Goal: Transaction & Acquisition: Purchase product/service

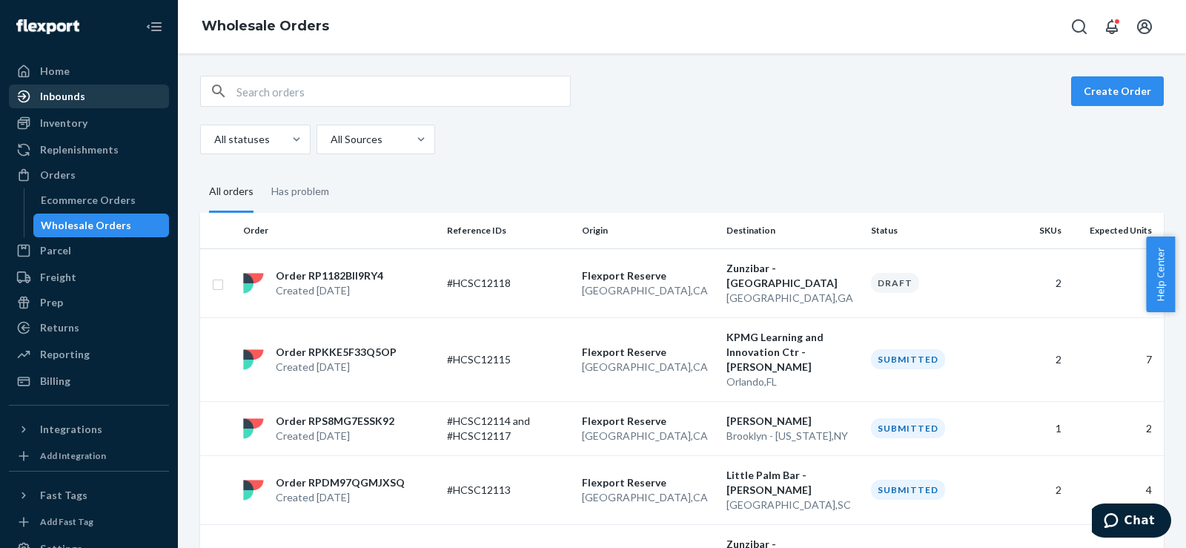
click at [91, 92] on div "Inbounds" at bounding box center [88, 96] width 157 height 21
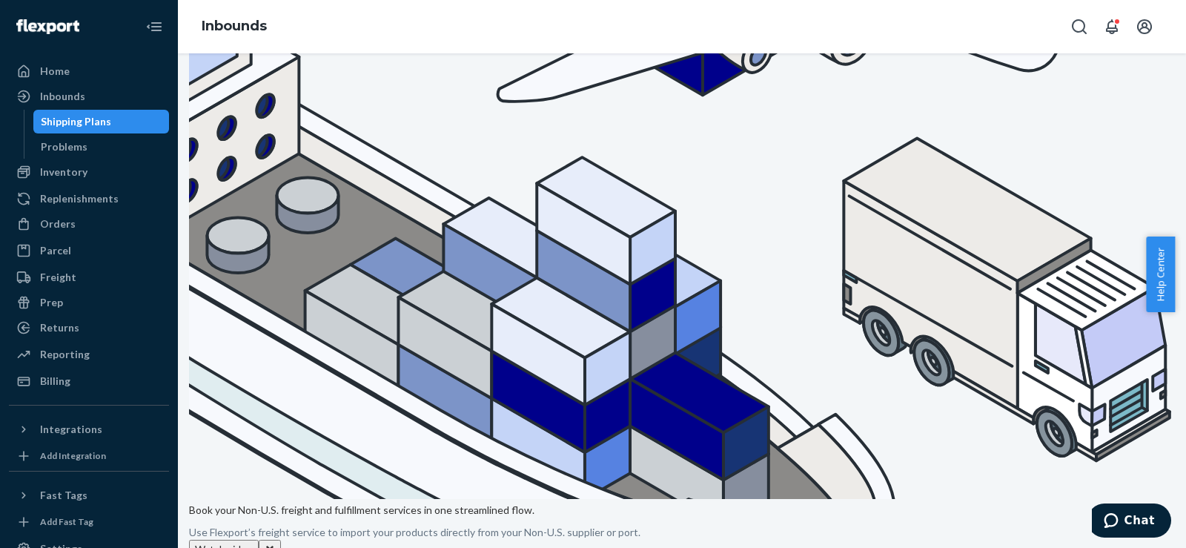
scroll to position [247, 0]
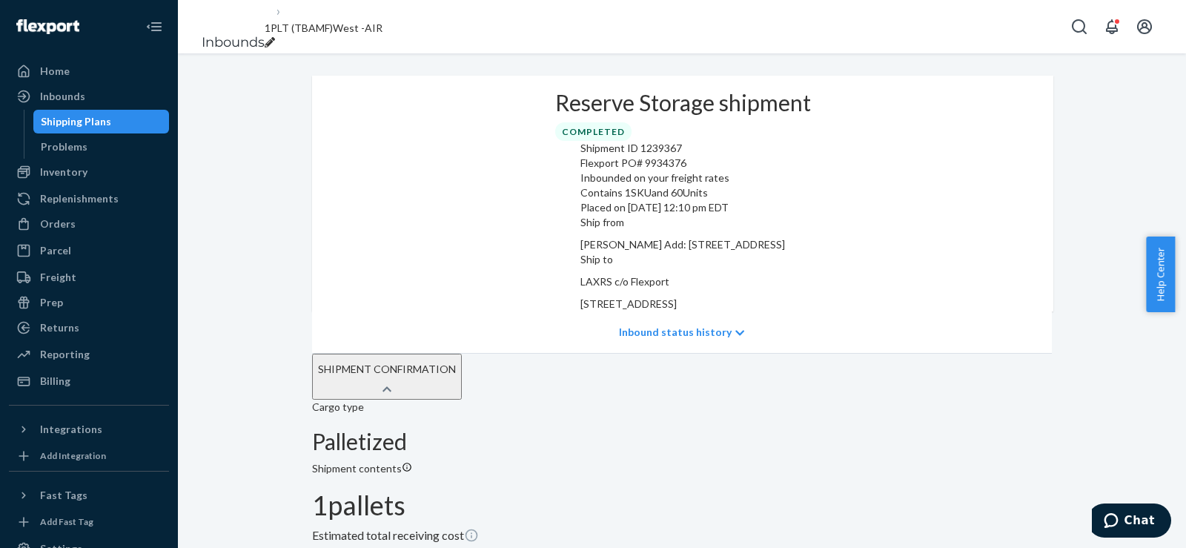
scroll to position [225, 0]
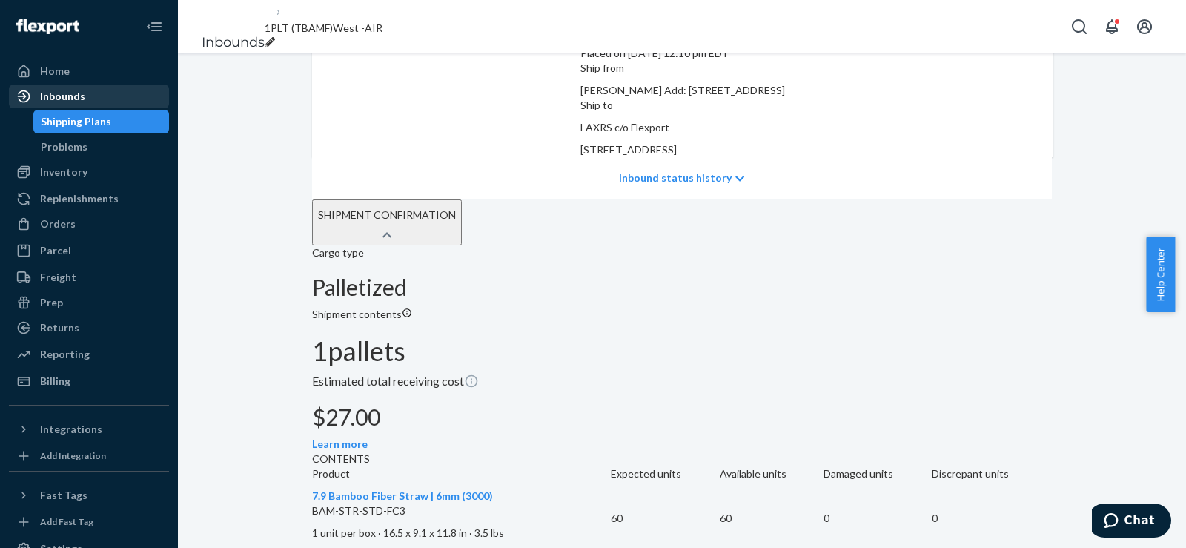
click at [68, 94] on div "Inbounds" at bounding box center [62, 96] width 45 height 15
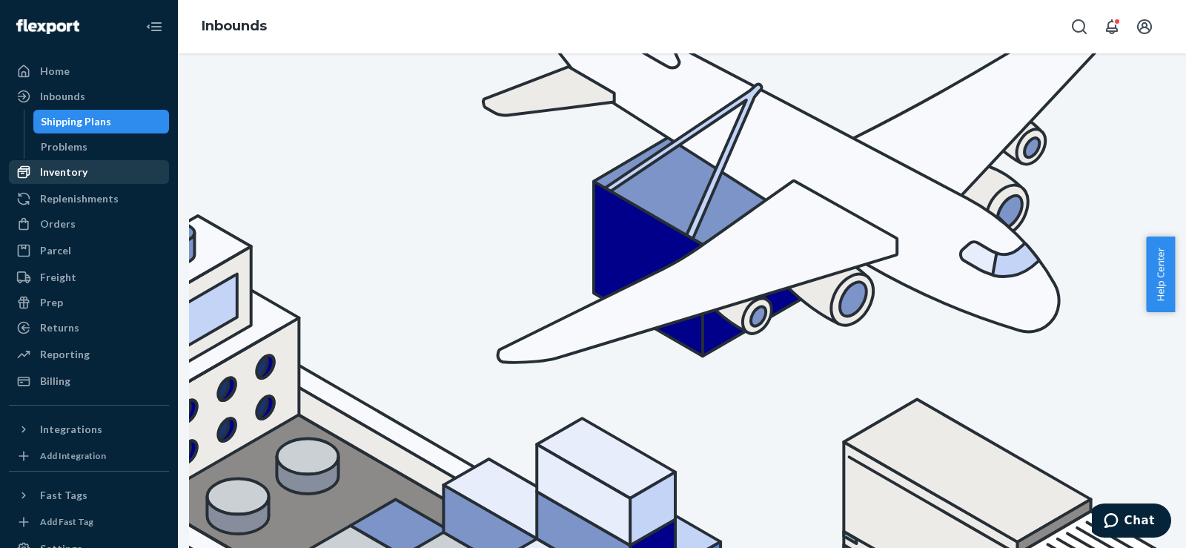
click at [73, 164] on div "Inventory" at bounding box center [88, 172] width 157 height 21
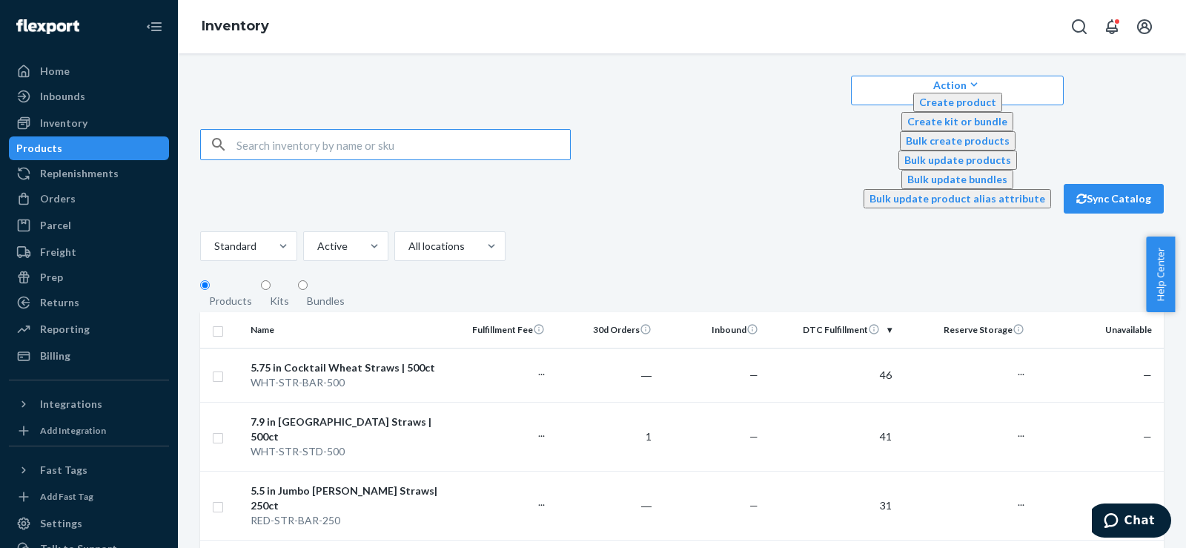
click at [282, 130] on input "text" at bounding box center [403, 145] width 334 height 30
type input "boba"
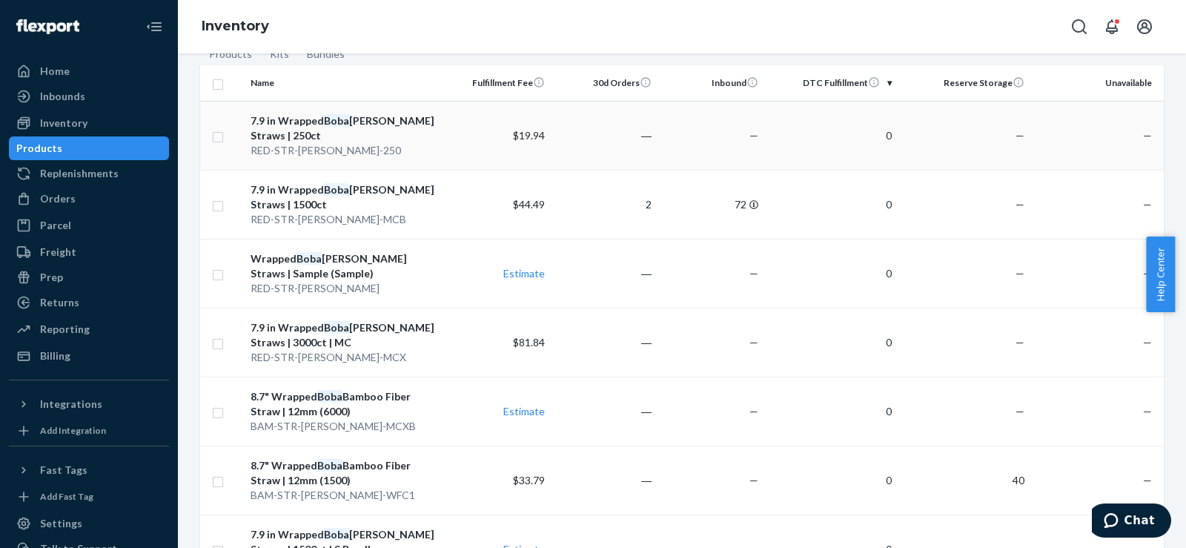
scroll to position [351, 0]
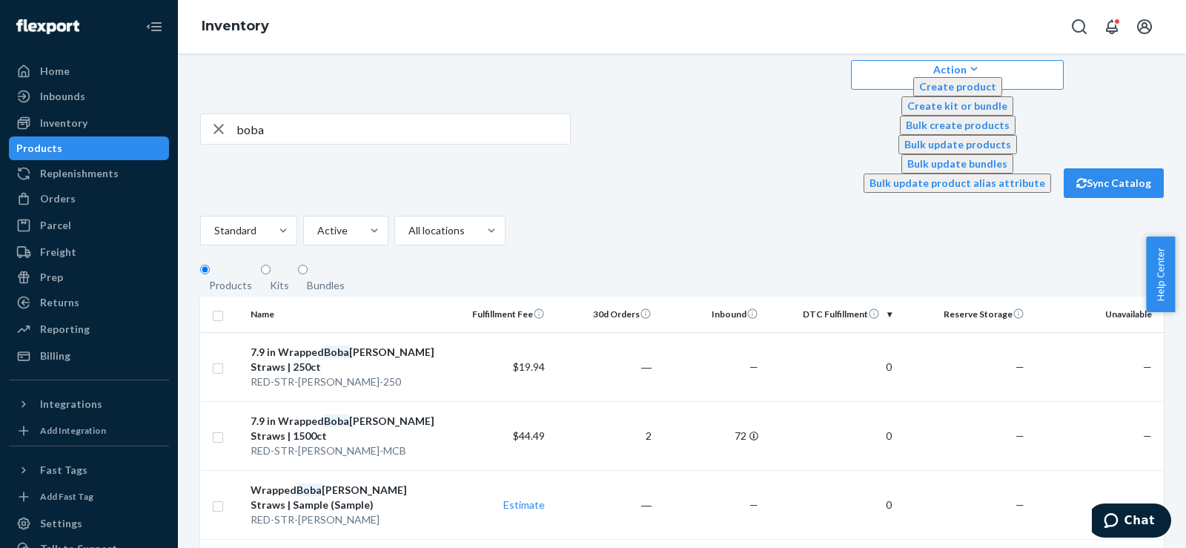
scroll to position [0, 0]
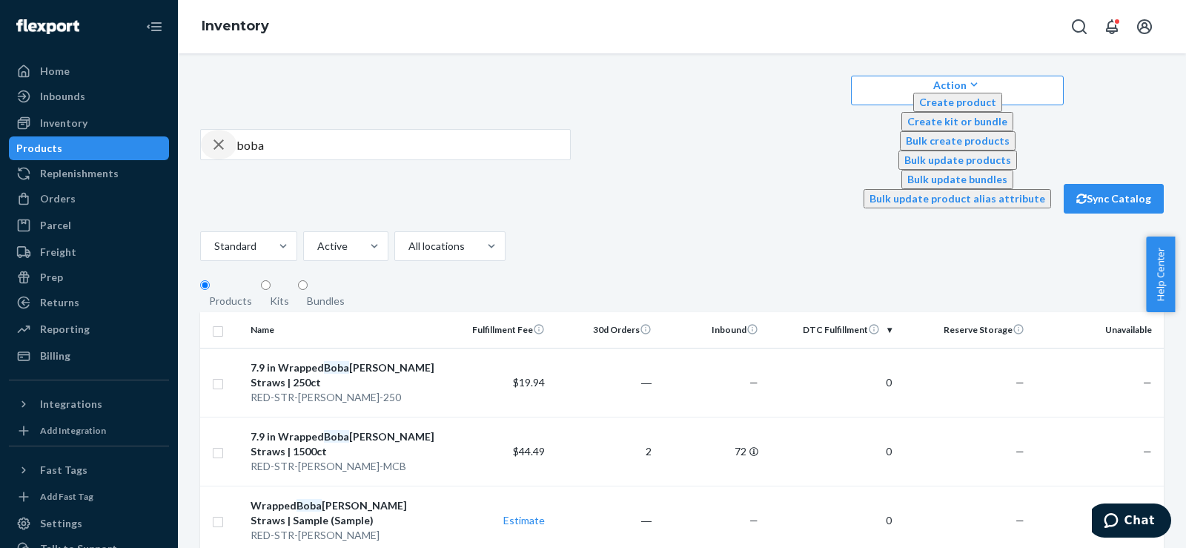
click at [225, 130] on icon "button" at bounding box center [219, 145] width 18 height 30
click at [223, 130] on icon "button" at bounding box center [219, 145] width 18 height 30
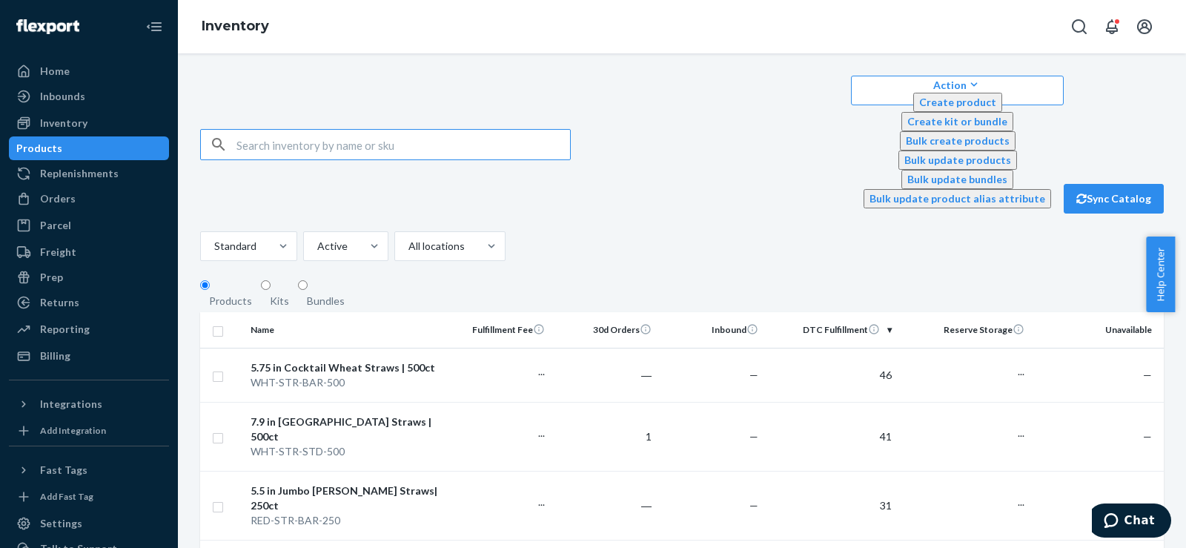
click at [243, 130] on input "text" at bounding box center [403, 145] width 334 height 30
type input "fiber"
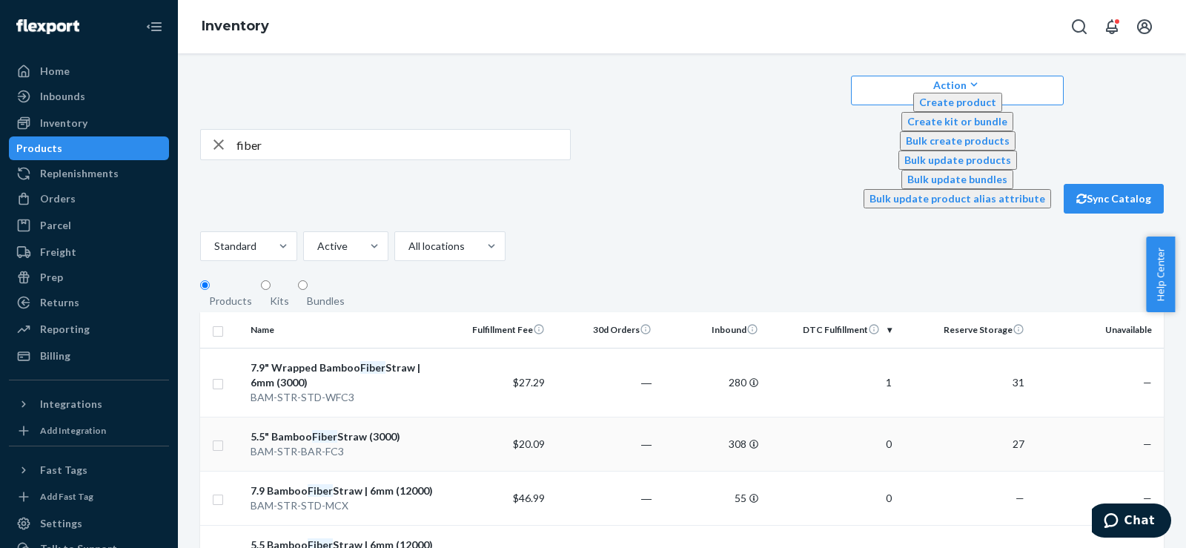
scroll to position [247, 0]
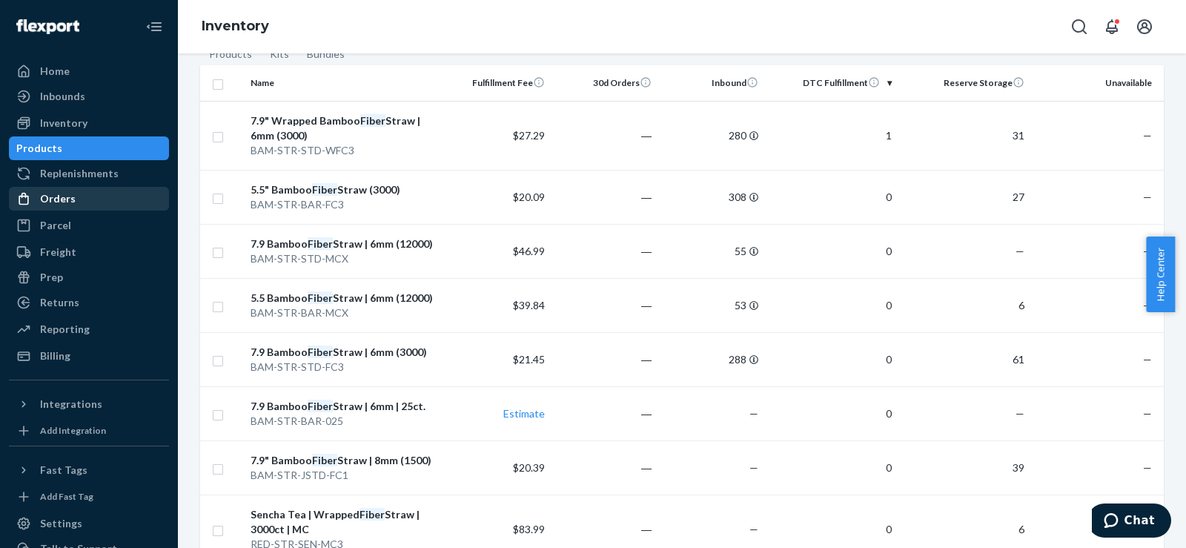
click at [87, 197] on div "Orders" at bounding box center [88, 198] width 157 height 21
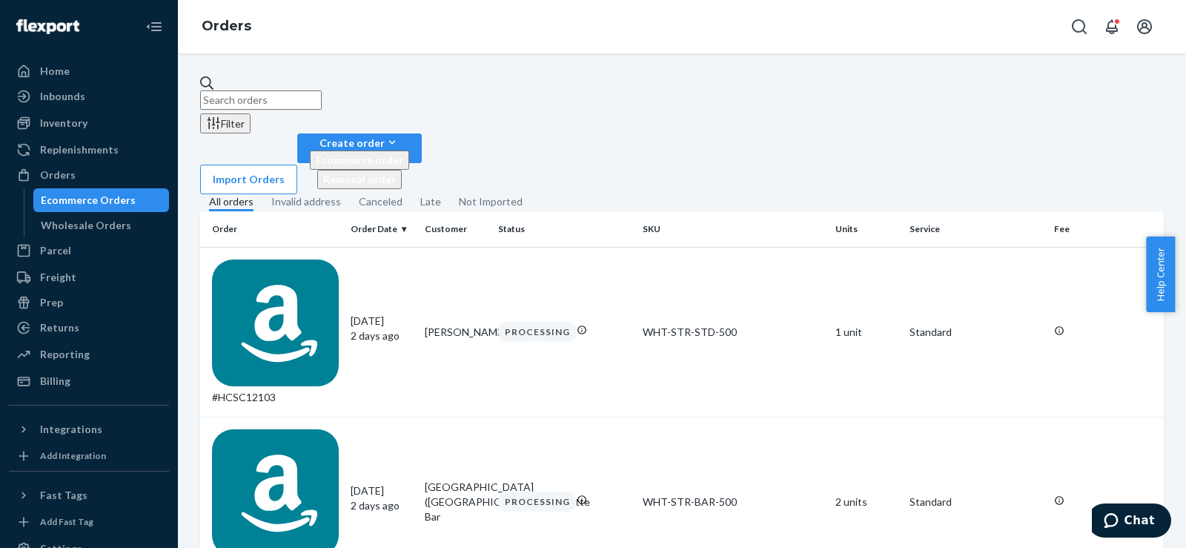
click at [297, 92] on input "text" at bounding box center [261, 99] width 122 height 19
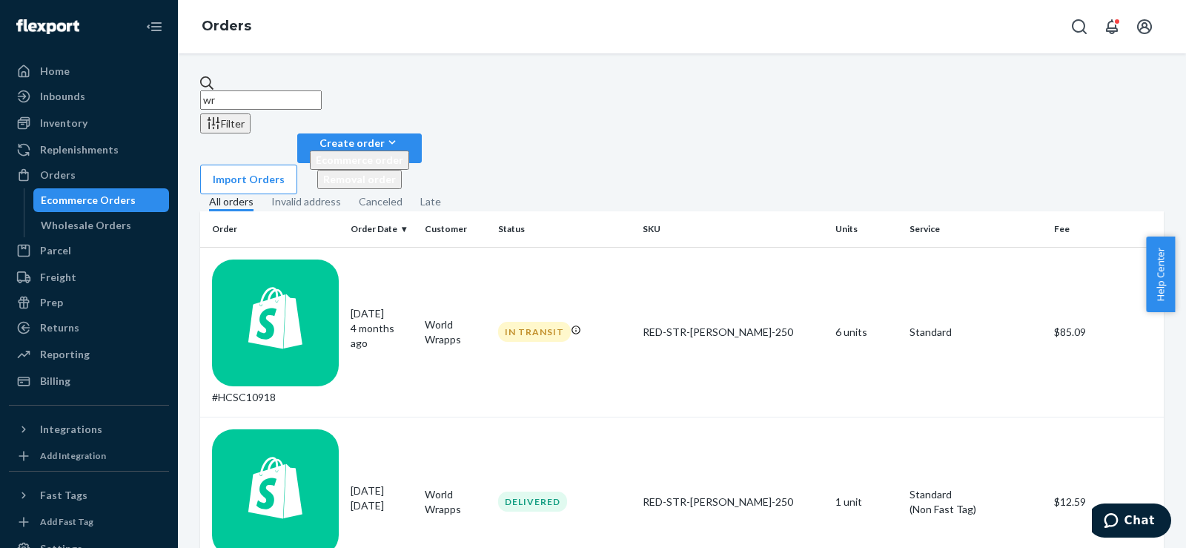
type input "w"
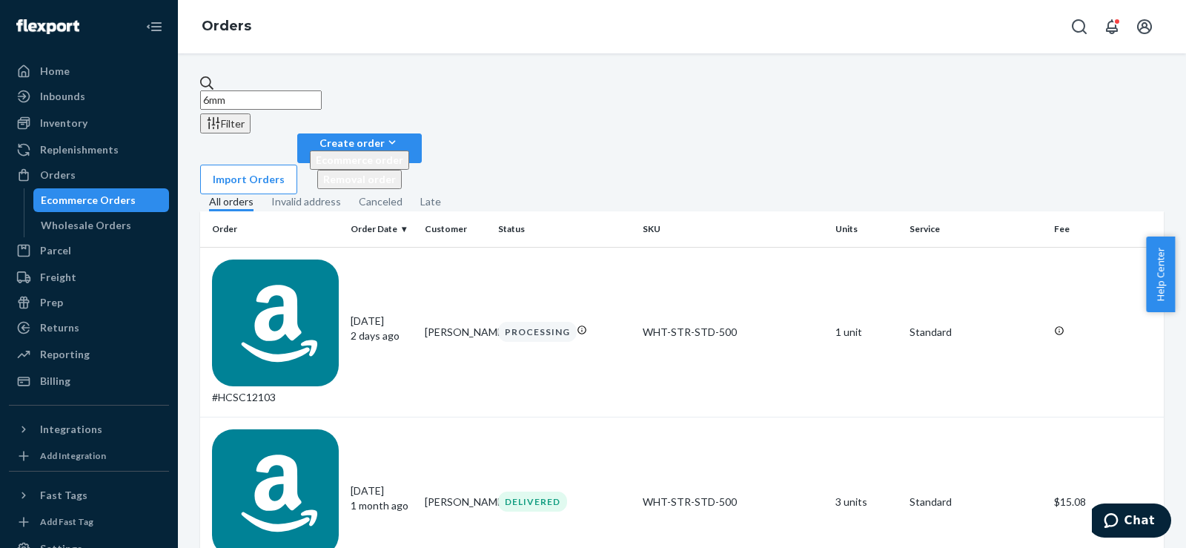
type input "6mm"
click at [95, 236] on link "Wholesale Orders" at bounding box center [101, 225] width 136 height 24
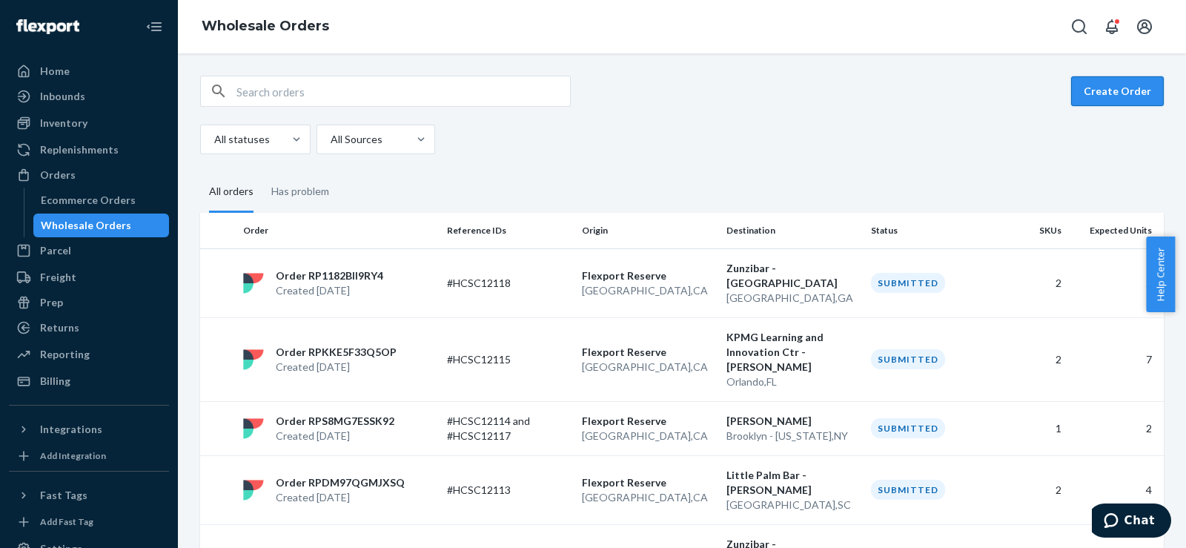
click at [1079, 90] on button "Create Order" at bounding box center [1117, 91] width 93 height 30
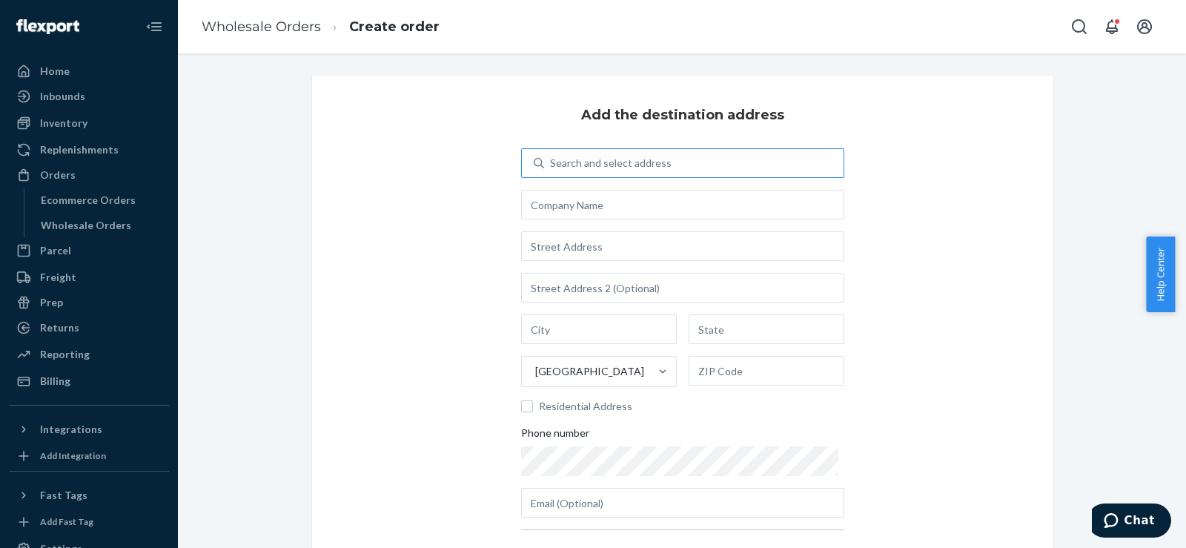
click at [686, 163] on div "Search and select address" at bounding box center [693, 163] width 299 height 27
click at [552, 163] on input "Search and select address" at bounding box center [550, 163] width 1 height 15
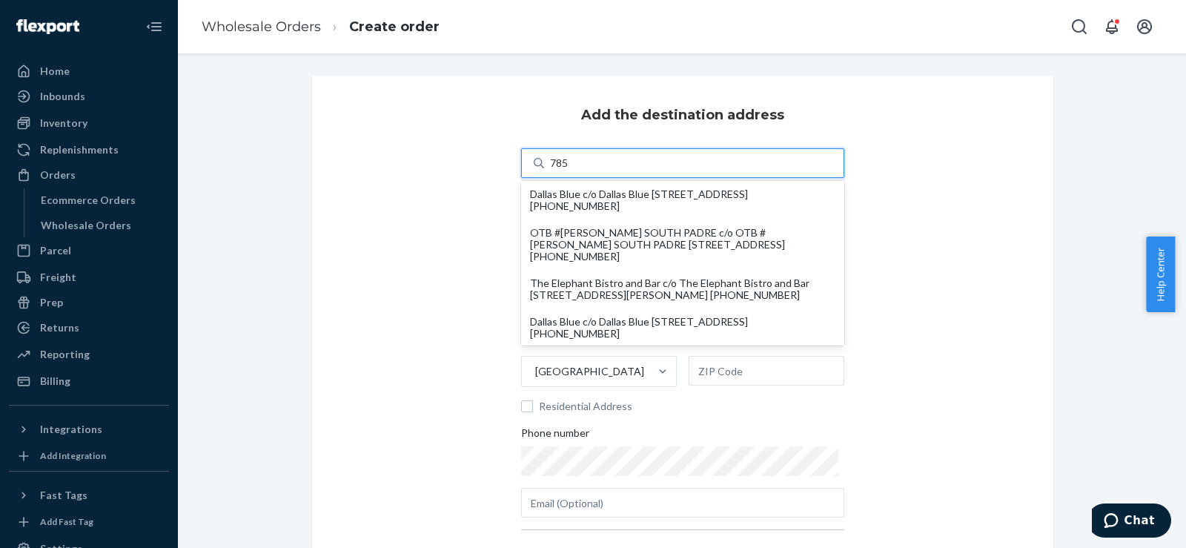
type input "7859"
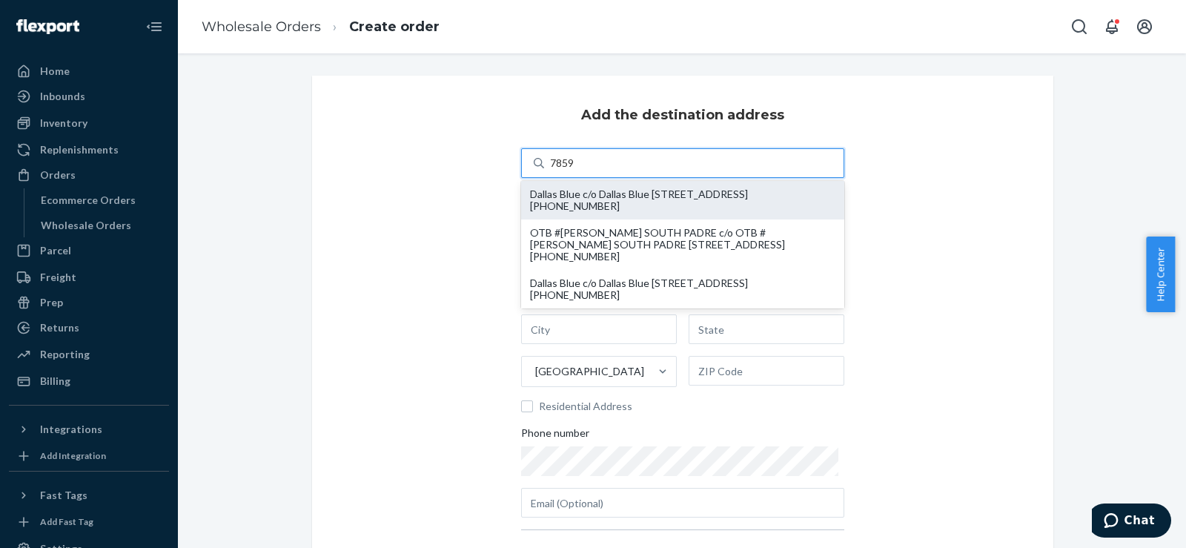
click at [670, 188] on div "Dallas Blue c/o Dallas Blue 7859 Walnut Hill Ln Suite 180 Dallas, TX 75230 +1 (…" at bounding box center [682, 200] width 305 height 24
click at [575, 171] on input "7859" at bounding box center [562, 163] width 25 height 15
type input "Dallas Blue"
type input "7859 Walnut Hill Ln"
type input "Suite 180"
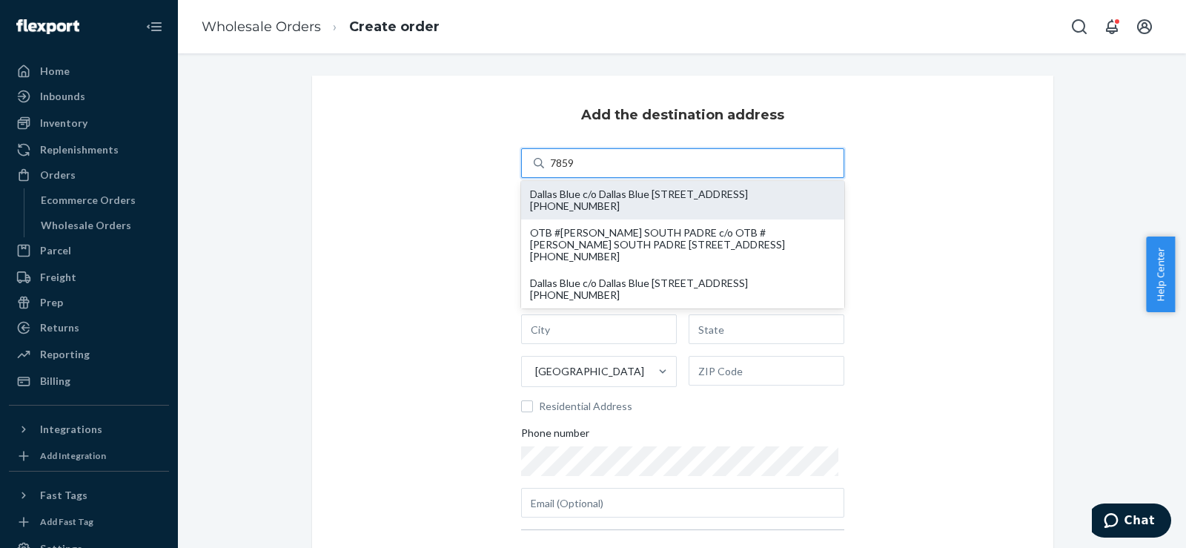
type input "[GEOGRAPHIC_DATA]"
type input "75230"
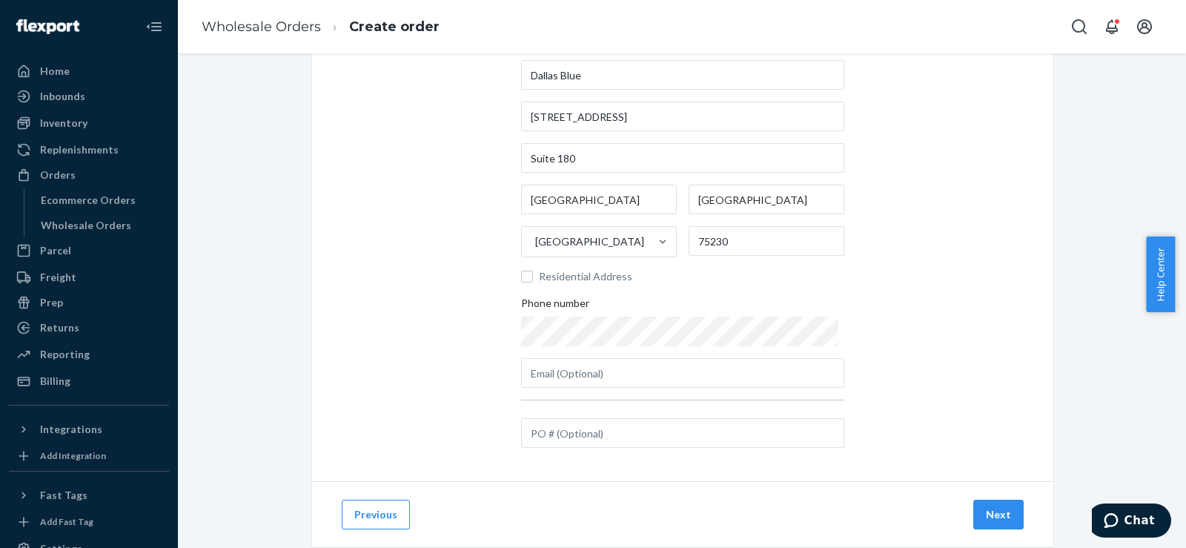
scroll to position [165, 0]
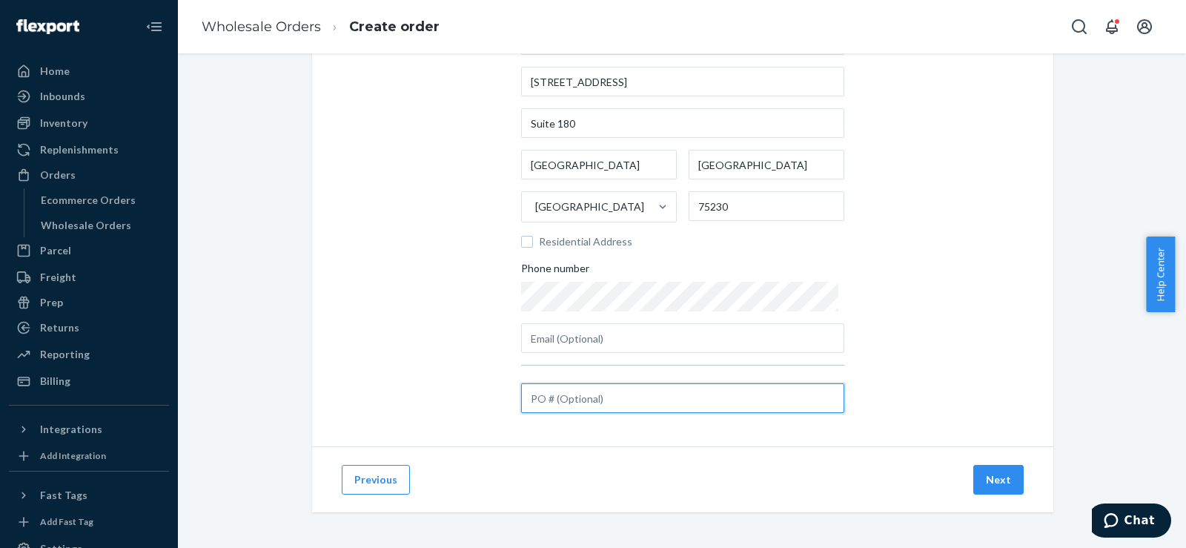
click at [566, 404] on input "text" at bounding box center [682, 398] width 323 height 30
paste input "#HCSC12119"
type input "#HCSC12119"
click at [986, 483] on button "Next" at bounding box center [998, 480] width 50 height 30
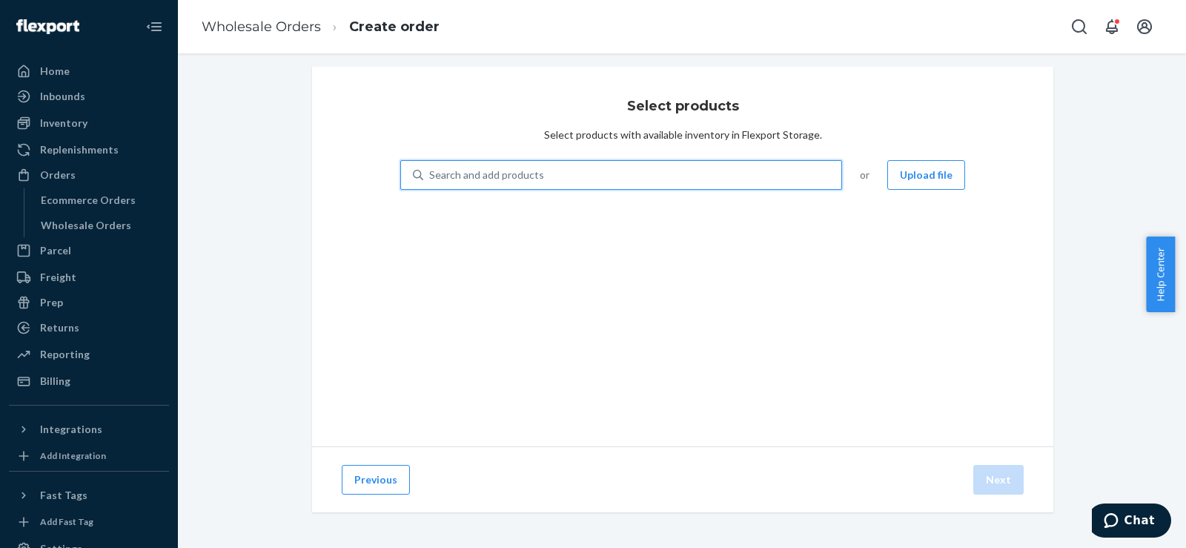
click at [539, 175] on div "Search and add products" at bounding box center [632, 175] width 418 height 27
click at [431, 175] on input "0 results available. Use Up and Down to choose options, press Enter to select t…" at bounding box center [429, 175] width 1 height 15
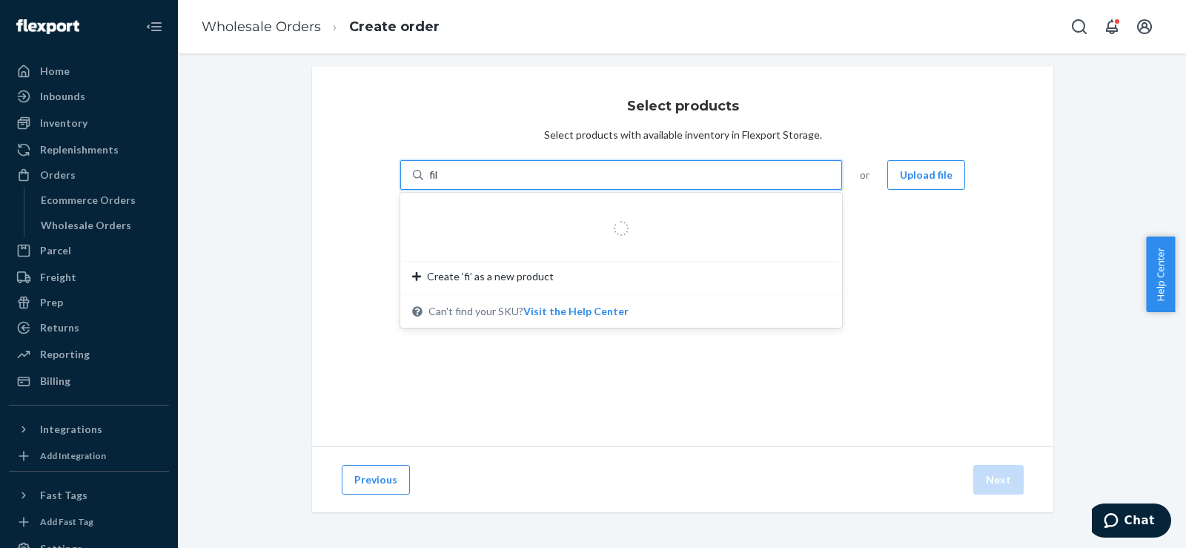
type input "fiber"
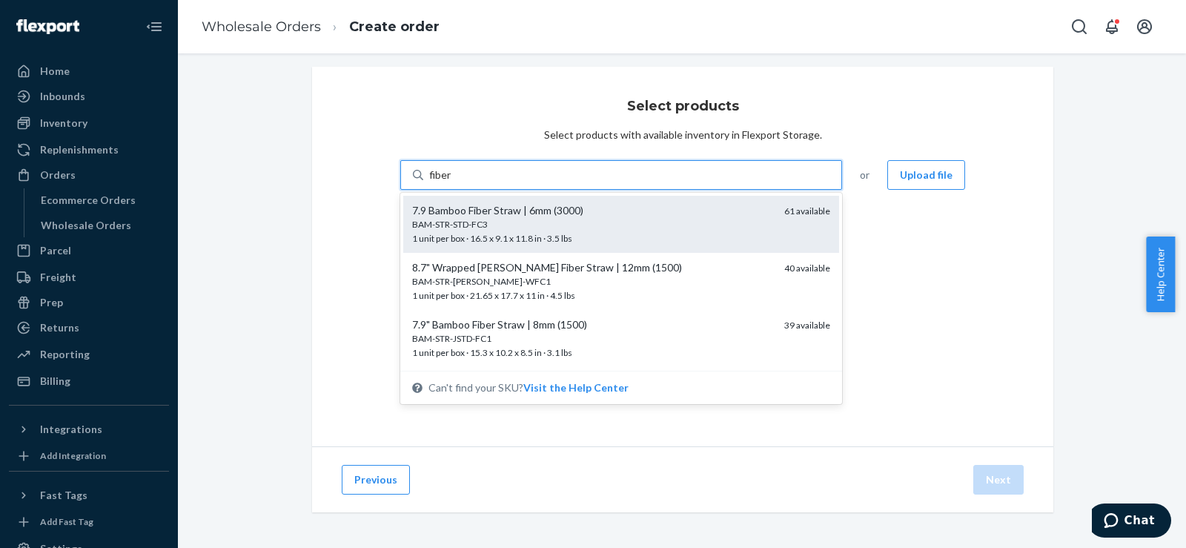
click at [527, 213] on div "7.9 Bamboo Fiber Straw | 6mm (3000)" at bounding box center [592, 210] width 360 height 15
click at [452, 182] on input "fiber" at bounding box center [440, 175] width 23 height 15
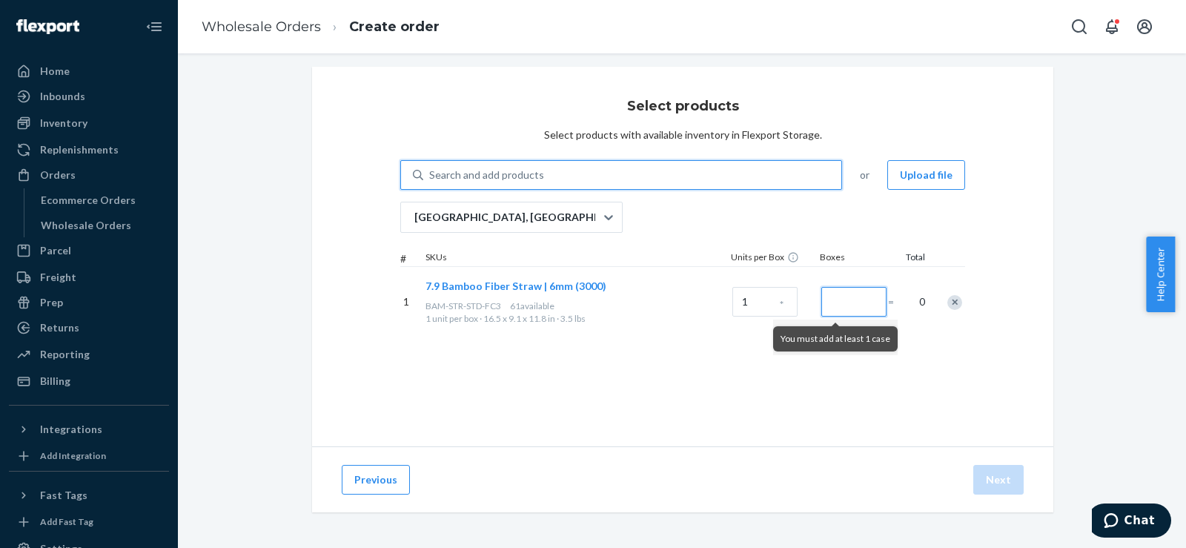
click at [835, 306] on input "Number of boxes" at bounding box center [853, 302] width 65 height 30
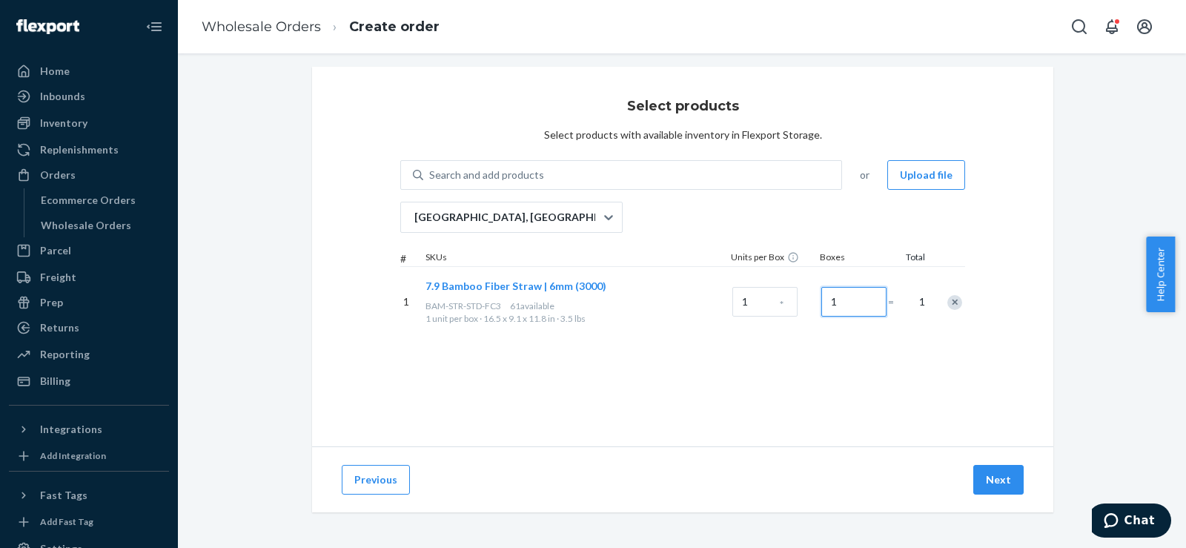
type input "1"
click at [987, 495] on div "Previous Next" at bounding box center [682, 479] width 741 height 66
click at [996, 487] on button "Next" at bounding box center [998, 480] width 50 height 30
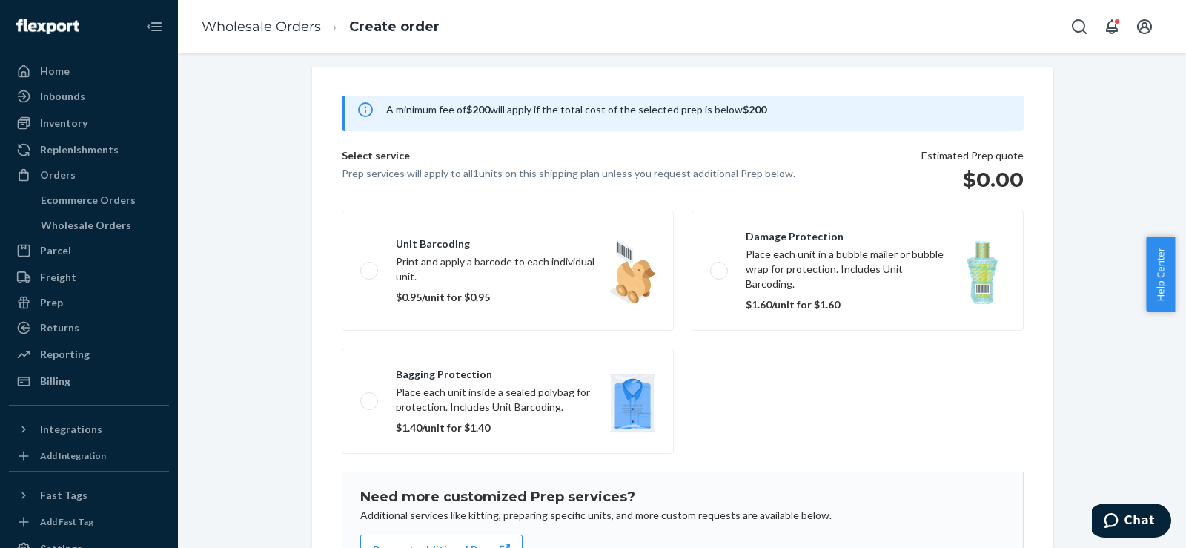
scroll to position [219, 0]
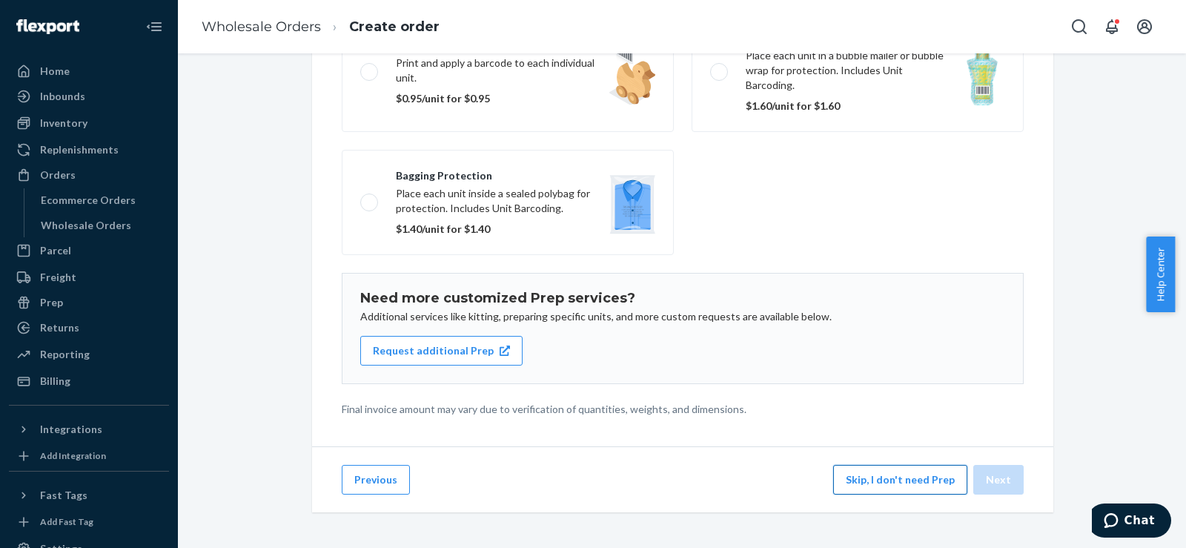
click at [878, 475] on button "Skip, I don't need Prep" at bounding box center [900, 480] width 134 height 30
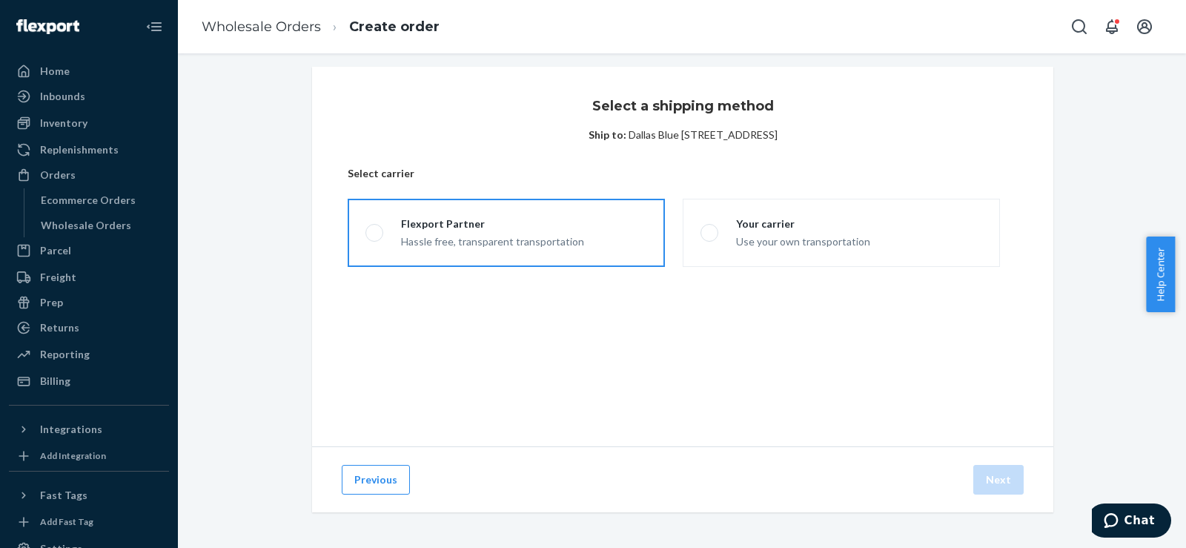
click at [504, 231] on div "Hassle free, transparent transportation" at bounding box center [492, 240] width 183 height 18
click at [375, 231] on input "Flexport Partner Hassle free, transparent transportation" at bounding box center [370, 233] width 10 height 10
radio input "true"
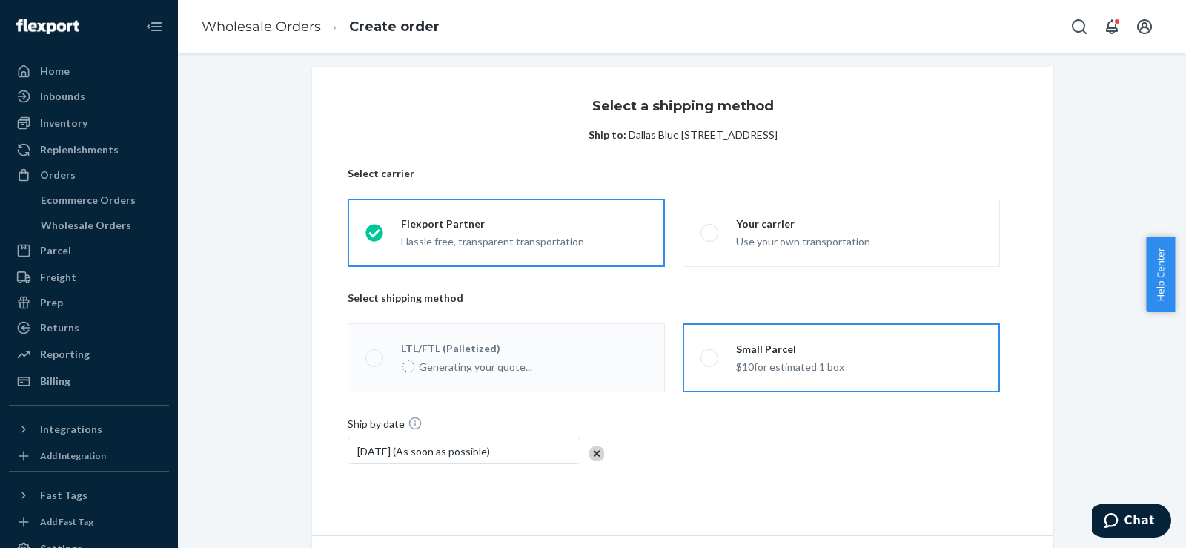
click at [712, 363] on span at bounding box center [710, 358] width 18 height 18
click at [710, 363] on input "Small Parcel $10 for estimated 1 box" at bounding box center [706, 358] width 10 height 10
radio input "true"
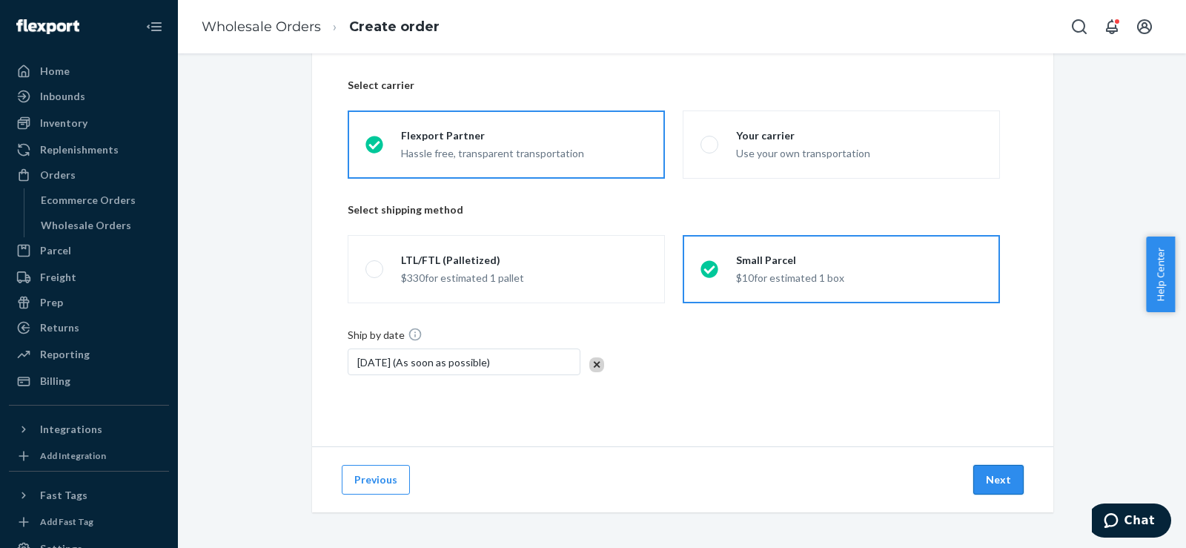
click at [986, 474] on button "Next" at bounding box center [998, 480] width 50 height 30
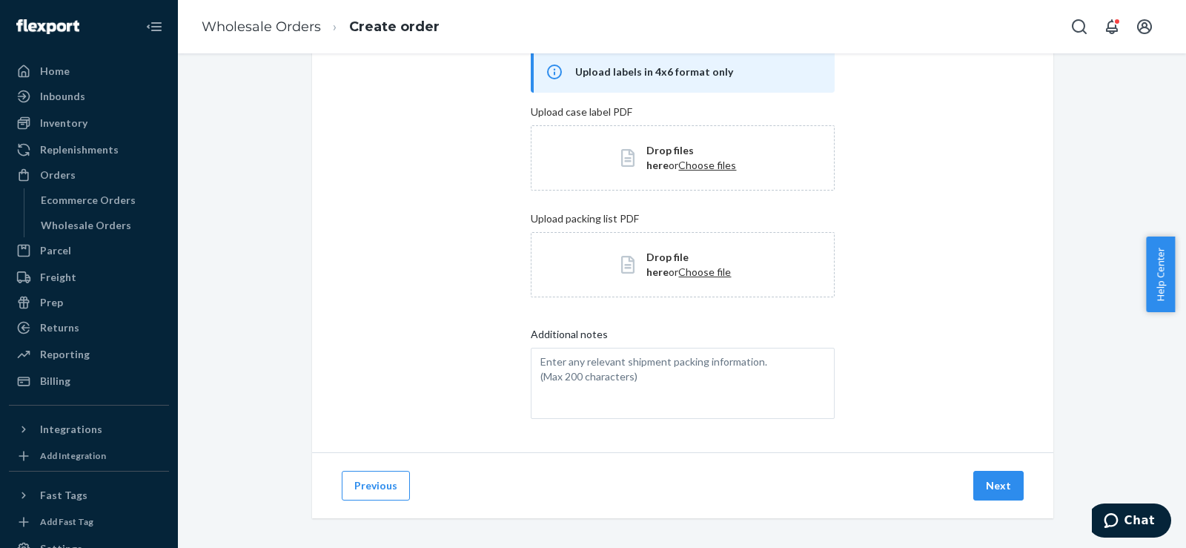
click at [986, 474] on button "Next" at bounding box center [998, 486] width 50 height 30
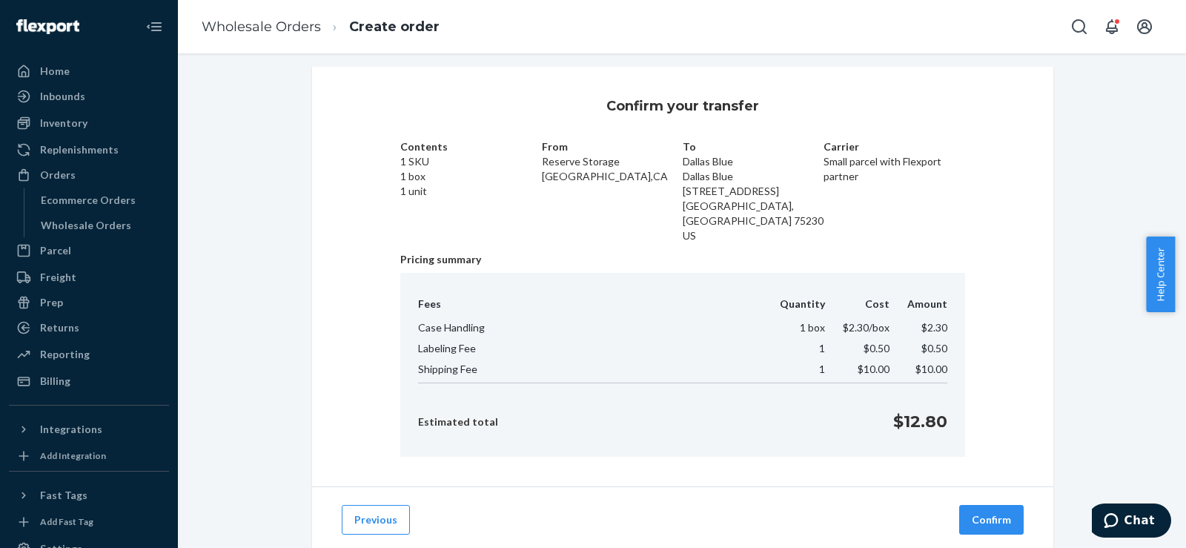
scroll to position [34, 0]
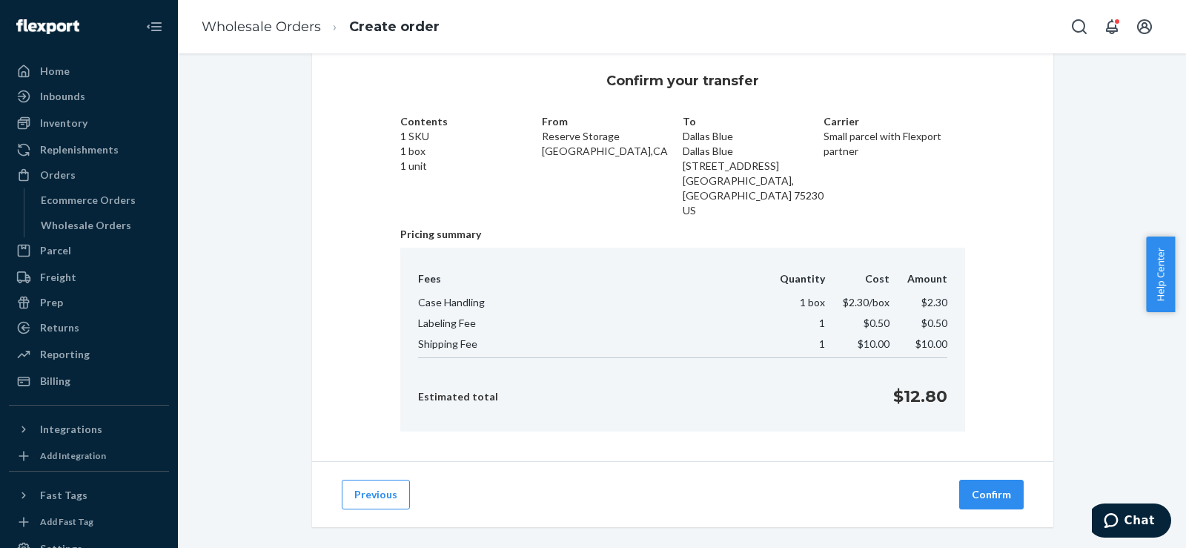
click at [986, 480] on button "Confirm" at bounding box center [991, 495] width 64 height 30
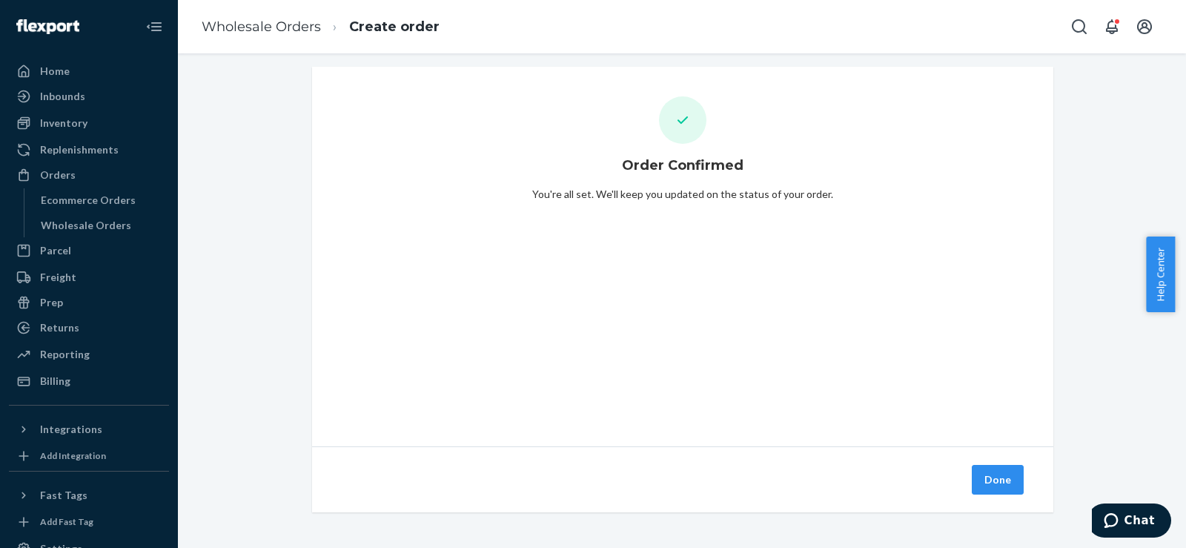
click at [981, 474] on button "Done" at bounding box center [998, 480] width 52 height 30
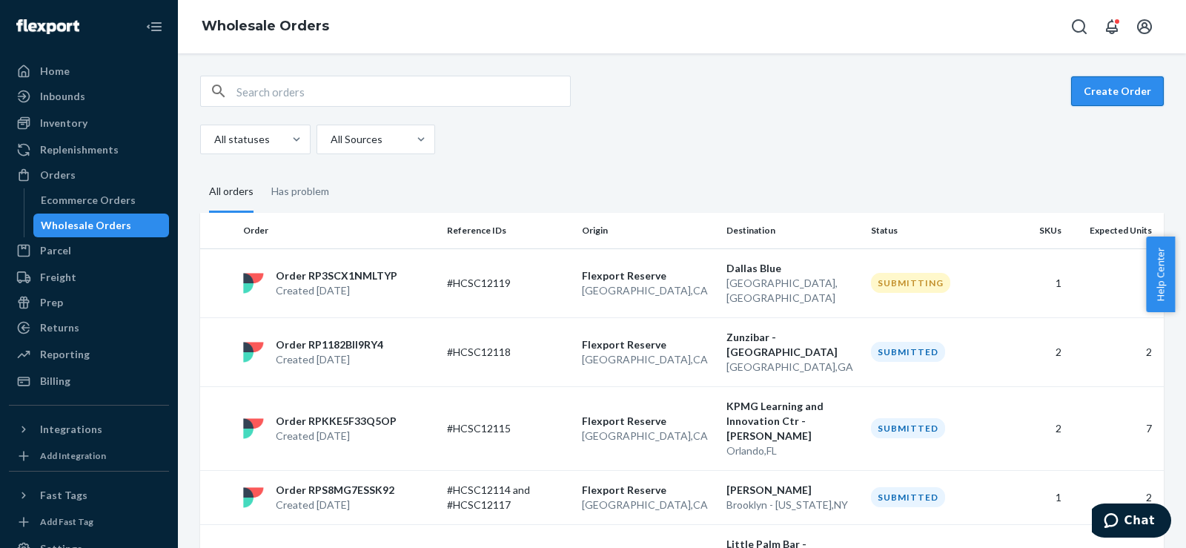
click at [1109, 87] on button "Create Order" at bounding box center [1117, 91] width 93 height 30
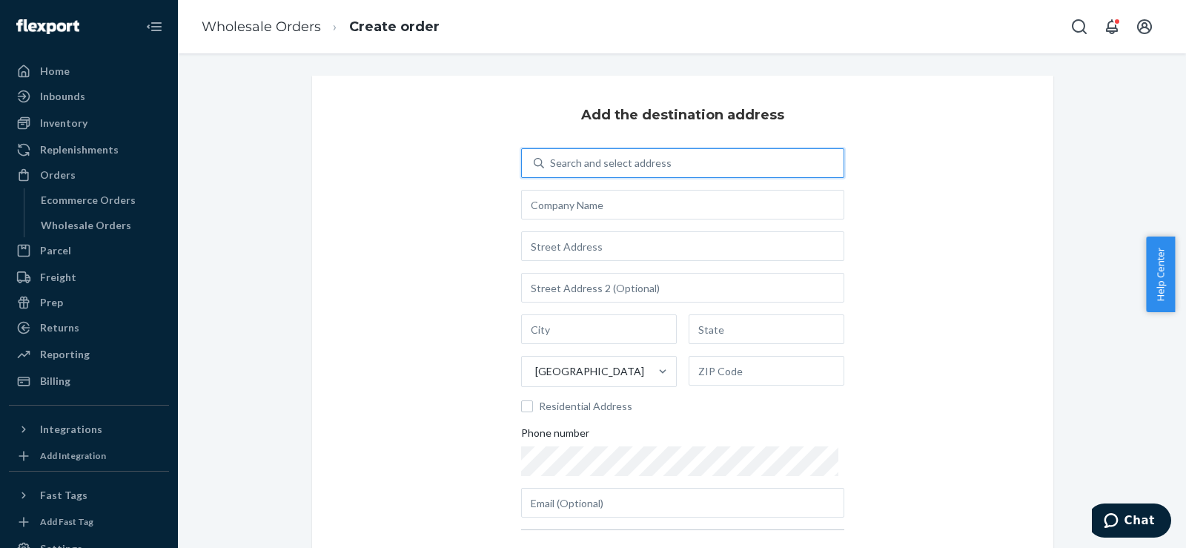
click at [657, 173] on div "Search and select address" at bounding box center [693, 163] width 299 height 27
click at [552, 171] on input "0 results available. Use Up and Down to choose options, press Enter to select t…" at bounding box center [550, 163] width 1 height 15
drag, startPoint x: 655, startPoint y: 171, endPoint x: 610, endPoint y: 153, distance: 48.2
click at [610, 153] on div "Search and select address" at bounding box center [693, 163] width 299 height 27
click at [552, 156] on input "0 results available. Use Up and Down to choose options, press Enter to select t…" at bounding box center [550, 163] width 1 height 15
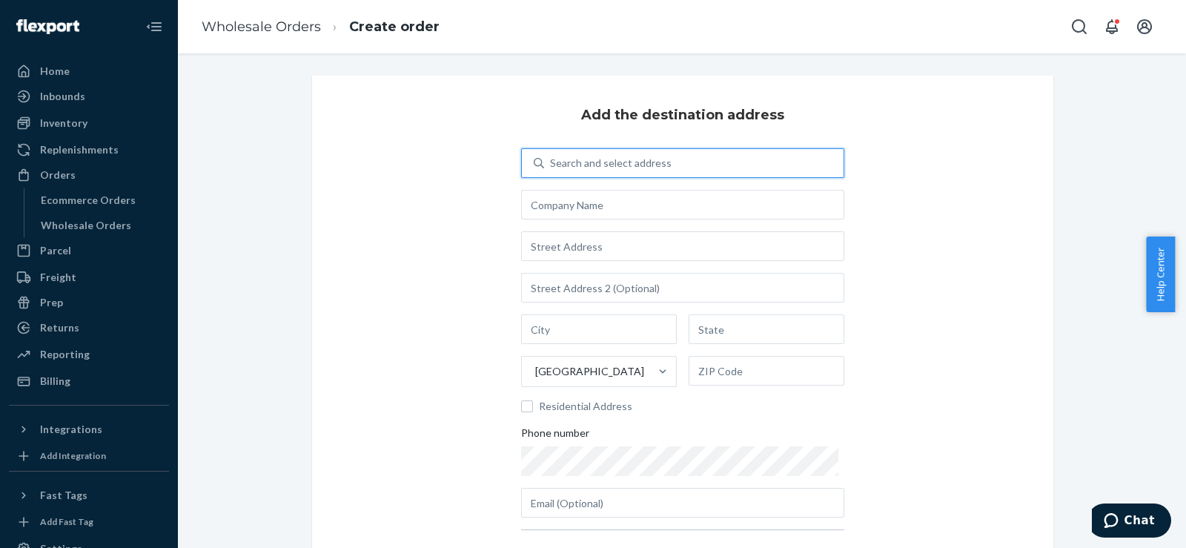
drag, startPoint x: 610, startPoint y: 153, endPoint x: 557, endPoint y: 162, distance: 53.4
click at [557, 162] on div "Search and select address" at bounding box center [611, 163] width 122 height 15
click at [552, 162] on input "0 results available. Use Up and Down to choose options, press Enter to select t…" at bounding box center [550, 163] width 1 height 15
paste input "690 SOUTH NOVUS PLACE"
type input "690 SOUTH NOVUS PLACE"
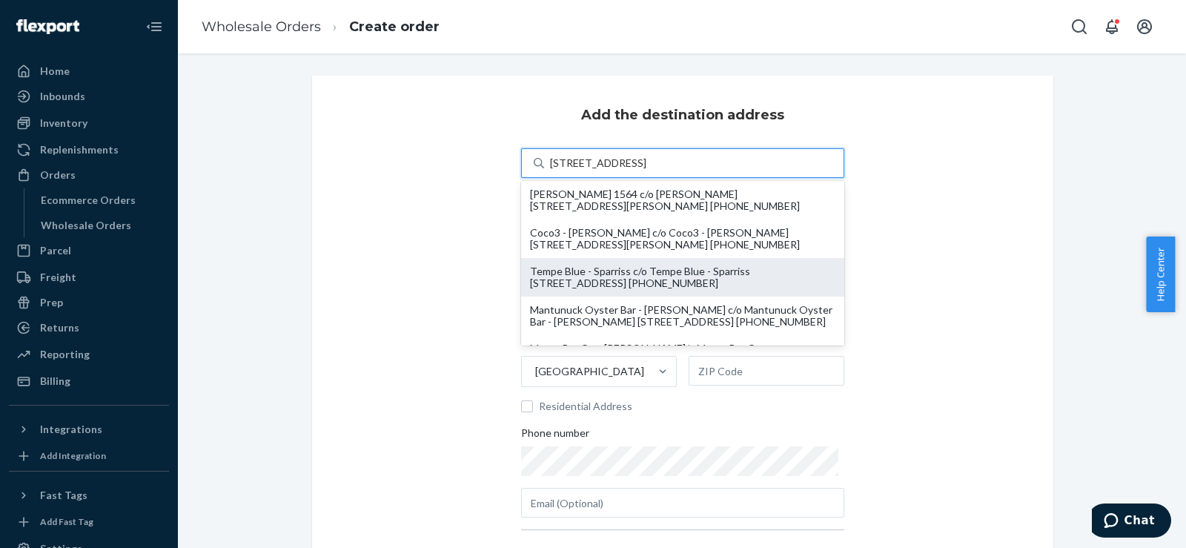
click at [569, 268] on div "Tempe Blue - Sparriss c/o Tempe Blue - Sparriss 690 S Novus Pl Suite 183 Tempe,…" at bounding box center [682, 277] width 305 height 24
click at [569, 171] on input "690 SOUTH NOVUS PLACE" at bounding box center [614, 163] width 128 height 15
type input "Tempe Blue - Sparriss"
type input "690 S Novus Pl"
type input "Suite 183"
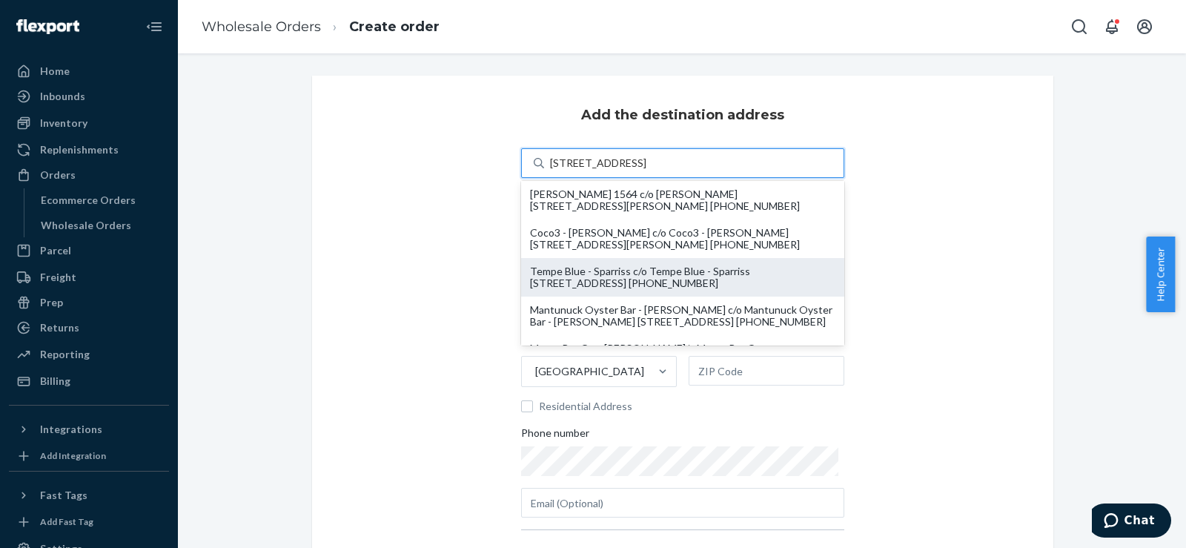
type input "Tempe"
type input "AZ"
type input "85281"
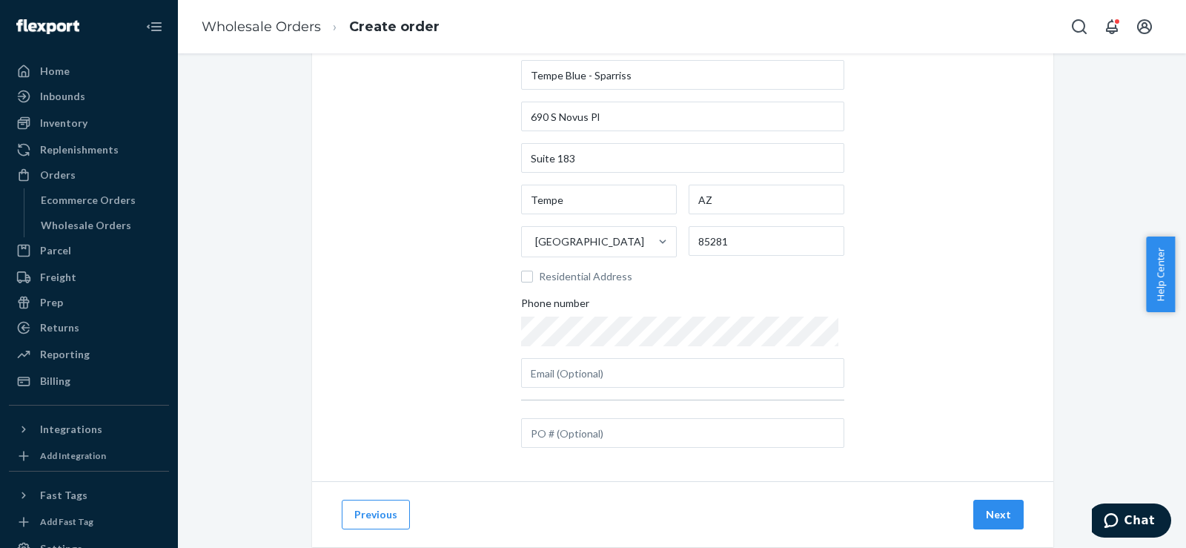
scroll to position [165, 0]
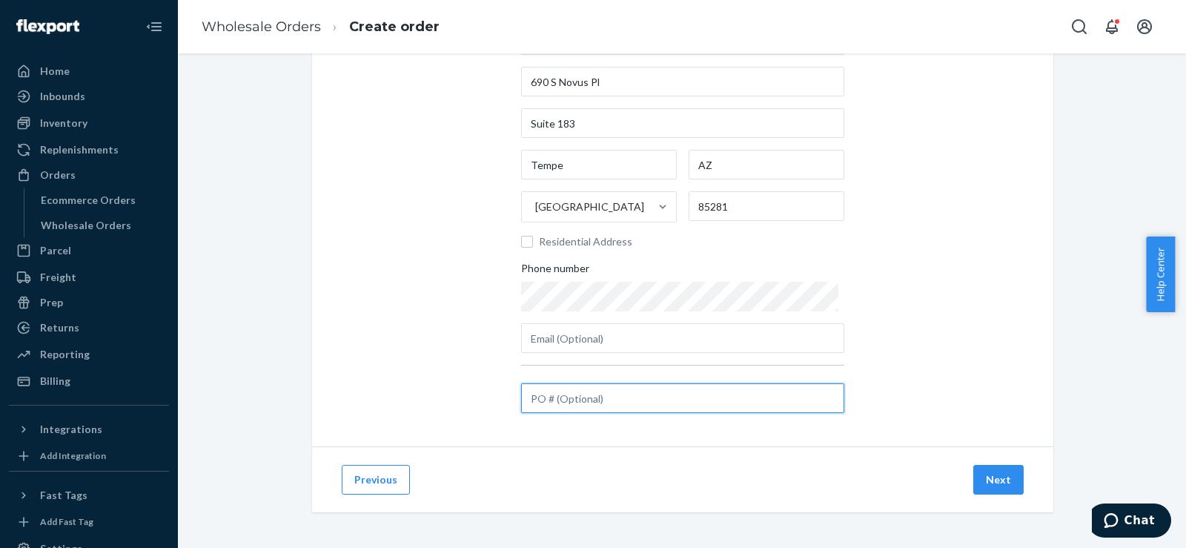
click at [583, 411] on input "text" at bounding box center [682, 398] width 323 height 30
paste input "#HCSC11990 Incomplete Warning"
drag, startPoint x: 592, startPoint y: 405, endPoint x: 753, endPoint y: 394, distance: 161.2
click at [753, 394] on input "#HCSC11990 Incomplete Warning" at bounding box center [682, 398] width 323 height 30
type input "#HCSC11990"
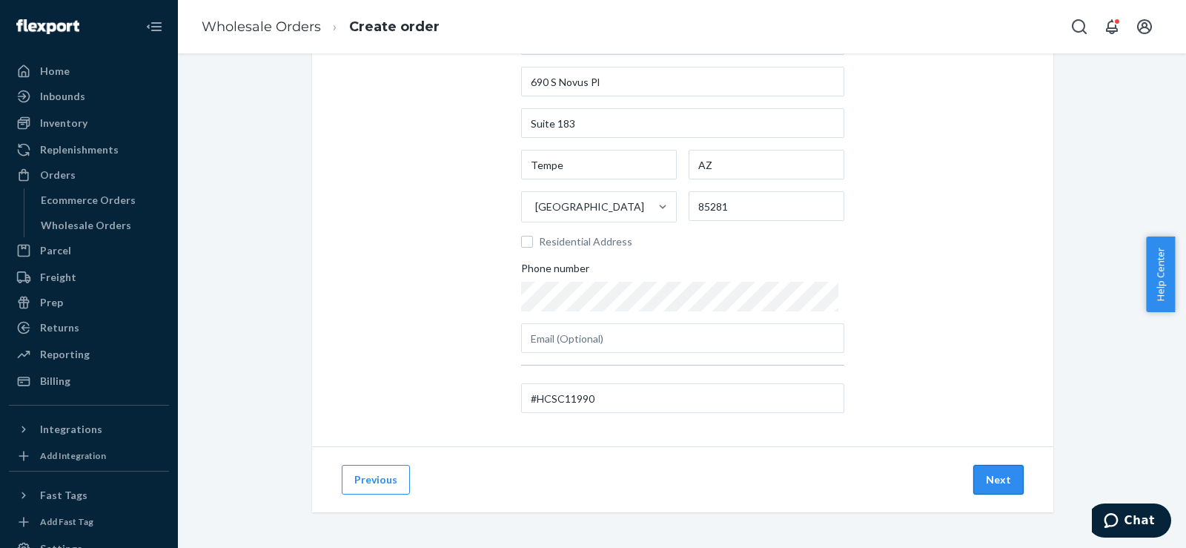
click at [987, 477] on button "Next" at bounding box center [998, 480] width 50 height 30
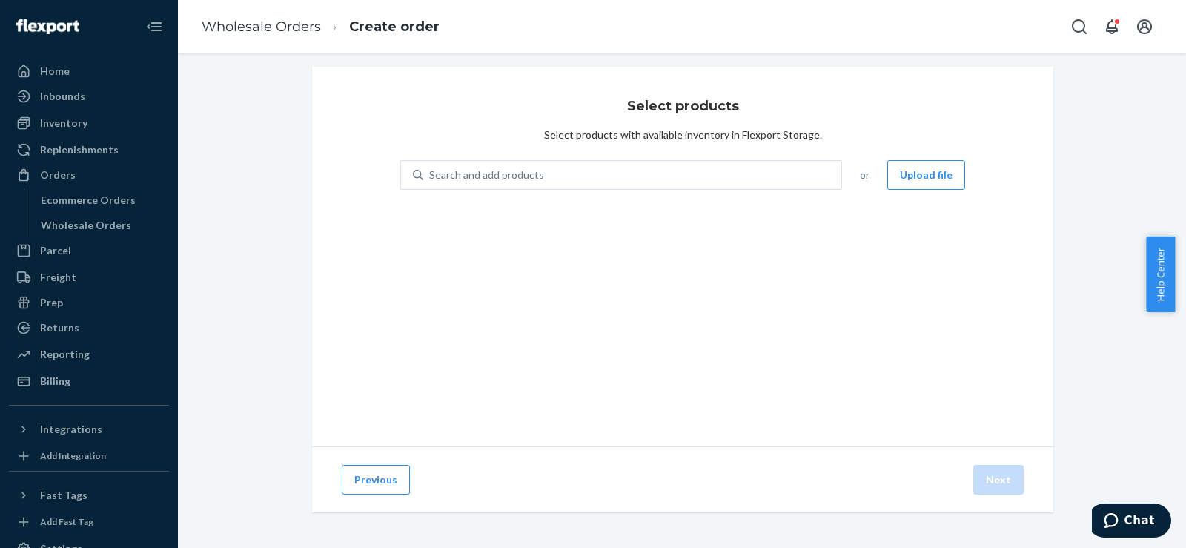
scroll to position [9, 0]
click at [632, 178] on div "Search and add products" at bounding box center [632, 175] width 418 height 27
click at [431, 178] on input "Search and add products" at bounding box center [429, 175] width 1 height 15
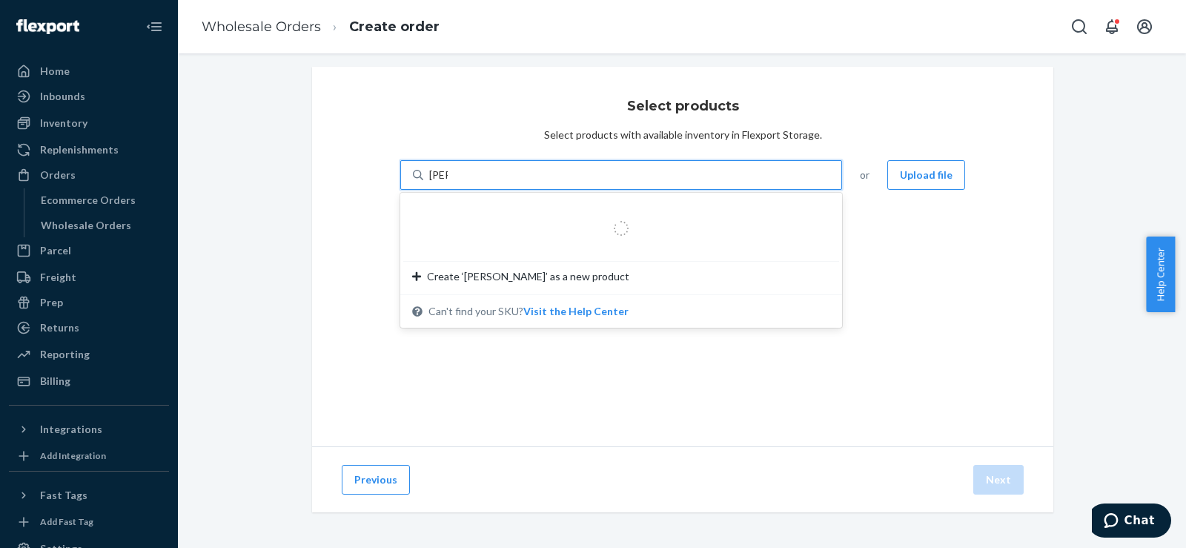
type input "boba"
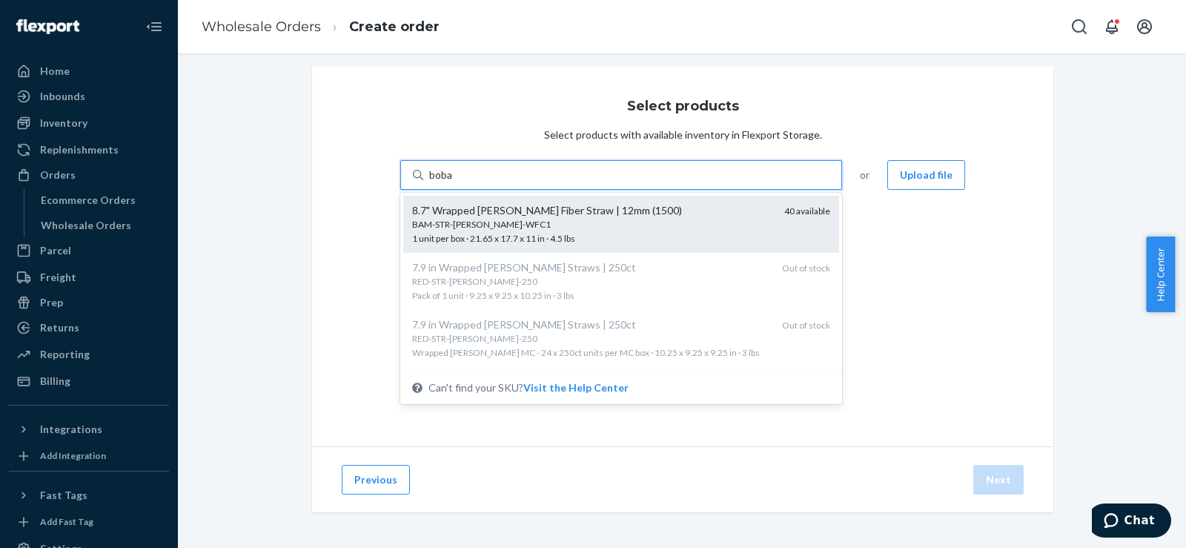
click at [620, 216] on div "8.7" Wrapped [PERSON_NAME] Fiber Straw | 12mm (1500)" at bounding box center [592, 210] width 360 height 15
click at [454, 182] on input "boba" at bounding box center [441, 175] width 24 height 15
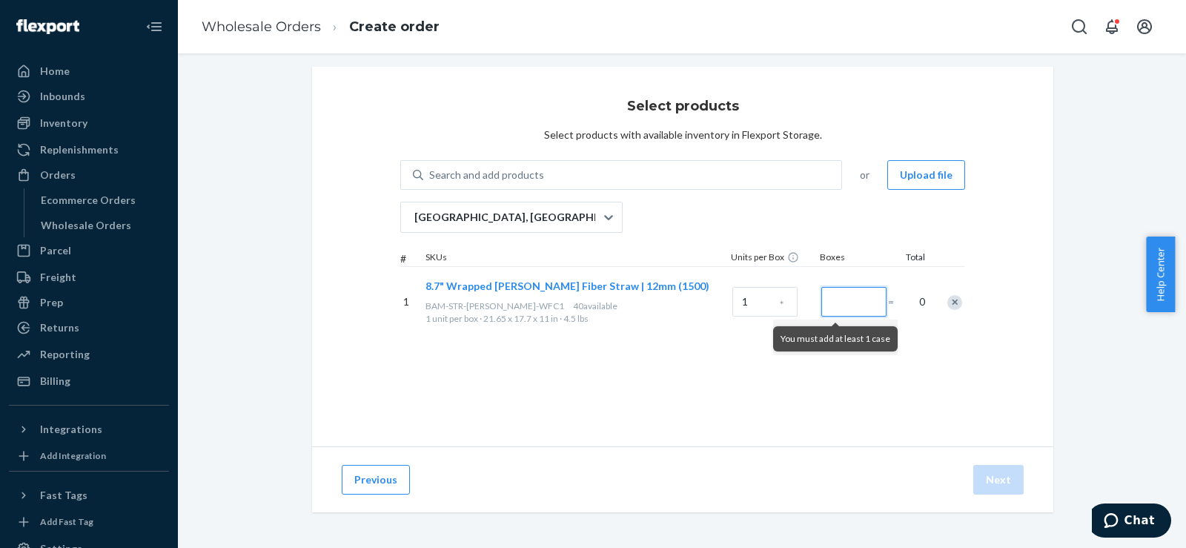
click at [830, 310] on input "Number of boxes" at bounding box center [853, 302] width 65 height 30
type input "1"
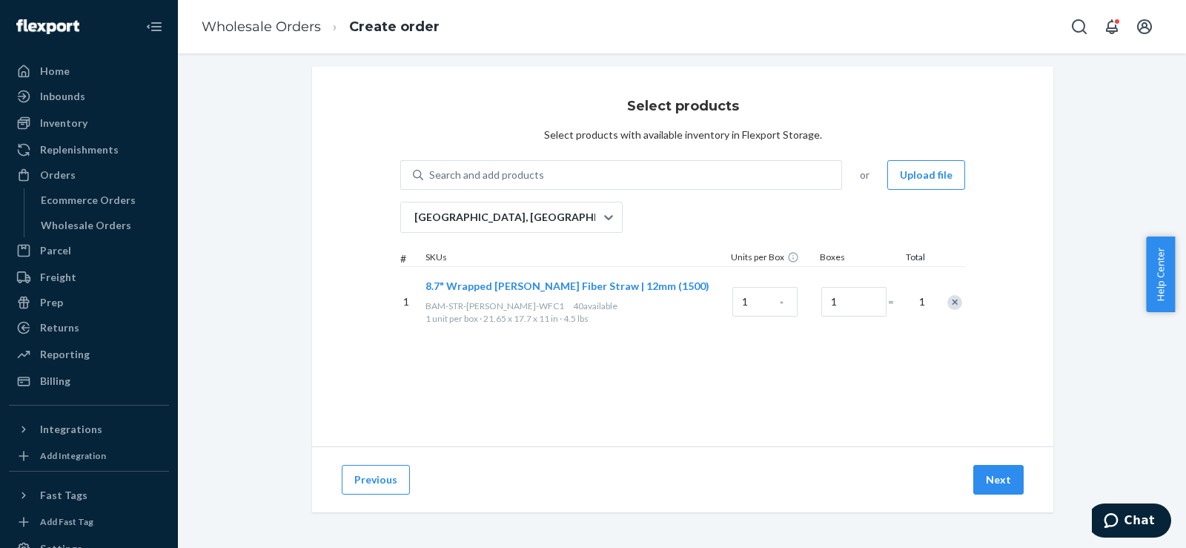
click at [999, 464] on div "Previous Next" at bounding box center [682, 479] width 741 height 66
click at [999, 491] on button "Next" at bounding box center [998, 480] width 50 height 30
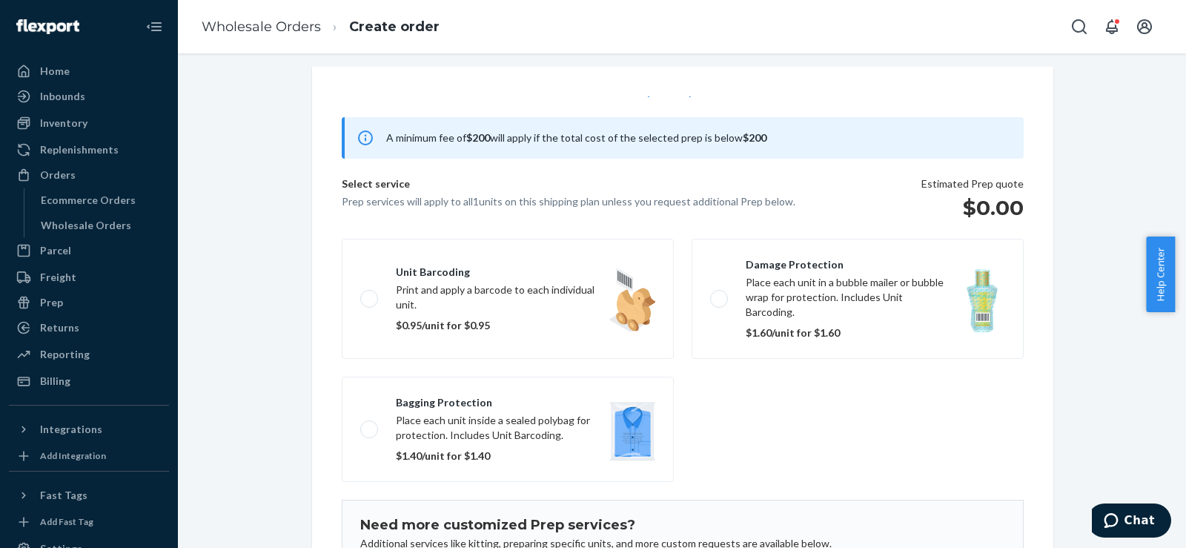
scroll to position [96, 0]
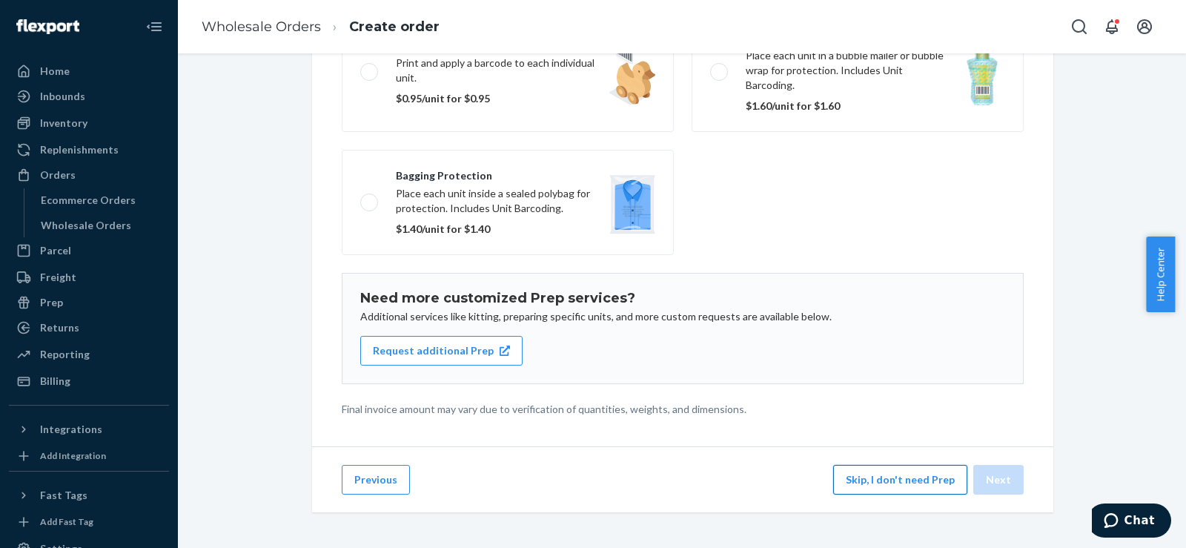
click at [890, 471] on button "Skip, I don't need Prep" at bounding box center [900, 480] width 134 height 30
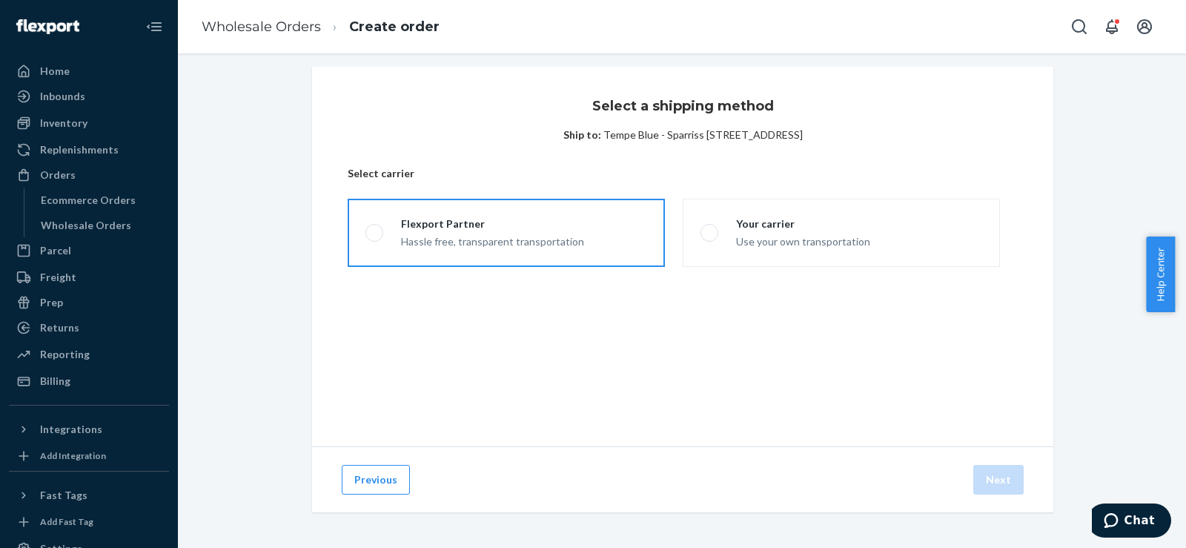
click at [537, 249] on label "Flexport Partner Hassle free, transparent transportation" at bounding box center [506, 233] width 317 height 68
click at [375, 238] on input "Flexport Partner Hassle free, transparent transportation" at bounding box center [370, 233] width 10 height 10
radio input "true"
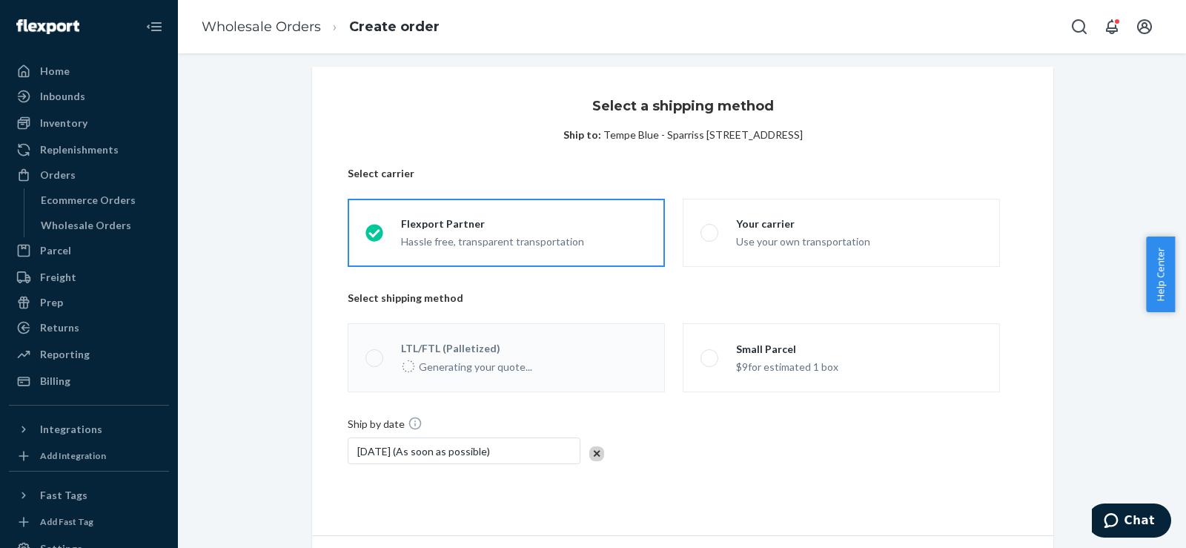
click at [759, 367] on div "$9 for estimated 1 box" at bounding box center [787, 366] width 102 height 18
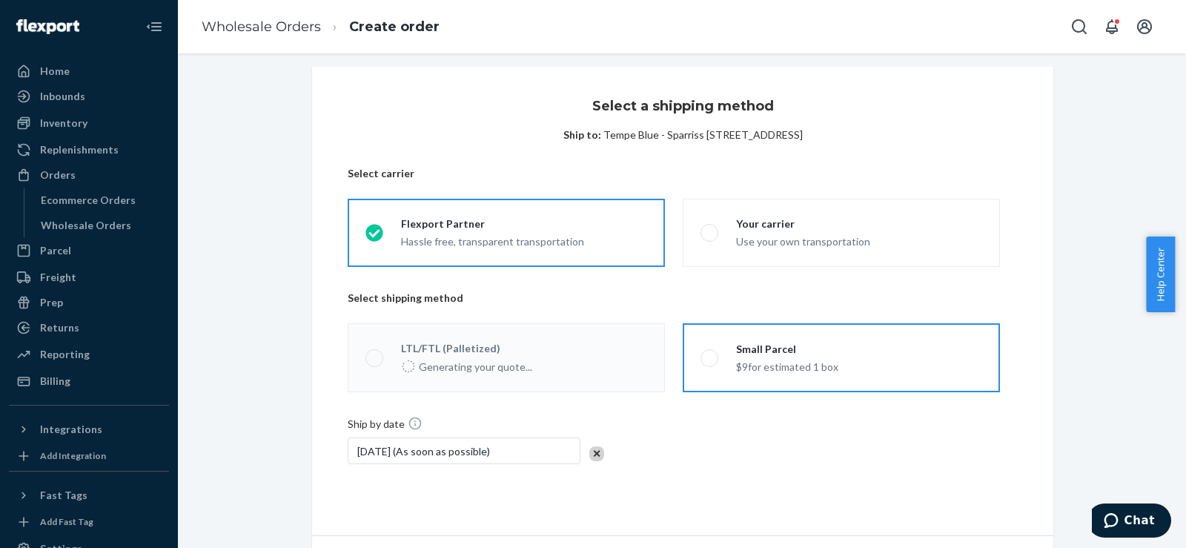
click at [710, 363] on input "Small Parcel $9 for estimated 1 box" at bounding box center [706, 358] width 10 height 10
radio input "true"
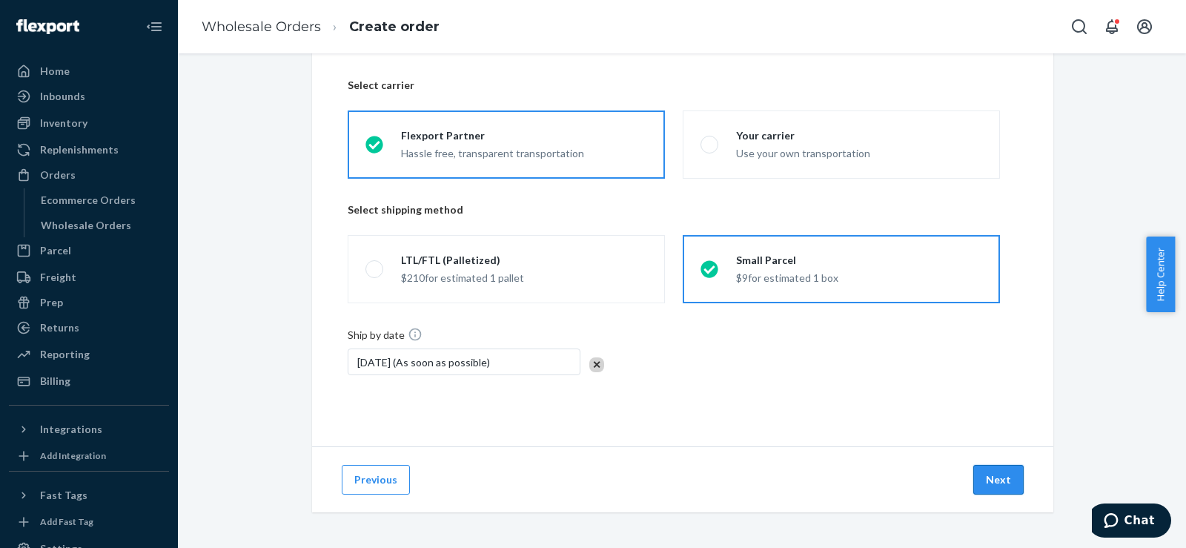
click at [989, 474] on button "Next" at bounding box center [998, 480] width 50 height 30
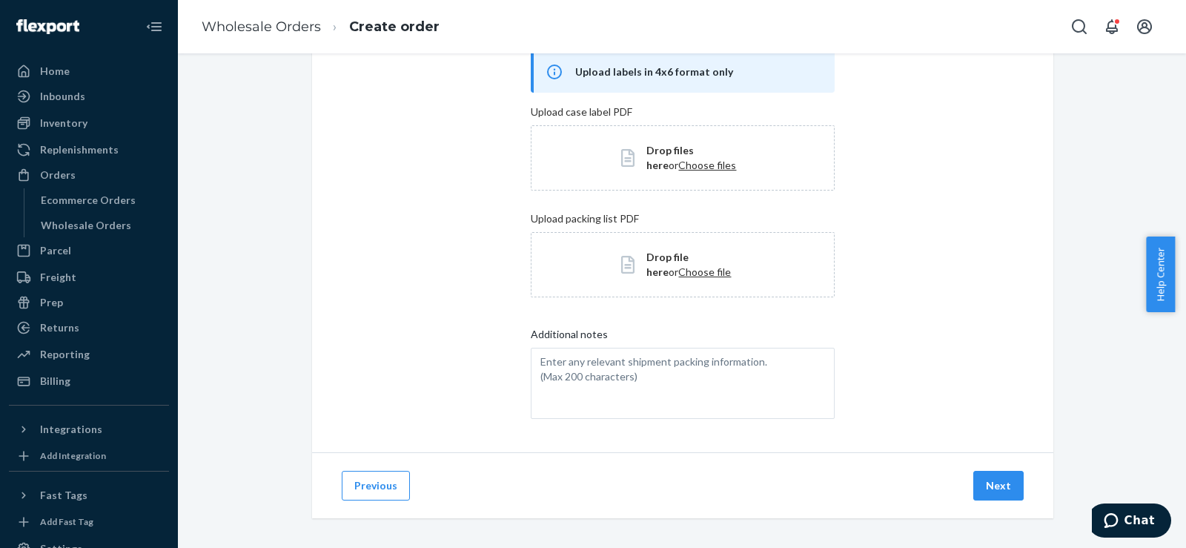
click at [989, 474] on button "Next" at bounding box center [998, 486] width 50 height 30
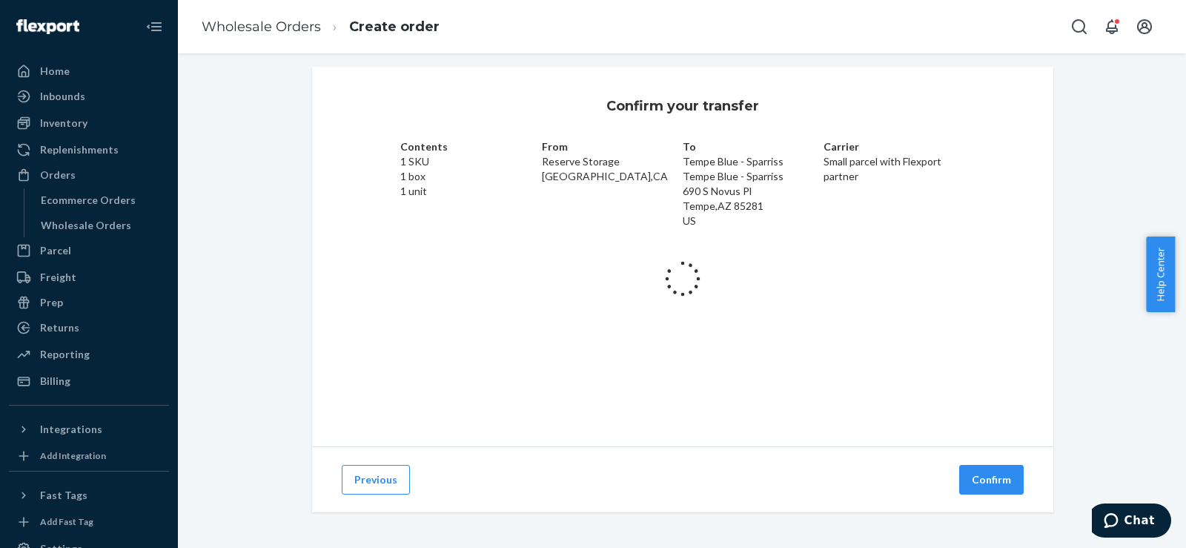
scroll to position [34, 0]
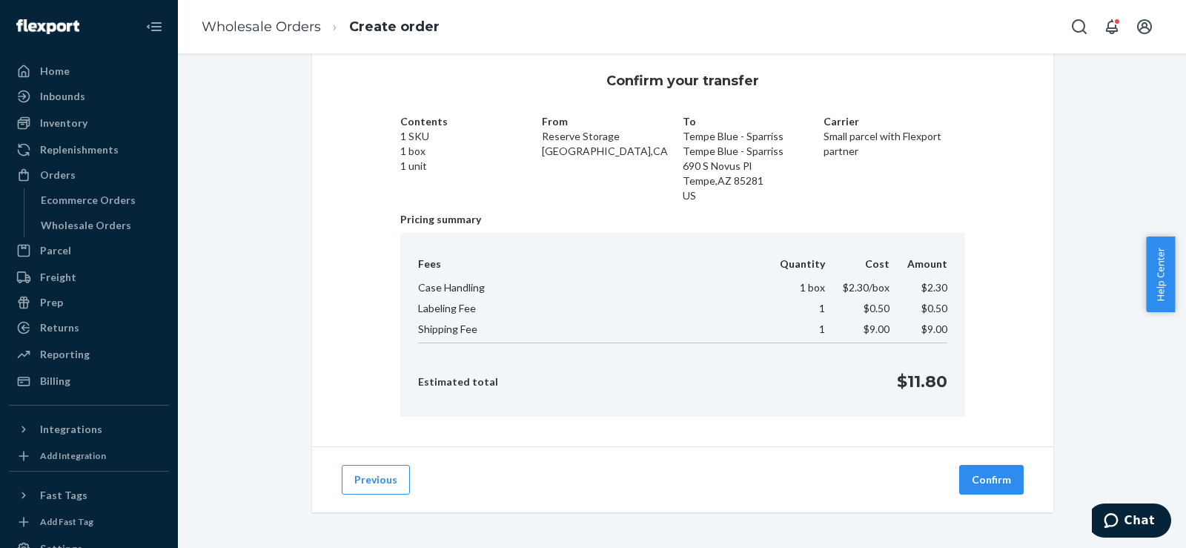
click at [989, 474] on button "Confirm" at bounding box center [991, 480] width 64 height 30
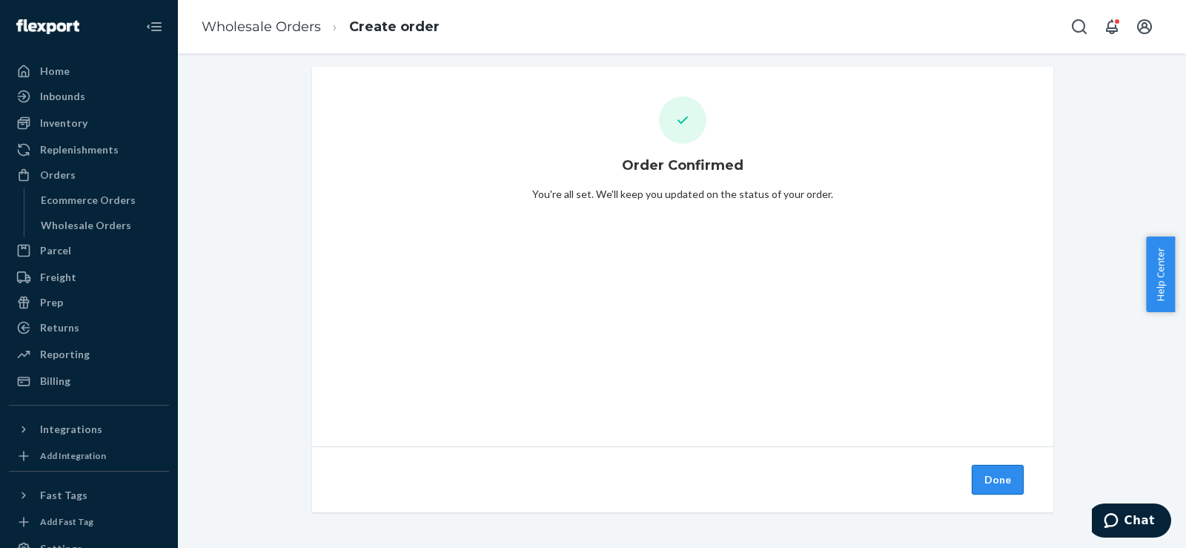
click at [995, 475] on button "Done" at bounding box center [998, 480] width 52 height 30
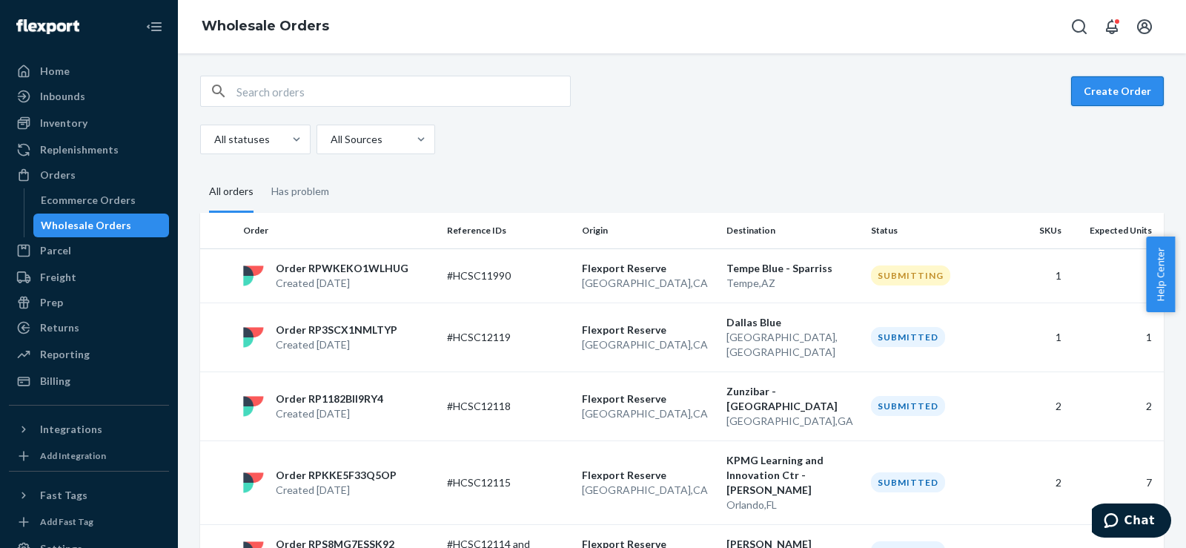
click at [1104, 93] on button "Create Order" at bounding box center [1117, 91] width 93 height 30
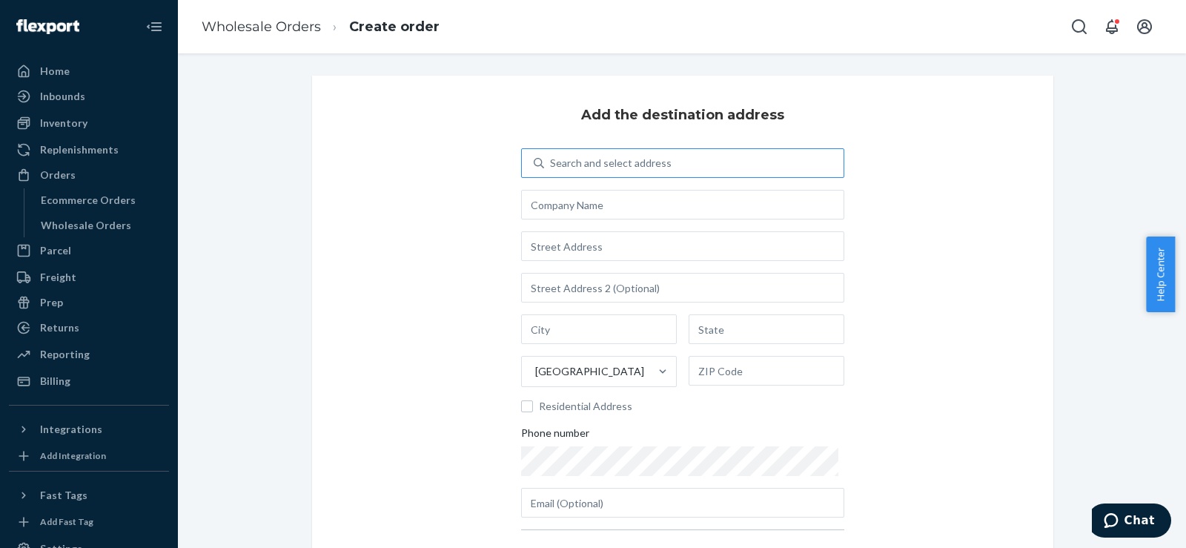
click at [630, 157] on div "Search and select address" at bounding box center [611, 163] width 122 height 15
click at [552, 157] on input "Search and select address" at bounding box center [550, 163] width 1 height 15
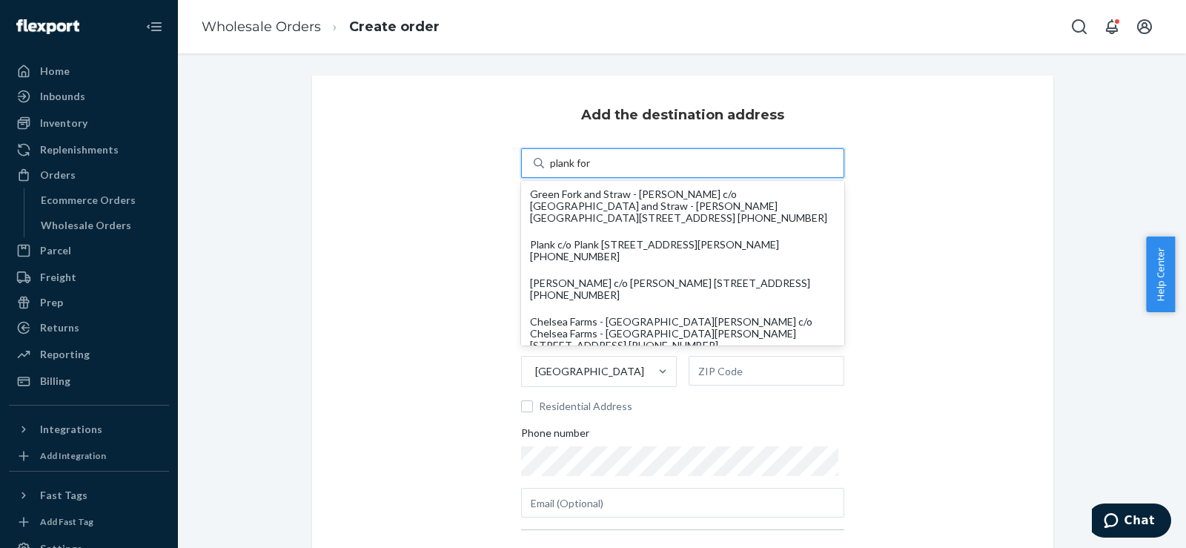
type input "plank fort"
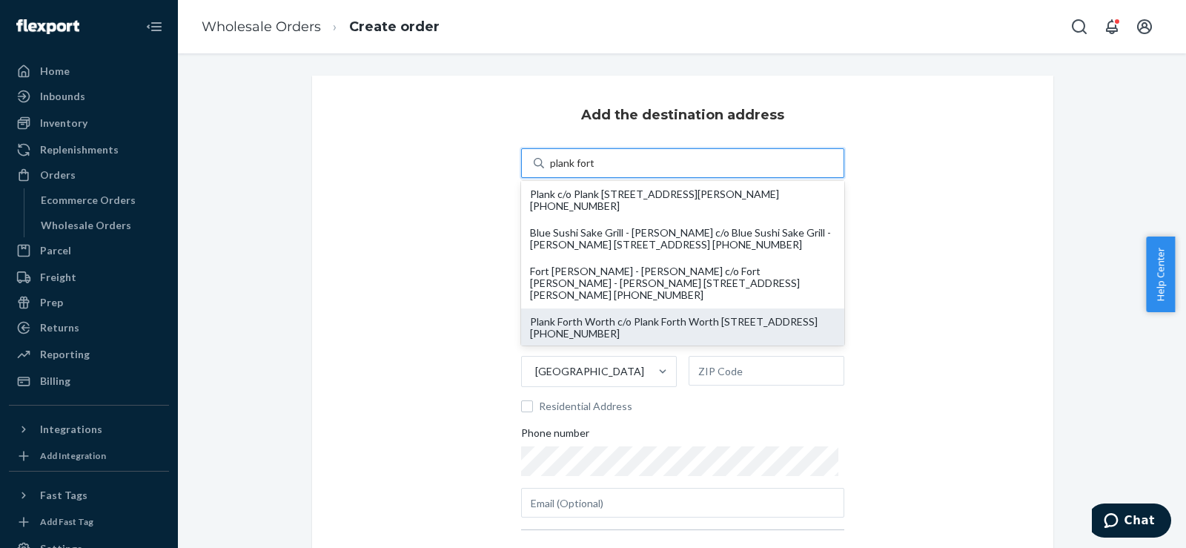
click at [649, 333] on div "Plank Forth Worth c/o Plank Forth Worth 5289 Marathon Ave Fort Worth, TX 76109 …" at bounding box center [682, 328] width 305 height 24
click at [596, 171] on input "plank fort" at bounding box center [573, 163] width 46 height 15
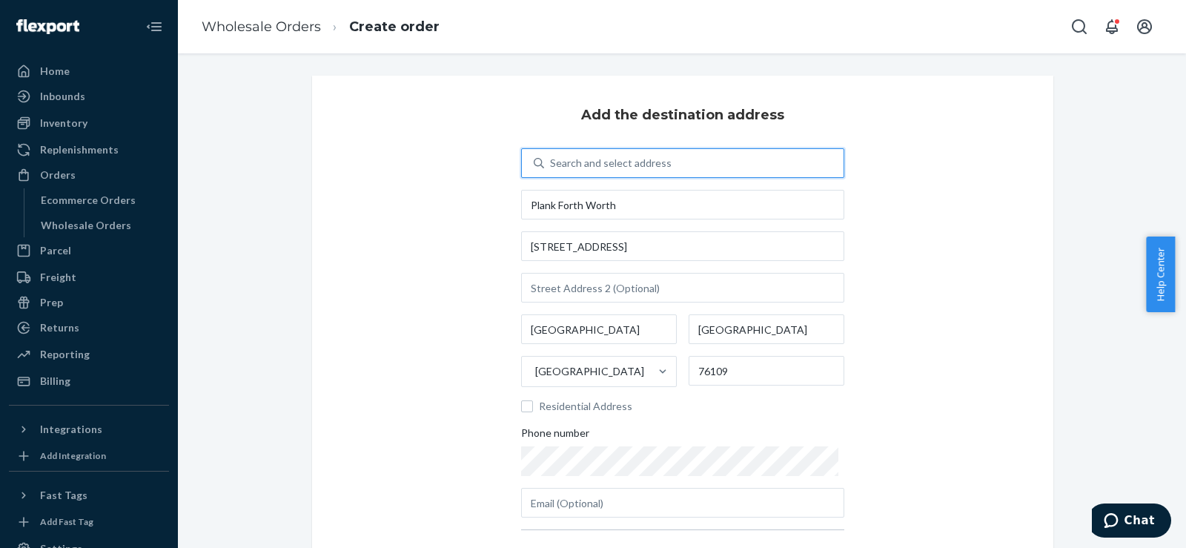
type input "Plank Forth Worth"
type input "5289 Marathon Ave"
type input "[GEOGRAPHIC_DATA]"
type input "76109"
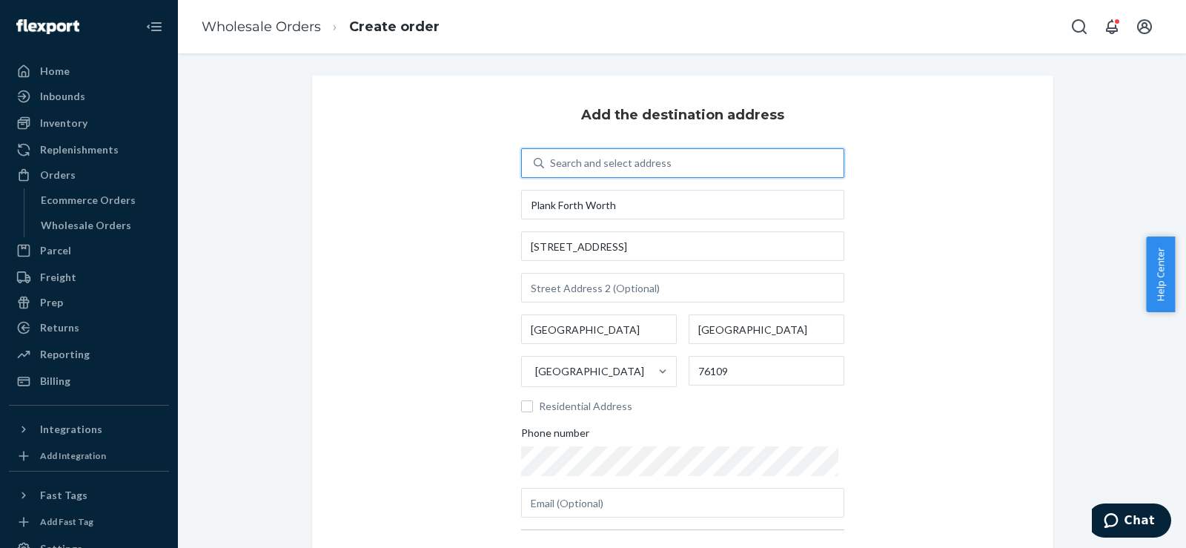
scroll to position [165, 0]
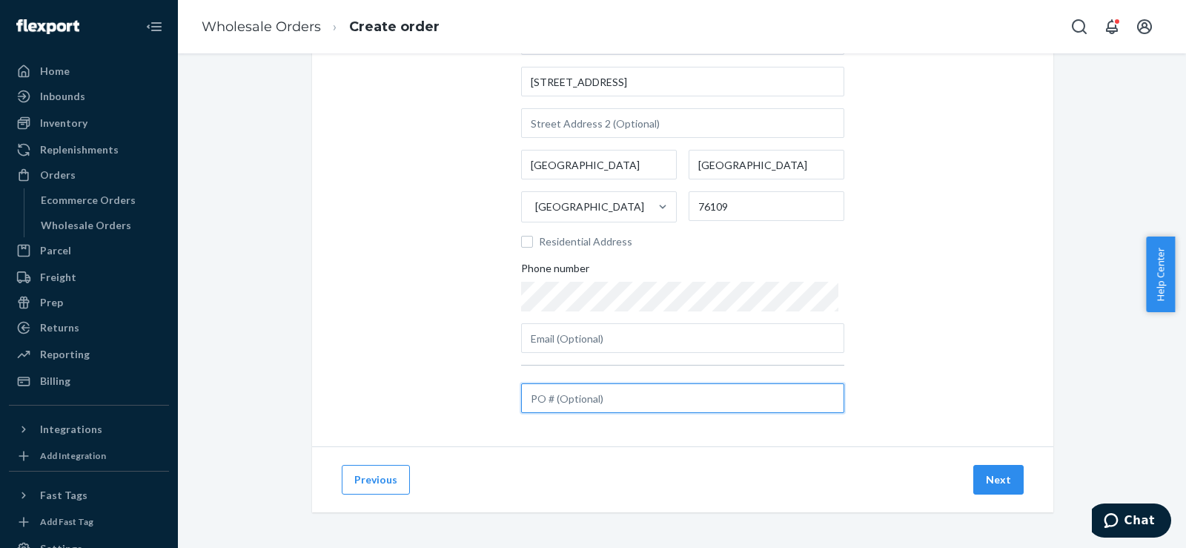
click at [655, 402] on input "text" at bounding box center [682, 398] width 323 height 30
type input "#HCSC12120"
click at [973, 481] on button "Next" at bounding box center [998, 480] width 50 height 30
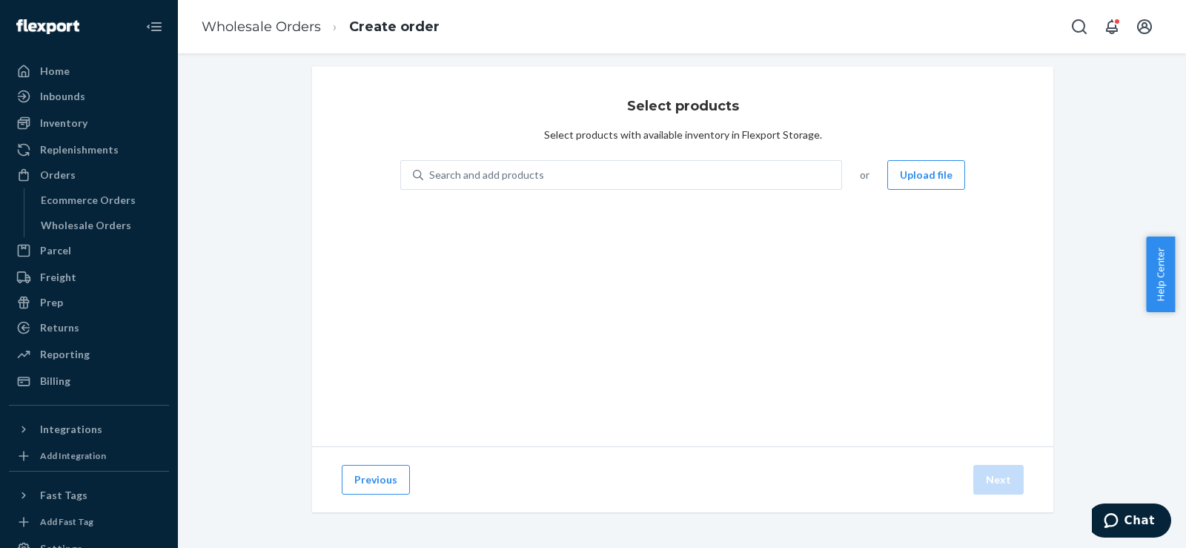
scroll to position [9, 0]
click at [491, 183] on div "Search and add products" at bounding box center [632, 175] width 418 height 27
click at [431, 182] on input "0 results available. Use Up and Down to choose options, press Enter to select t…" at bounding box center [429, 175] width 1 height 15
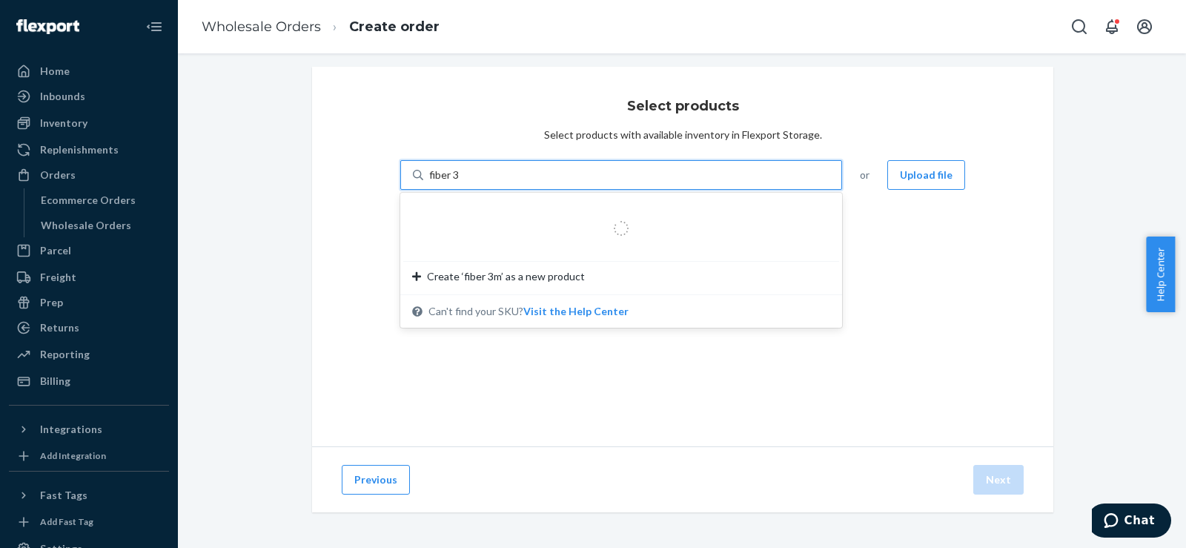
type input "fiber"
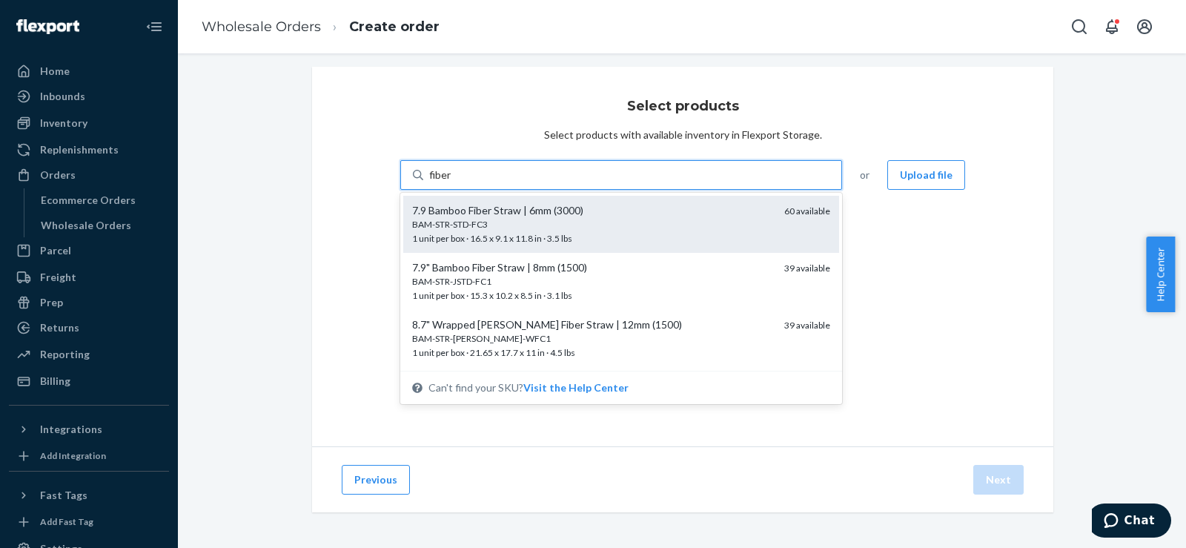
click at [491, 213] on div "7.9 Bamboo Fiber Straw | 6mm (3000)" at bounding box center [592, 210] width 360 height 15
click at [454, 182] on input "fiber" at bounding box center [441, 175] width 25 height 15
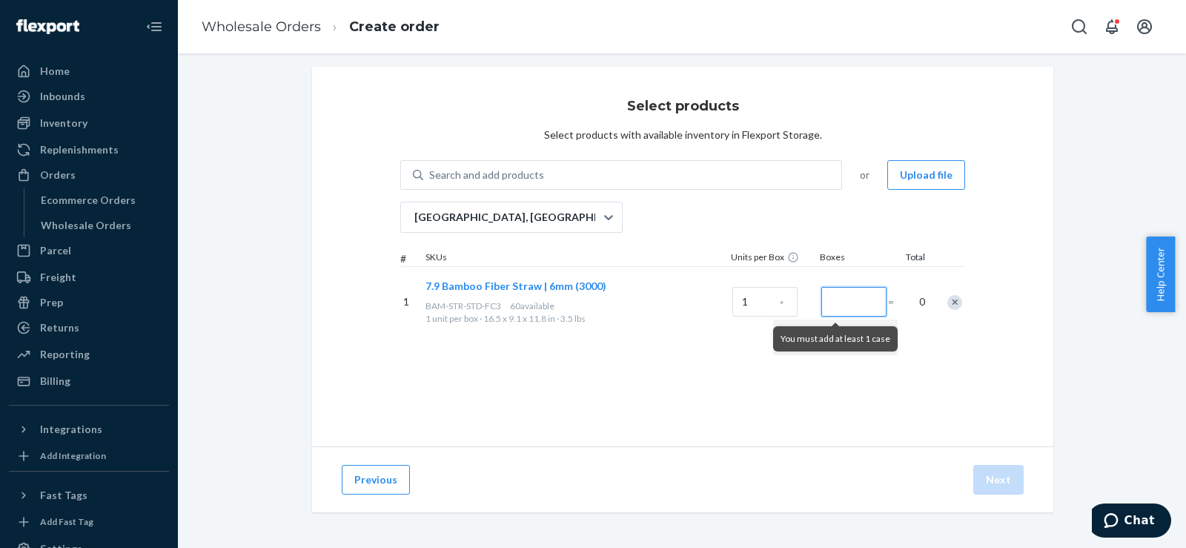
click at [821, 297] on input "Number of boxes" at bounding box center [853, 302] width 65 height 30
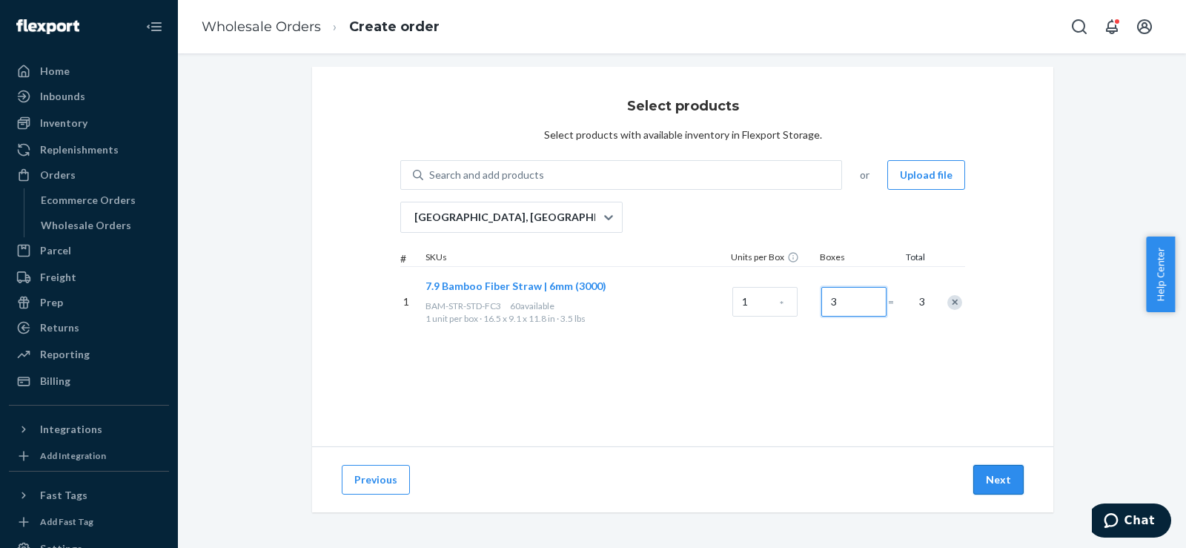
type input "3"
click at [1004, 489] on button "Next" at bounding box center [998, 480] width 50 height 30
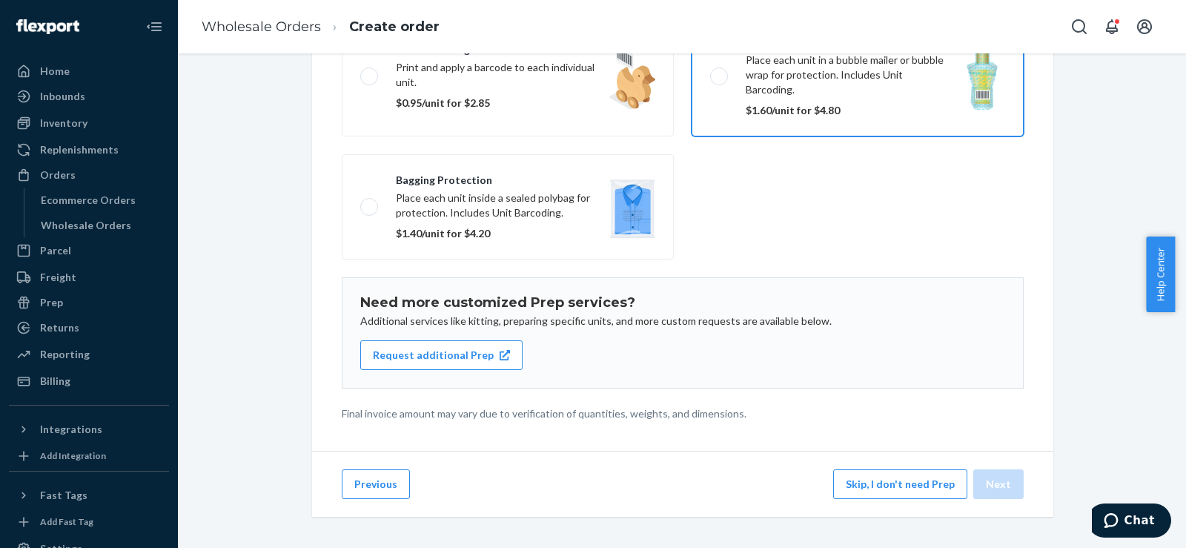
scroll to position [219, 0]
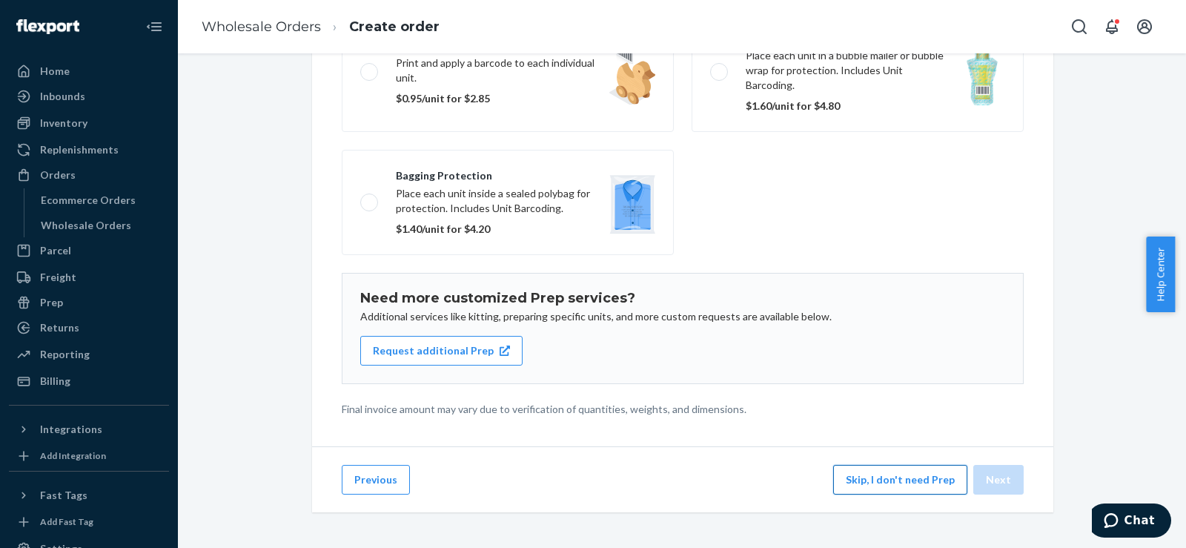
click at [840, 471] on button "Skip, I don't need Prep" at bounding box center [900, 480] width 134 height 30
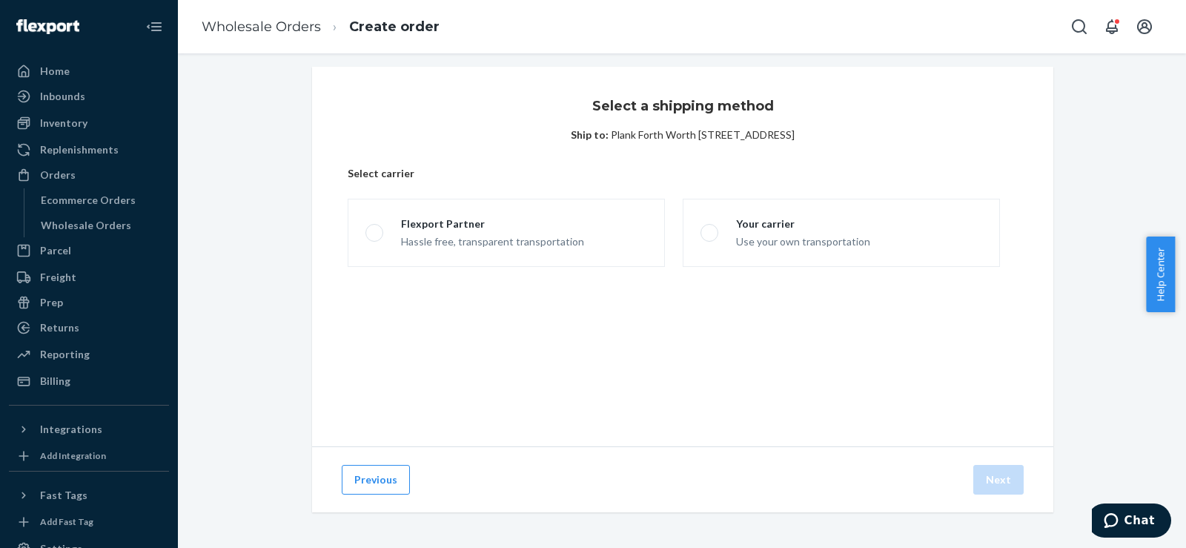
scroll to position [9, 0]
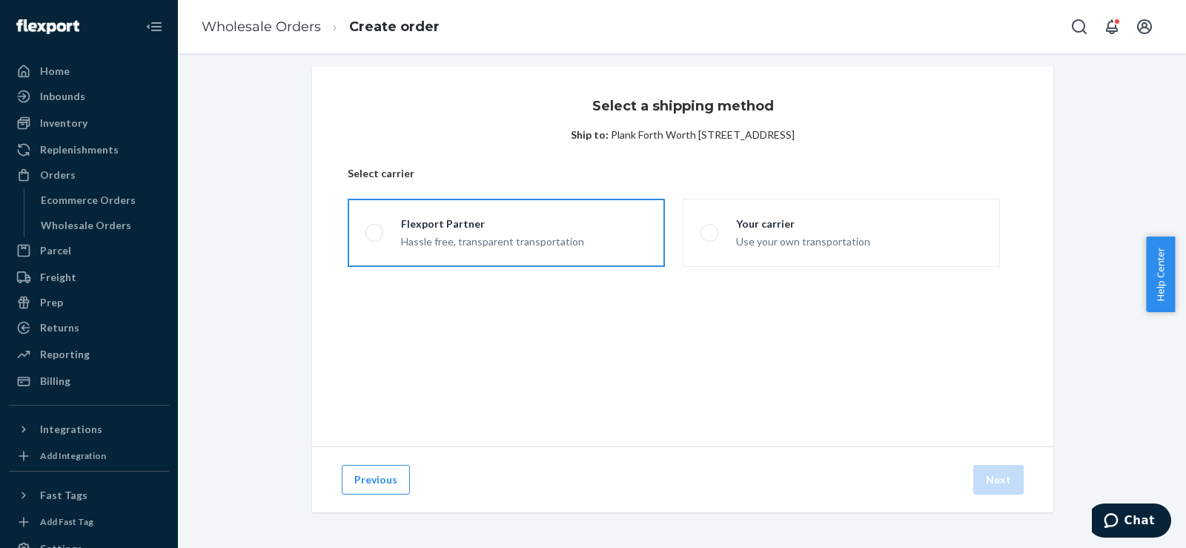
click at [603, 220] on label "Flexport Partner Hassle free, transparent transportation" at bounding box center [506, 233] width 317 height 68
click at [375, 228] on input "Flexport Partner Hassle free, transparent transportation" at bounding box center [370, 233] width 10 height 10
radio input "true"
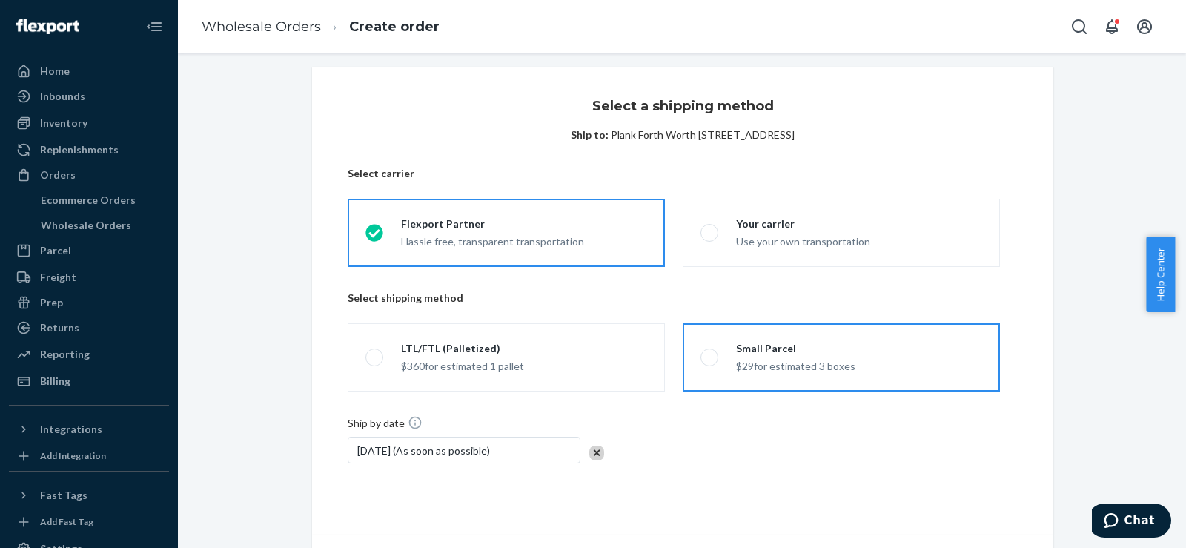
click at [721, 360] on div "Small Parcel $29 for estimated 3 boxes" at bounding box center [786, 357] width 137 height 33
click at [710, 360] on input "Small Parcel $29 for estimated 3 boxes" at bounding box center [706, 358] width 10 height 10
radio input "true"
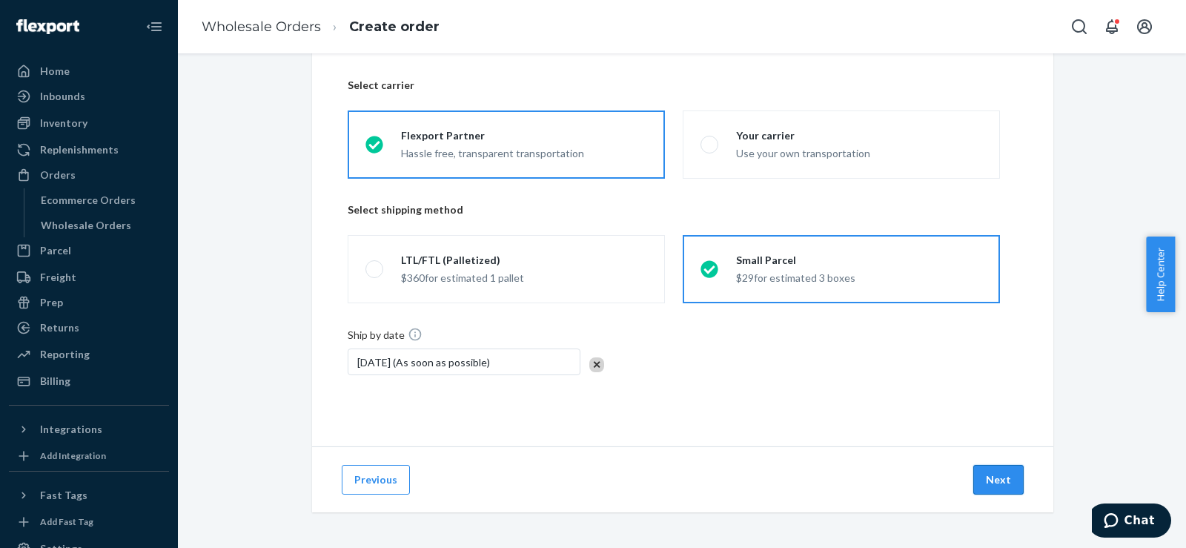
click at [976, 474] on button "Next" at bounding box center [998, 480] width 50 height 30
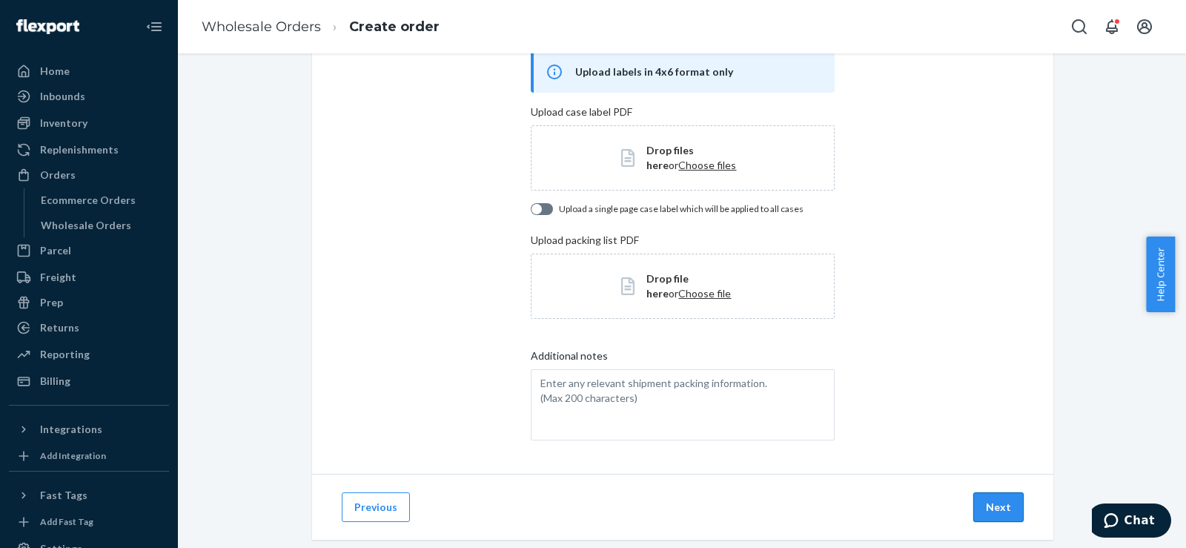
click at [977, 498] on button "Next" at bounding box center [998, 507] width 50 height 30
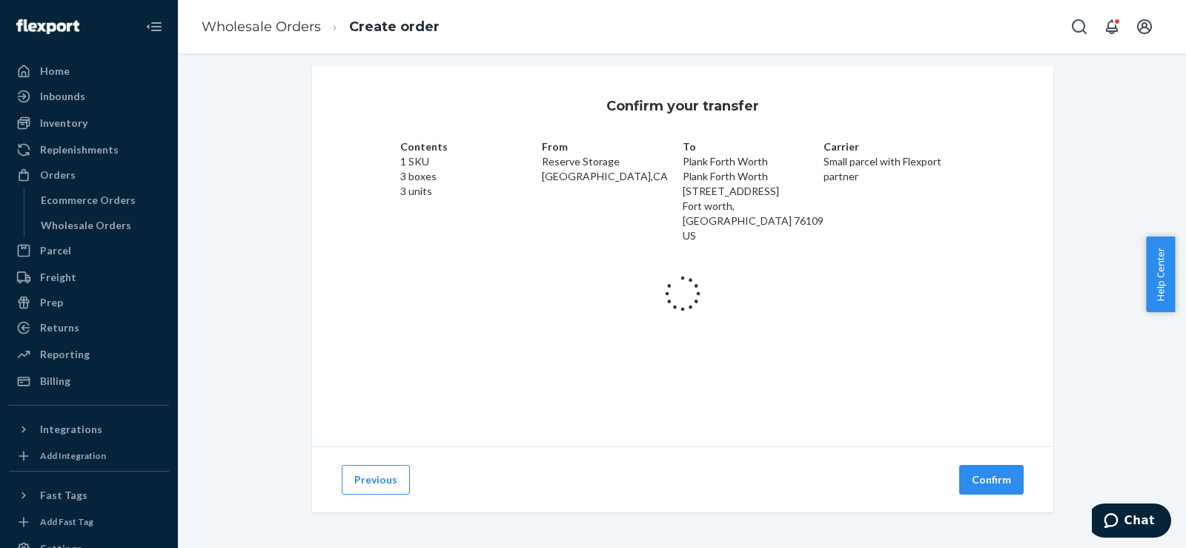
scroll to position [34, 0]
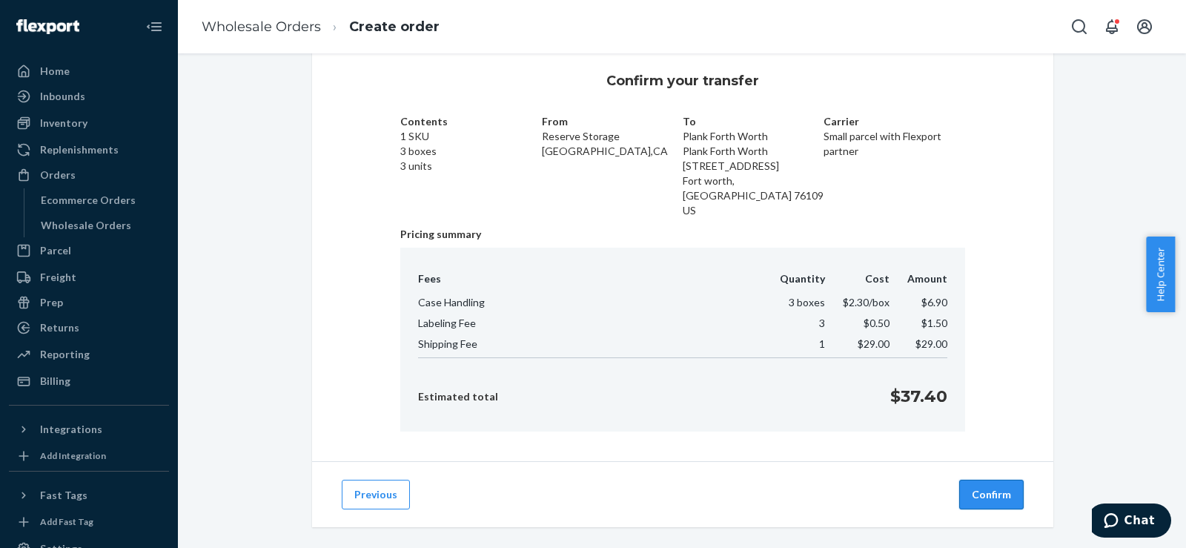
click at [976, 481] on button "Confirm" at bounding box center [991, 495] width 64 height 30
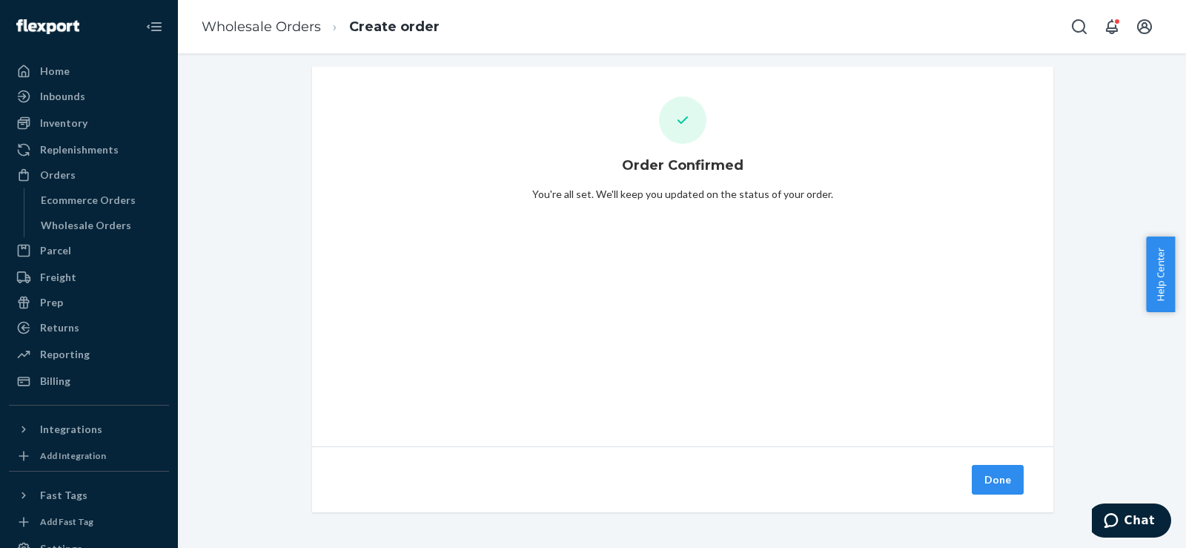
click at [976, 481] on button "Done" at bounding box center [998, 480] width 52 height 30
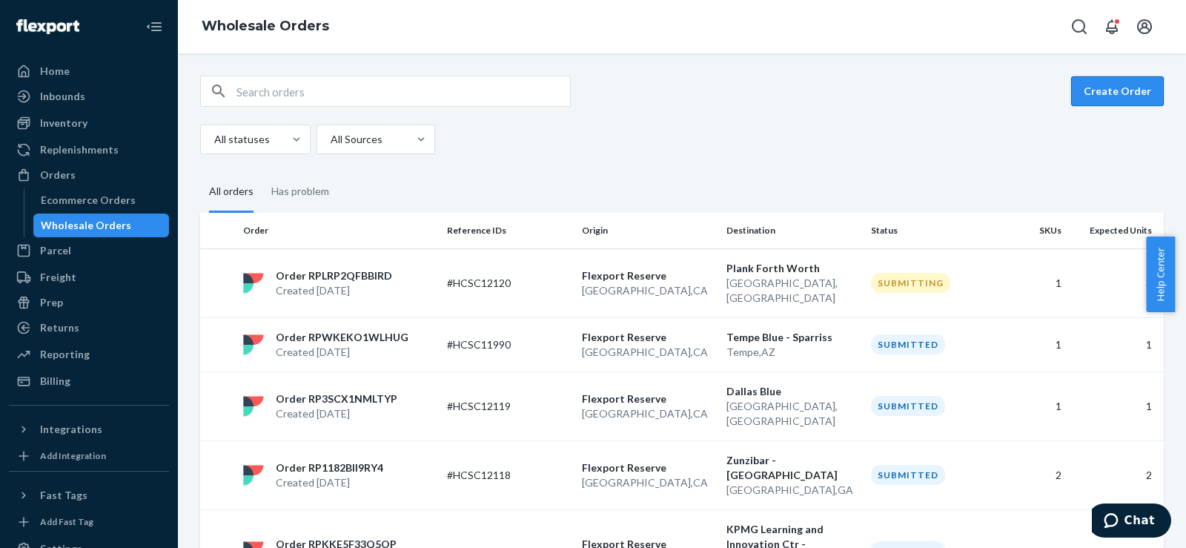
click at [1088, 89] on button "Create Order" at bounding box center [1117, 91] width 93 height 30
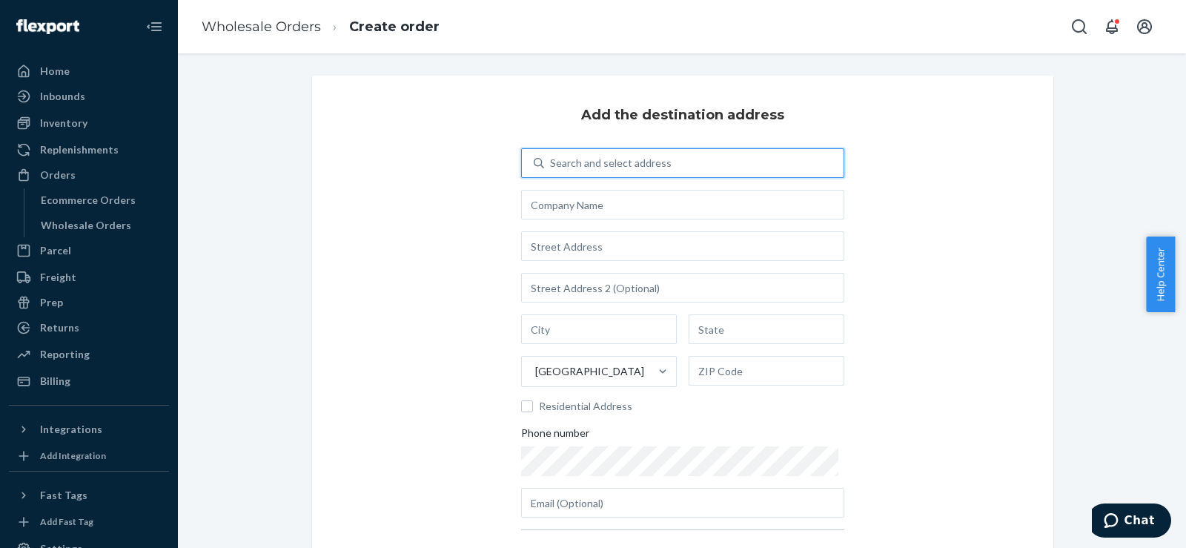
click at [598, 156] on div "Search and select address" at bounding box center [611, 163] width 122 height 15
click at [552, 156] on input "0 results available. Use Up and Down to choose options, press Enter to select t…" at bounding box center [550, 163] width 1 height 15
type input "lincol"
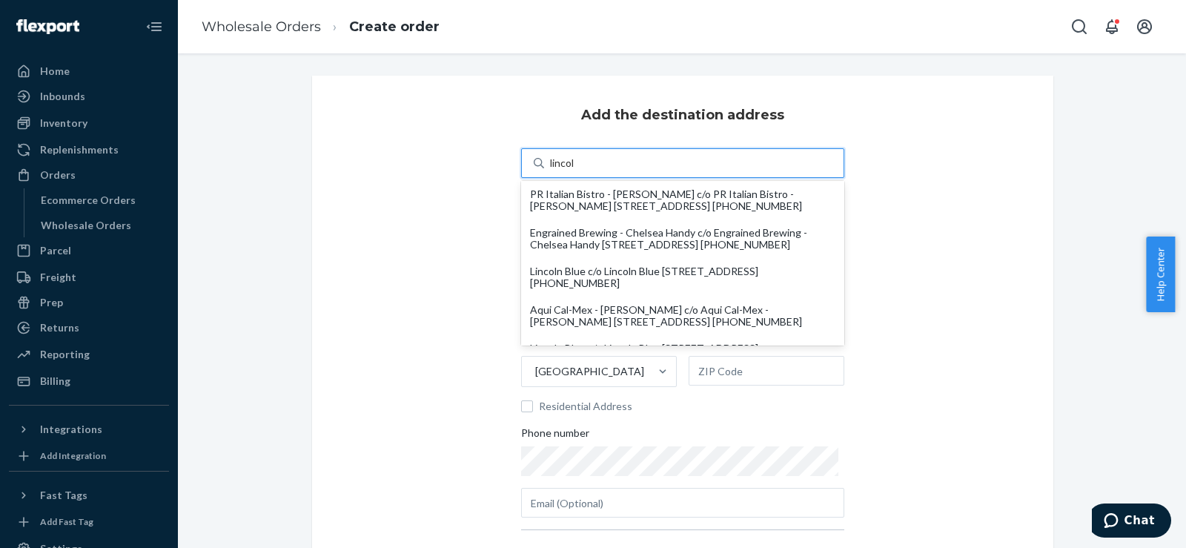
click at [590, 289] on div "Lincoln Blue c/o Lincoln Blue 808 R St Suite 200 Lincoln, NE 68508 +1 (402) 805…" at bounding box center [682, 277] width 305 height 24
click at [576, 171] on input "lincol" at bounding box center [563, 163] width 26 height 15
type input "Lincoln Blue"
type input "Suite 200"
type input "Lincoln"
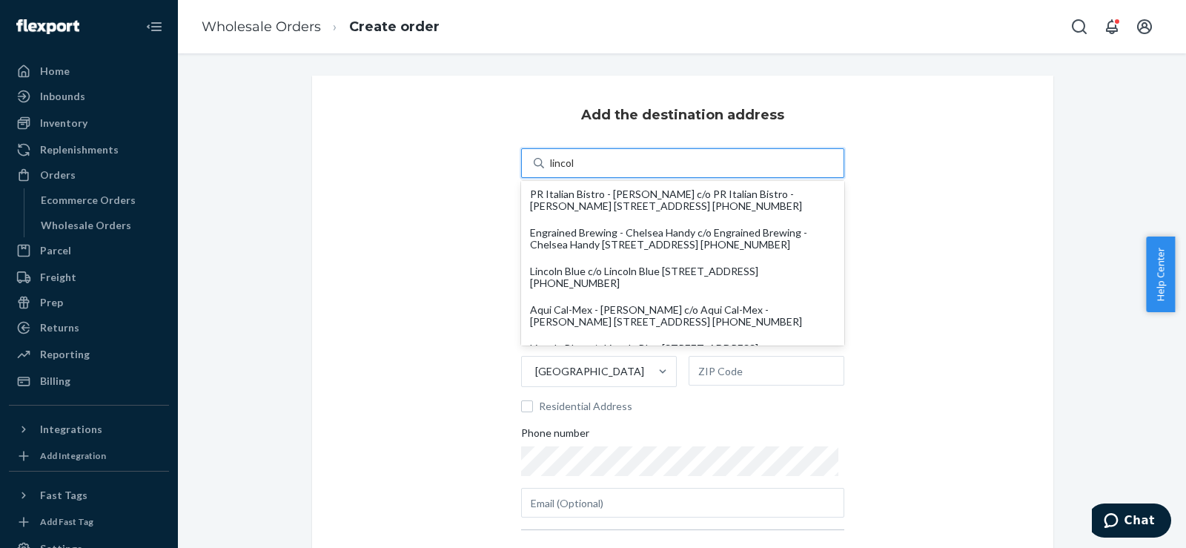
type input "NE"
type input "68508"
type input "808 R St"
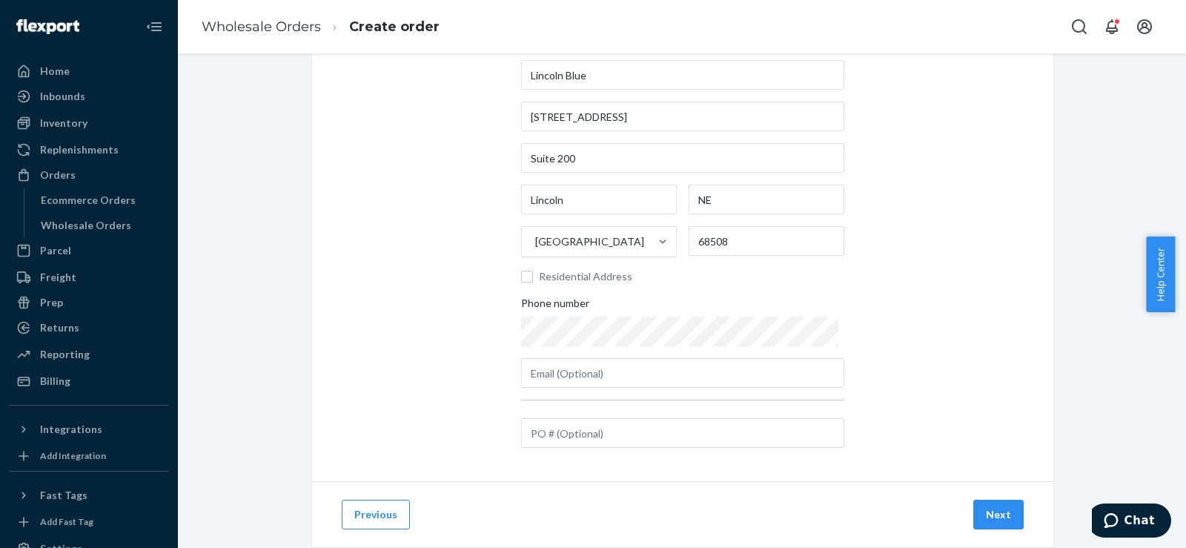
scroll to position [165, 0]
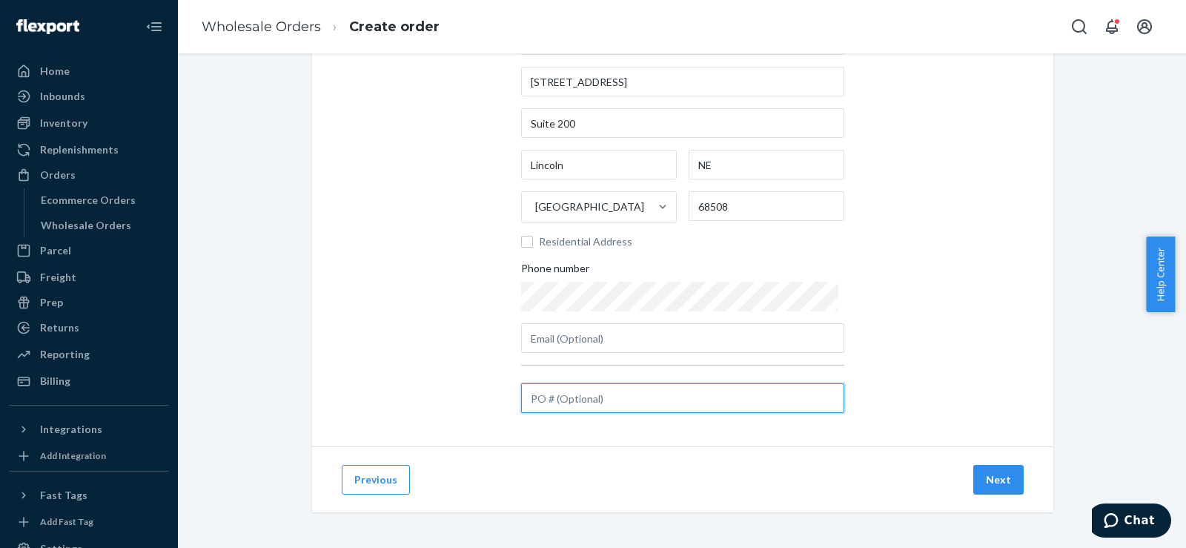
click at [671, 397] on input "text" at bounding box center [682, 398] width 323 height 30
paste input "#HCSC12121"
type input "#HCSC12121"
click at [987, 475] on button "Next" at bounding box center [998, 480] width 50 height 30
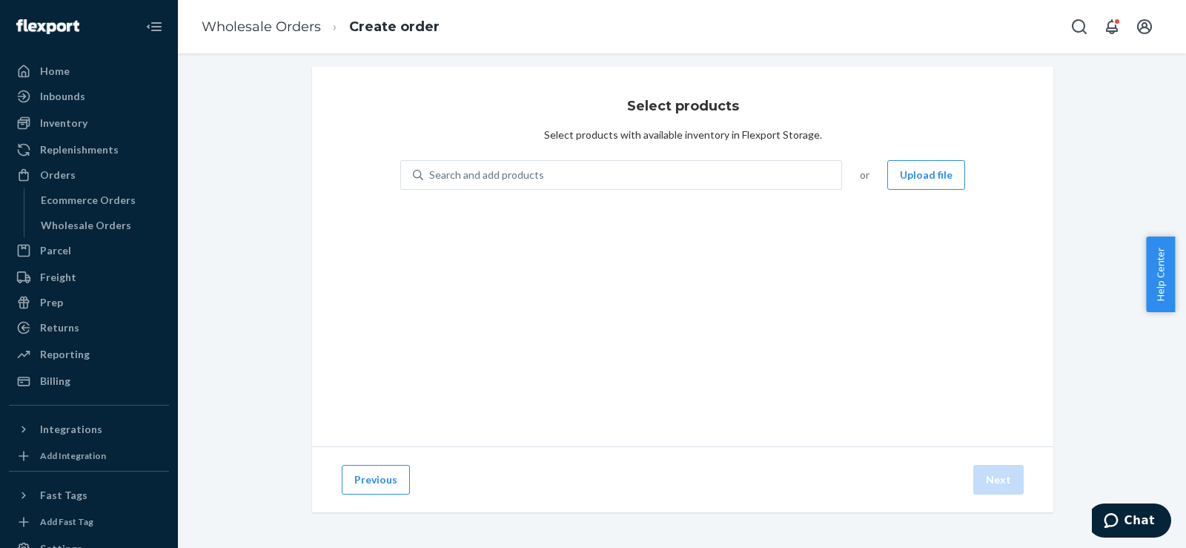
scroll to position [9, 0]
click at [581, 167] on div "Search and add products" at bounding box center [632, 175] width 418 height 27
click at [431, 168] on input "0 results available. Use Up and Down to choose options, press Enter to select t…" at bounding box center [429, 175] width 1 height 15
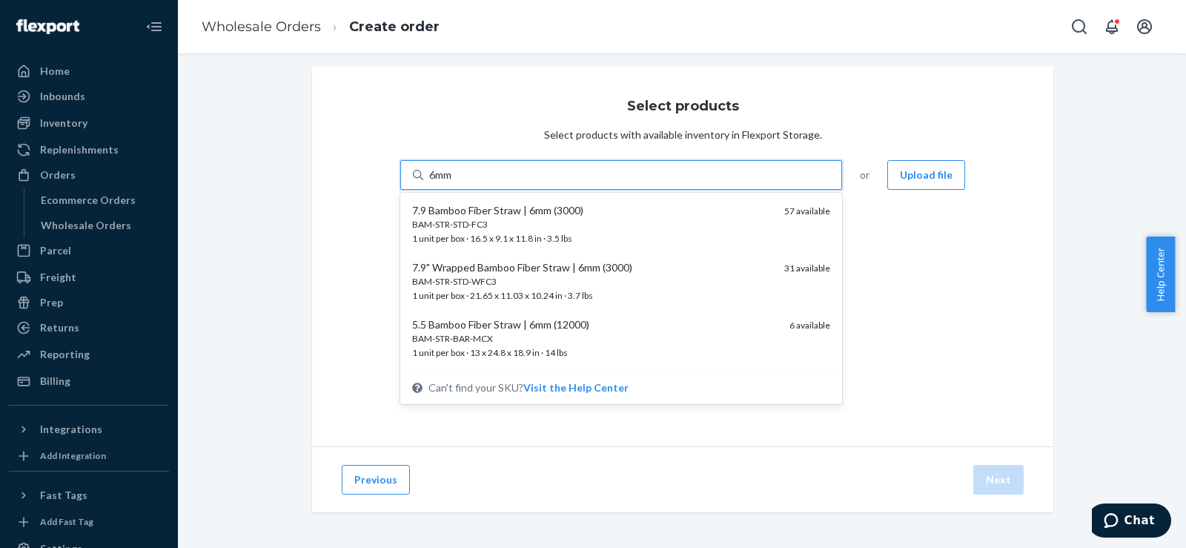
type input "6mm"
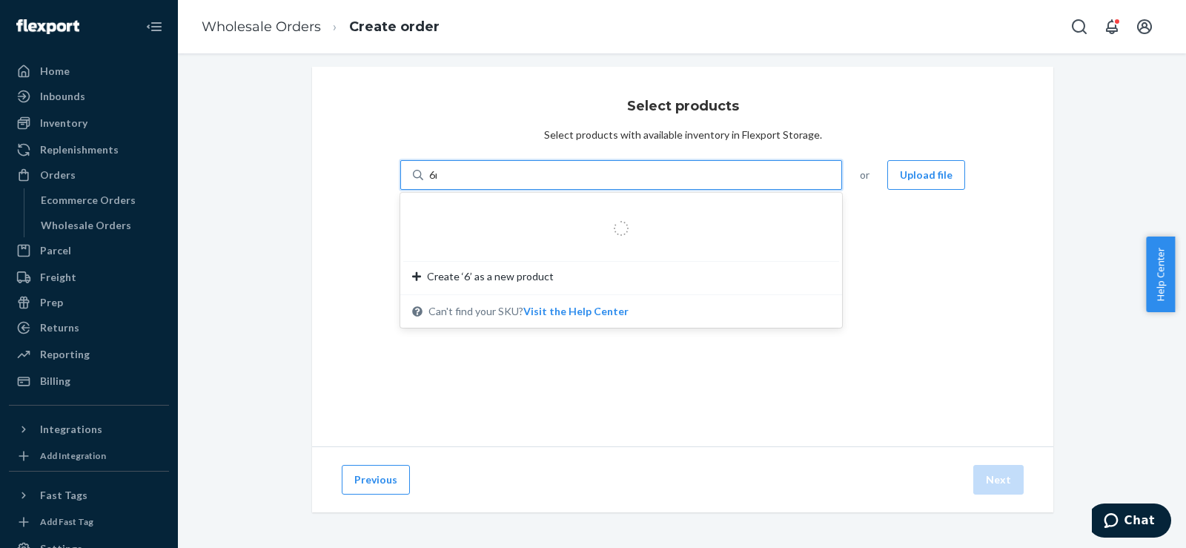
type input "6mm"
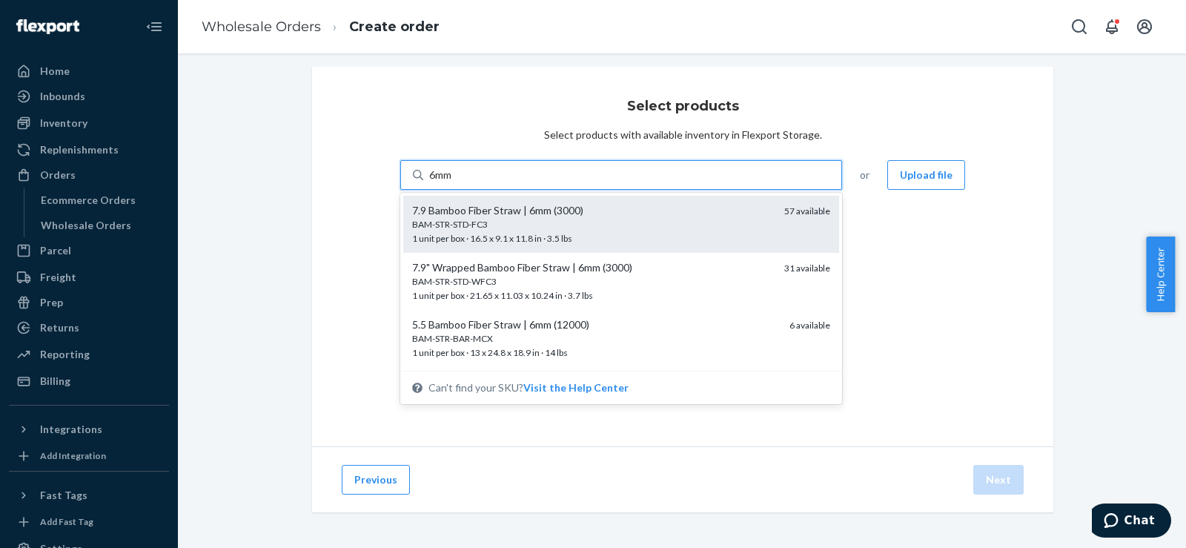
click at [588, 207] on div "7.9 Bamboo Fiber Straw | 6mm (3000)" at bounding box center [592, 210] width 360 height 15
click at [454, 182] on input "6mm" at bounding box center [441, 175] width 24 height 15
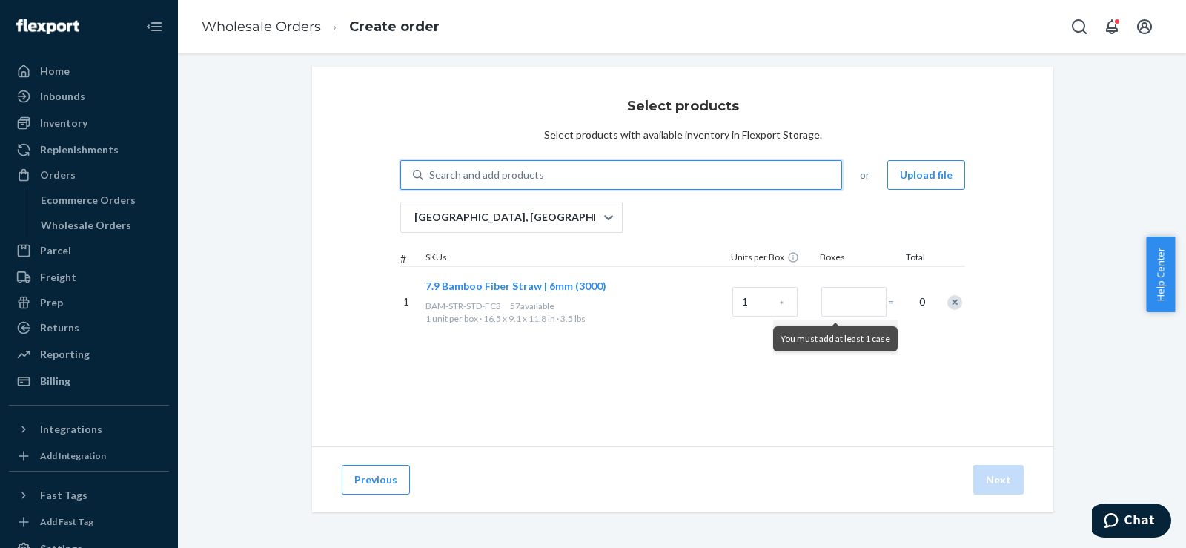
click at [477, 178] on div "Search and add products" at bounding box center [486, 175] width 115 height 15
click at [431, 178] on input "0 results available. Select is focused ,type to refine list, press Down to open…" at bounding box center [429, 175] width 1 height 15
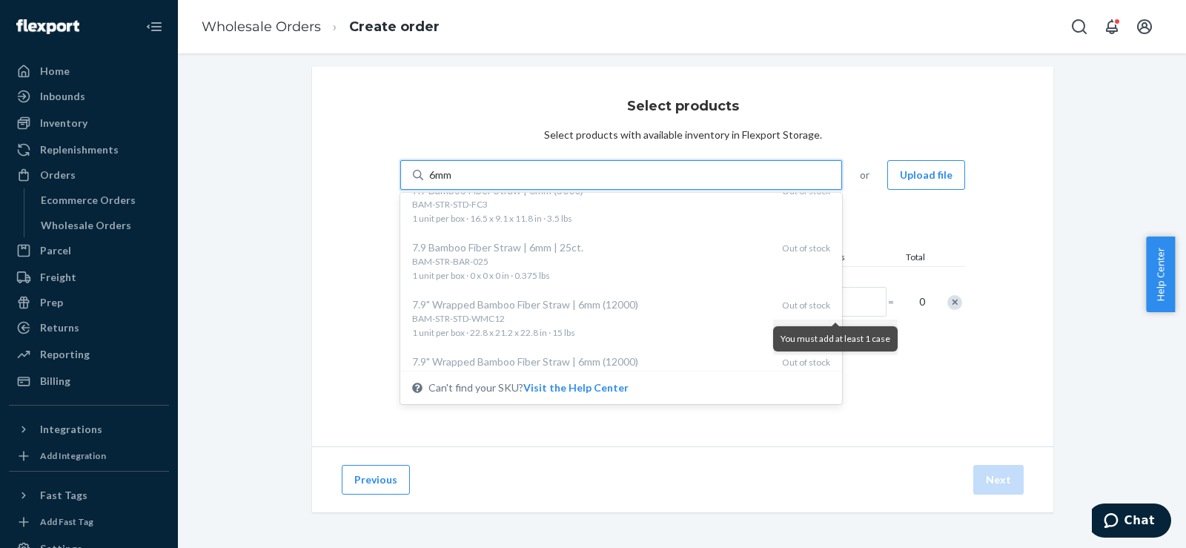
scroll to position [545, 0]
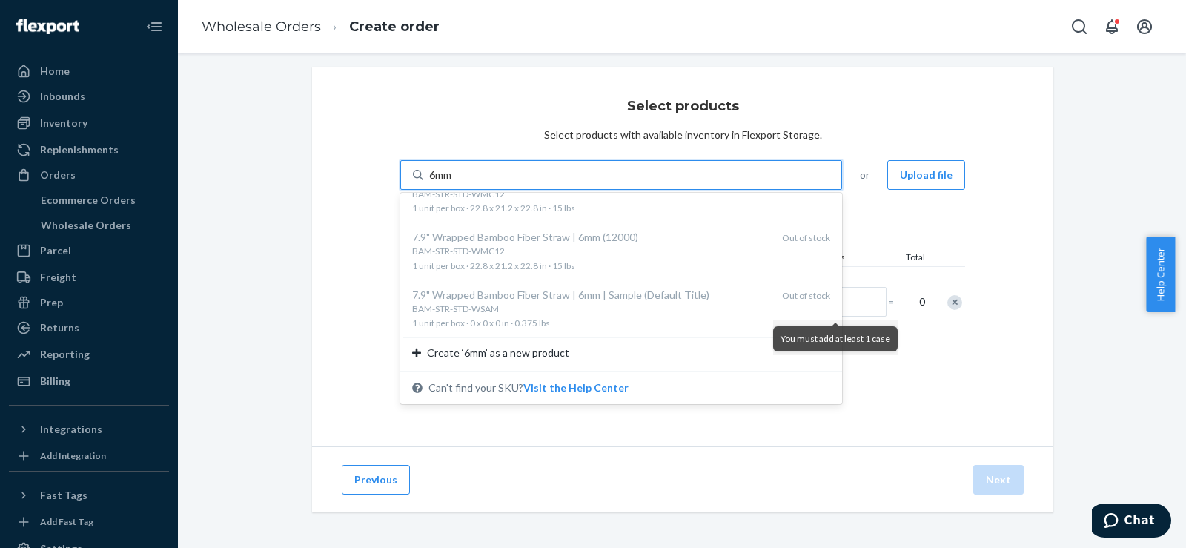
click at [429, 168] on input "6mm" at bounding box center [441, 175] width 24 height 15
click at [429, 169] on input "6mm" at bounding box center [441, 175] width 24 height 15
type input "fiber 6mm"
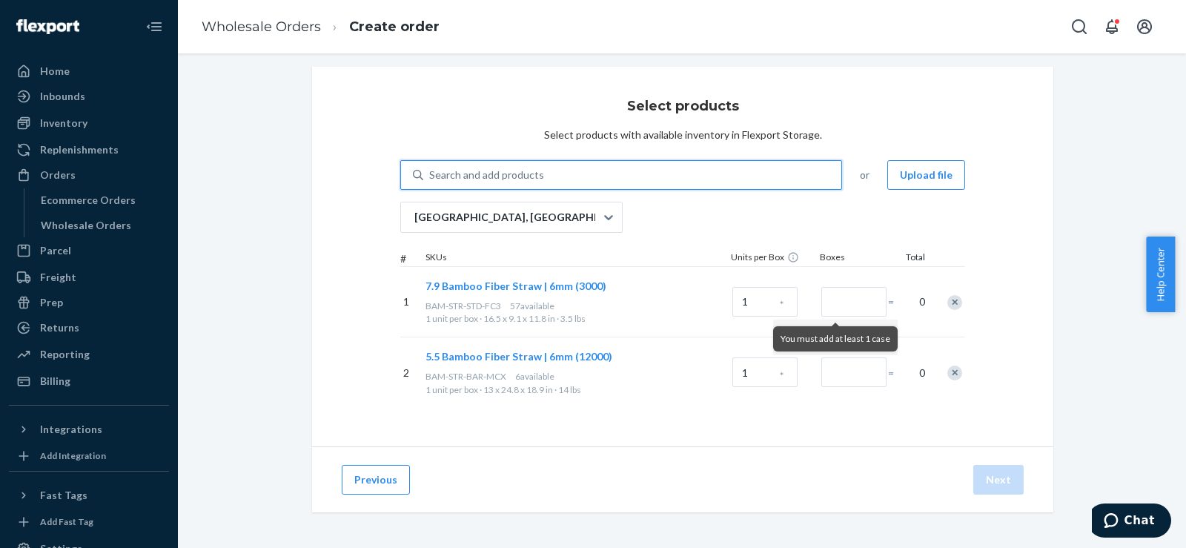
click at [941, 378] on div at bounding box center [946, 372] width 37 height 39
click at [947, 368] on div "Remove Item" at bounding box center [954, 372] width 15 height 15
click at [578, 178] on div "Search and add products" at bounding box center [632, 175] width 418 height 27
click at [431, 178] on input "Search and add products" at bounding box center [429, 175] width 1 height 15
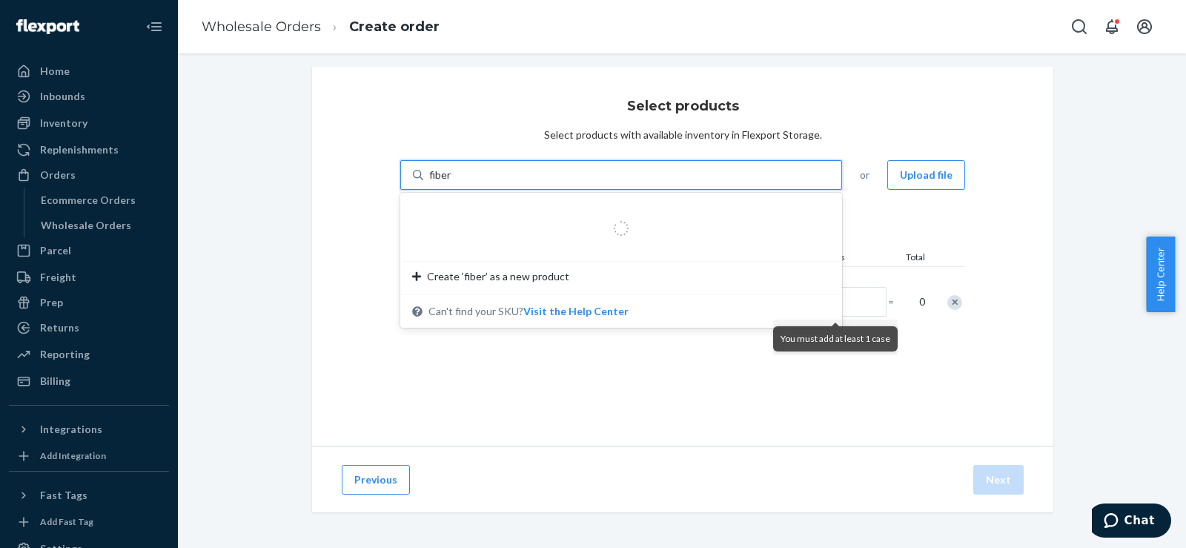
type input "fiber"
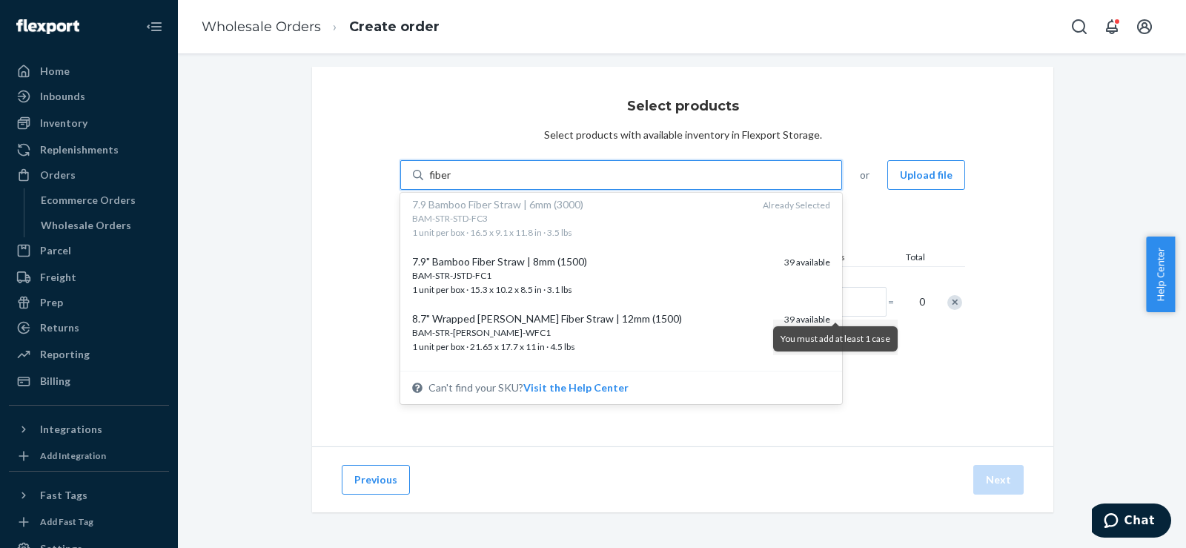
scroll to position [130, 0]
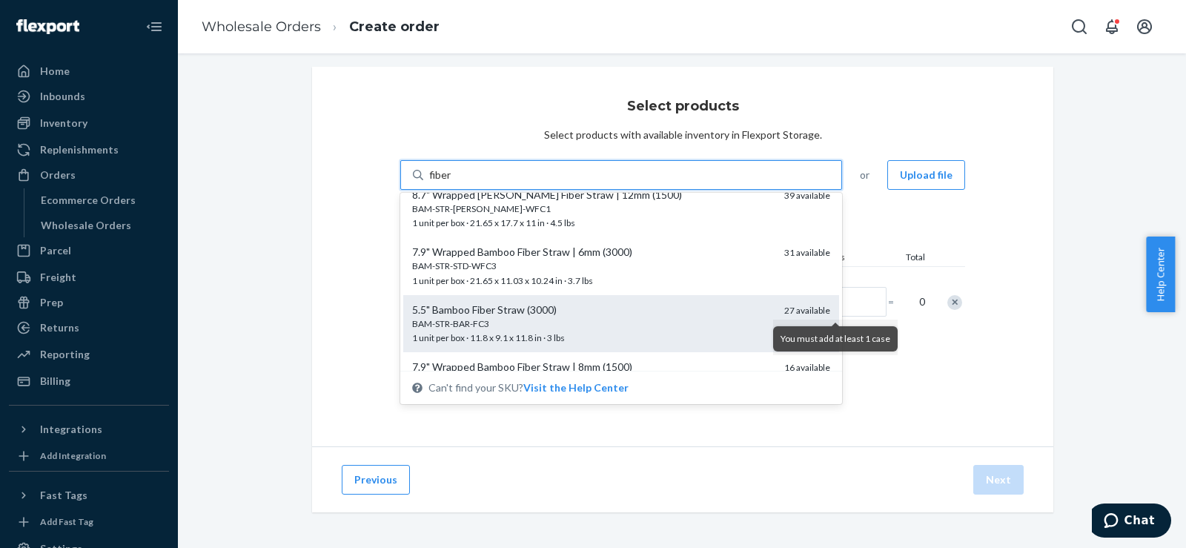
click at [412, 319] on div "BAM-STR-BAR-FC3" at bounding box center [592, 323] width 360 height 13
click at [429, 182] on input "fiber" at bounding box center [440, 175] width 23 height 15
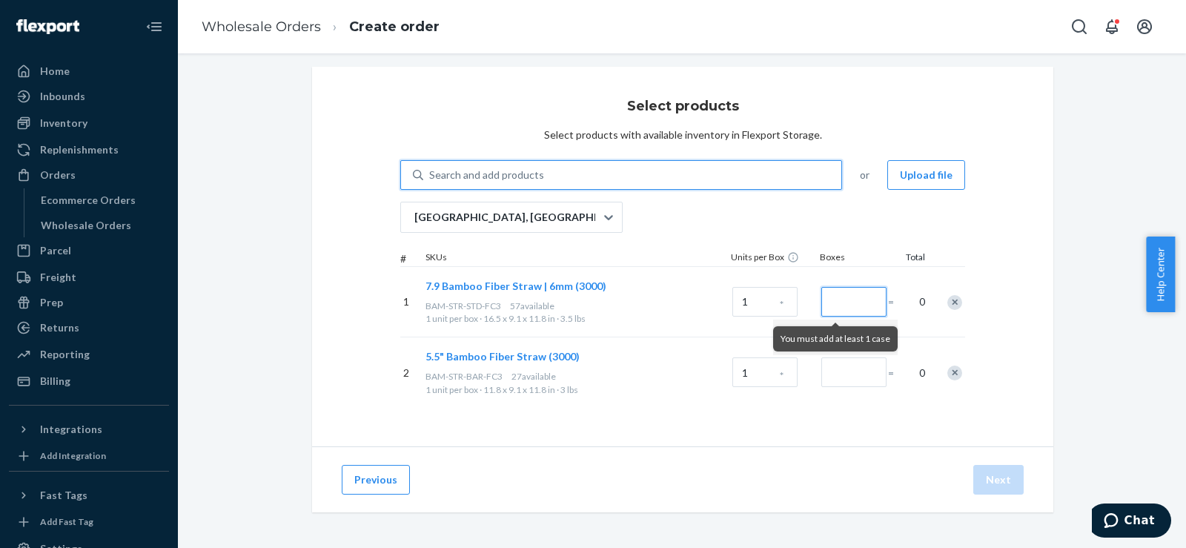
click at [824, 309] on input "Number of boxes" at bounding box center [853, 302] width 65 height 30
click at [947, 305] on div "Remove Item" at bounding box center [954, 302] width 15 height 15
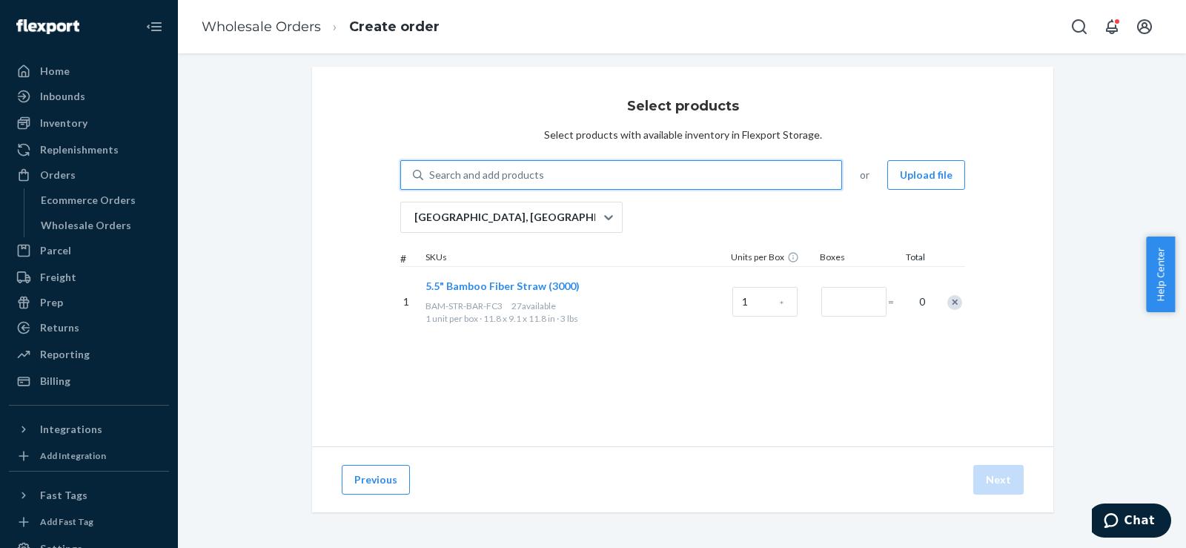
click at [589, 161] on div "Search and add products" at bounding box center [621, 175] width 442 height 30
click at [431, 168] on input "0 results available. Use Up and Down to choose options, press Enter to select t…" at bounding box center [429, 175] width 1 height 15
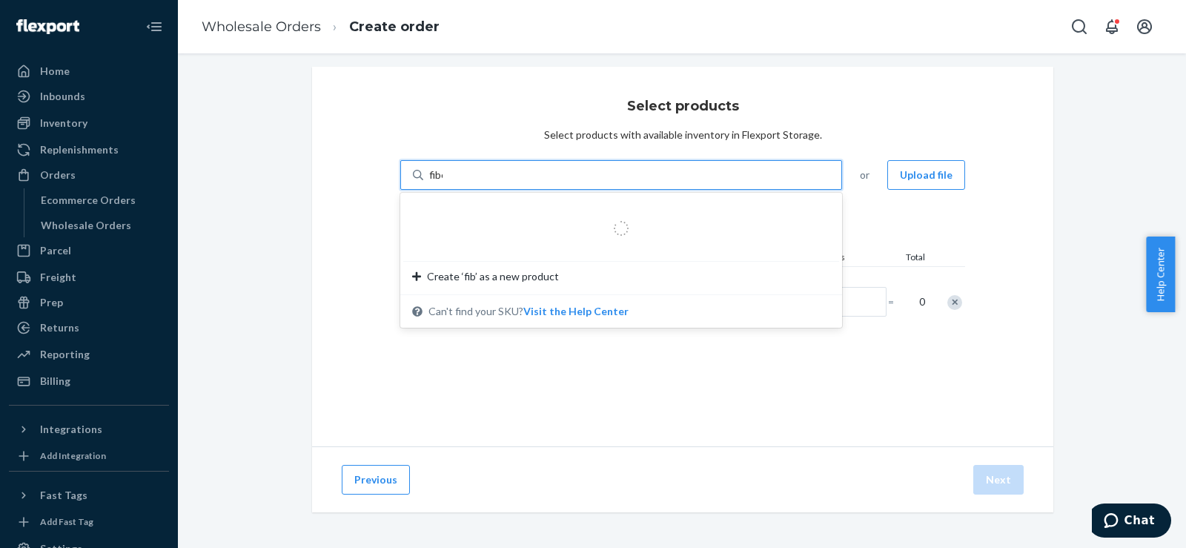
type input "fiber"
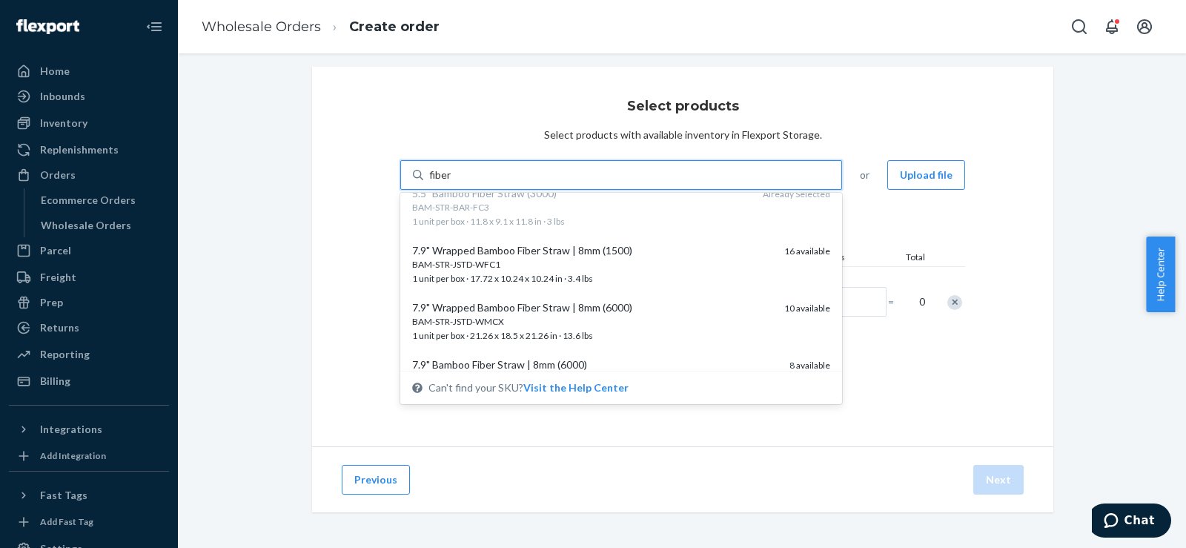
scroll to position [247, 0]
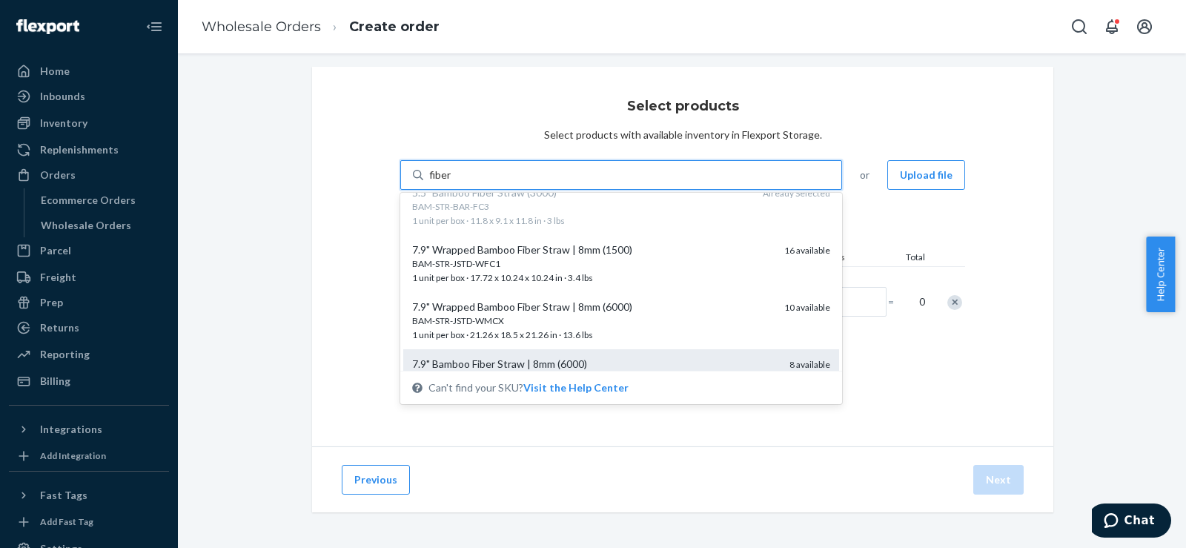
click at [539, 357] on div "7.9" Bamboo Fiber Straw | 8mm (6000)" at bounding box center [594, 364] width 365 height 15
click at [452, 182] on input "fiber" at bounding box center [440, 175] width 23 height 15
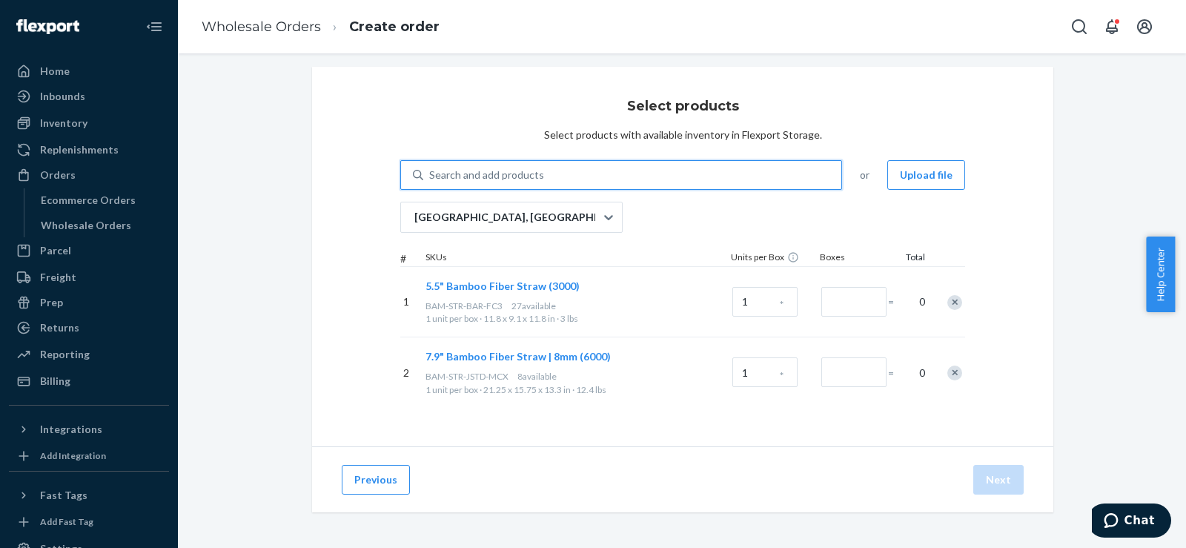
click at [947, 371] on div "Remove Item" at bounding box center [954, 372] width 15 height 15
click at [515, 168] on div "Search and add products" at bounding box center [486, 175] width 115 height 15
click at [431, 168] on input "0 results available. Use Up and Down to choose options, press Enter to select t…" at bounding box center [429, 175] width 1 height 15
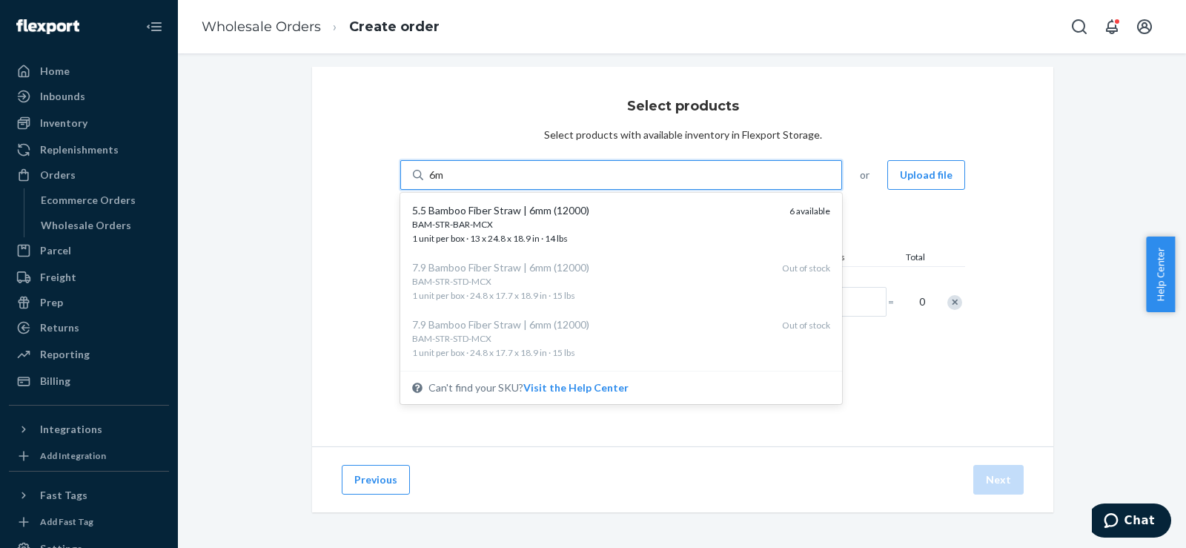
type input "6"
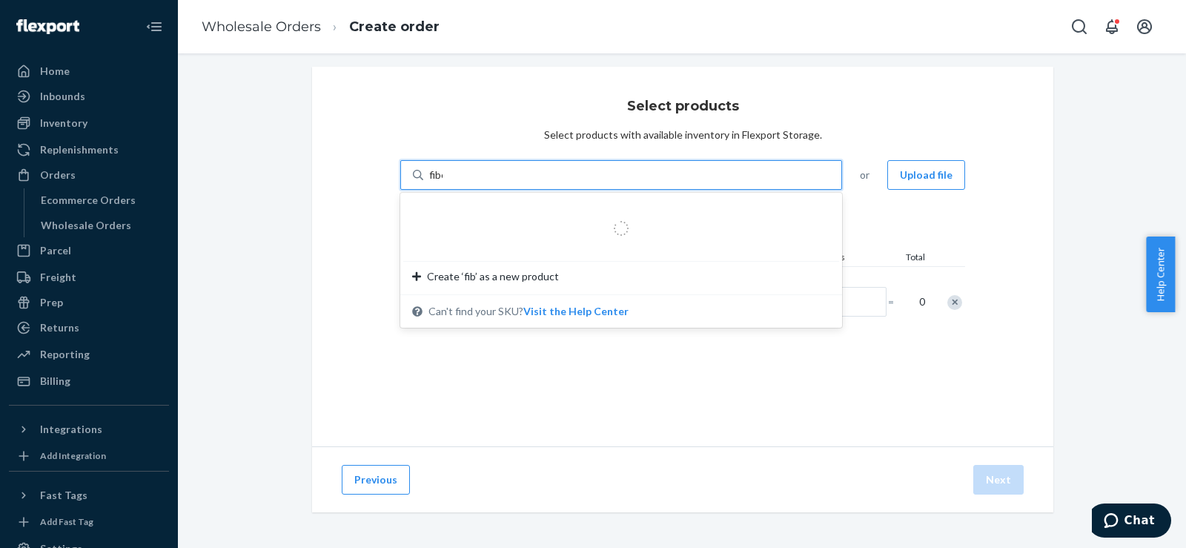
type input "fiber"
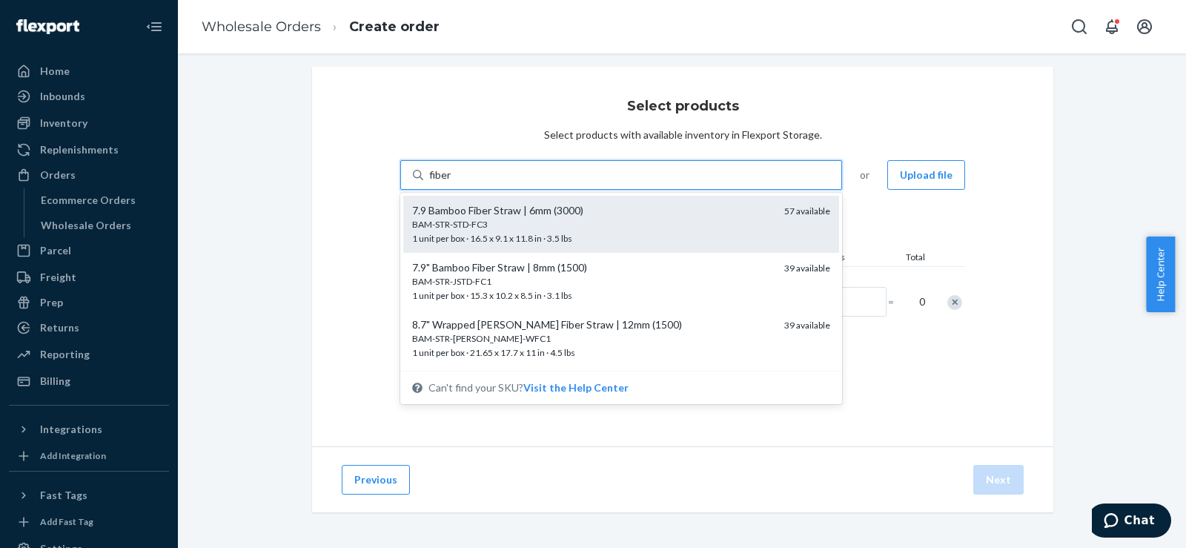
click at [518, 230] on div "BAM-STR-STD-FC3" at bounding box center [592, 224] width 360 height 13
click at [452, 182] on input "fiber" at bounding box center [440, 175] width 23 height 15
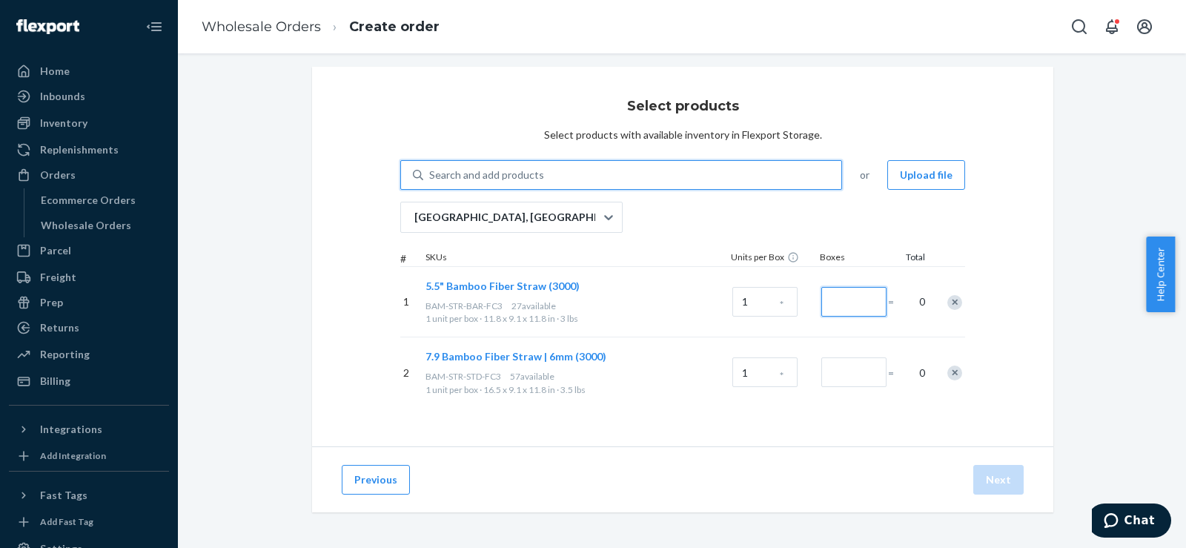
click at [851, 295] on input "Number of boxes" at bounding box center [853, 302] width 65 height 30
type input "2"
click at [864, 374] on input "Number of boxes" at bounding box center [853, 372] width 65 height 30
type input "4"
click at [974, 474] on button "Next" at bounding box center [998, 480] width 50 height 30
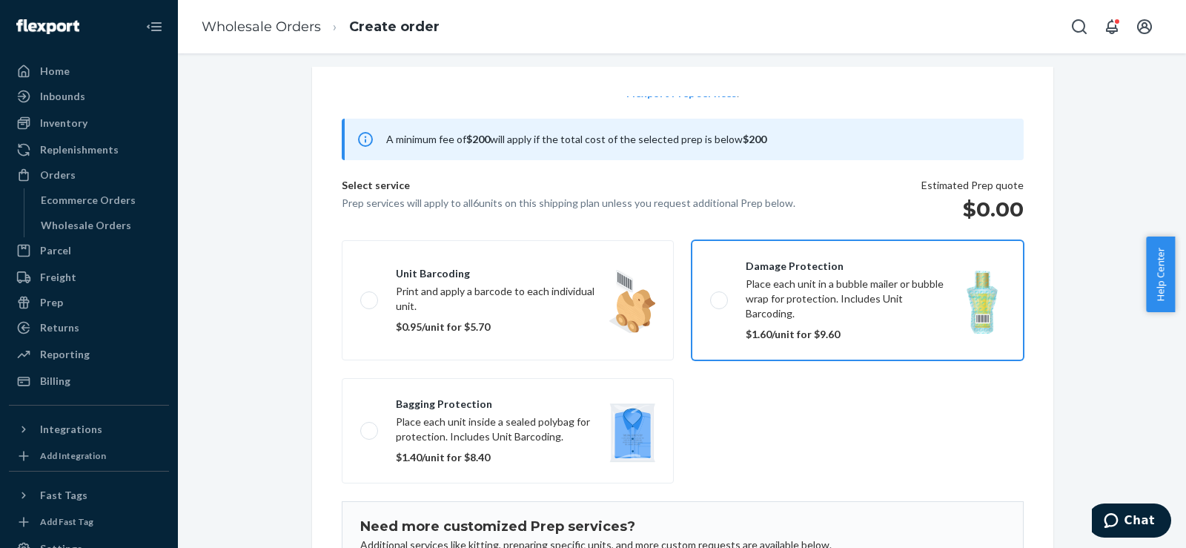
scroll to position [96, 0]
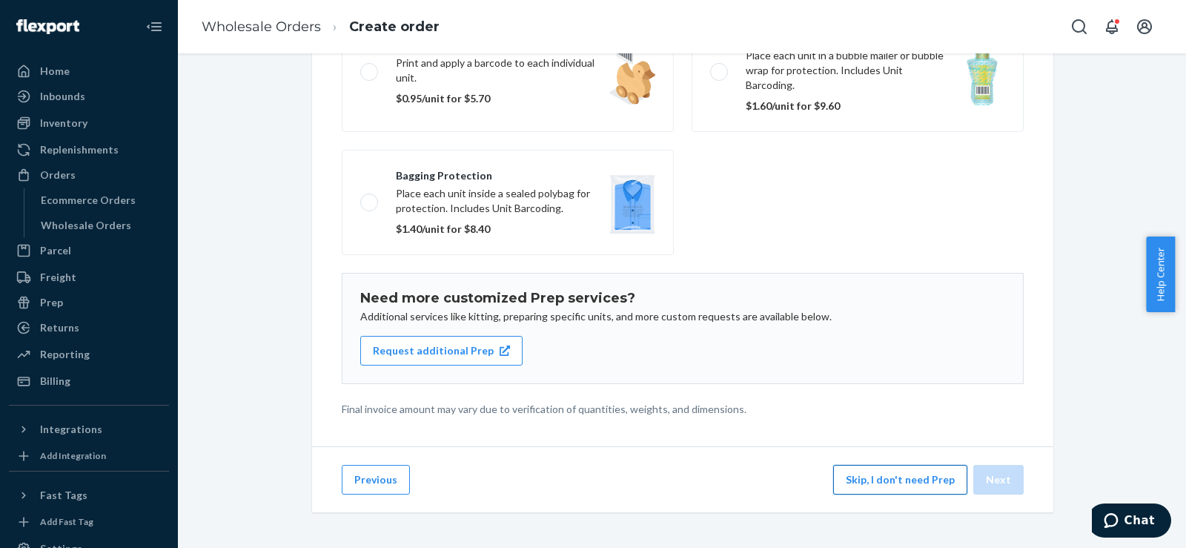
click at [847, 485] on button "Skip, I don't need Prep" at bounding box center [900, 480] width 134 height 30
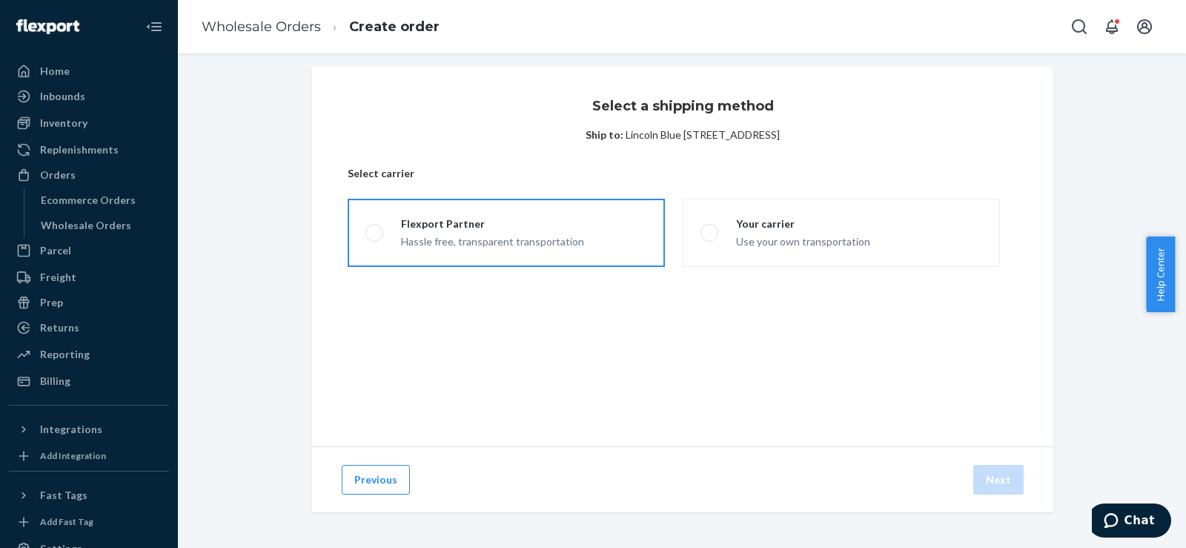
click at [532, 221] on div "Flexport Partner" at bounding box center [492, 223] width 183 height 15
click at [375, 228] on input "Flexport Partner Hassle free, transparent transportation" at bounding box center [370, 233] width 10 height 10
radio input "true"
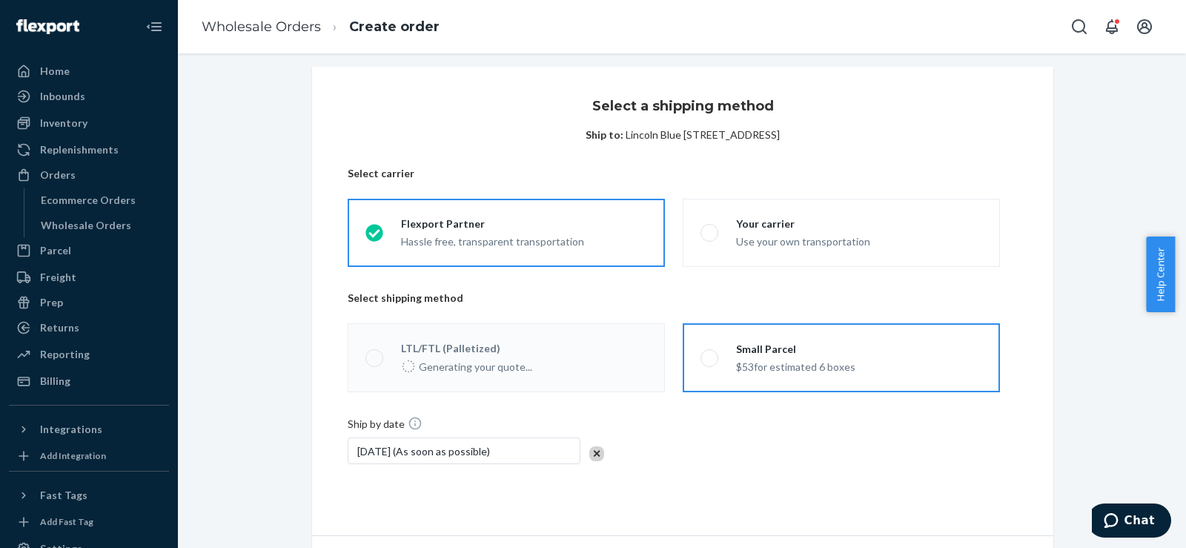
click at [811, 354] on div "Small Parcel" at bounding box center [795, 349] width 119 height 15
click at [710, 354] on input "Small Parcel $53 for estimated 6 boxes" at bounding box center [706, 358] width 10 height 10
radio input "true"
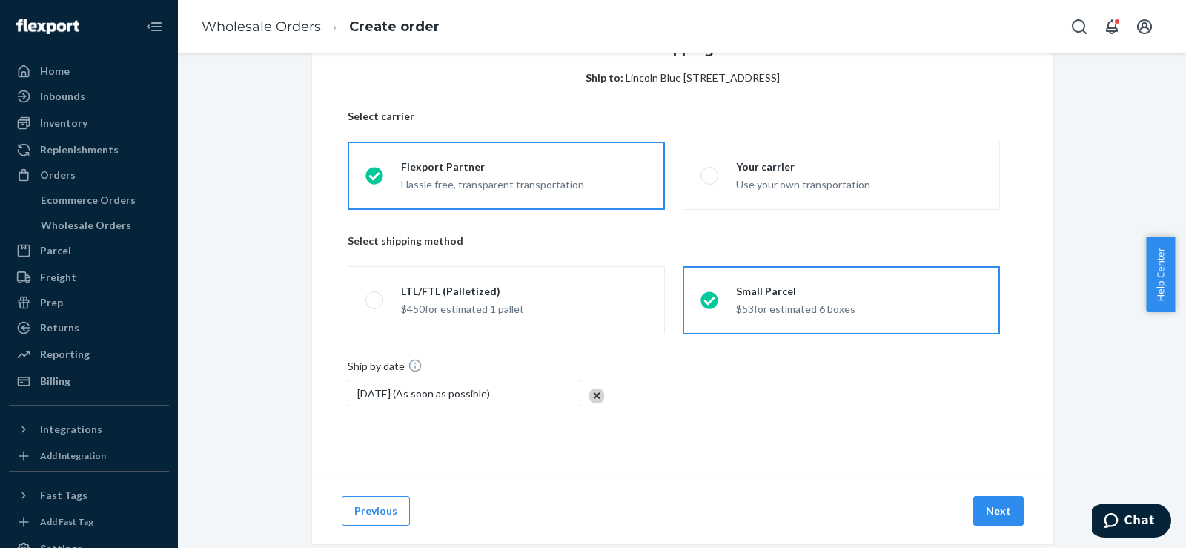
scroll to position [97, 0]
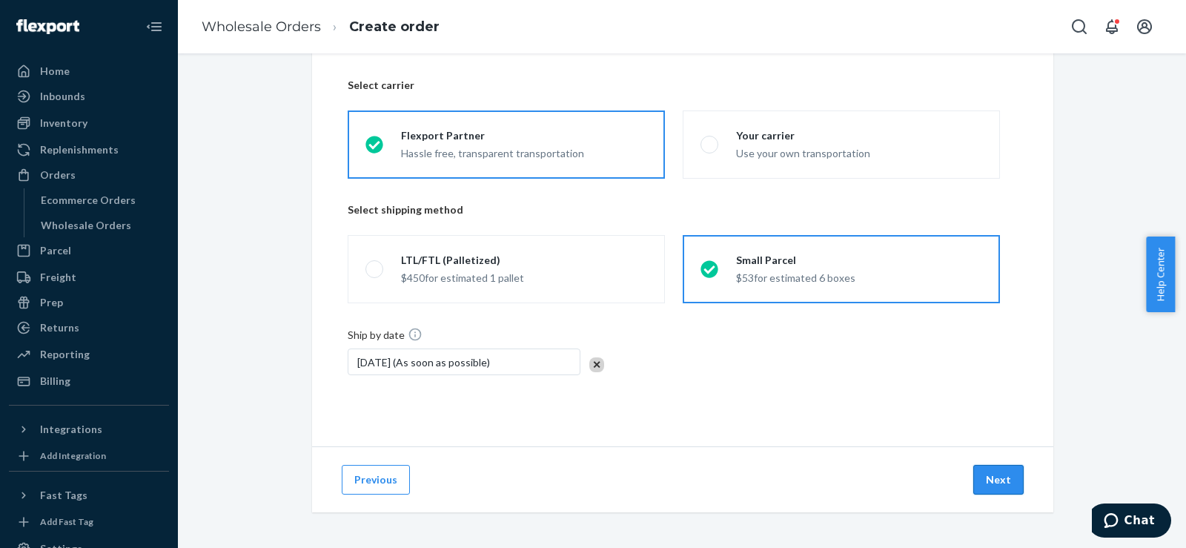
click at [983, 467] on button "Next" at bounding box center [998, 480] width 50 height 30
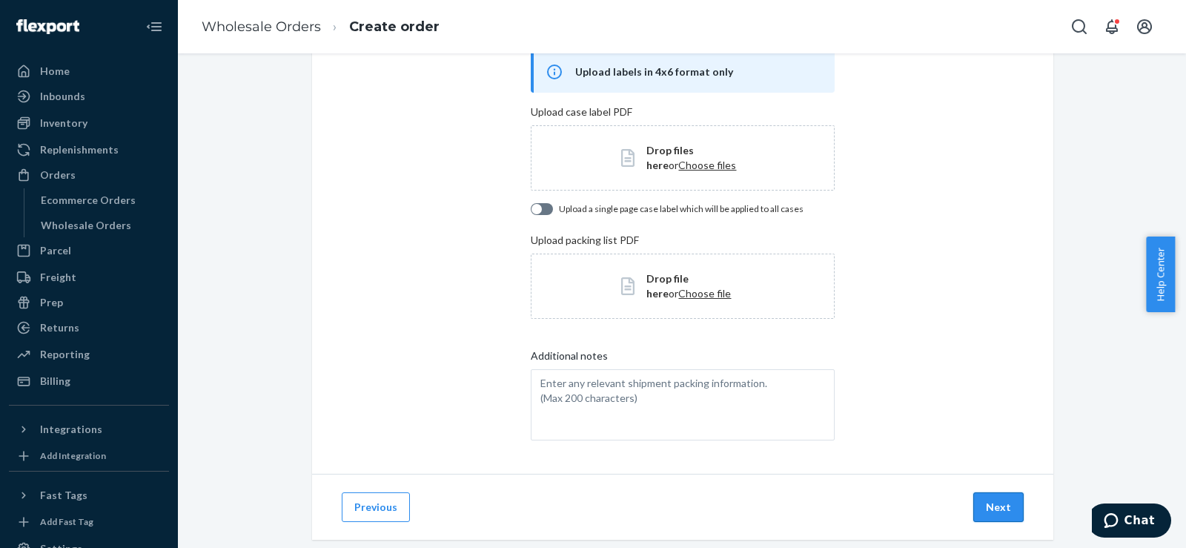
click at [990, 506] on button "Next" at bounding box center [998, 507] width 50 height 30
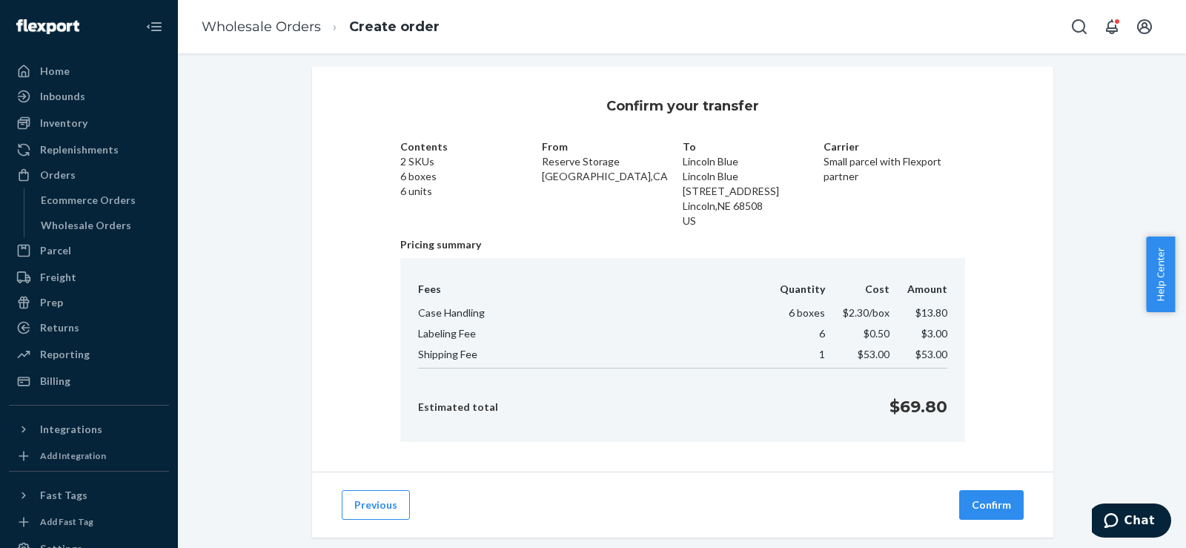
scroll to position [34, 0]
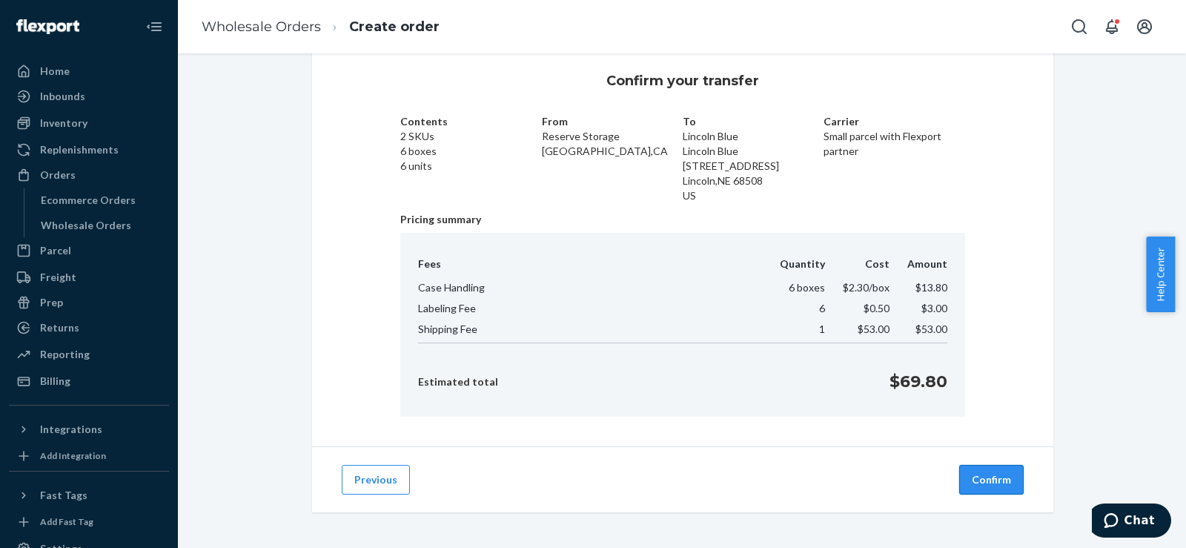
click at [979, 476] on button "Confirm" at bounding box center [991, 480] width 64 height 30
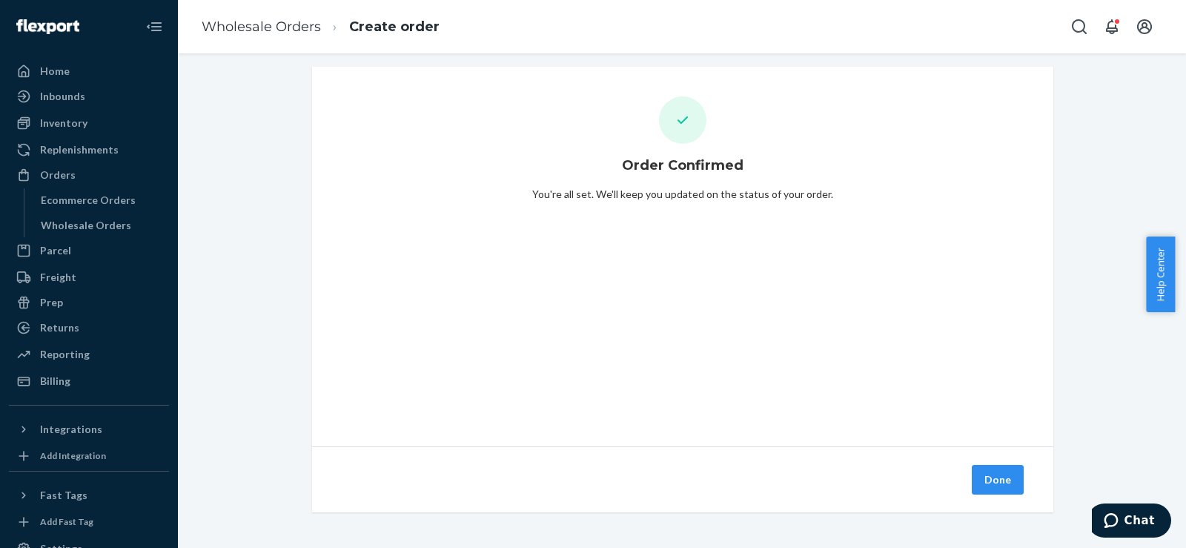
scroll to position [9, 0]
click at [986, 472] on button "Done" at bounding box center [998, 480] width 52 height 30
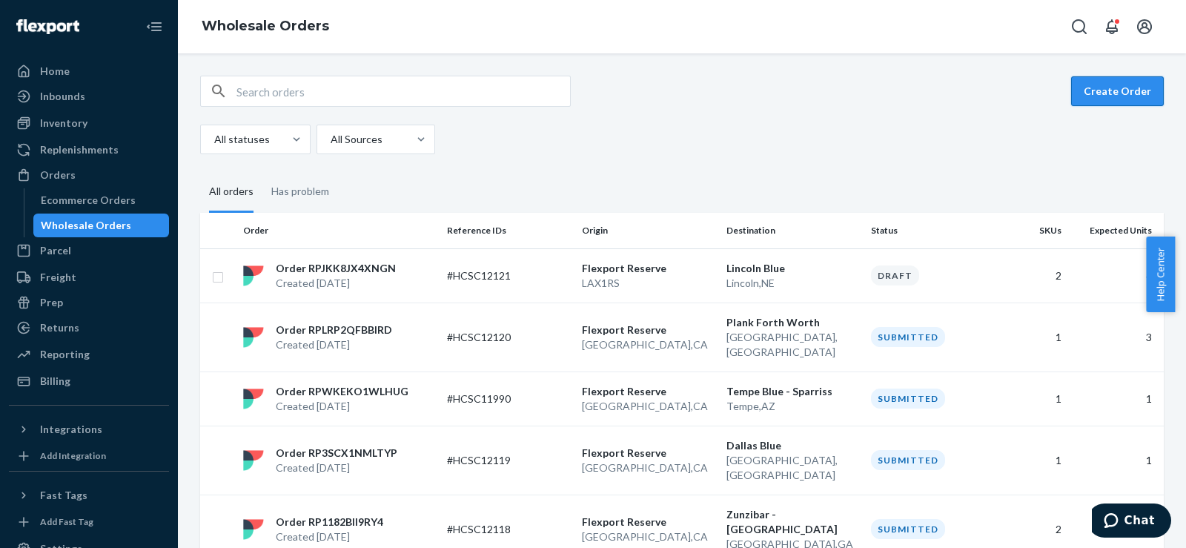
click at [1118, 99] on button "Create Order" at bounding box center [1117, 91] width 93 height 30
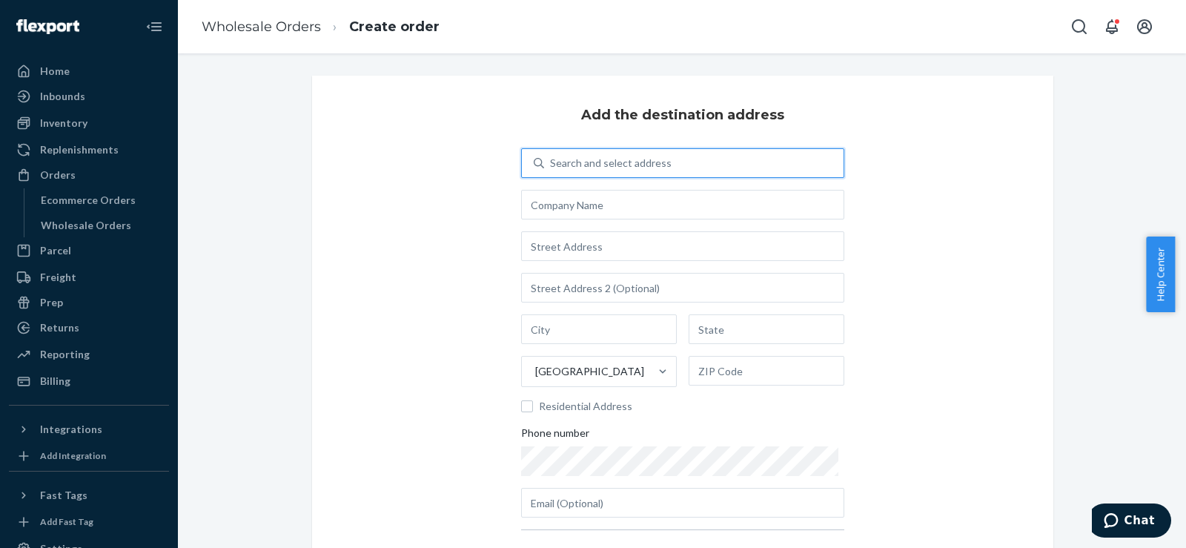
click at [589, 168] on div "Search and select address" at bounding box center [611, 163] width 122 height 15
click at [552, 168] on input "0 results available. Use Up and Down to choose options, press Enter to select t…" at bounding box center [550, 163] width 1 height 15
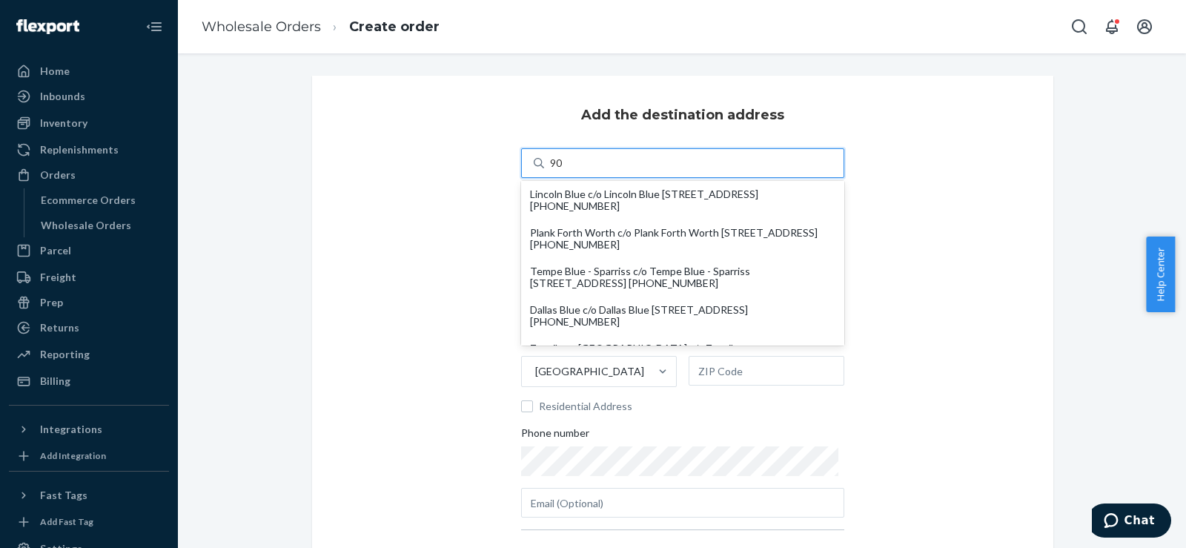
type input "9"
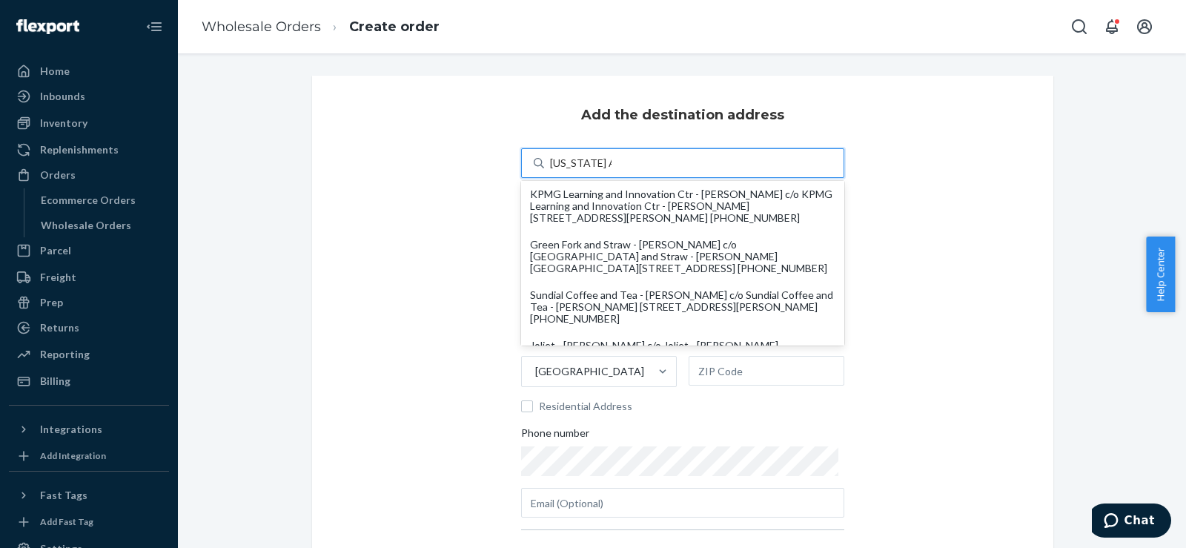
type input "[US_STATE] Anthem"
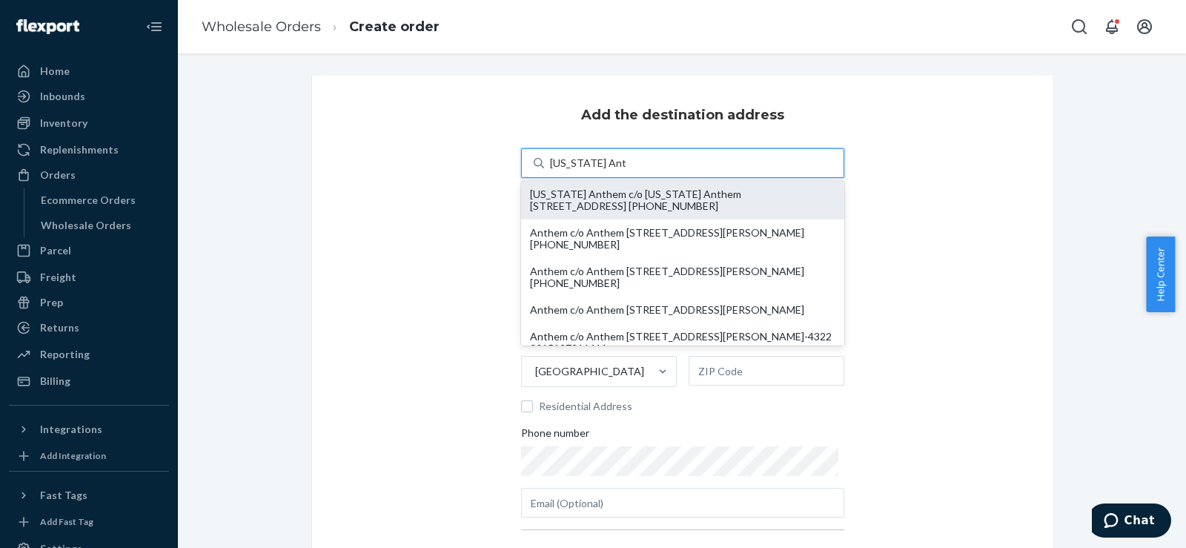
click at [589, 201] on div "Arizona Anthem c/o Arizona Anthem 903 N 2nd St Phoenix, AZ 85004 +1 (402) 496-9…" at bounding box center [682, 200] width 305 height 24
click at [589, 171] on input "[US_STATE] Anthem" at bounding box center [588, 163] width 76 height 15
type input "[US_STATE] Anthem"
type input "903 N 2nd St"
type input "Phoenix"
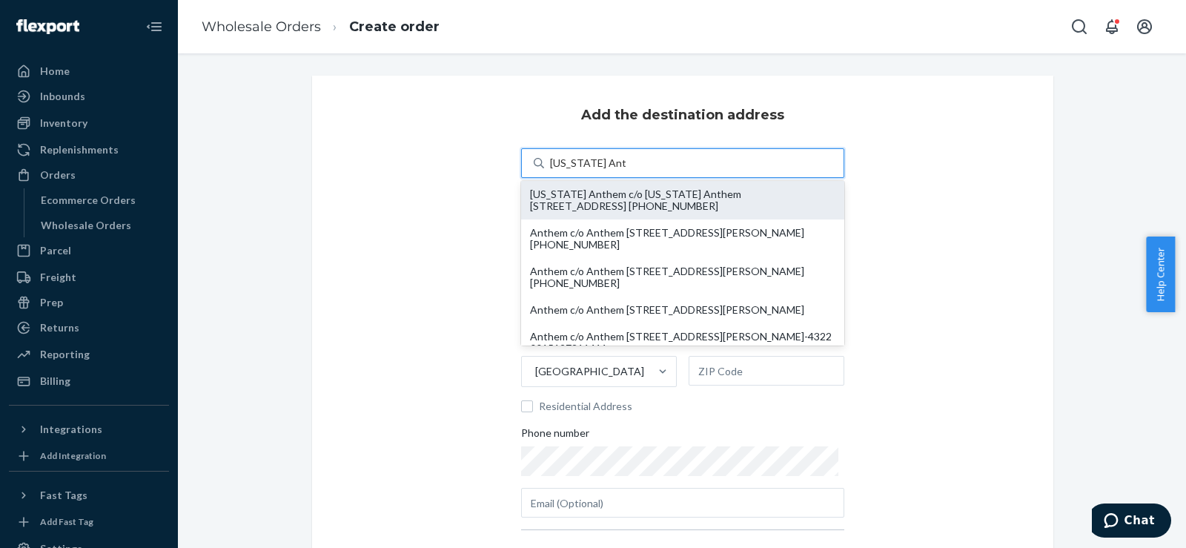
type input "AZ"
type input "85004"
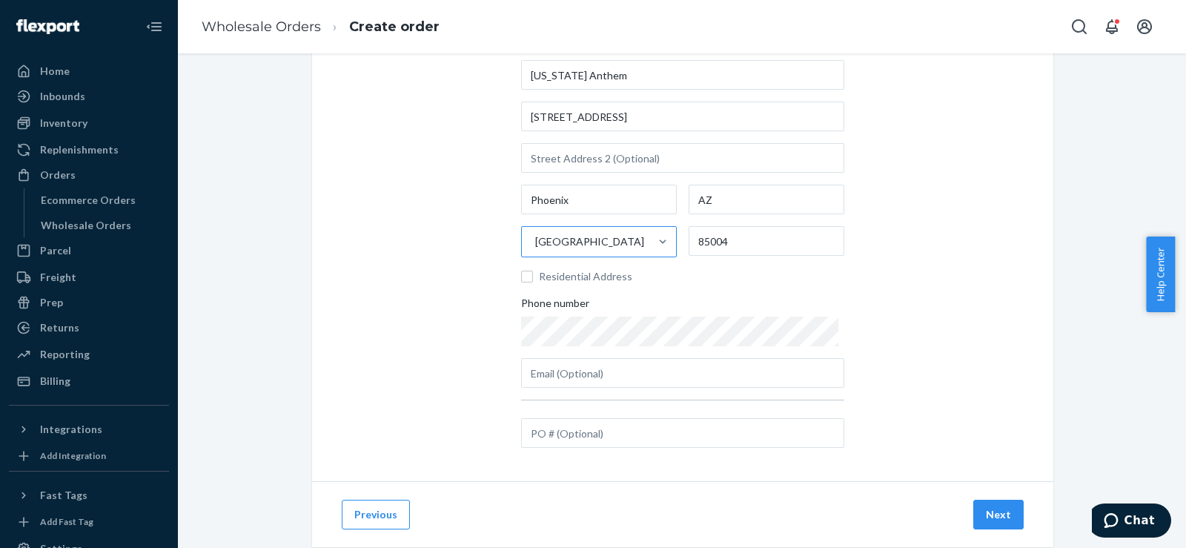
scroll to position [165, 0]
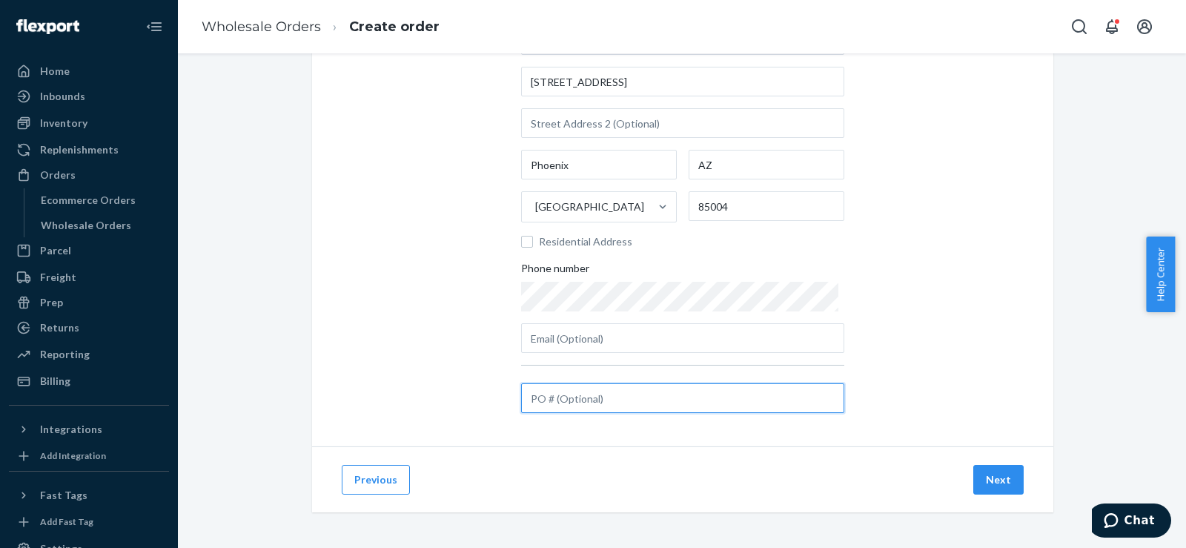
click at [547, 397] on input "text" at bounding box center [682, 398] width 323 height 30
paste input "#HCSC12122"
type input "#HCSC12122"
click at [974, 481] on button "Next" at bounding box center [998, 480] width 50 height 30
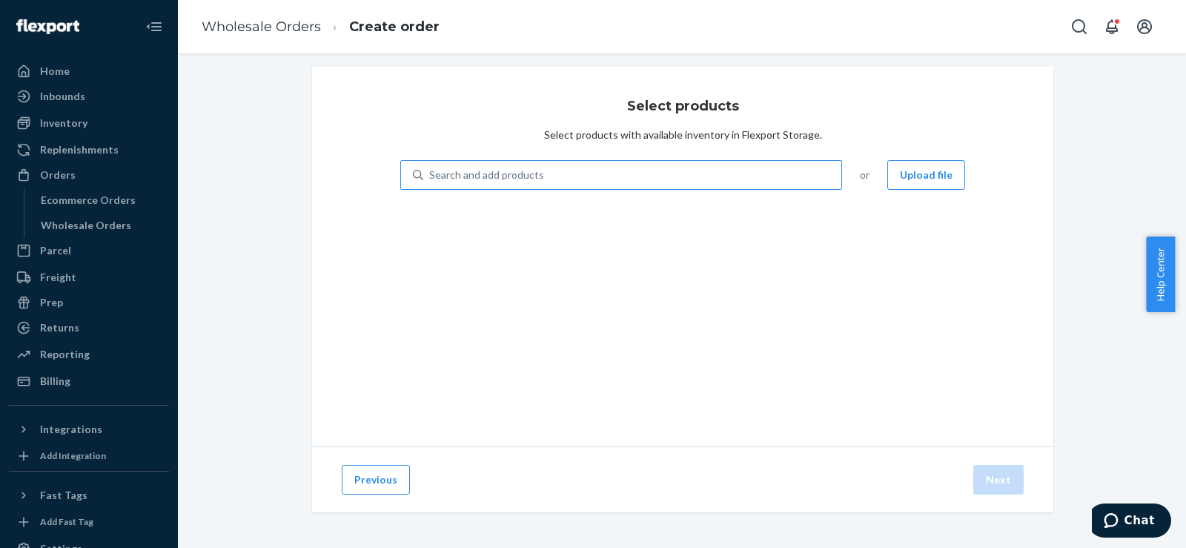
click at [505, 175] on div "Search and add products" at bounding box center [486, 175] width 115 height 15
click at [431, 175] on input "Search and add products" at bounding box center [429, 175] width 1 height 15
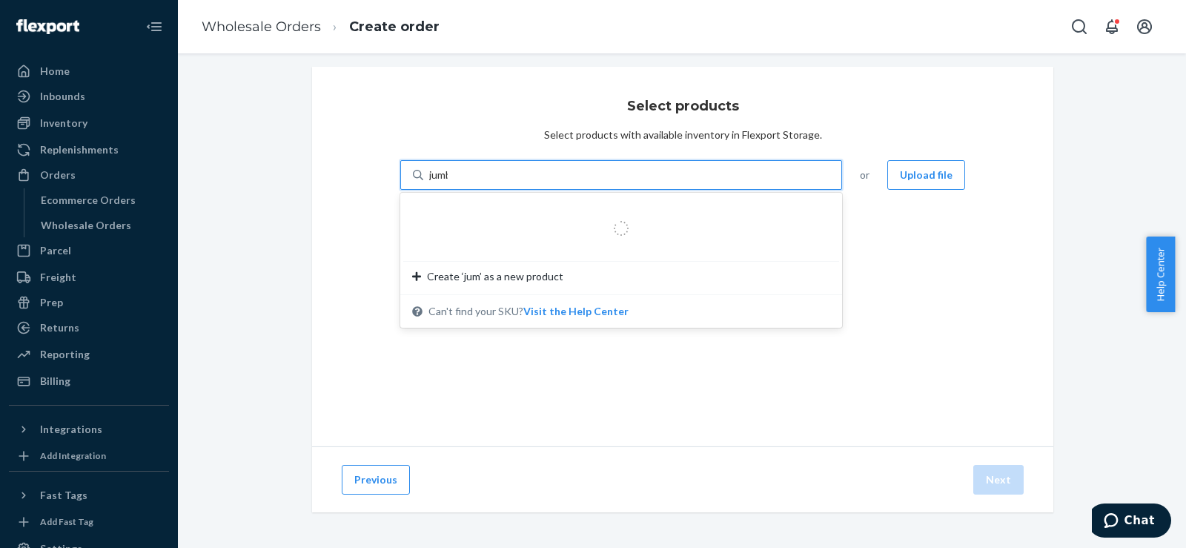
type input "jumbo"
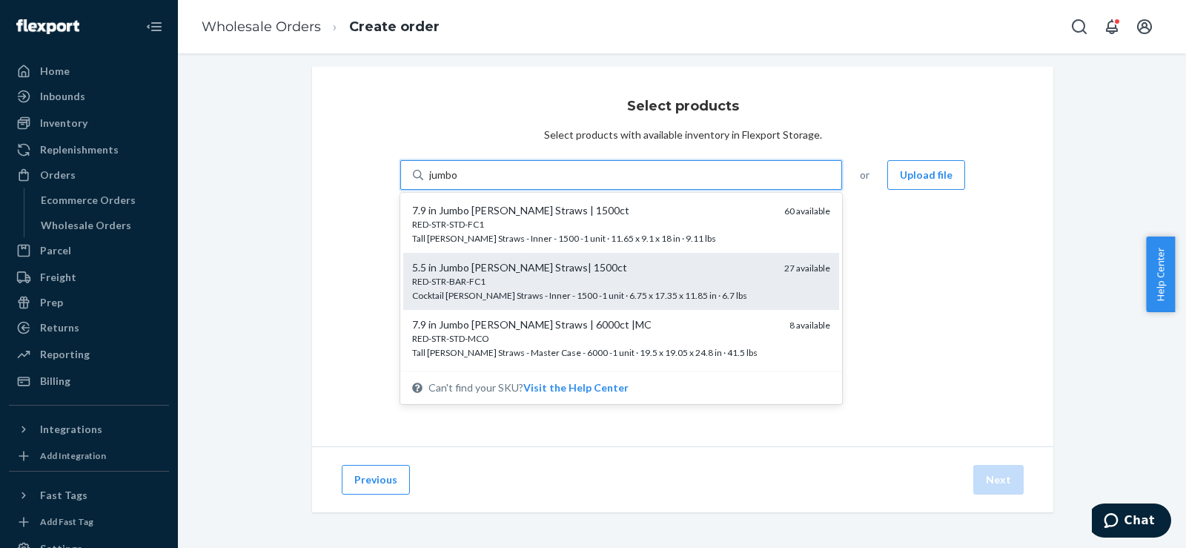
click at [491, 267] on div "5.5 in Jumbo Reed Straws| 1500ct" at bounding box center [592, 267] width 360 height 15
click at [459, 182] on input "jumbo" at bounding box center [444, 175] width 30 height 15
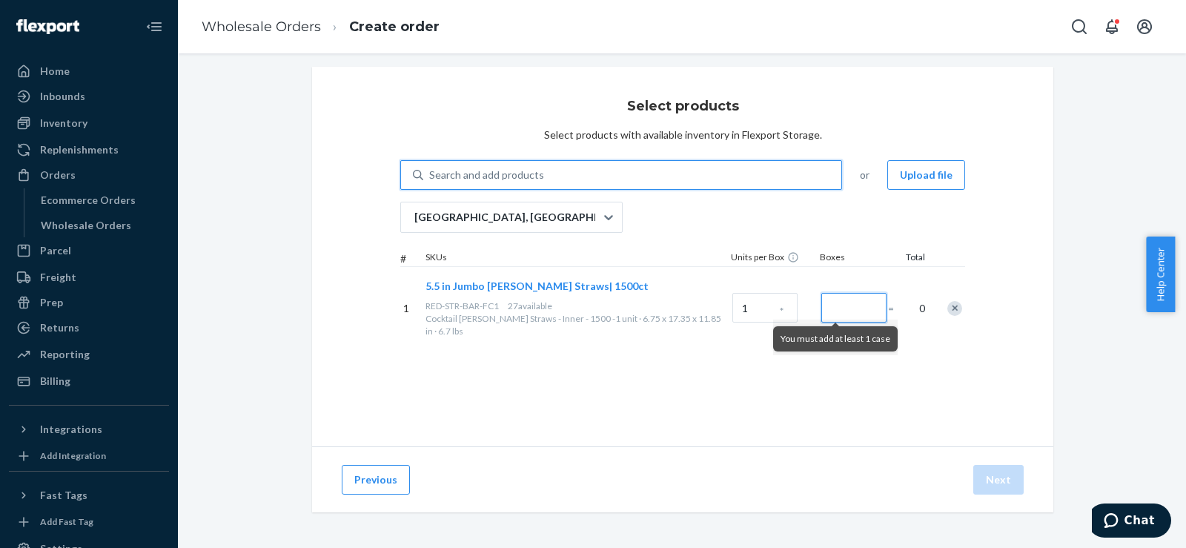
click at [827, 301] on input "Number of boxes" at bounding box center [853, 308] width 65 height 30
type input "4"
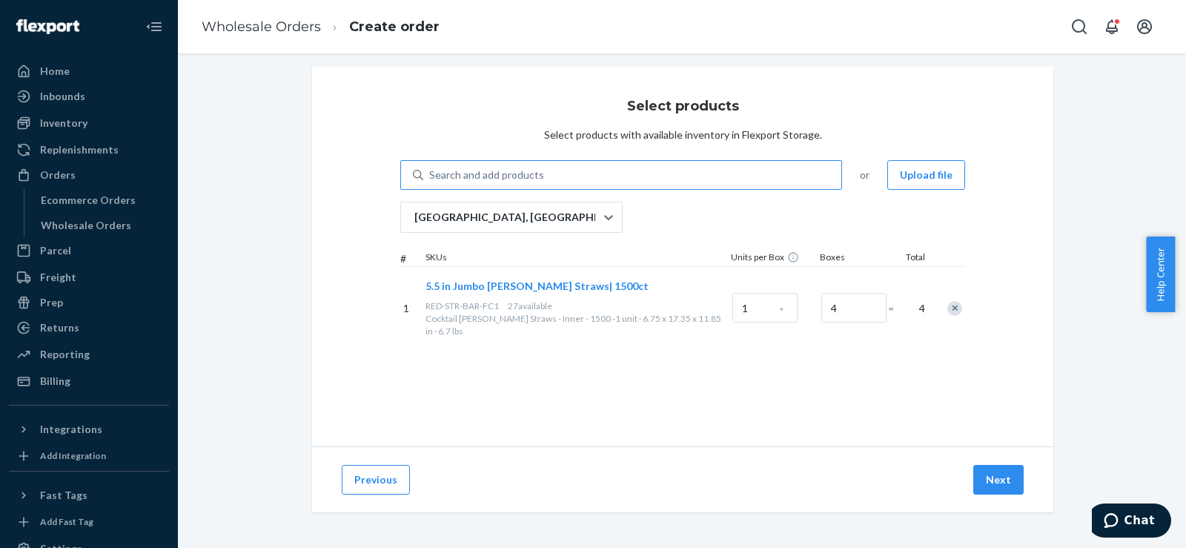
drag, startPoint x: 875, startPoint y: 390, endPoint x: 887, endPoint y: 397, distance: 14.3
click at [875, 391] on div "Select products Select products with available inventory in Flexport Storage. S…" at bounding box center [682, 257] width 741 height 380
click at [985, 477] on button "Next" at bounding box center [998, 480] width 50 height 30
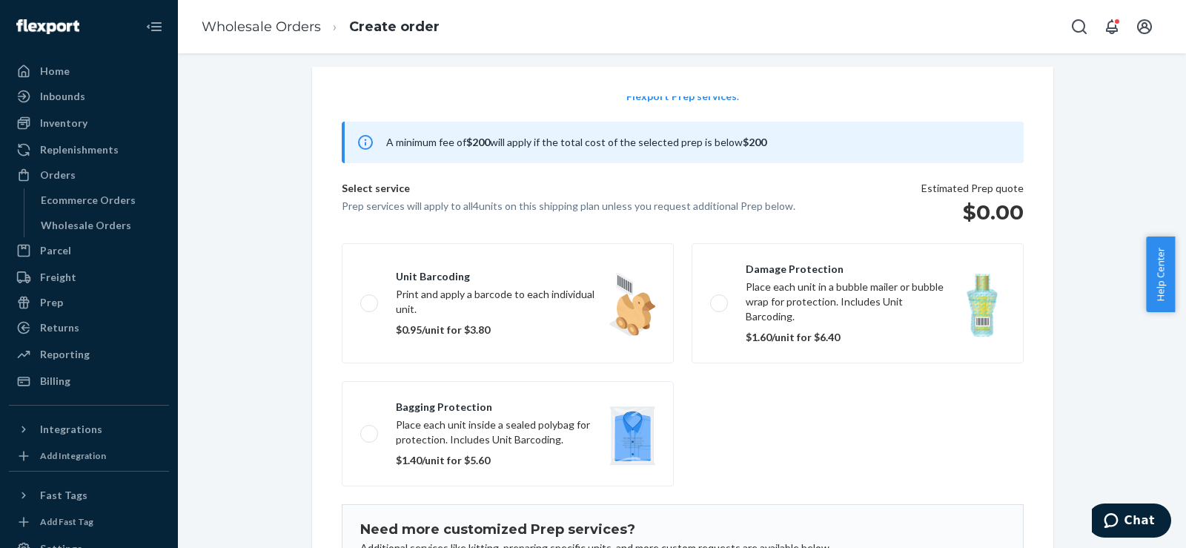
scroll to position [96, 0]
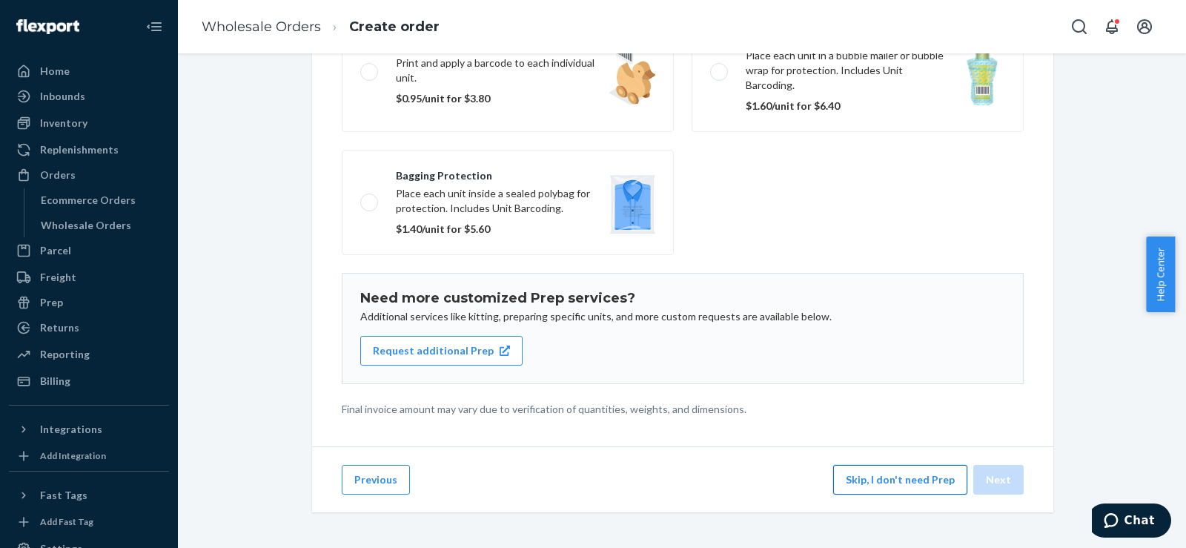
click at [852, 468] on button "Skip, I don't need Prep" at bounding box center [900, 480] width 134 height 30
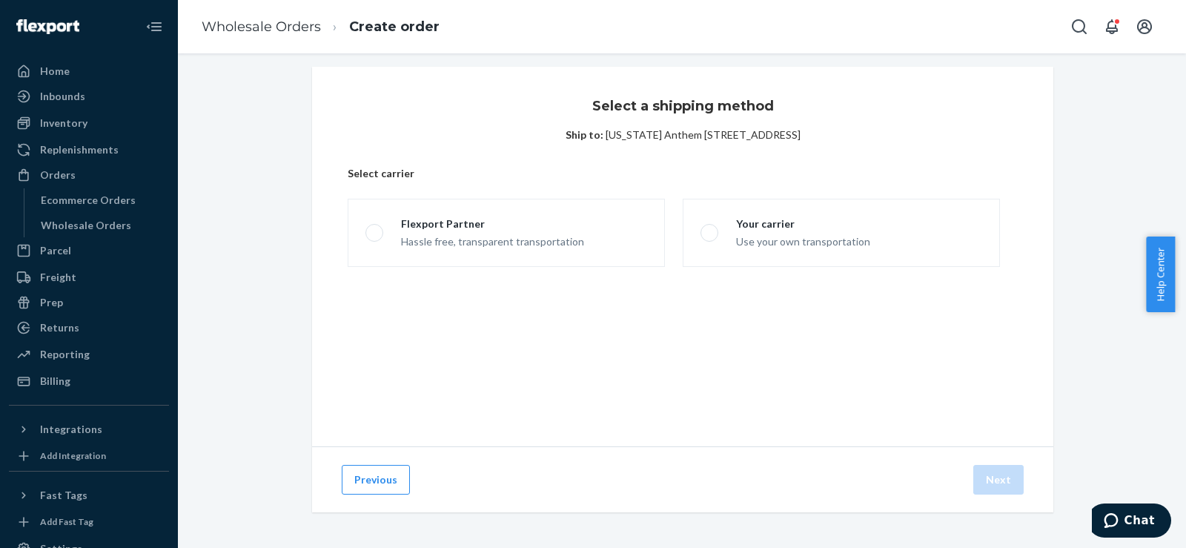
scroll to position [9, 0]
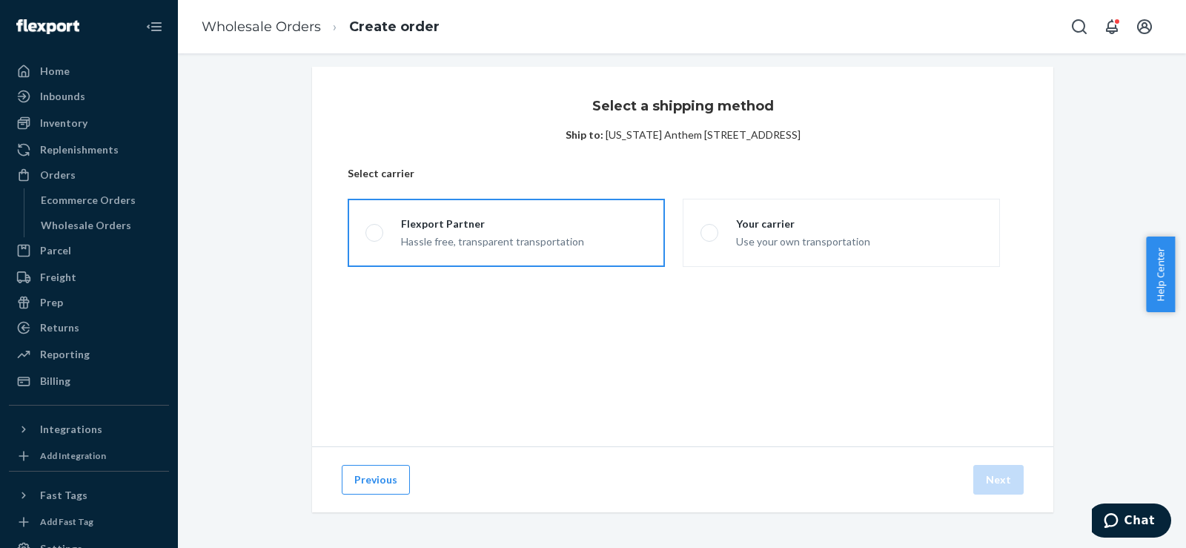
click at [483, 215] on label "Flexport Partner Hassle free, transparent transportation" at bounding box center [506, 233] width 317 height 68
click at [375, 228] on input "Flexport Partner Hassle free, transparent transportation" at bounding box center [370, 233] width 10 height 10
radio input "true"
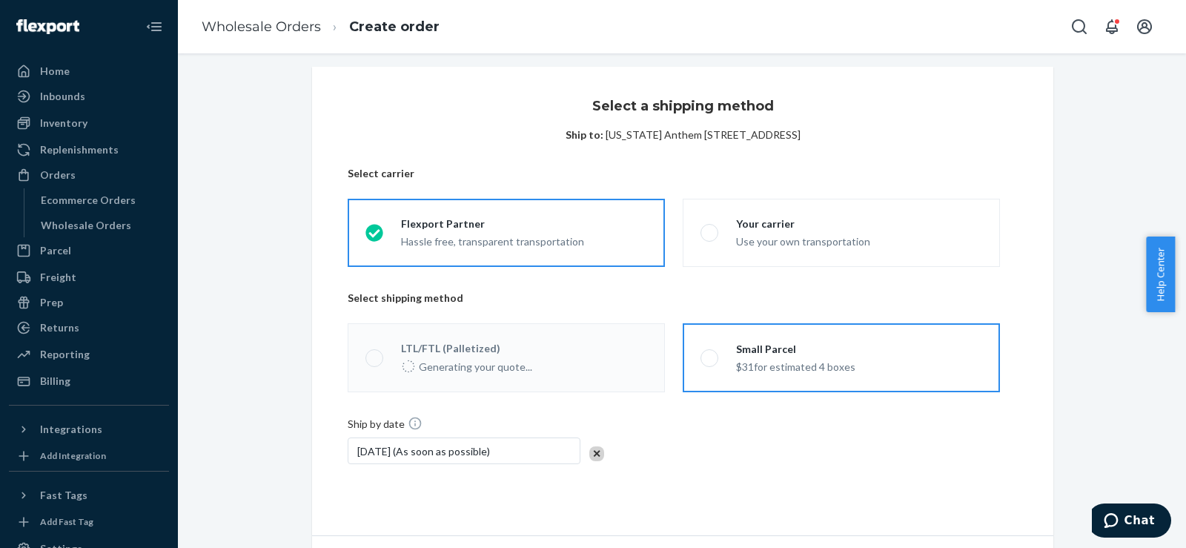
click at [724, 352] on div "Small Parcel $31 for estimated 4 boxes" at bounding box center [786, 358] width 137 height 33
click at [710, 353] on input "Small Parcel $31 for estimated 4 boxes" at bounding box center [706, 358] width 10 height 10
radio input "true"
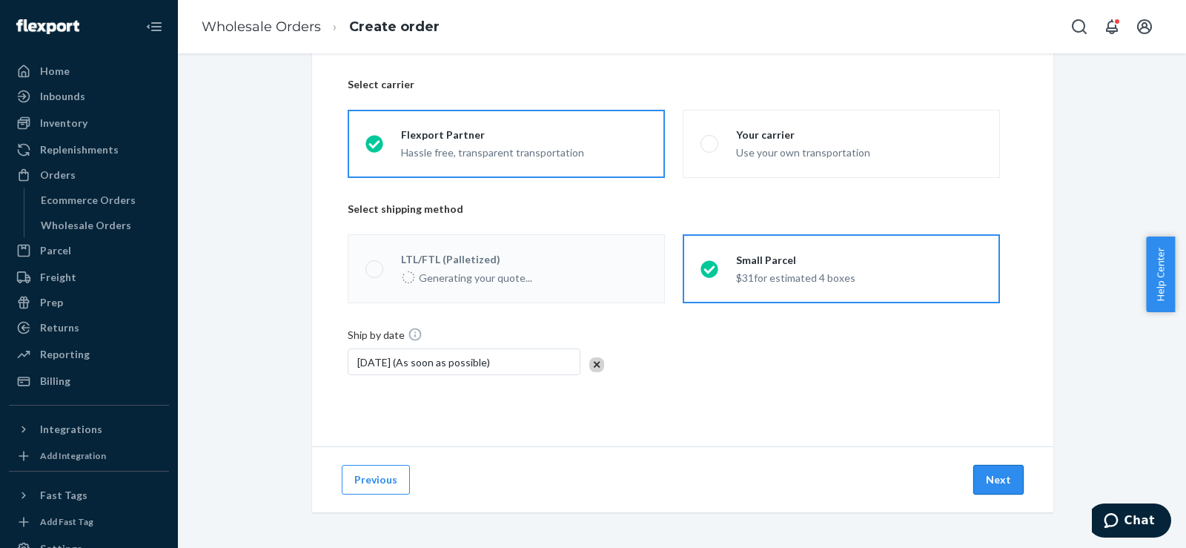
click at [990, 470] on button "Next" at bounding box center [998, 480] width 50 height 30
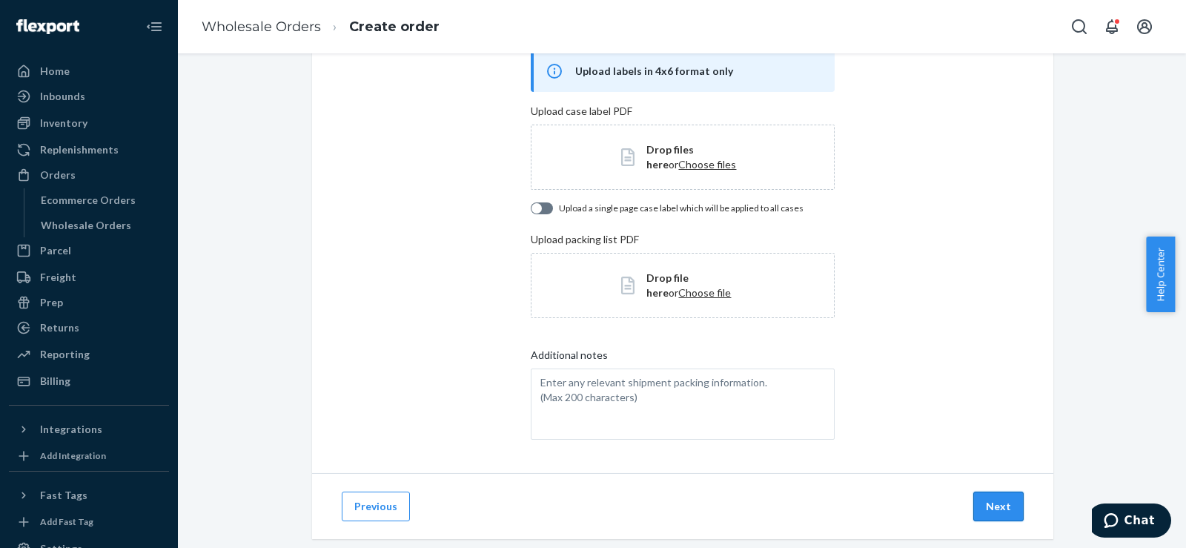
click at [985, 495] on button "Next" at bounding box center [998, 506] width 50 height 30
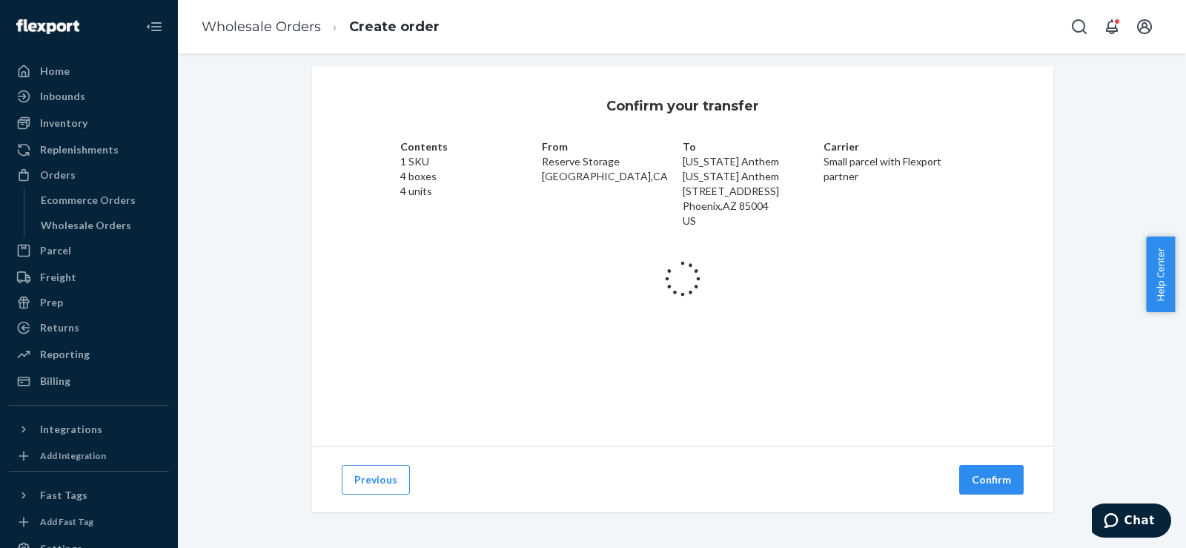
scroll to position [34, 0]
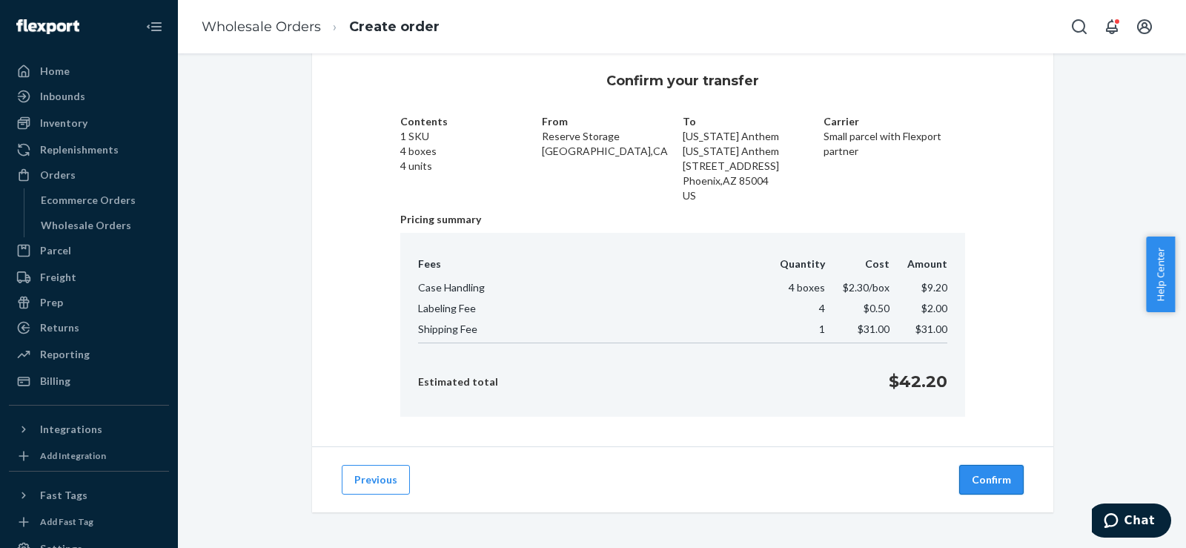
click at [985, 483] on button "Confirm" at bounding box center [991, 480] width 64 height 30
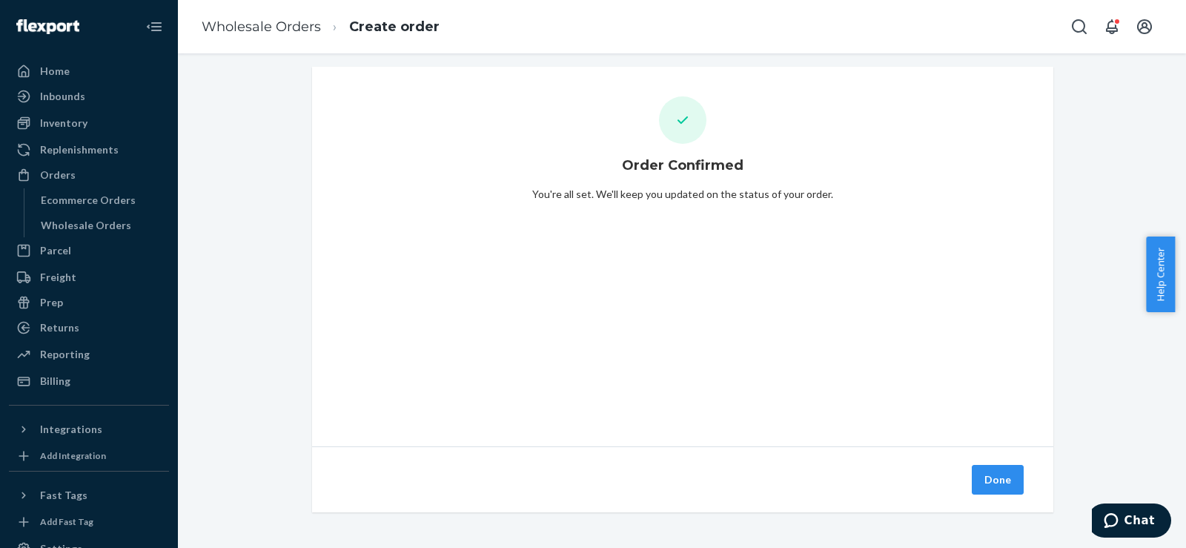
scroll to position [9, 0]
click at [985, 483] on button "Done" at bounding box center [998, 480] width 52 height 30
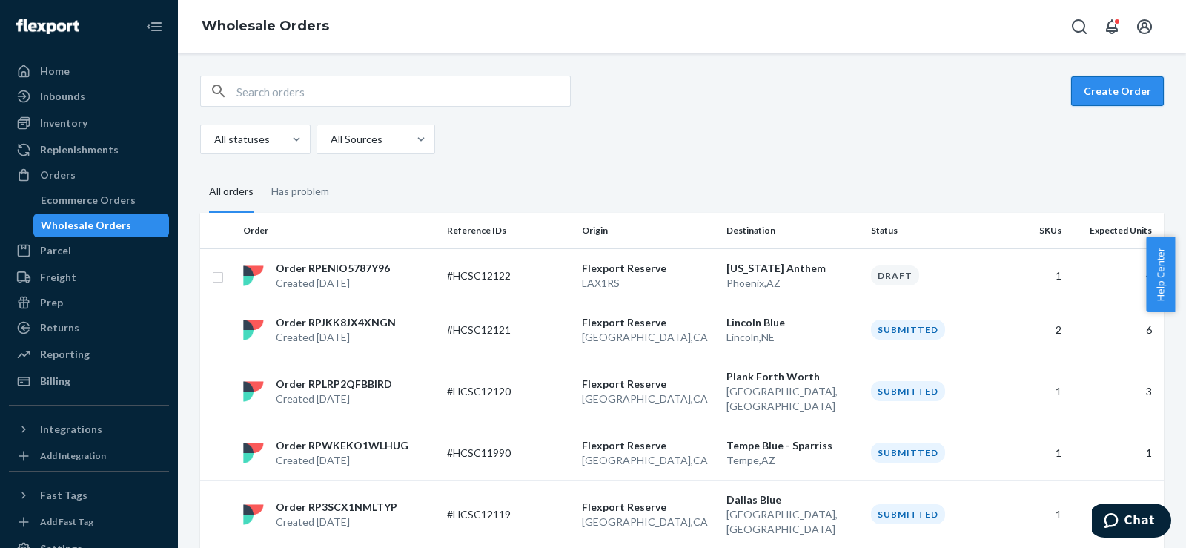
click at [1102, 90] on button "Create Order" at bounding box center [1117, 91] width 93 height 30
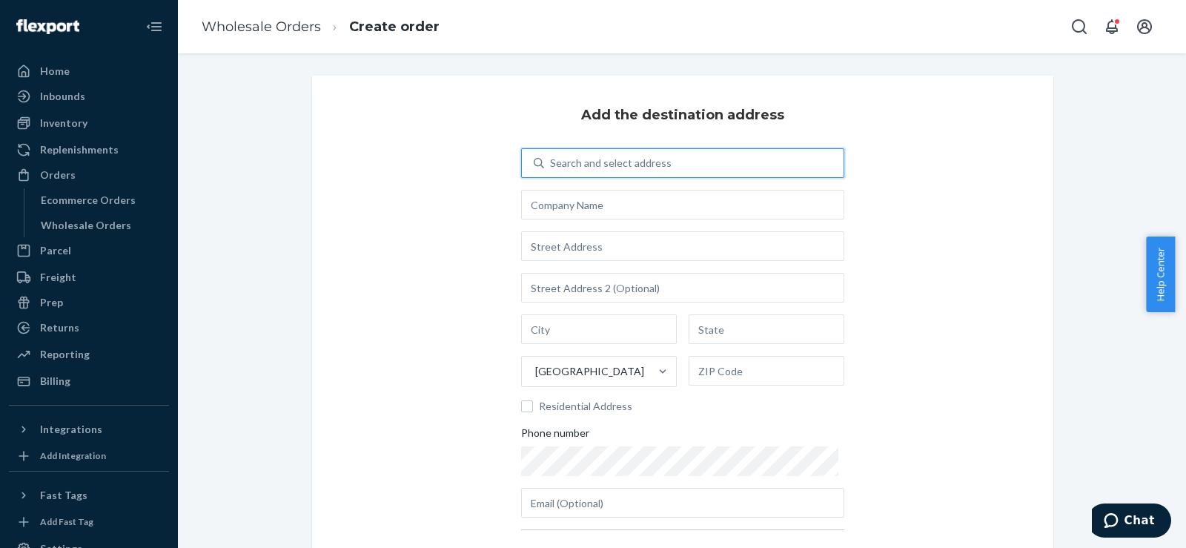
click at [697, 148] on div "Search and select address" at bounding box center [682, 163] width 323 height 30
click at [552, 156] on input "0 results available. Use Up and Down to choose options, press Enter to select t…" at bounding box center [550, 163] width 1 height 15
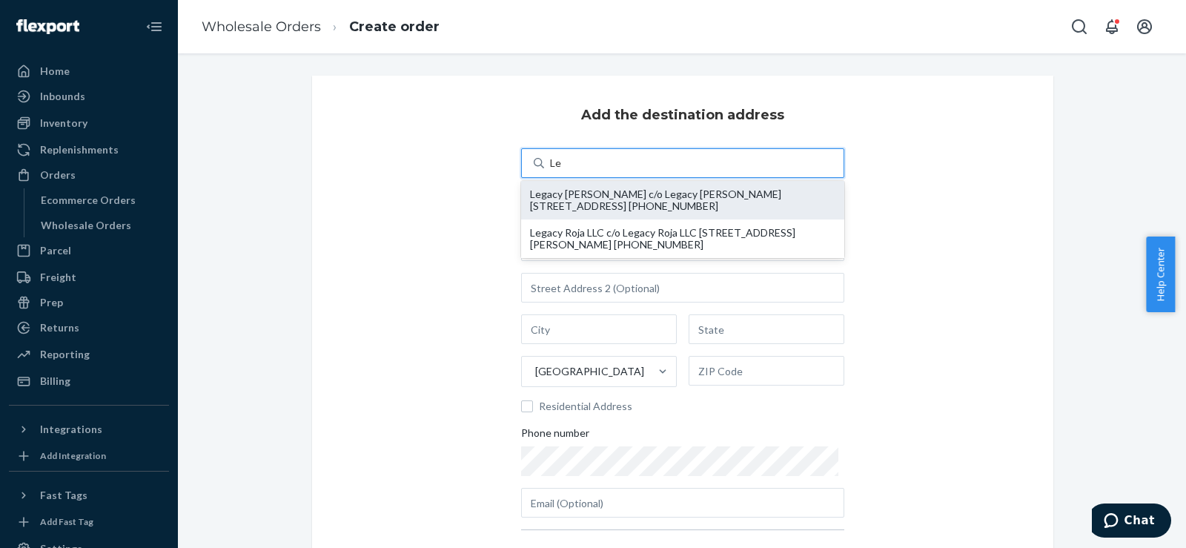
type input "L"
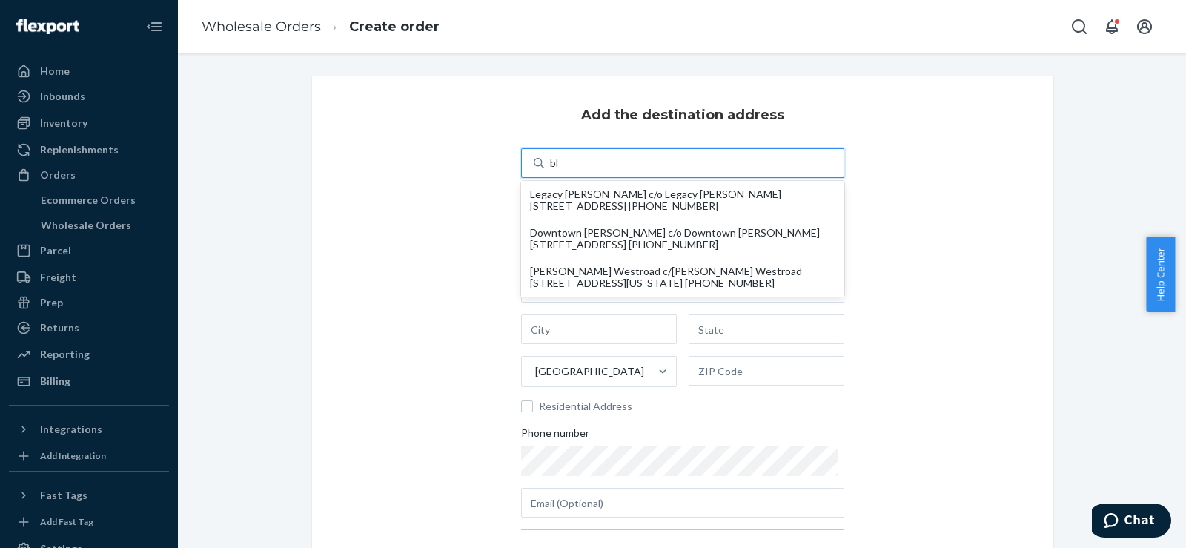
type input "b"
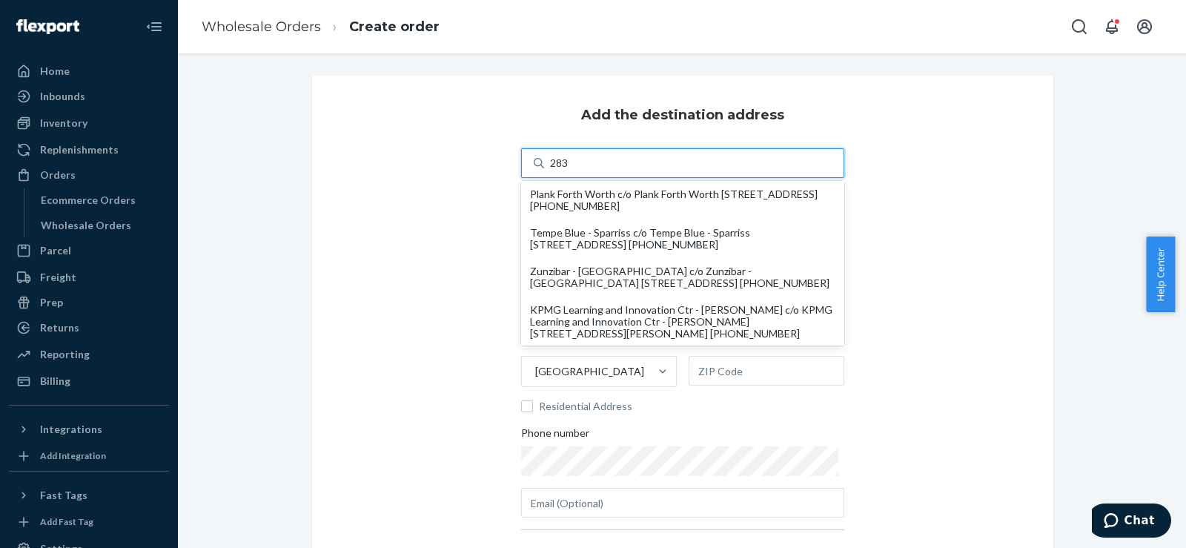
type input "2835"
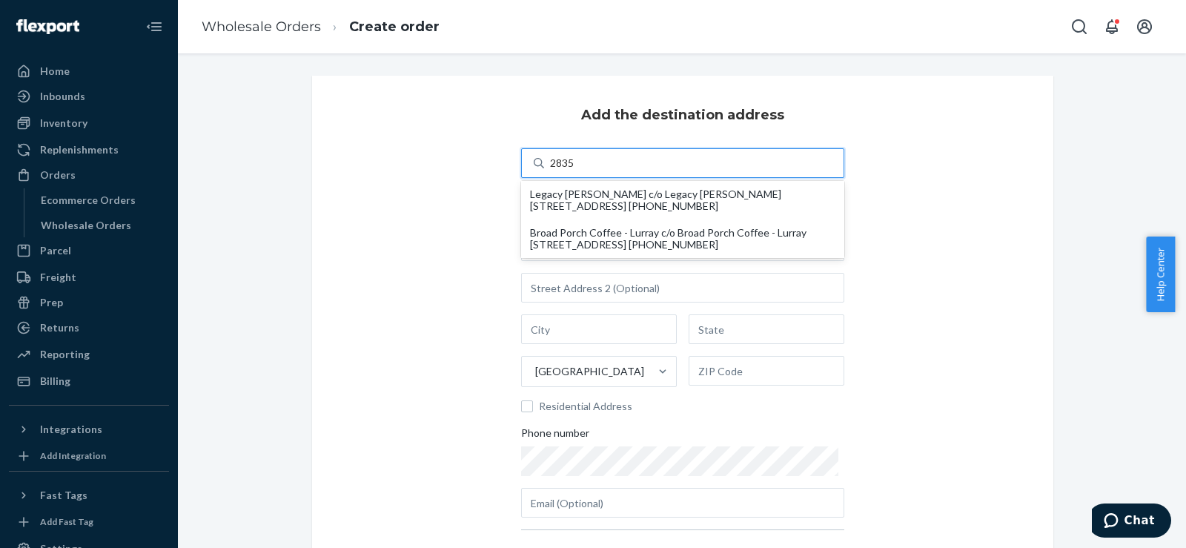
click at [654, 213] on div "Legacy Blatt c/o Legacy Blatt 2835 S 170th Plaza Omaha, NE 68130 +1 (402) 397-7…" at bounding box center [682, 200] width 323 height 39
click at [575, 171] on input "2835" at bounding box center [562, 163] width 25 height 15
type input "Legacy [PERSON_NAME]"
type input "2835 S 170th Plaza"
type input "[GEOGRAPHIC_DATA]"
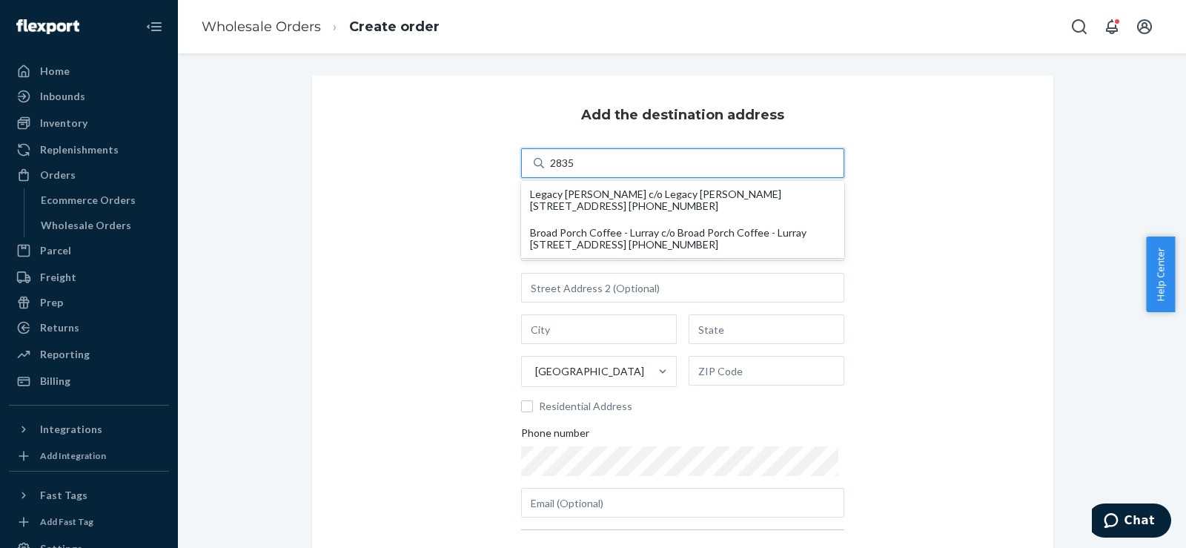
type input "NE"
type input "68130"
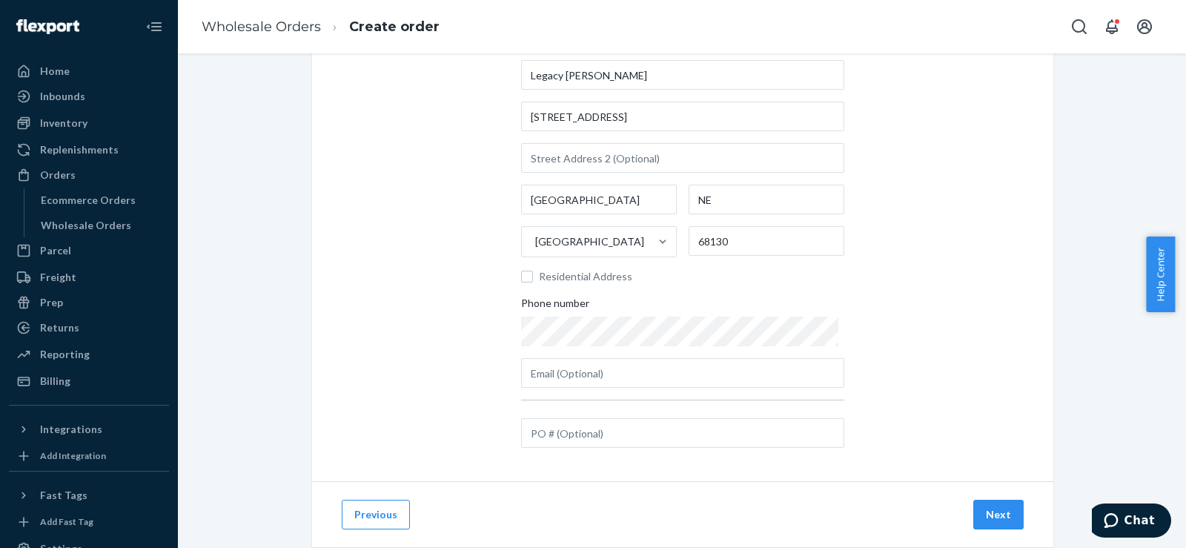
scroll to position [165, 0]
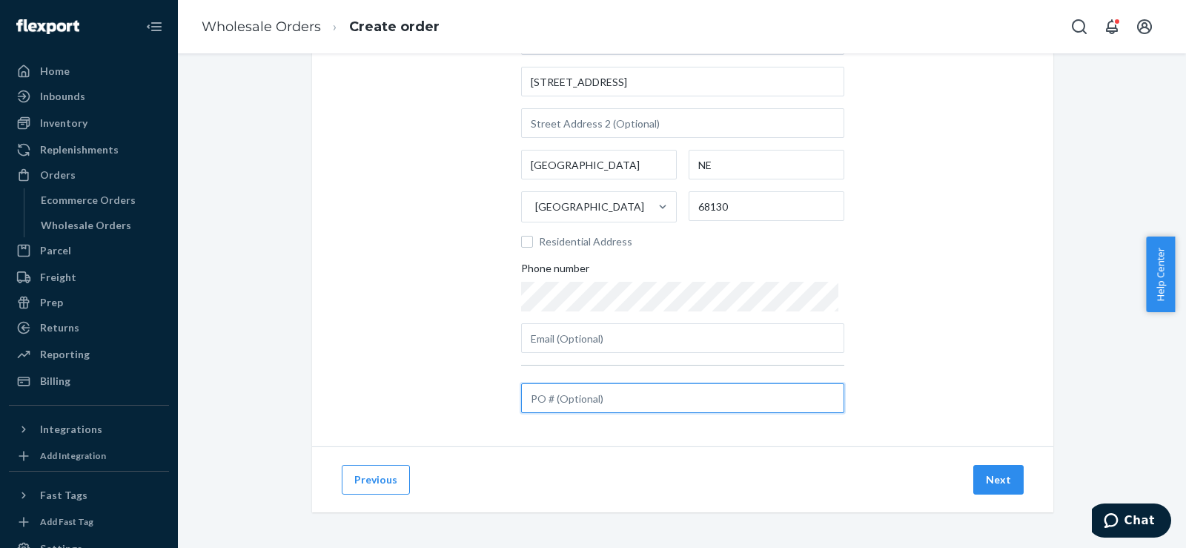
click at [646, 401] on input "text" at bounding box center [682, 398] width 323 height 30
paste input "#HCSC12123"
type input "#HCSC12123"
click at [1003, 474] on button "Next" at bounding box center [998, 480] width 50 height 30
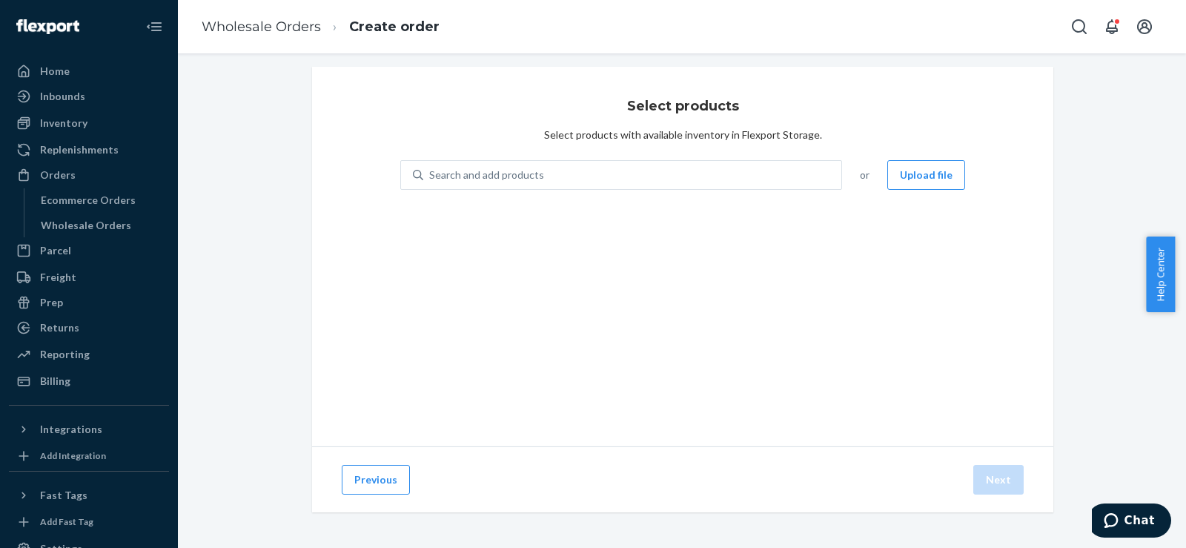
scroll to position [9, 0]
click at [515, 176] on div "Search and add products" at bounding box center [486, 175] width 115 height 15
click at [431, 176] on input "0 results available. Use Up and Down to choose options, press Enter to select t…" at bounding box center [429, 175] width 1 height 15
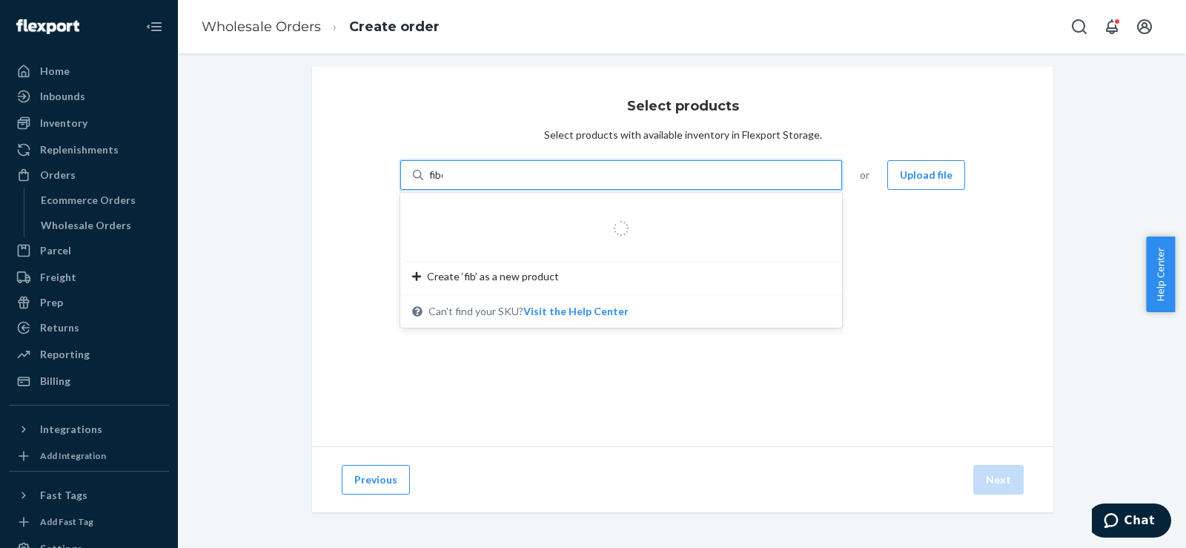
type input "fiber"
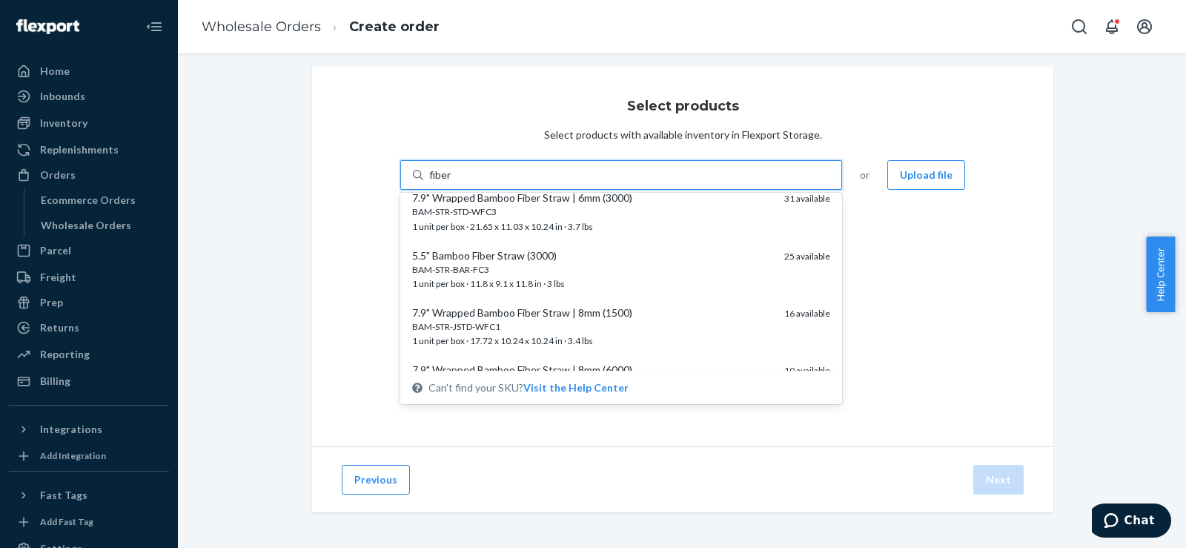
scroll to position [175, 0]
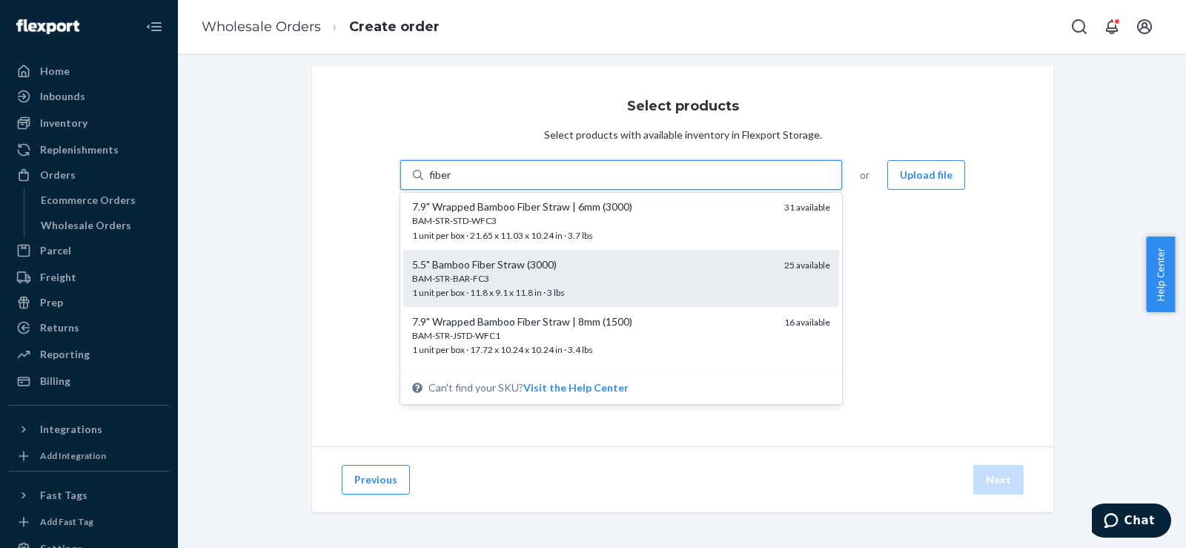
click at [623, 261] on div "5.5" Bamboo Fiber Straw (3000)" at bounding box center [592, 264] width 360 height 15
click at [452, 182] on input "fiber" at bounding box center [440, 175] width 23 height 15
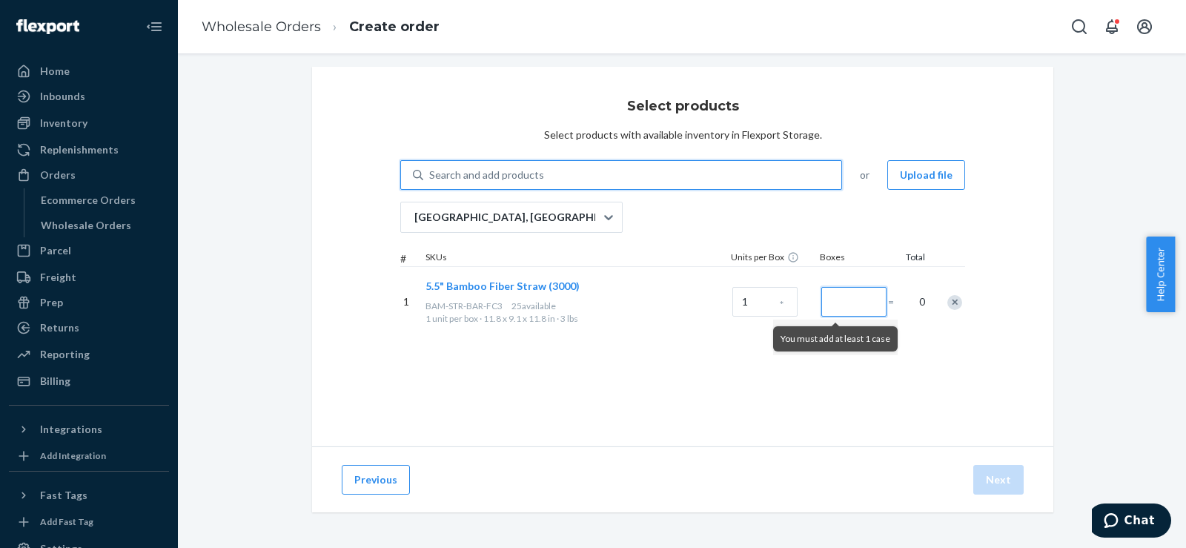
click at [848, 305] on input "Number of boxes" at bounding box center [853, 302] width 65 height 30
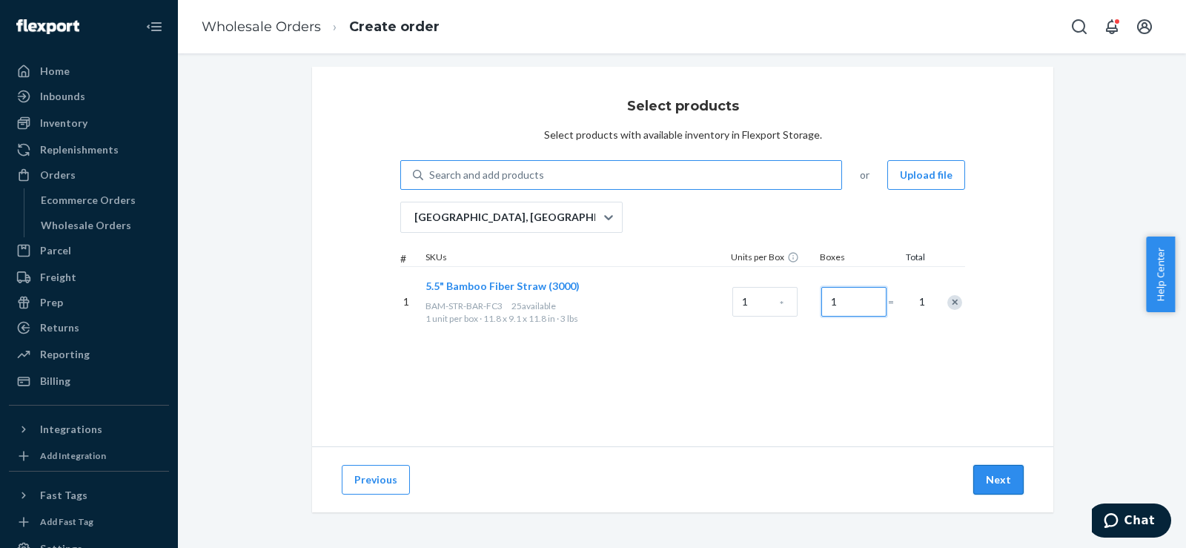
type input "1"
click at [990, 469] on button "Next" at bounding box center [998, 480] width 50 height 30
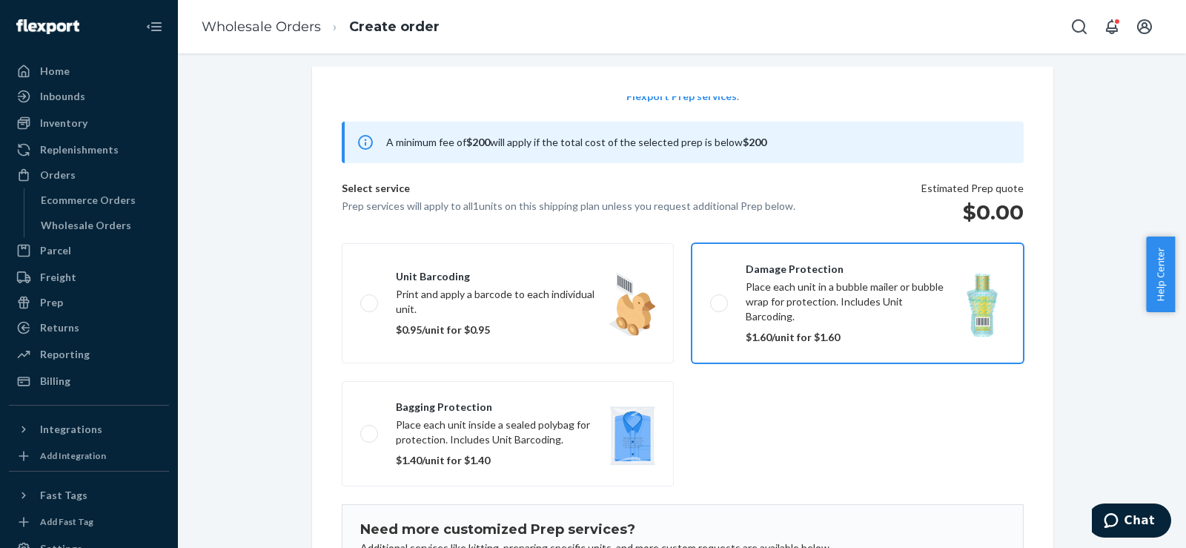
scroll to position [96, 0]
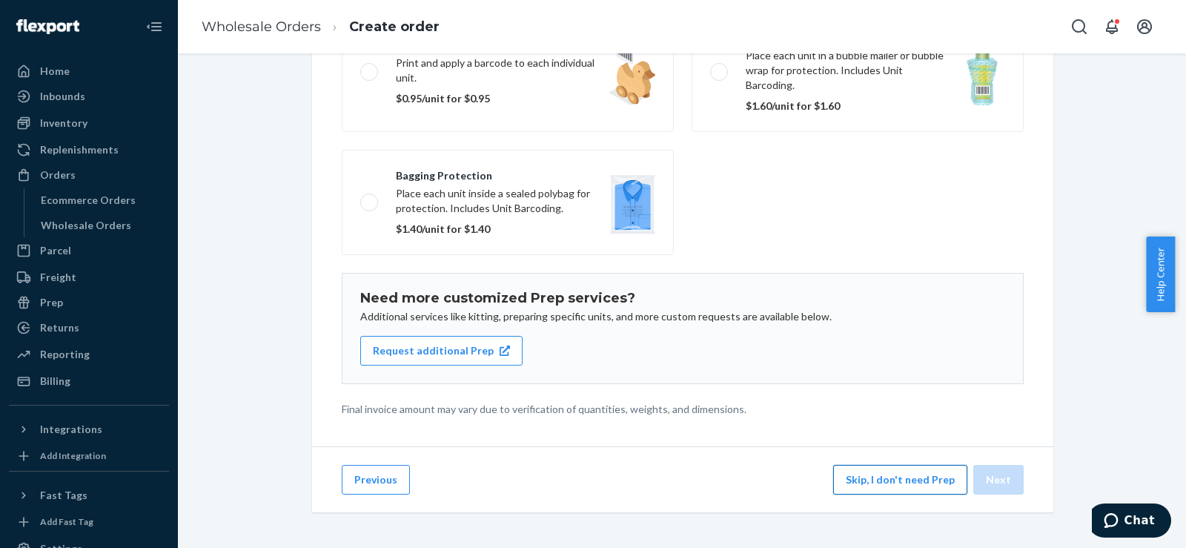
click at [894, 481] on button "Skip, I don't need Prep" at bounding box center [900, 480] width 134 height 30
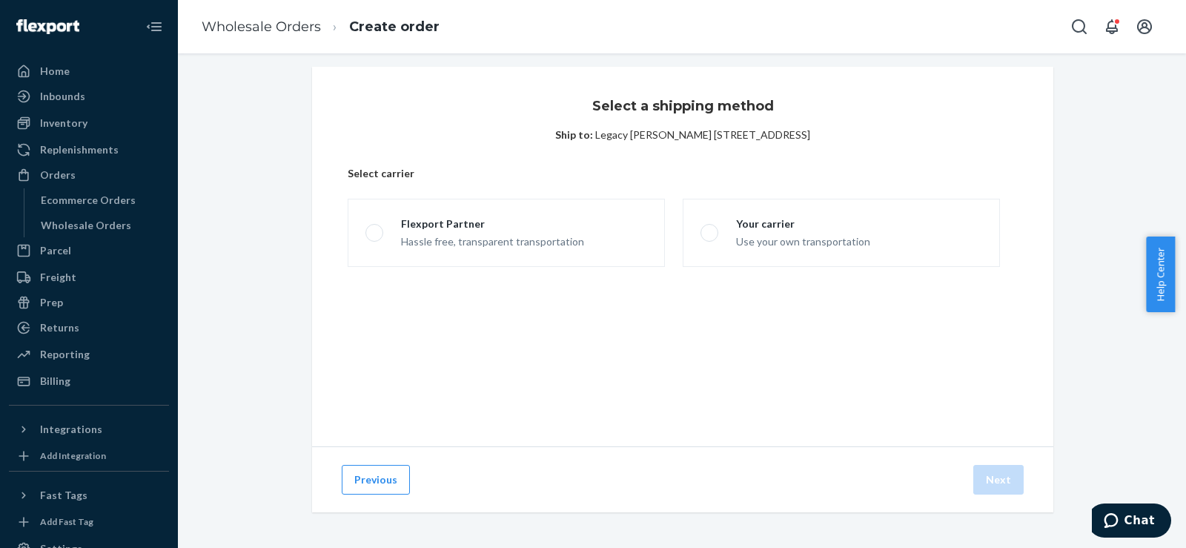
scroll to position [9, 0]
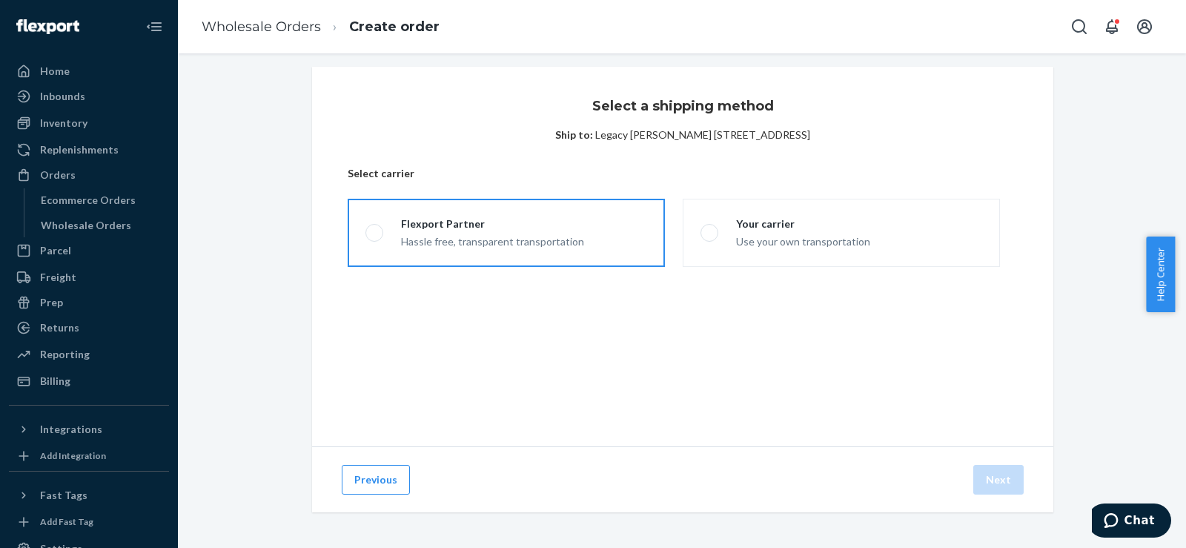
click at [606, 256] on label "Flexport Partner Hassle free, transparent transportation" at bounding box center [506, 233] width 317 height 68
click at [375, 238] on input "Flexport Partner Hassle free, transparent transportation" at bounding box center [370, 233] width 10 height 10
radio input "true"
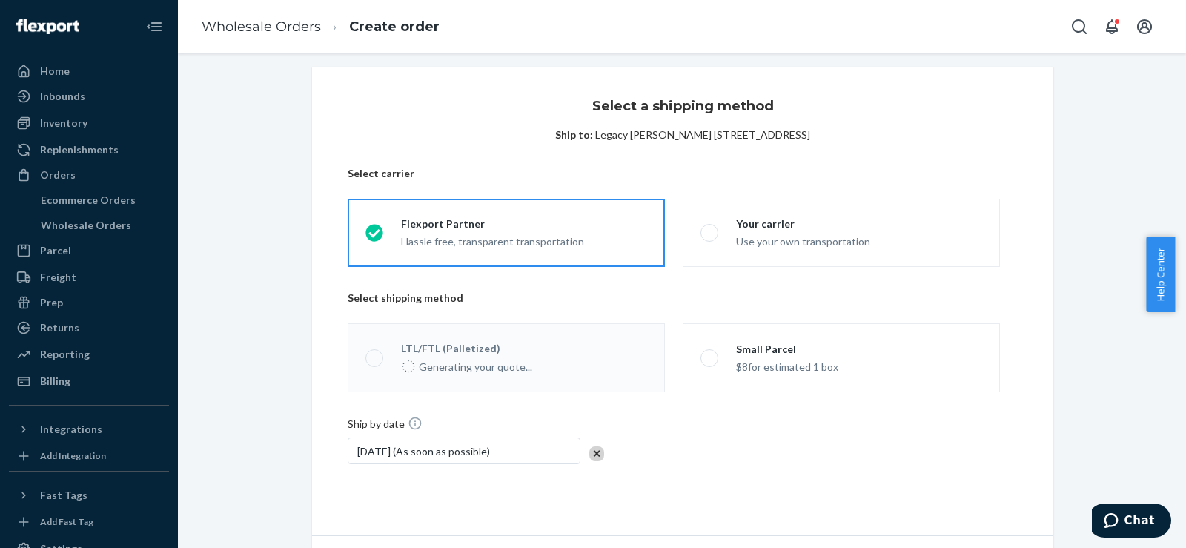
click at [736, 374] on div "$8 for estimated 1 box" at bounding box center [787, 366] width 102 height 18
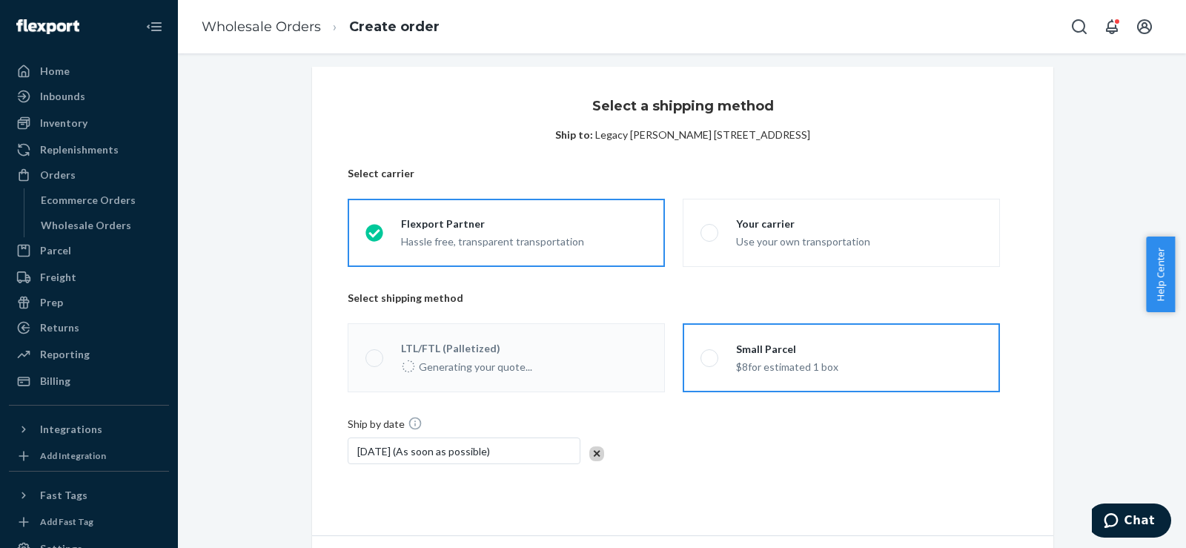
click at [710, 363] on input "Small Parcel $8 for estimated 1 box" at bounding box center [706, 358] width 10 height 10
radio input "true"
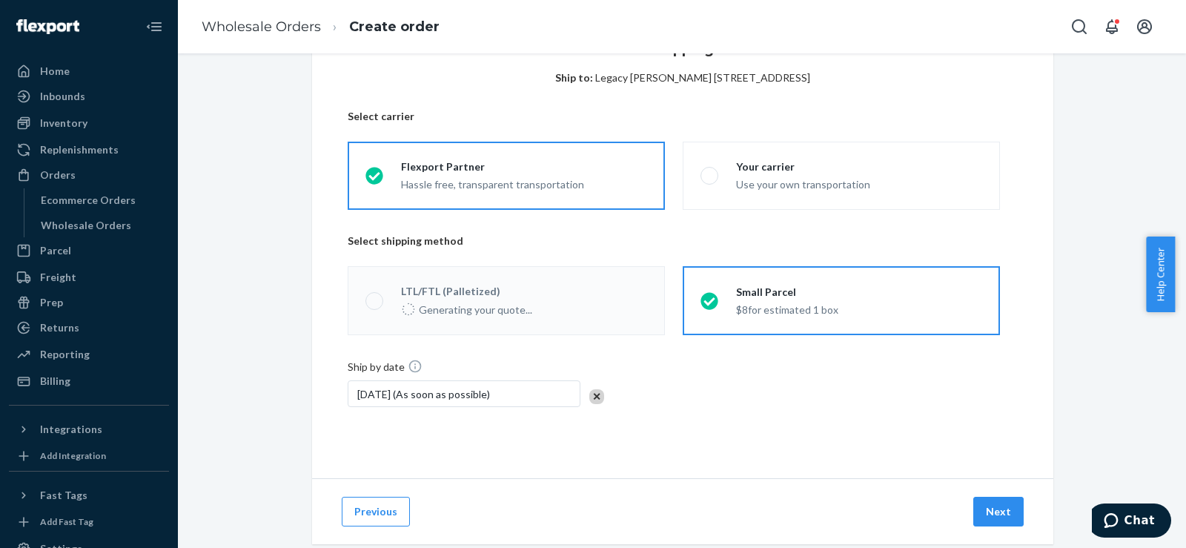
scroll to position [98, 0]
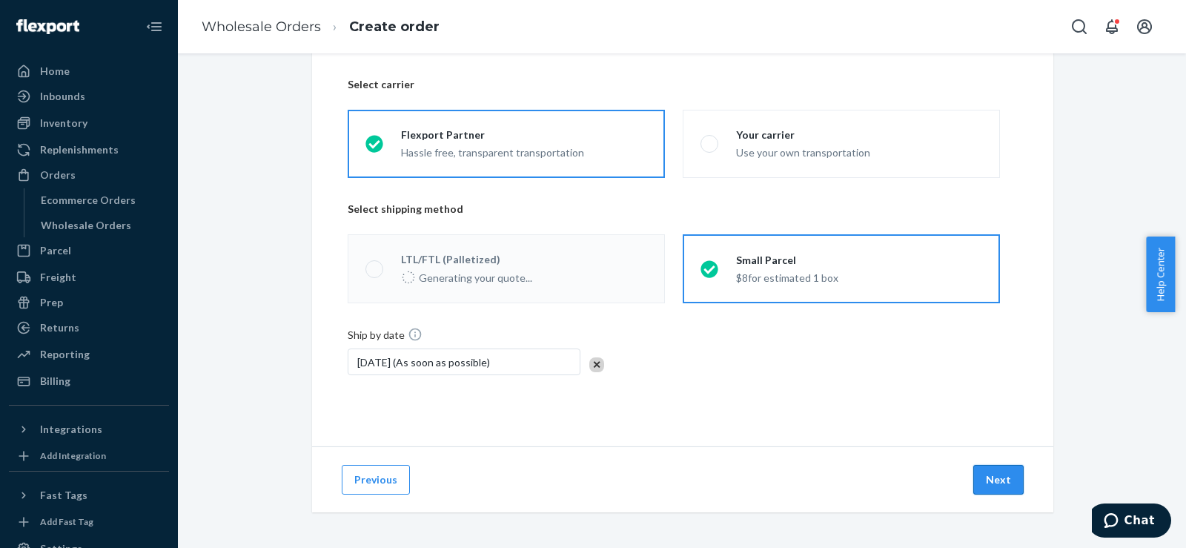
click at [980, 472] on button "Next" at bounding box center [998, 480] width 50 height 30
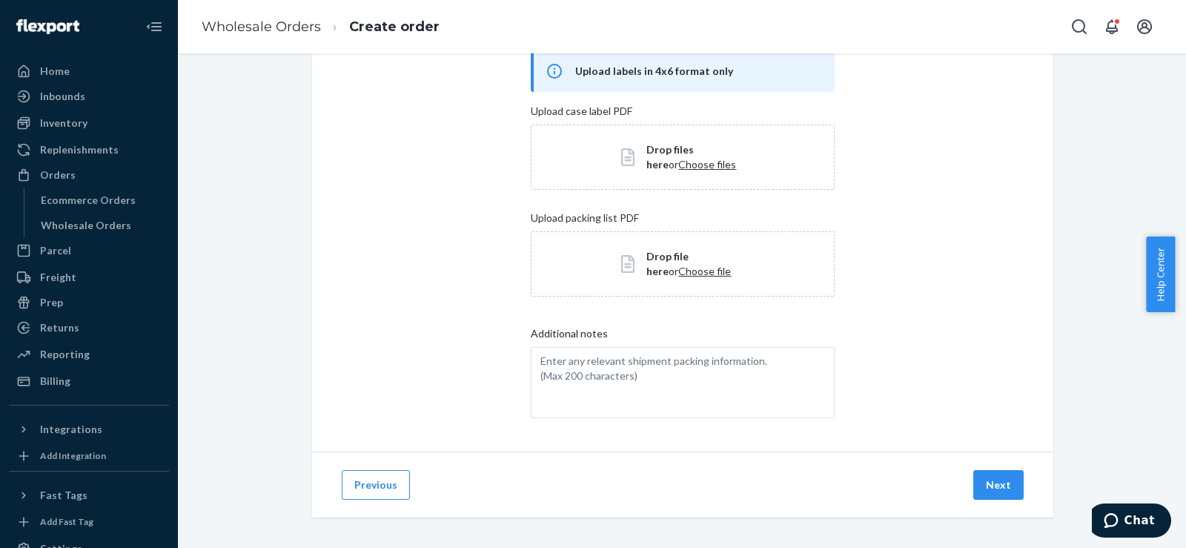
click at [980, 472] on button "Next" at bounding box center [998, 485] width 50 height 30
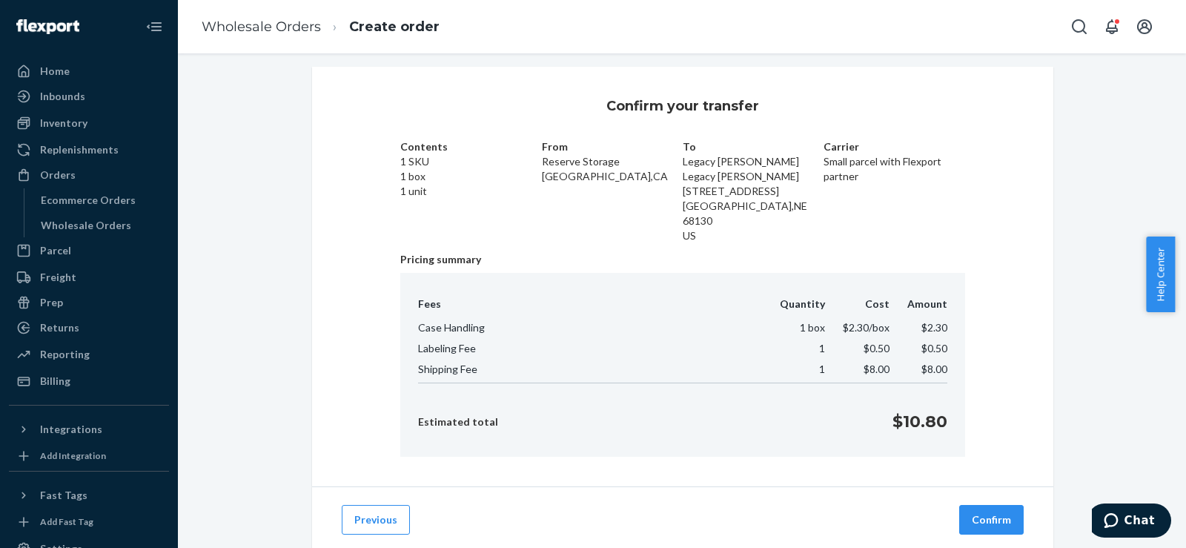
scroll to position [34, 0]
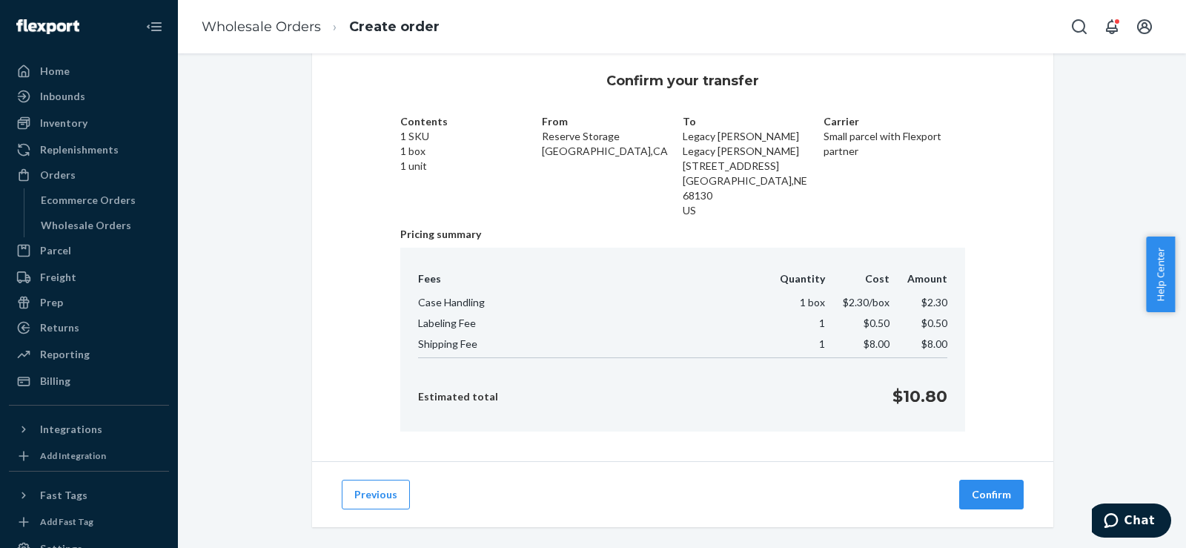
click at [980, 480] on button "Confirm" at bounding box center [991, 495] width 64 height 30
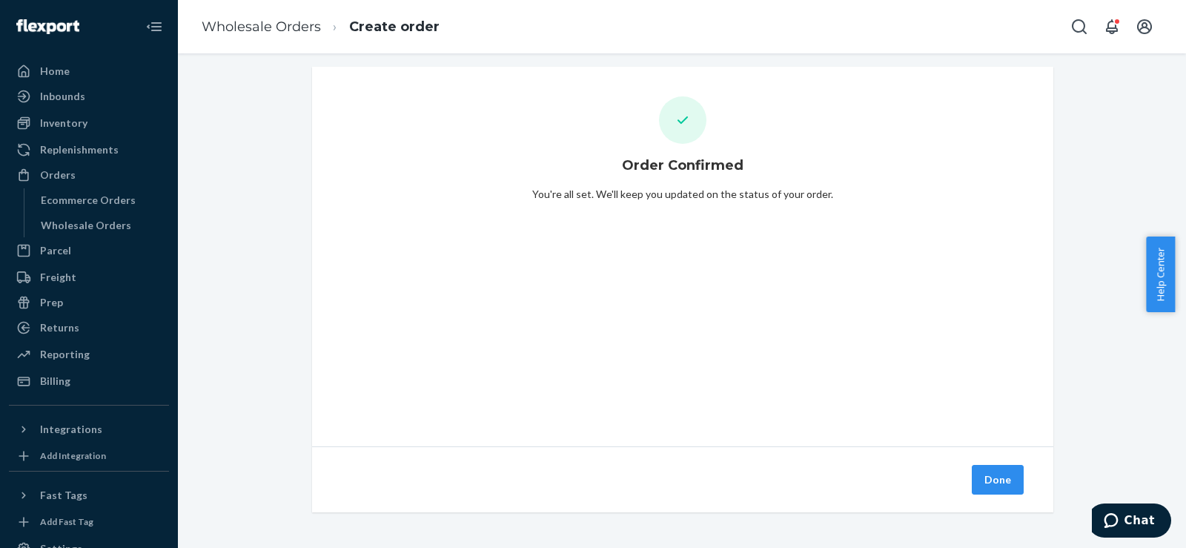
scroll to position [9, 0]
click at [980, 472] on button "Done" at bounding box center [998, 480] width 52 height 30
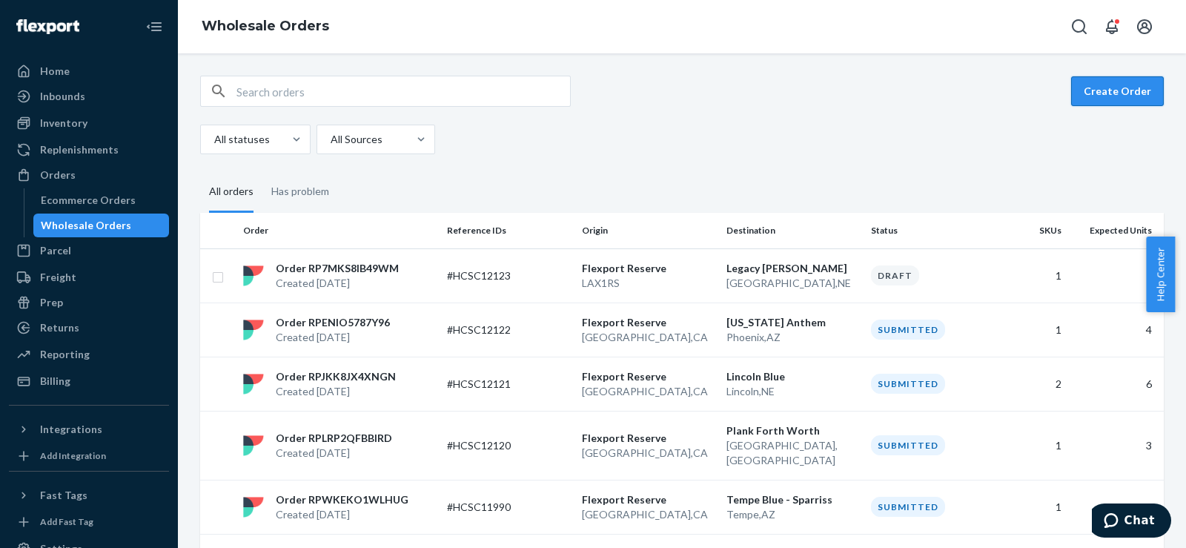
click at [1110, 90] on button "Create Order" at bounding box center [1117, 91] width 93 height 30
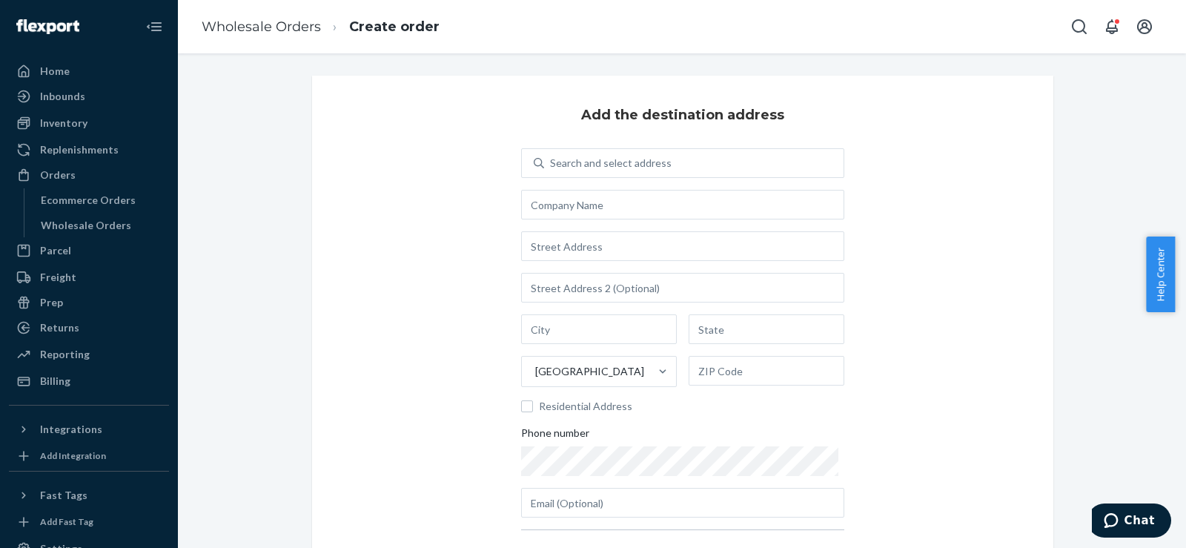
click at [609, 144] on div "Add the destination address Search and select address United States Residential…" at bounding box center [682, 343] width 741 height 535
click at [601, 199] on input "text" at bounding box center [682, 205] width 323 height 30
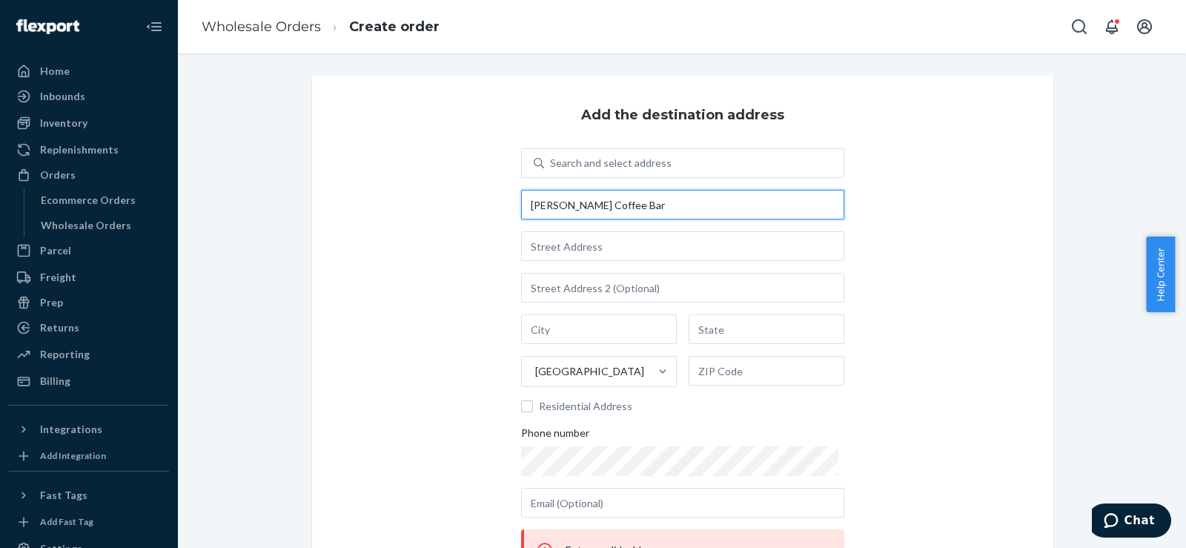
type input "[PERSON_NAME] Coffee Bar"
type input "615 SW Anchorage Way"
type input "[PERSON_NAME]"
type input "FL"
type input "34994"
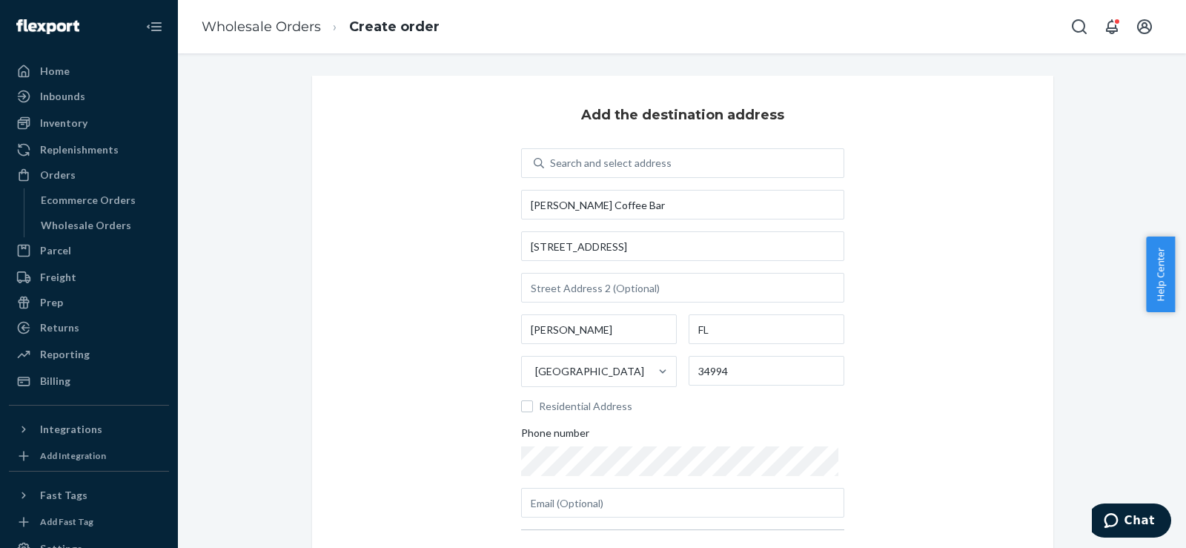
scroll to position [165, 0]
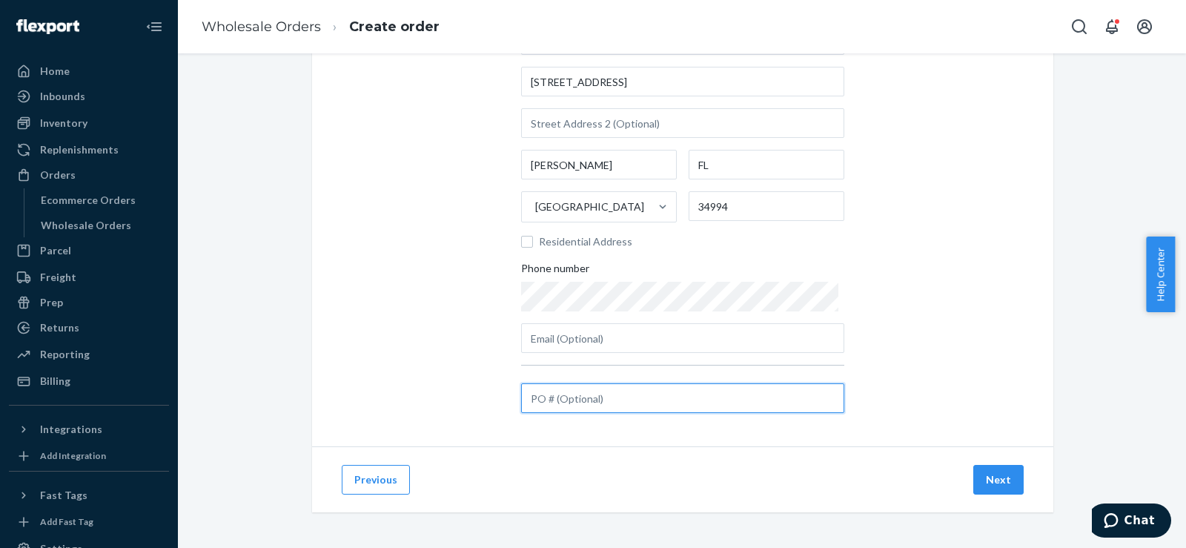
click at [629, 396] on input "text" at bounding box center [682, 398] width 323 height 30
paste input "#HCSC12125"
type input "#HCSC12125"
click at [1005, 481] on button "Next" at bounding box center [998, 480] width 50 height 30
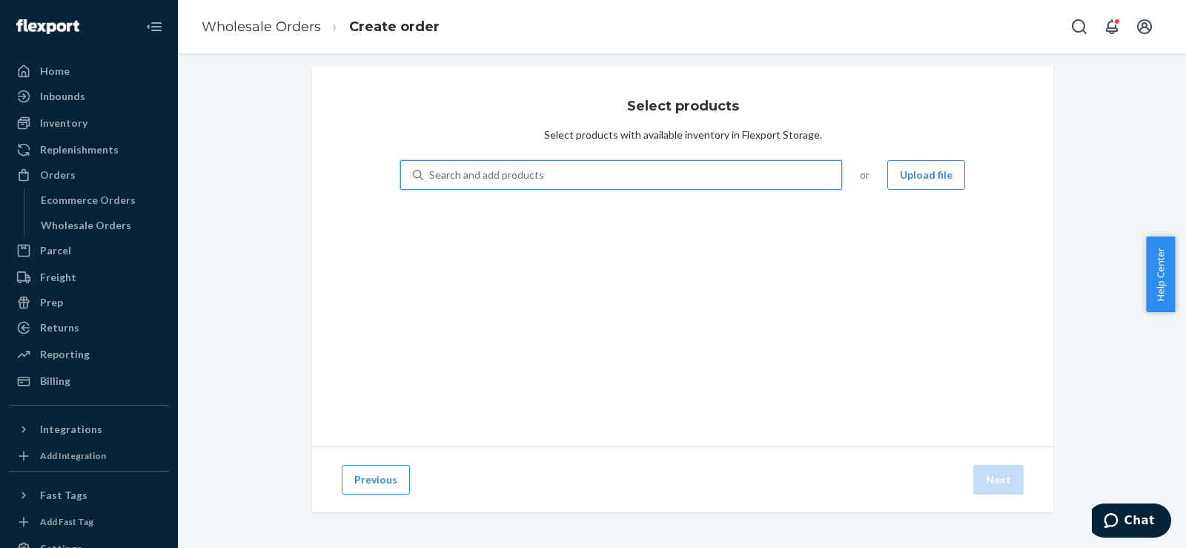
click at [552, 163] on div "Search and add products" at bounding box center [632, 175] width 418 height 27
click at [431, 168] on input "0 results available. Use Up and Down to choose options, press Enter to select t…" at bounding box center [429, 175] width 1 height 15
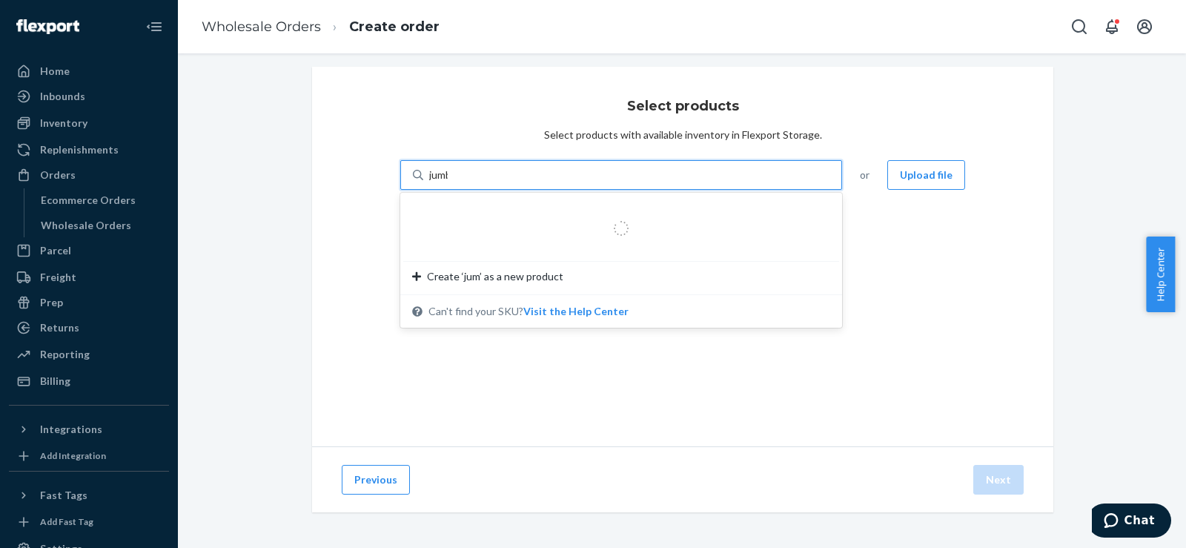
type input "jumbo"
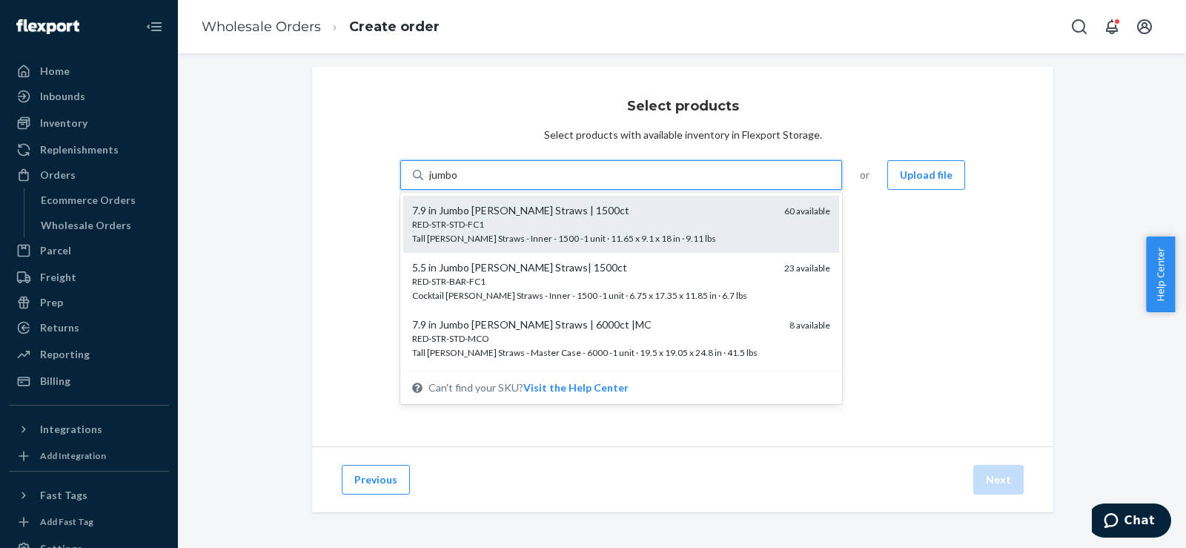
click at [554, 204] on div "7.9 in Jumbo [PERSON_NAME] Straws | 1500ct" at bounding box center [592, 210] width 360 height 15
click at [459, 182] on input "jumbo" at bounding box center [444, 175] width 30 height 15
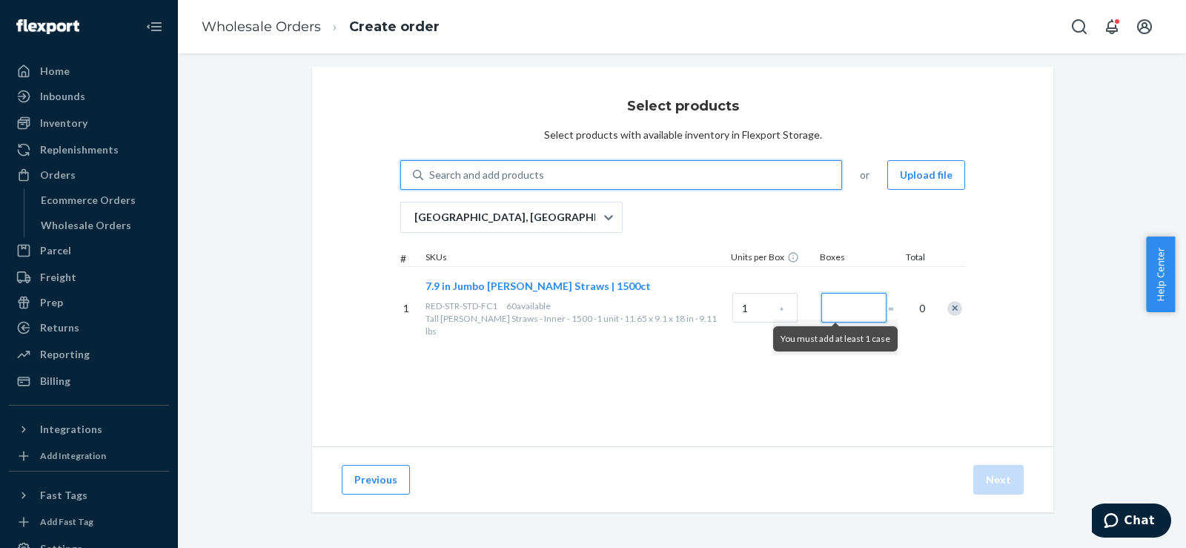
click at [827, 293] on input "Number of boxes" at bounding box center [853, 308] width 65 height 30
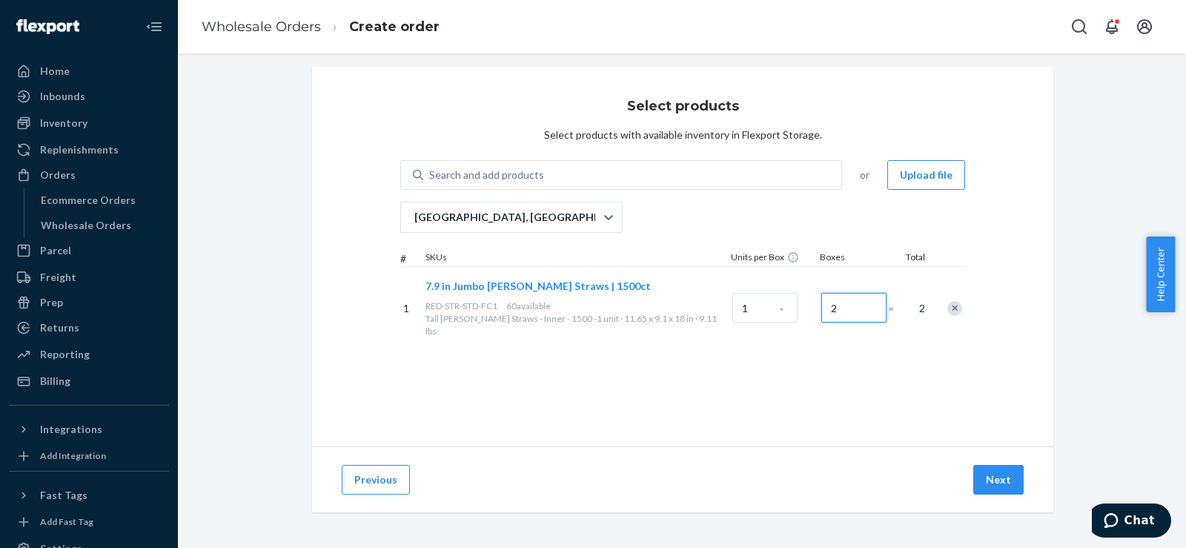
type input "2"
click at [838, 383] on div "Select products Select products with available inventory in Flexport Storage. S…" at bounding box center [682, 257] width 741 height 380
click at [981, 474] on button "Next" at bounding box center [998, 480] width 50 height 30
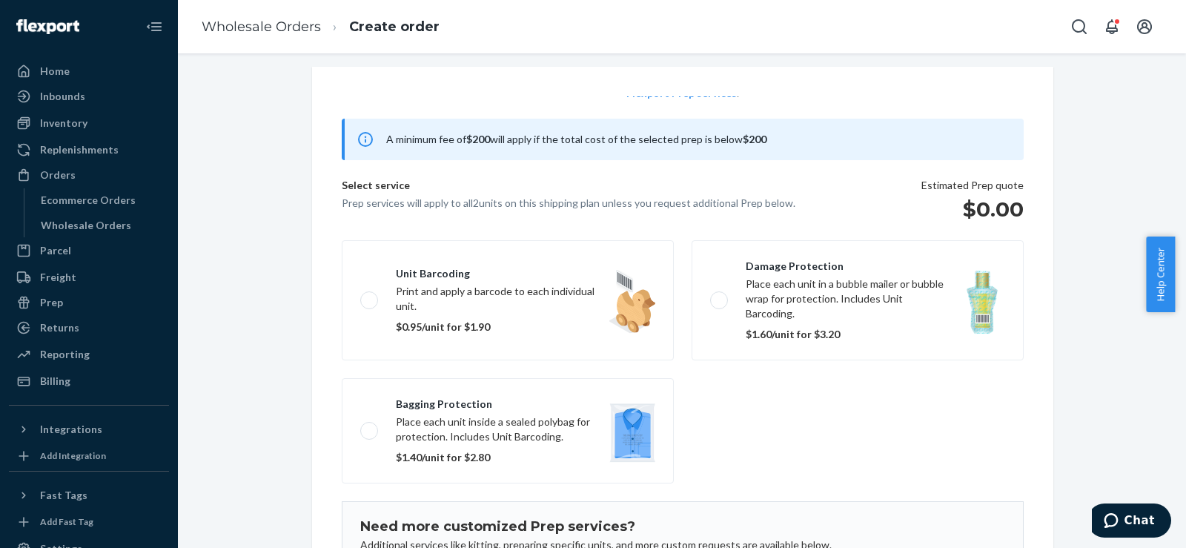
scroll to position [96, 0]
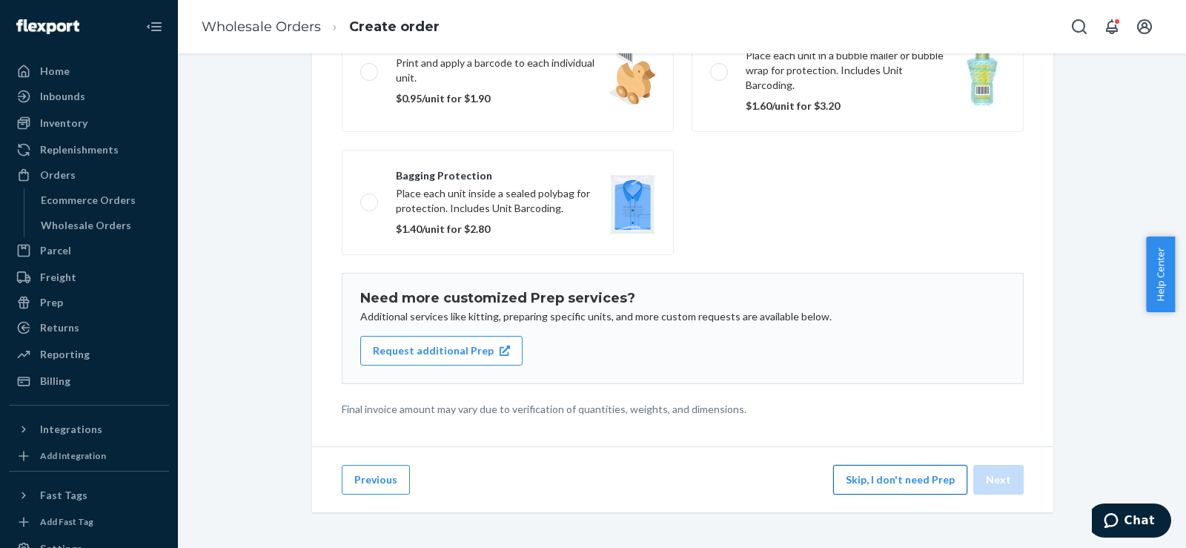
click at [866, 479] on button "Skip, I don't need Prep" at bounding box center [900, 480] width 134 height 30
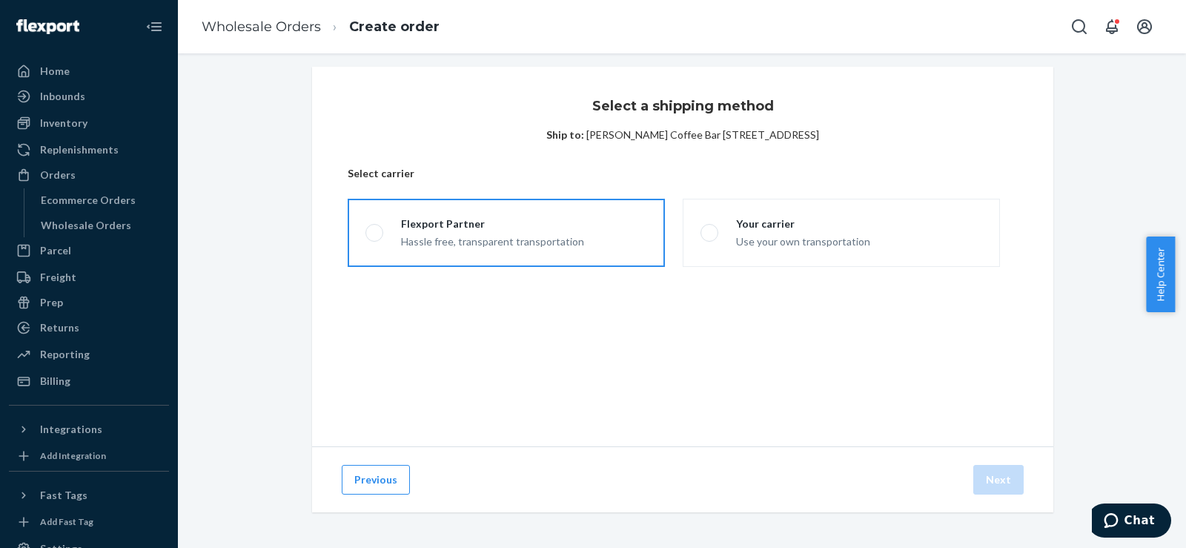
click at [553, 236] on div "Hassle free, transparent transportation" at bounding box center [492, 240] width 183 height 18
click at [375, 236] on input "Flexport Partner Hassle free, transparent transportation" at bounding box center [370, 233] width 10 height 10
radio input "true"
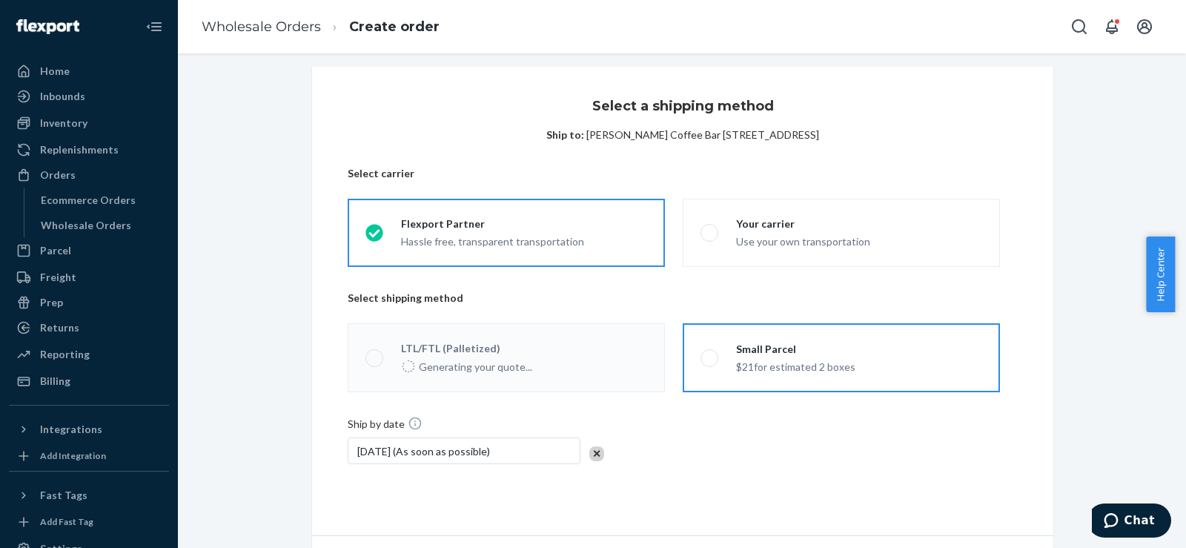
click at [770, 351] on div "Small Parcel" at bounding box center [795, 349] width 119 height 15
click at [710, 353] on input "Small Parcel $21 for estimated 2 boxes" at bounding box center [706, 358] width 10 height 10
radio input "true"
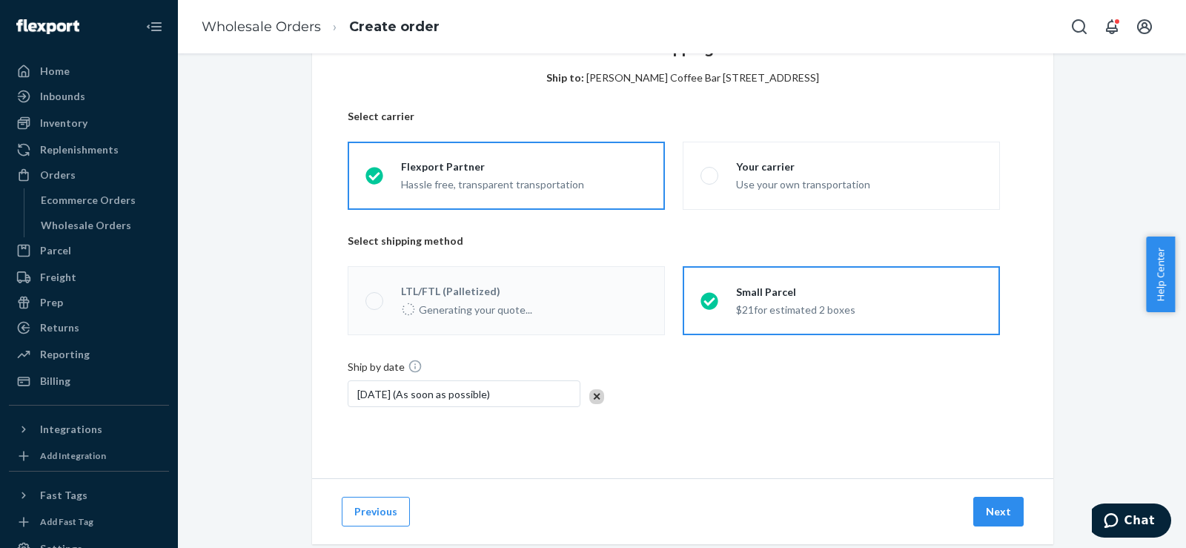
scroll to position [98, 0]
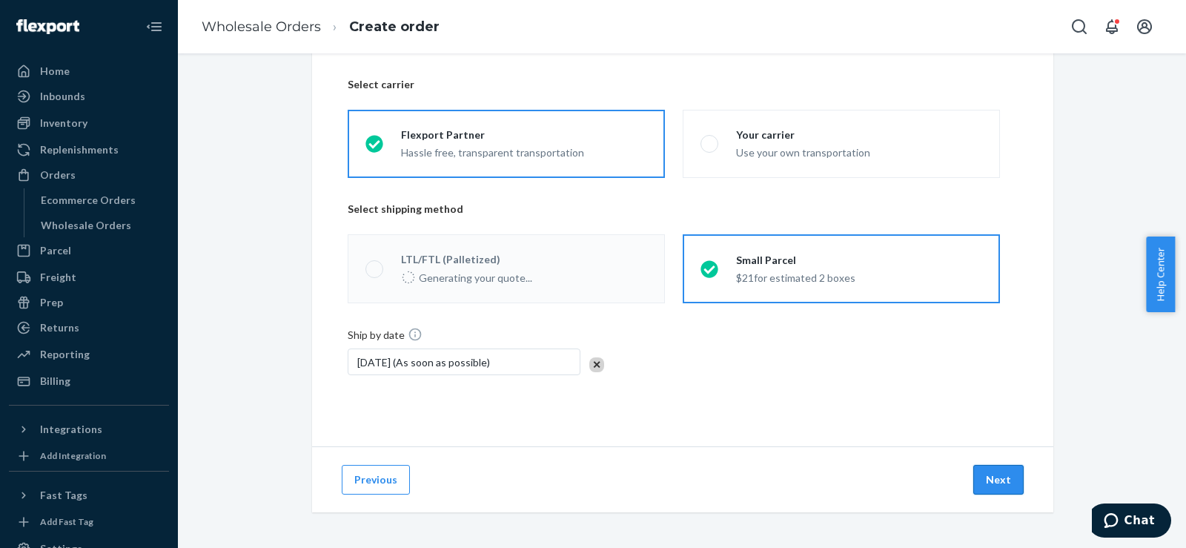
click at [986, 473] on button "Next" at bounding box center [998, 480] width 50 height 30
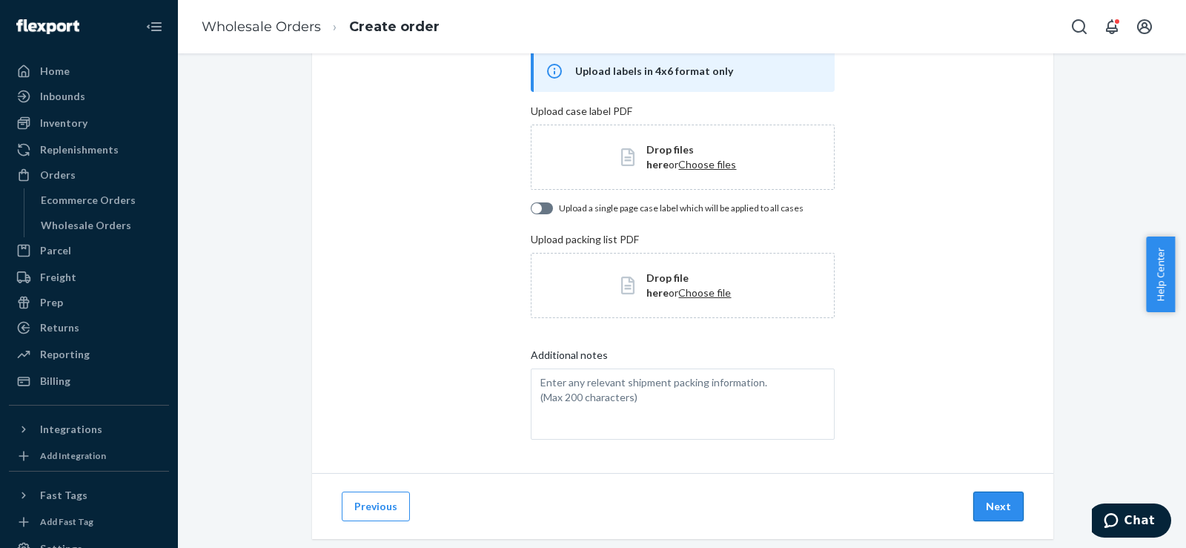
click at [981, 502] on button "Next" at bounding box center [998, 506] width 50 height 30
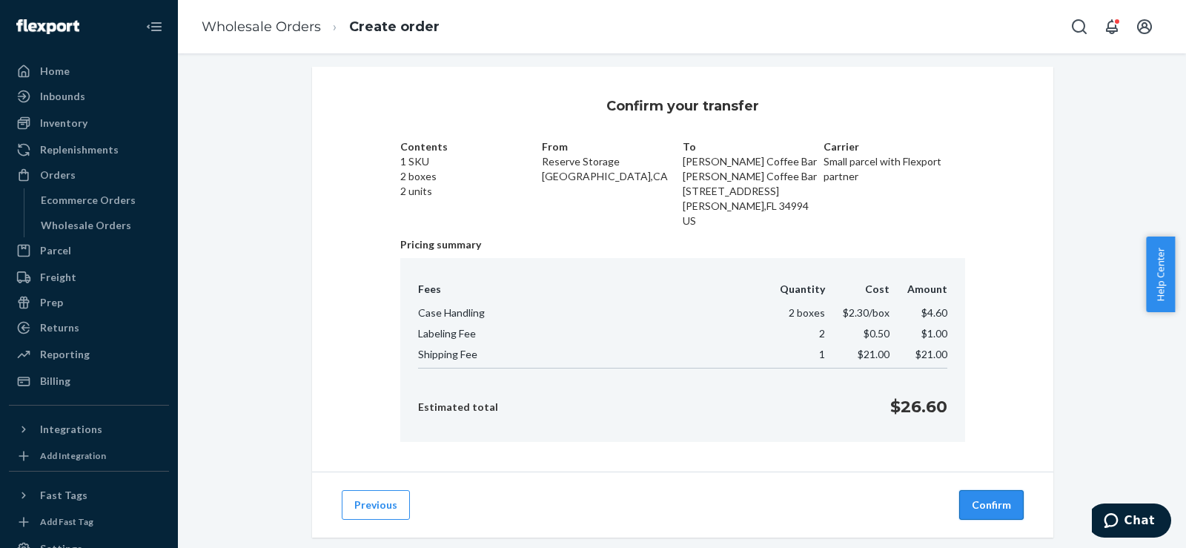
scroll to position [34, 0]
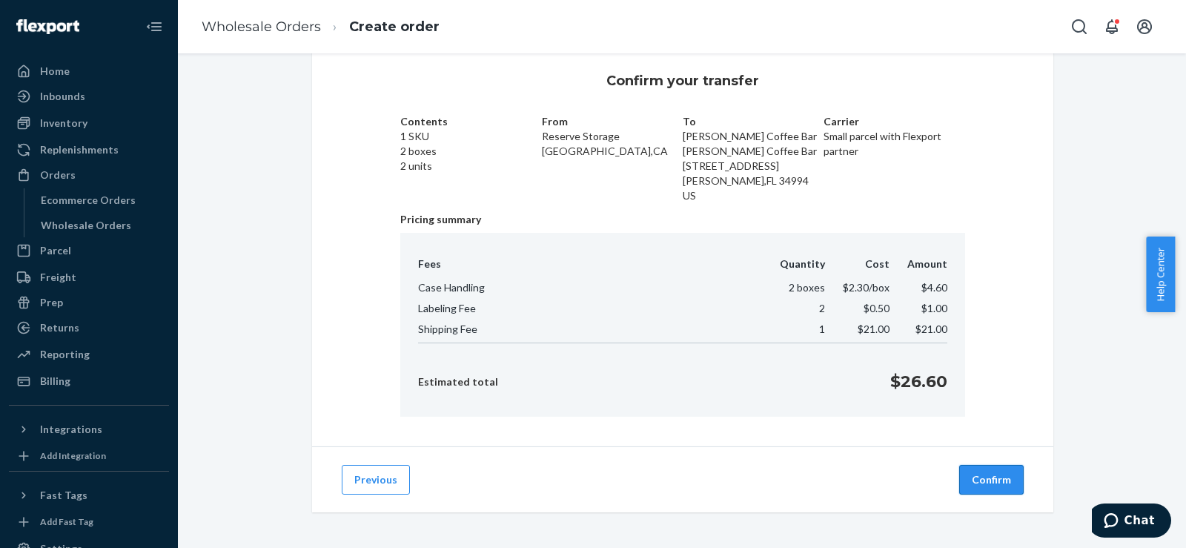
click at [999, 469] on button "Confirm" at bounding box center [991, 480] width 64 height 30
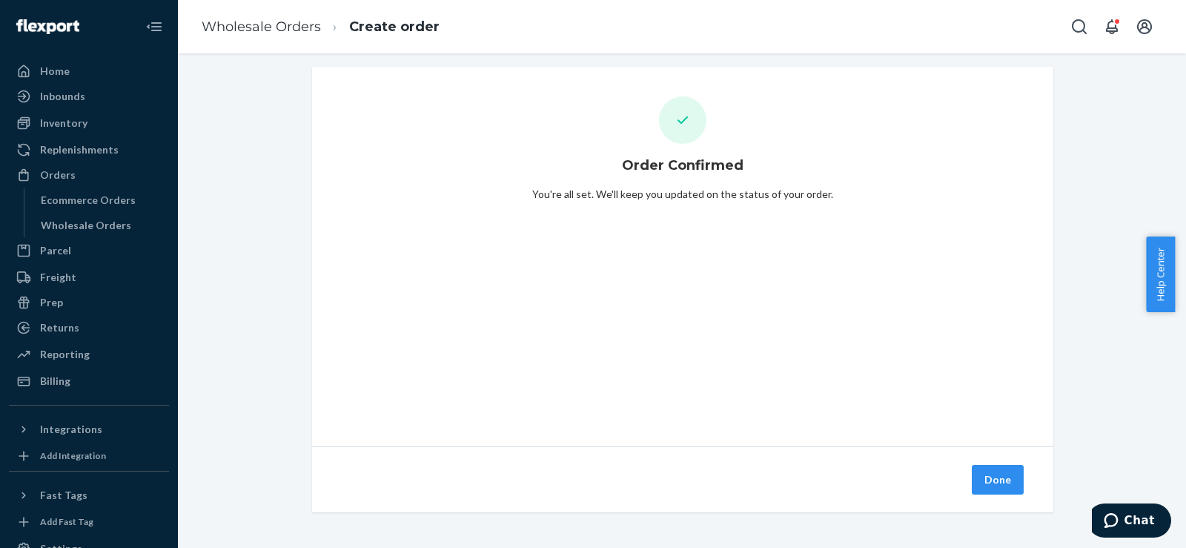
scroll to position [9, 0]
click at [999, 469] on button "Done" at bounding box center [998, 480] width 52 height 30
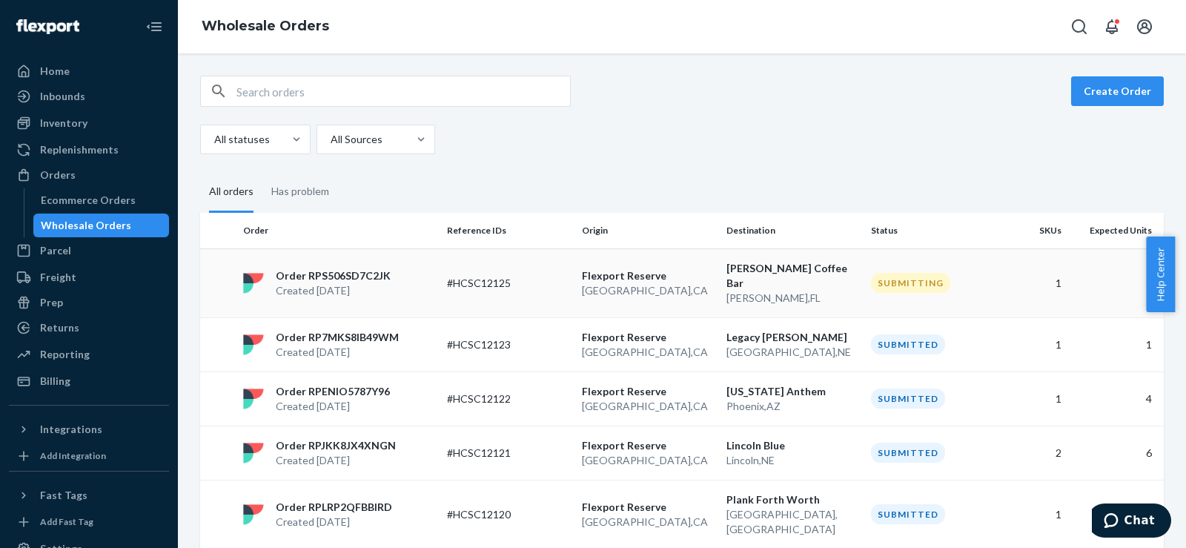
click at [691, 284] on p "[GEOGRAPHIC_DATA] , [GEOGRAPHIC_DATA]" at bounding box center [648, 290] width 133 height 15
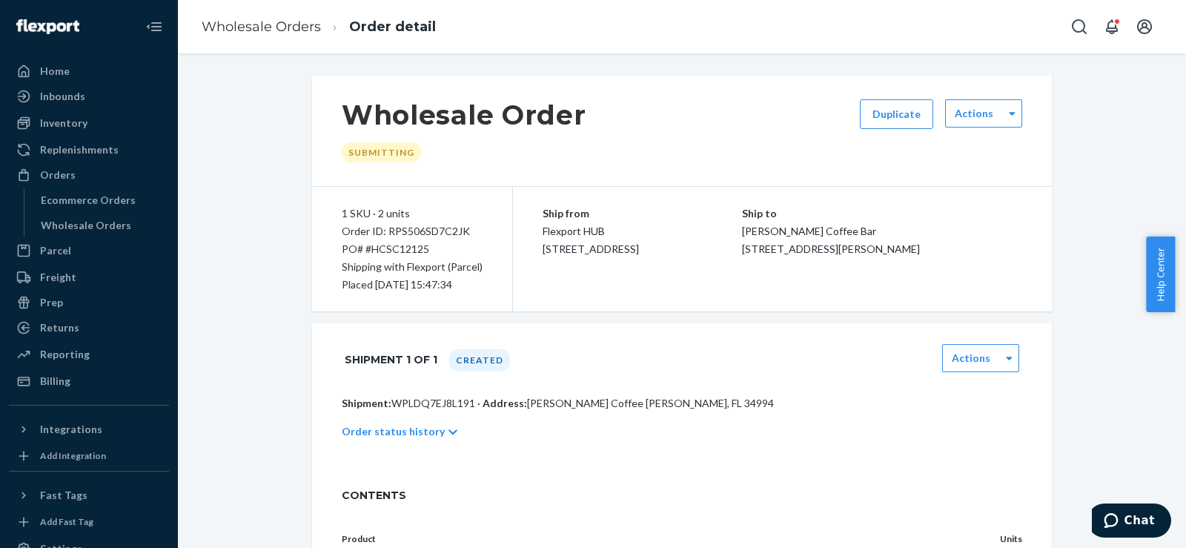
scroll to position [133, 0]
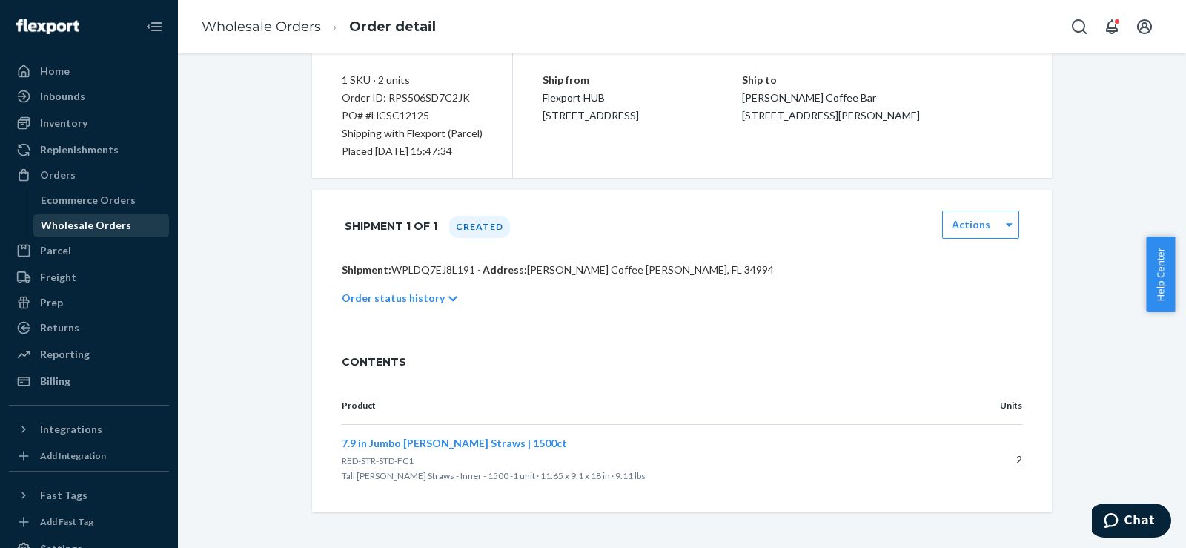
click at [79, 231] on div "Wholesale Orders" at bounding box center [86, 225] width 90 height 15
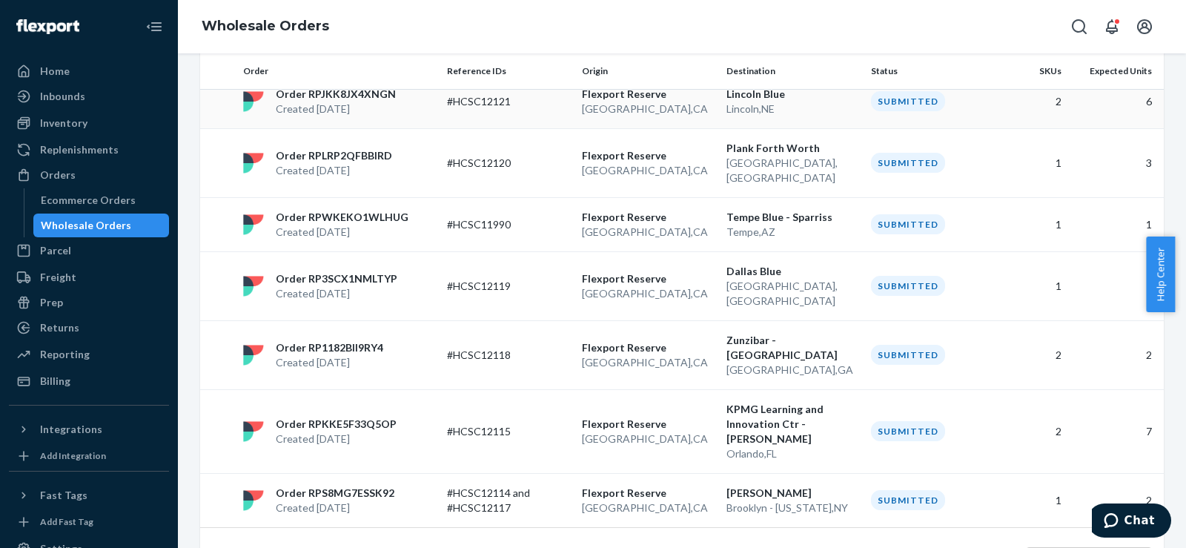
scroll to position [352, 0]
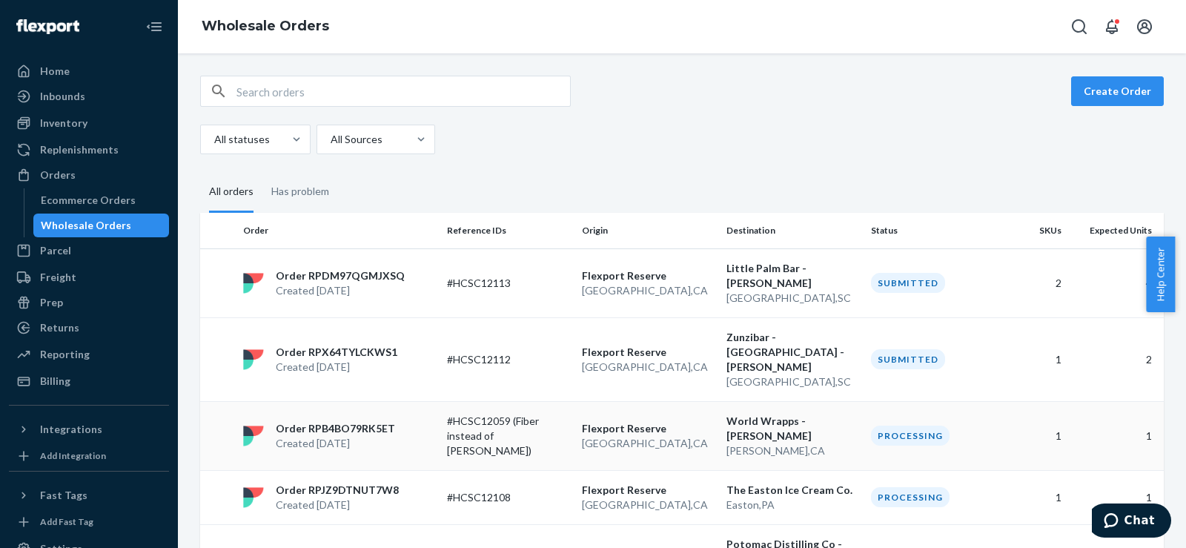
click at [428, 429] on div "Order RPB4BO79RK5ET Created [DATE]" at bounding box center [339, 436] width 204 height 30
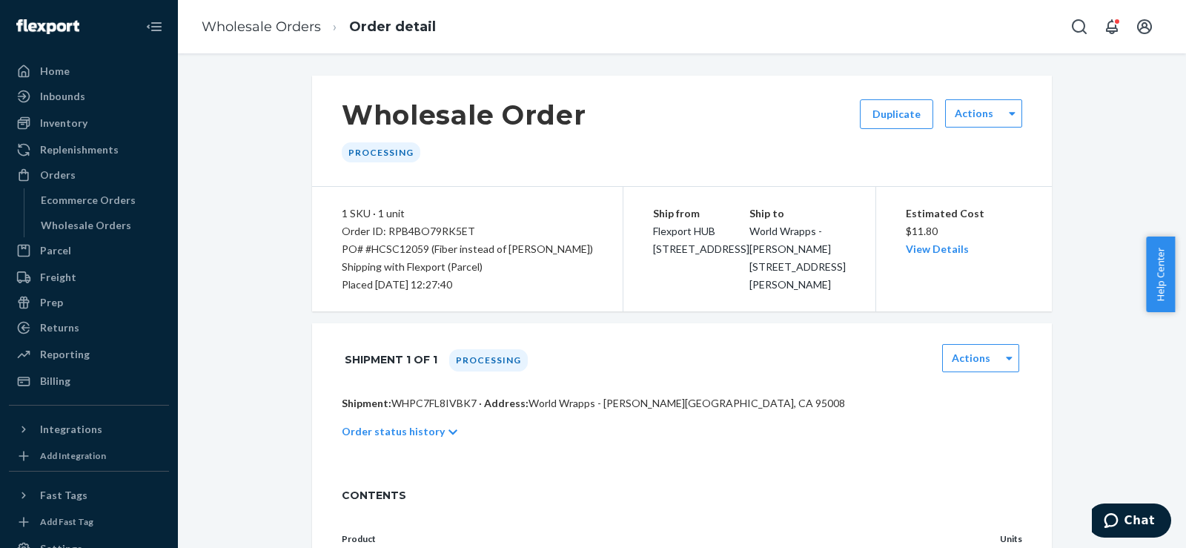
scroll to position [247, 0]
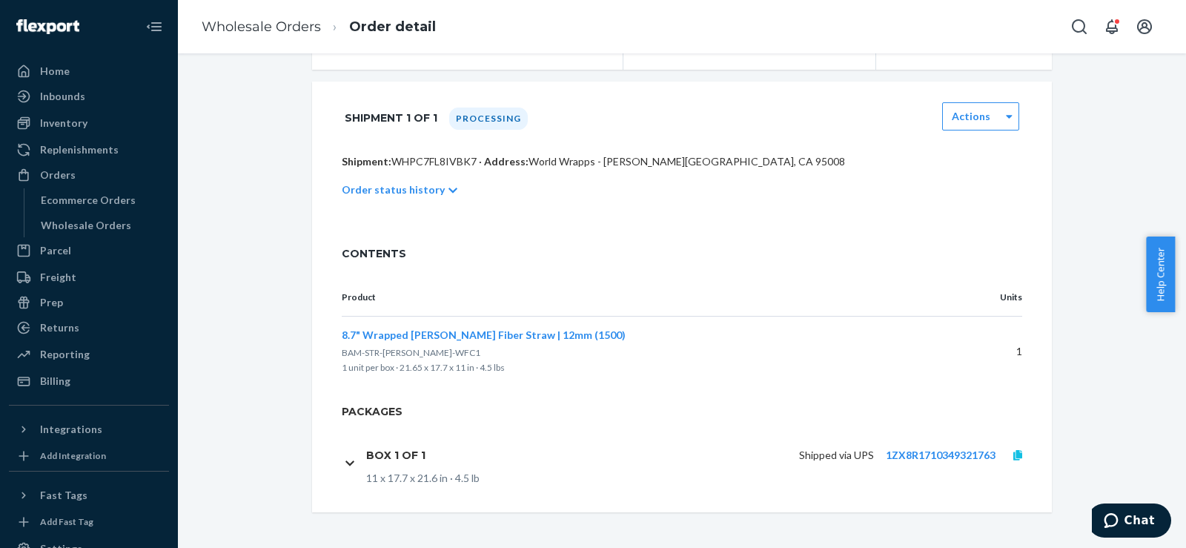
click at [1013, 460] on icon at bounding box center [1017, 455] width 9 height 10
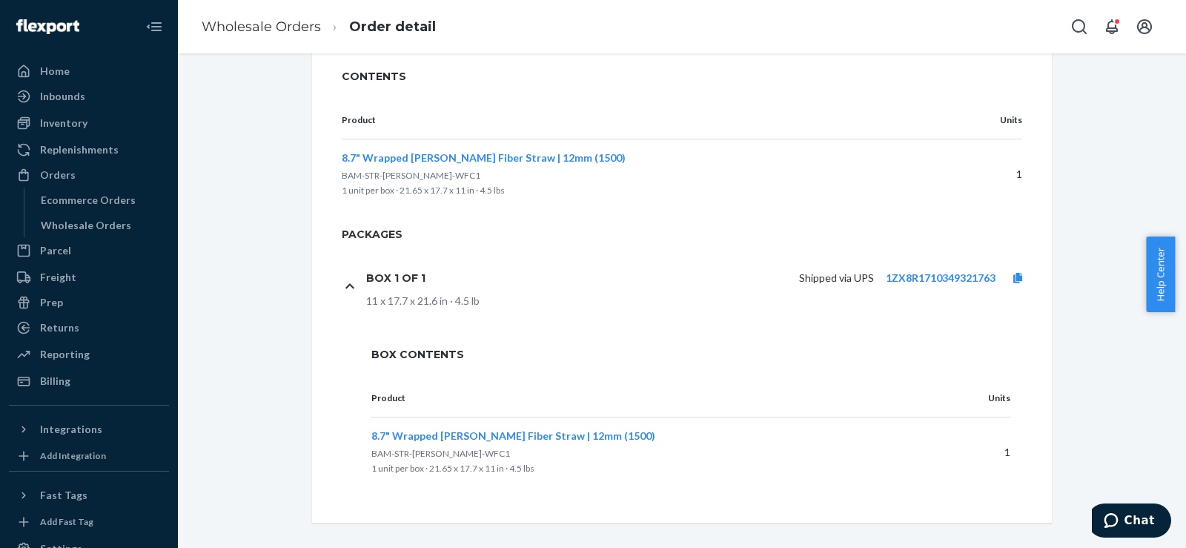
scroll to position [447, 0]
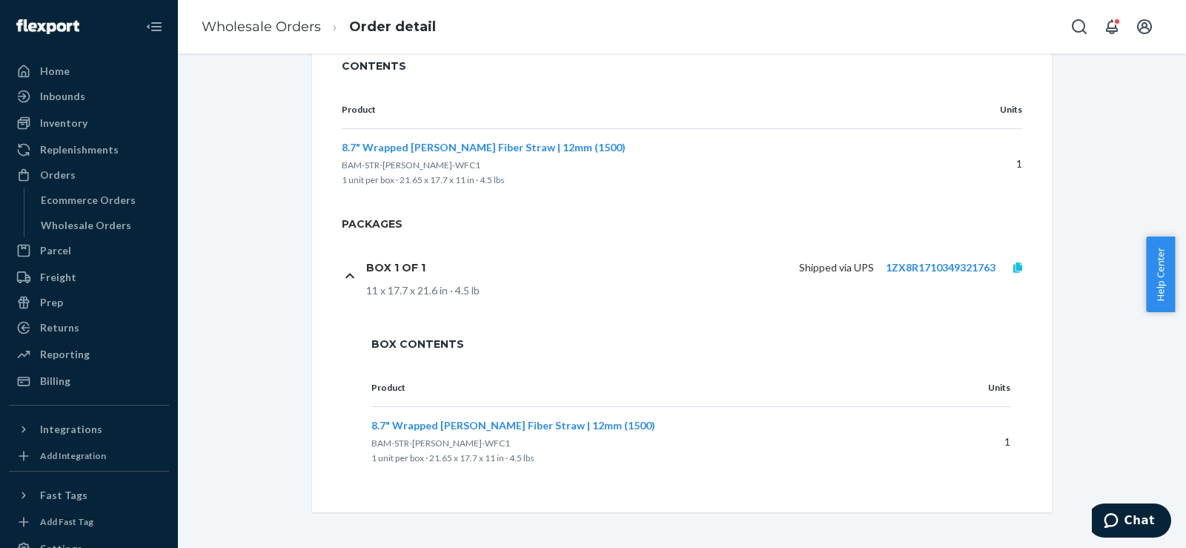
click at [1006, 268] on link at bounding box center [1018, 267] width 44 height 15
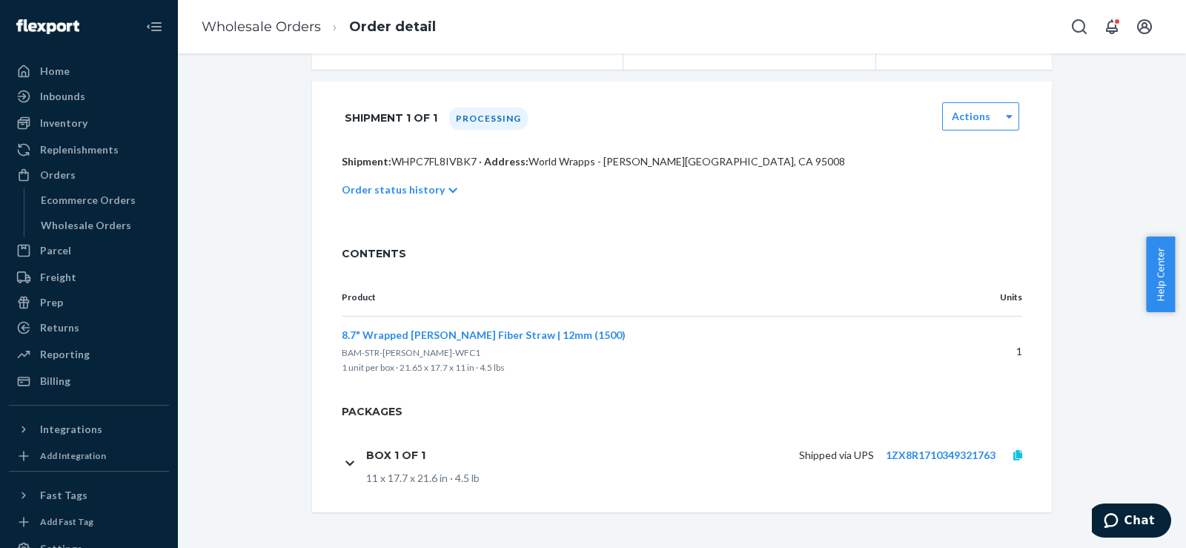
click at [1005, 459] on link at bounding box center [1018, 455] width 44 height 15
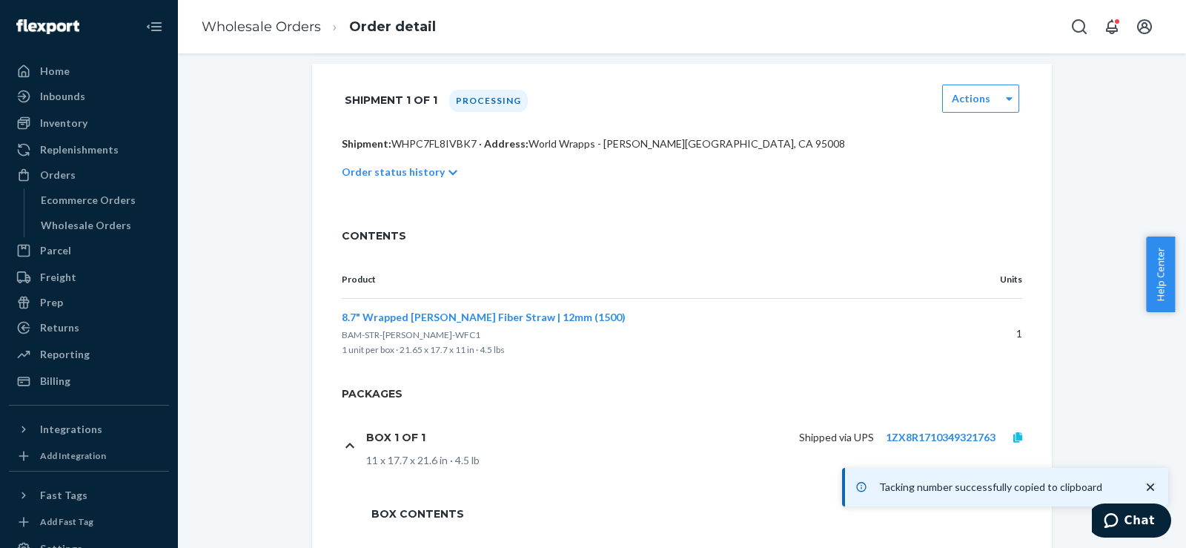
scroll to position [447, 0]
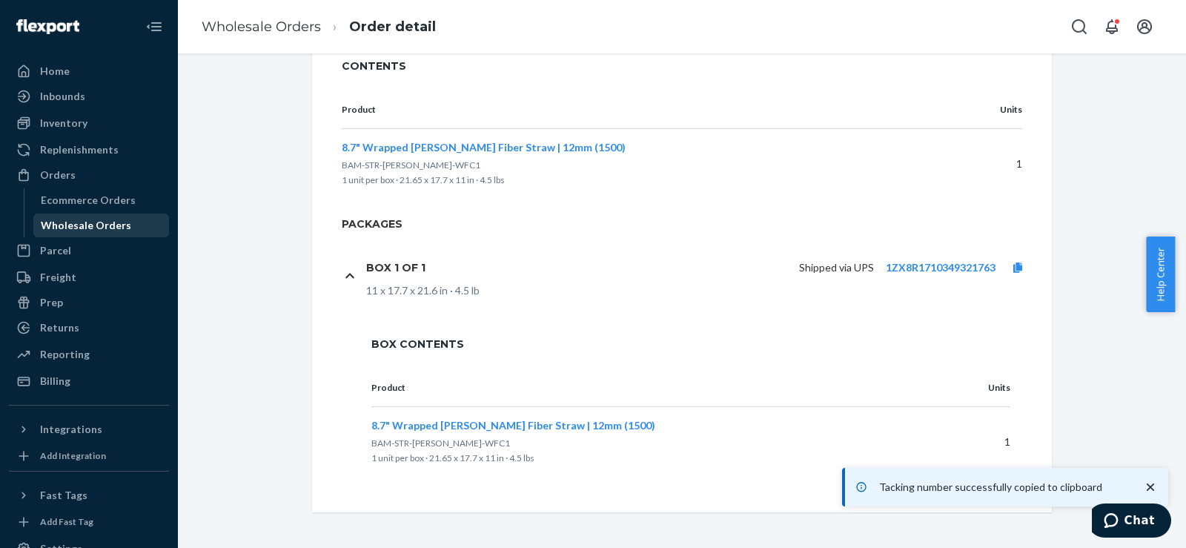
click at [43, 225] on div "Wholesale Orders" at bounding box center [86, 225] width 90 height 15
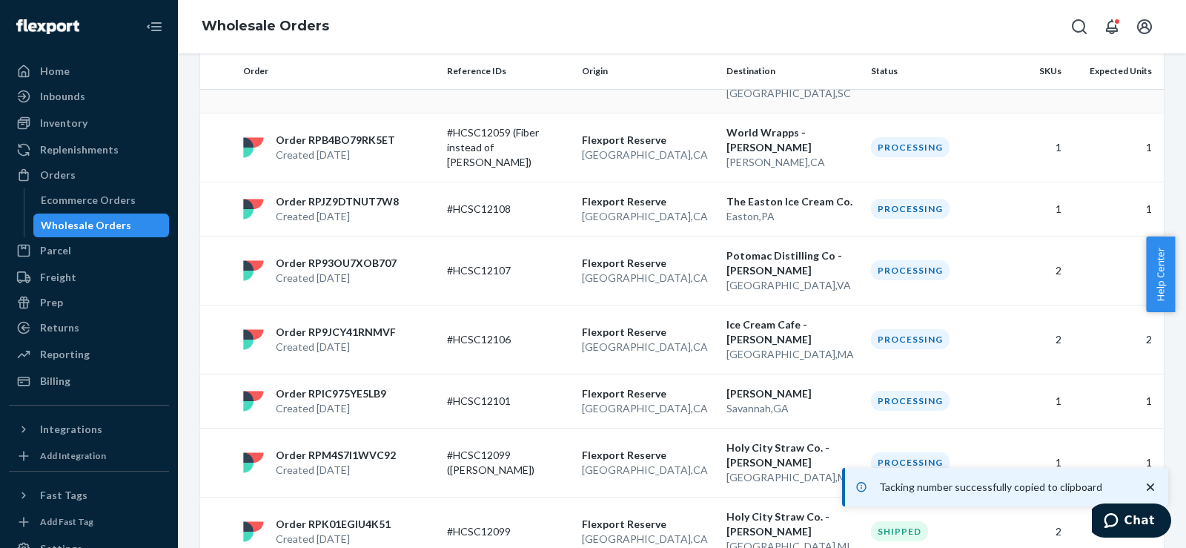
scroll to position [441, 0]
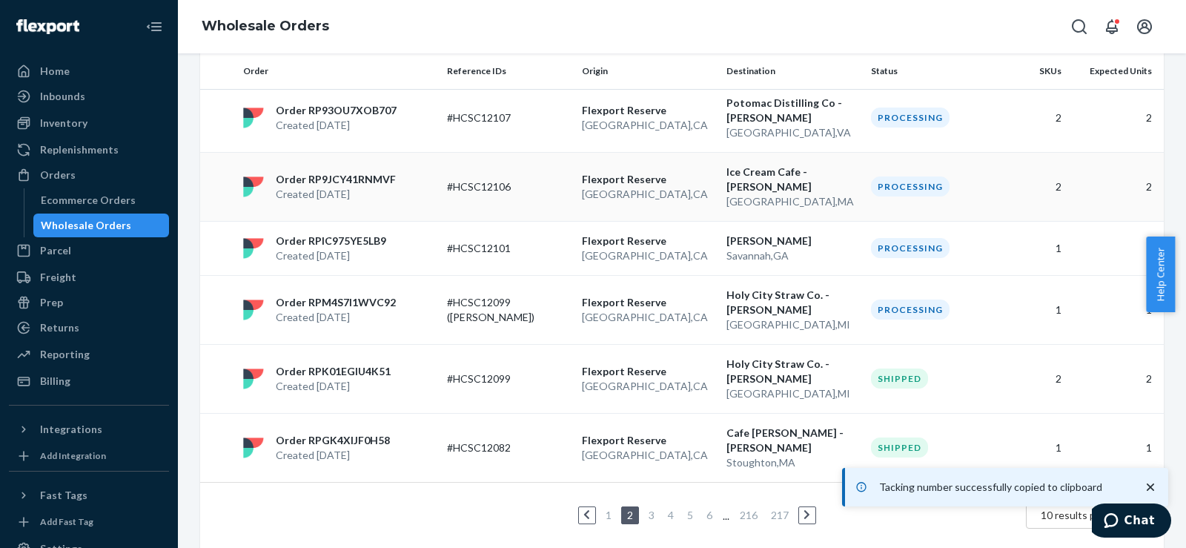
click at [420, 202] on td "Order RP9JCY41RNMVF Created [DATE]" at bounding box center [339, 186] width 204 height 69
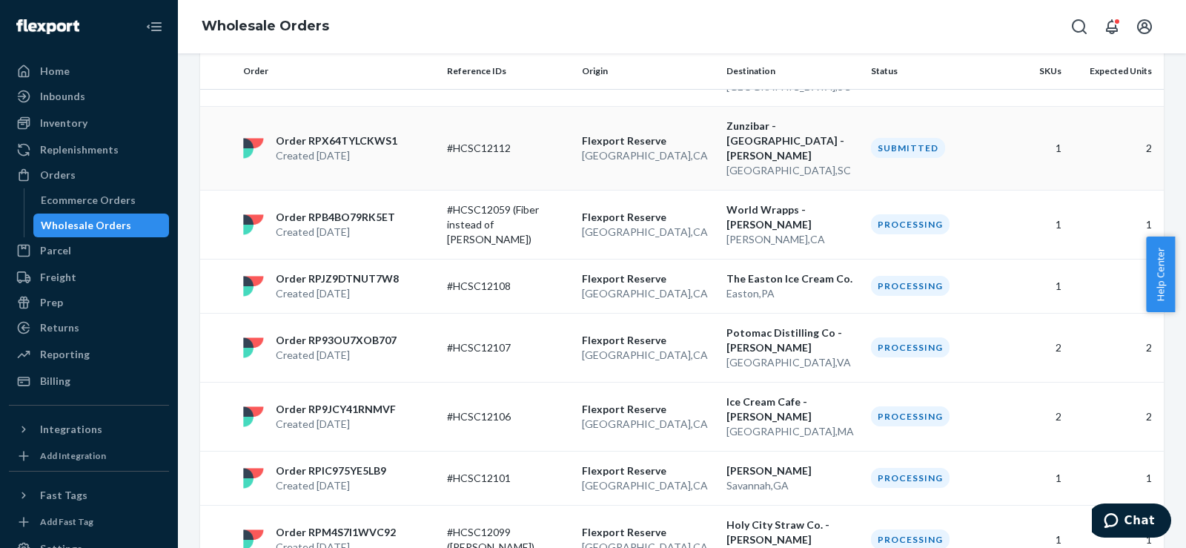
scroll to position [247, 0]
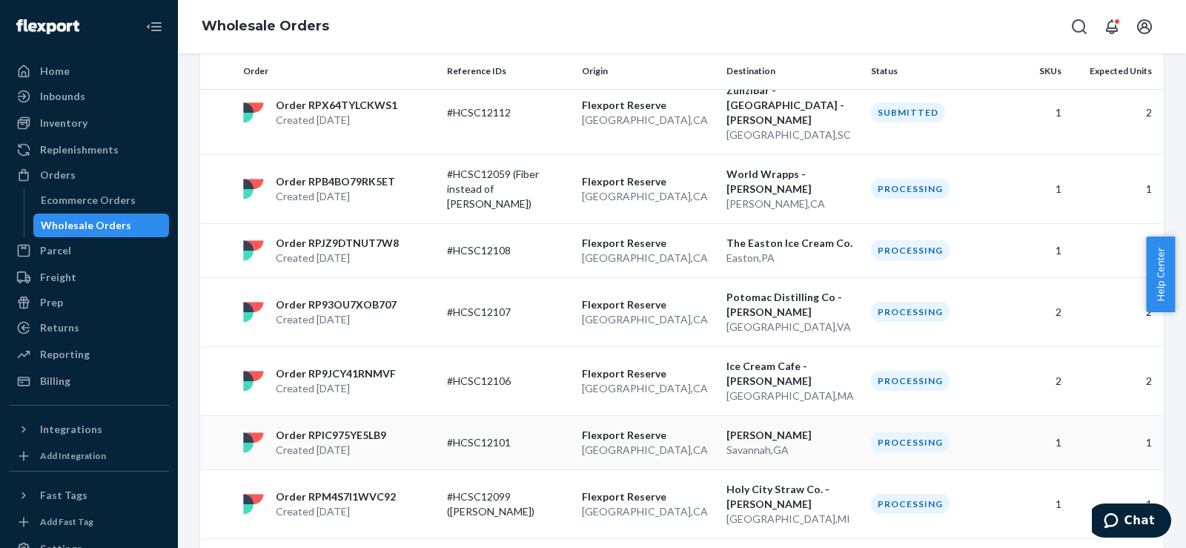
click at [548, 435] on p "#HCSC12101" at bounding box center [506, 442] width 119 height 15
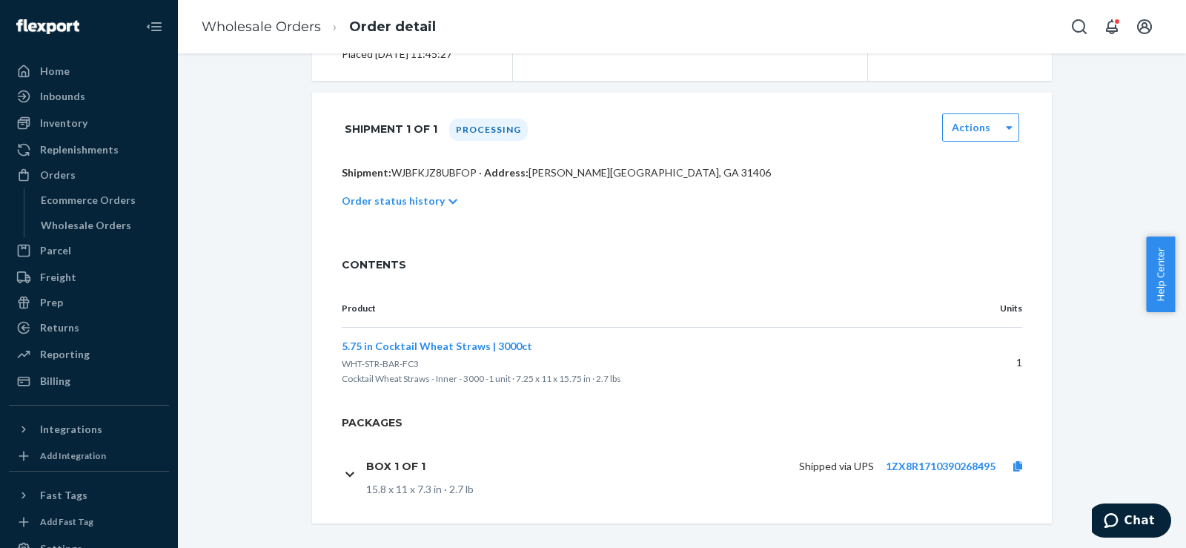
scroll to position [242, 0]
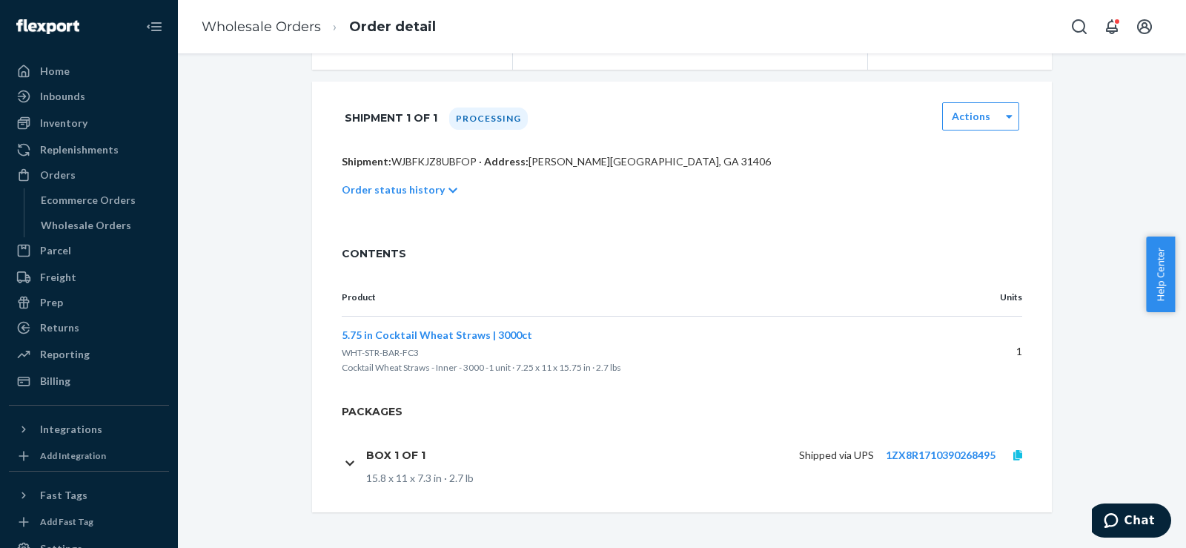
click at [1013, 453] on icon at bounding box center [1017, 455] width 9 height 10
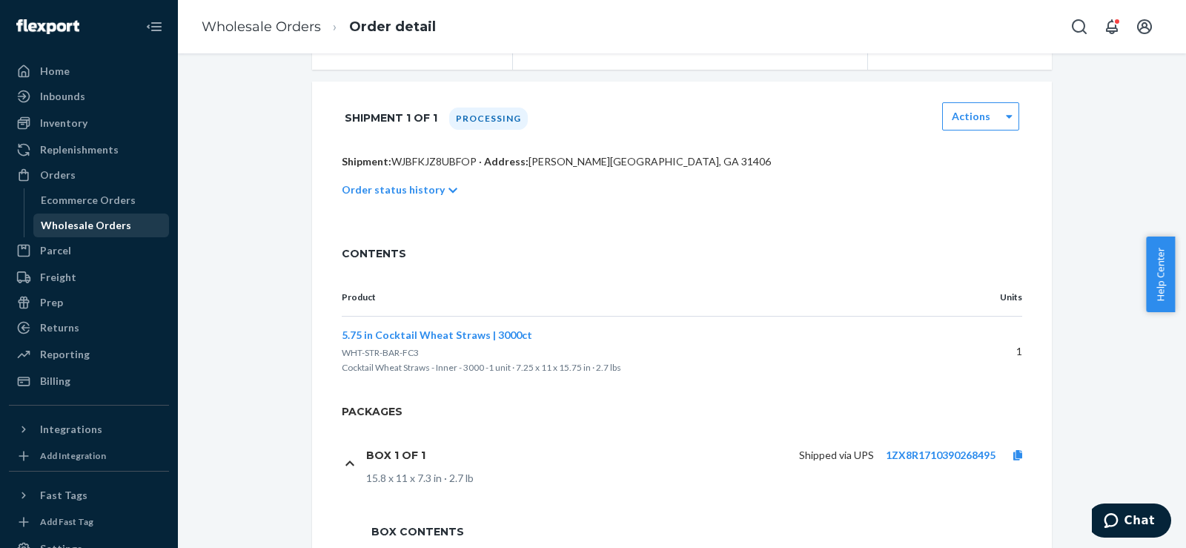
click at [76, 222] on div "Wholesale Orders" at bounding box center [86, 225] width 90 height 15
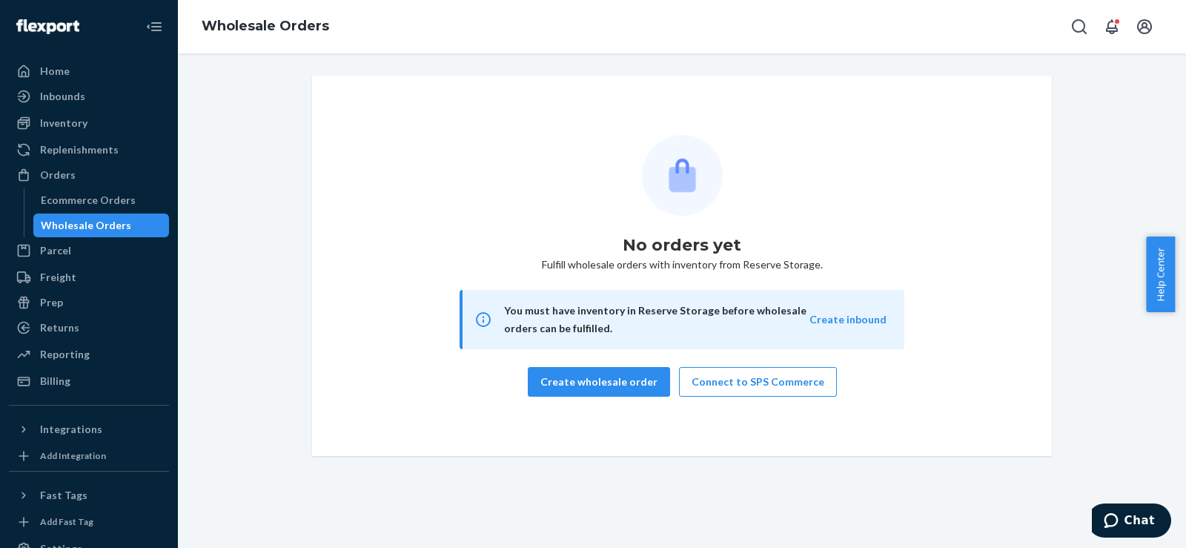
click at [70, 227] on div "Wholesale Orders" at bounding box center [86, 225] width 90 height 15
click at [220, 31] on link "Wholesale Orders" at bounding box center [266, 26] width 128 height 16
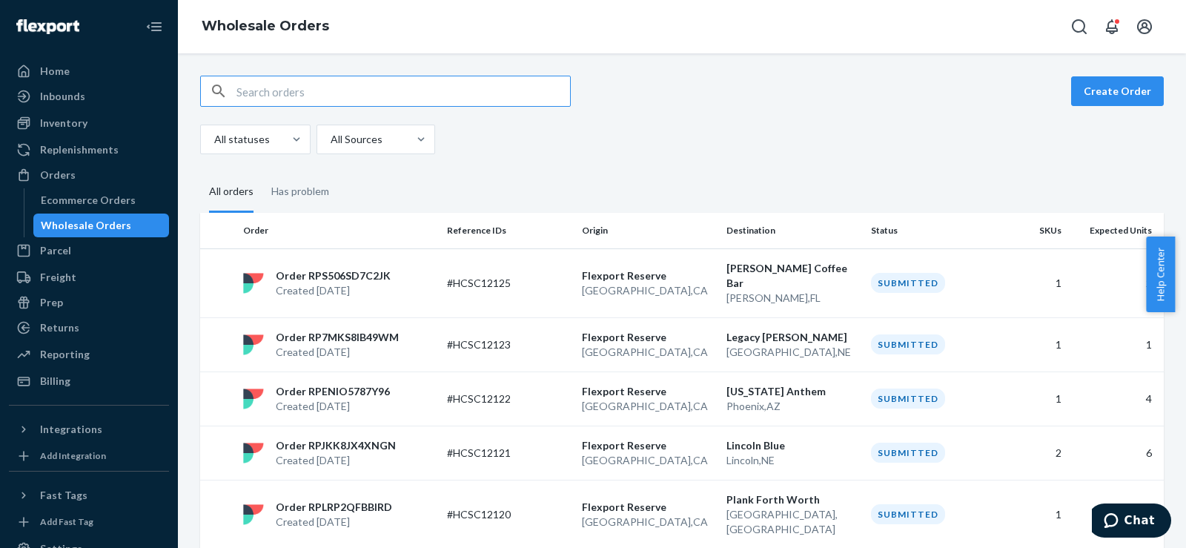
click at [299, 95] on input "text" at bounding box center [403, 91] width 334 height 30
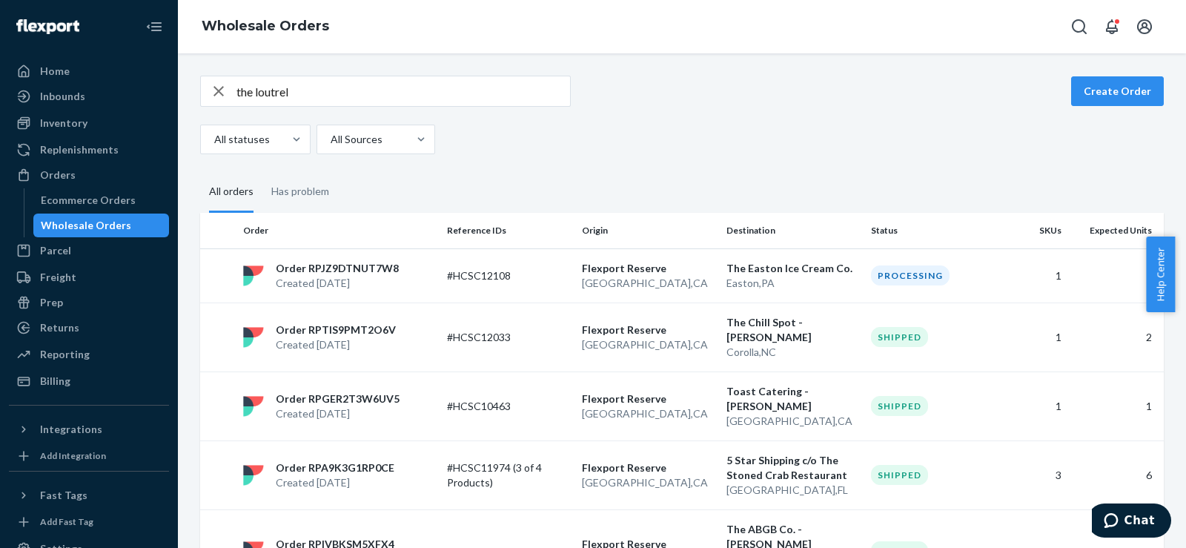
click at [310, 89] on input "the loutrel" at bounding box center [403, 91] width 334 height 30
paste input "61 State Street"
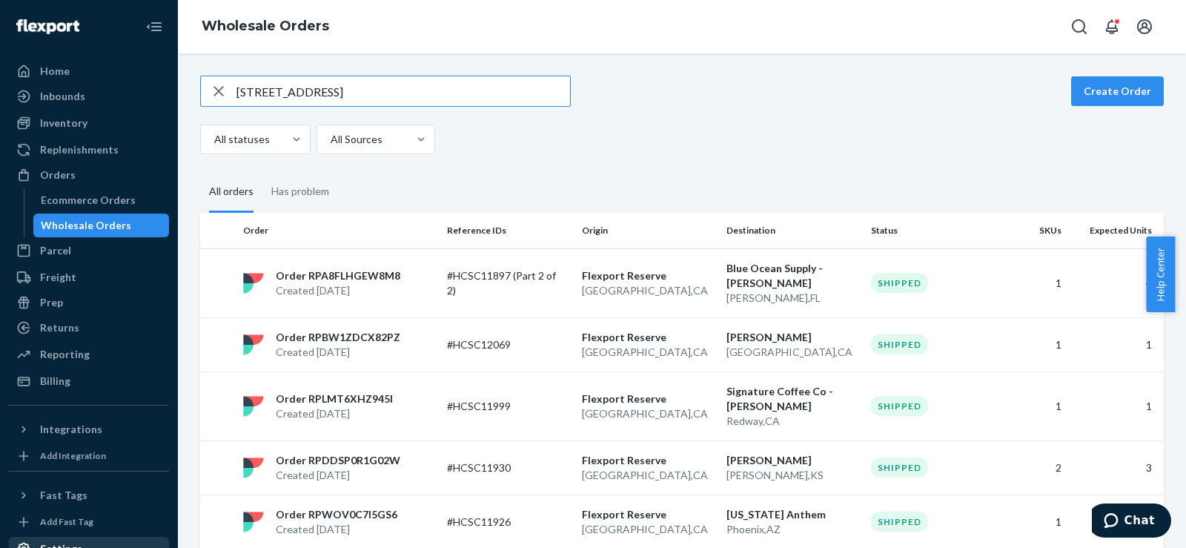
type input "61 State Street"
click at [1115, 86] on button "Create Order" at bounding box center [1117, 91] width 93 height 30
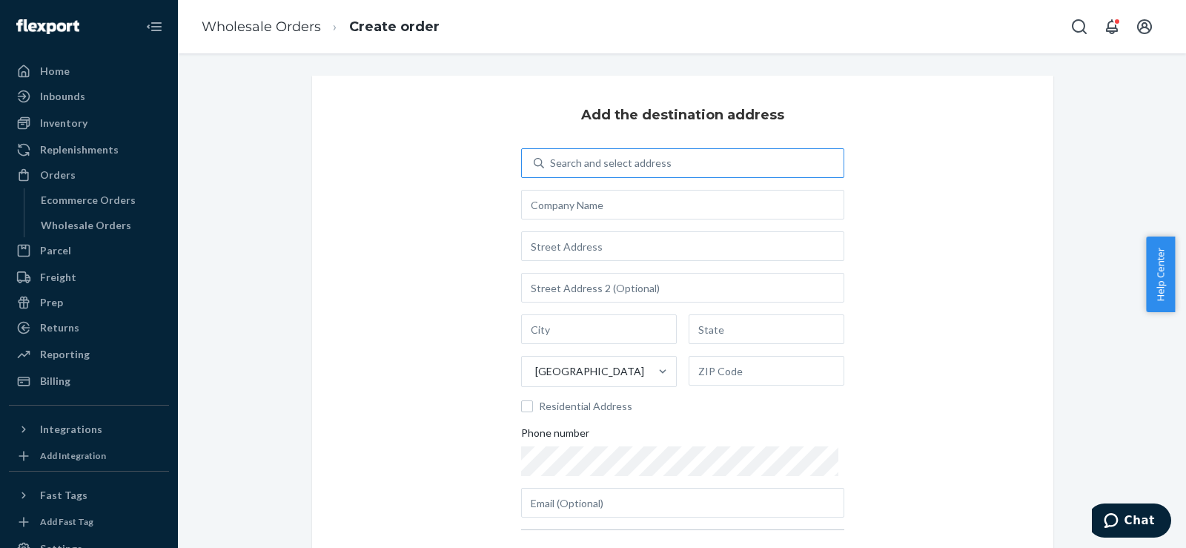
click at [688, 159] on div "Search and select address" at bounding box center [693, 163] width 299 height 27
click at [552, 159] on input "Search and select address" at bounding box center [550, 163] width 1 height 15
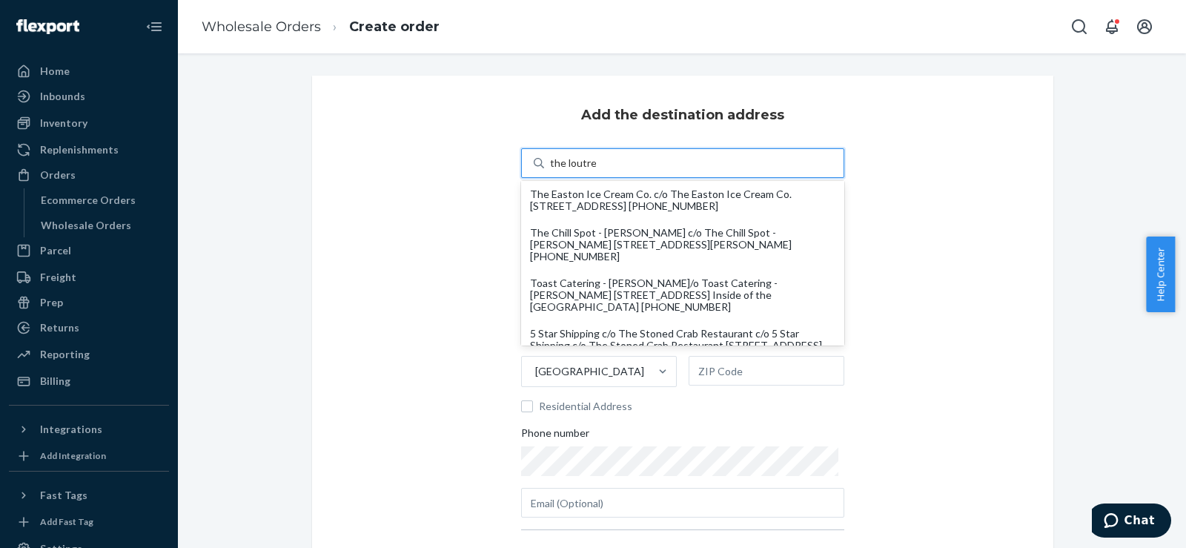
type input "the loutre"
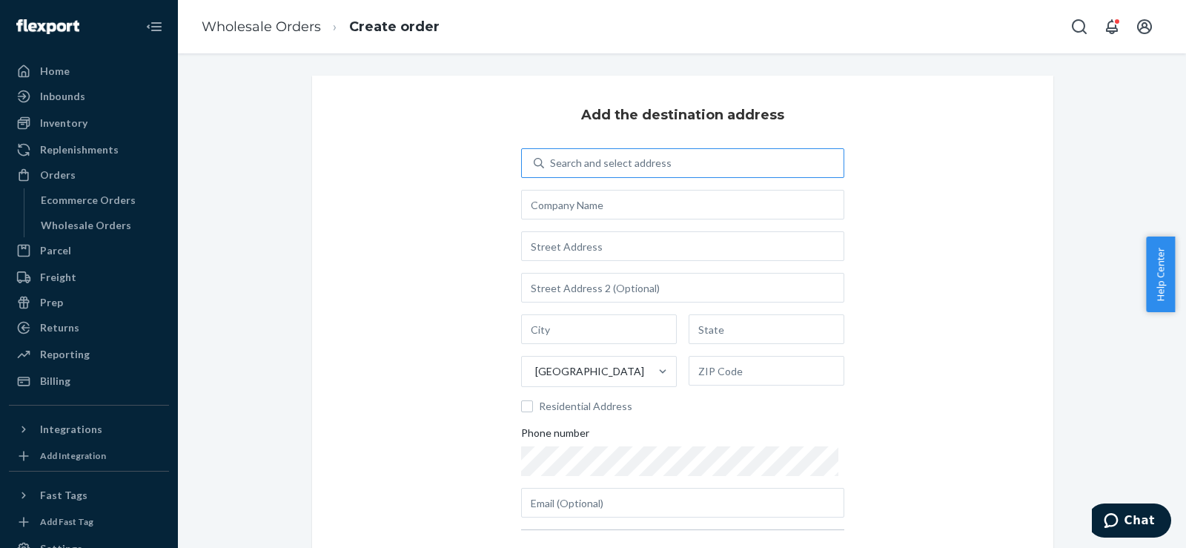
click at [562, 157] on div "Search and select address" at bounding box center [611, 163] width 122 height 15
click at [552, 157] on input "Search and select address" at bounding box center [550, 163] width 1 height 15
paste input "61 State Street"
type input "61 State Street"
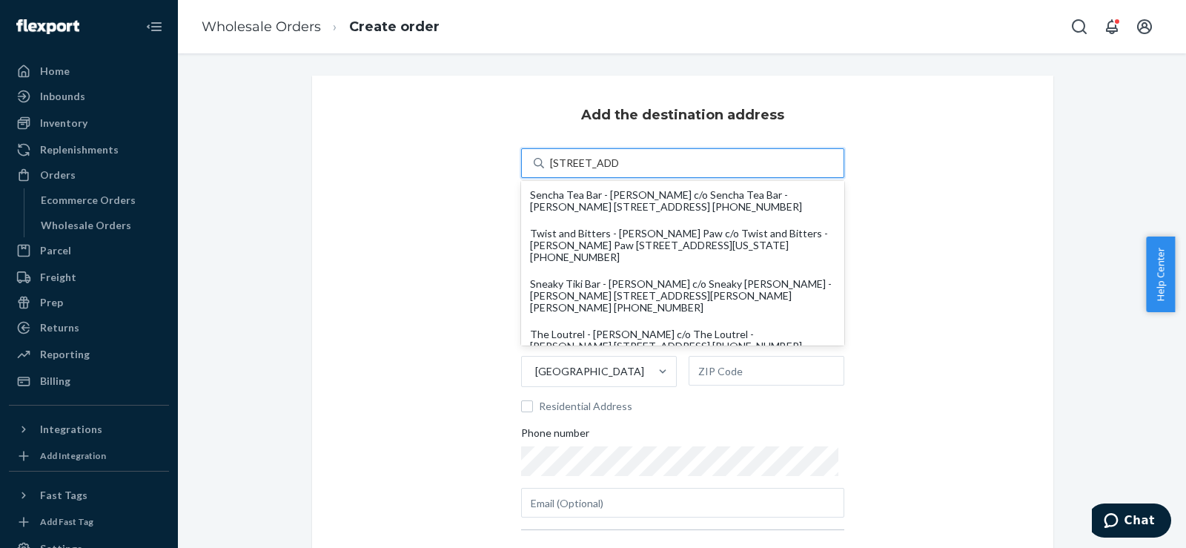
scroll to position [520, 0]
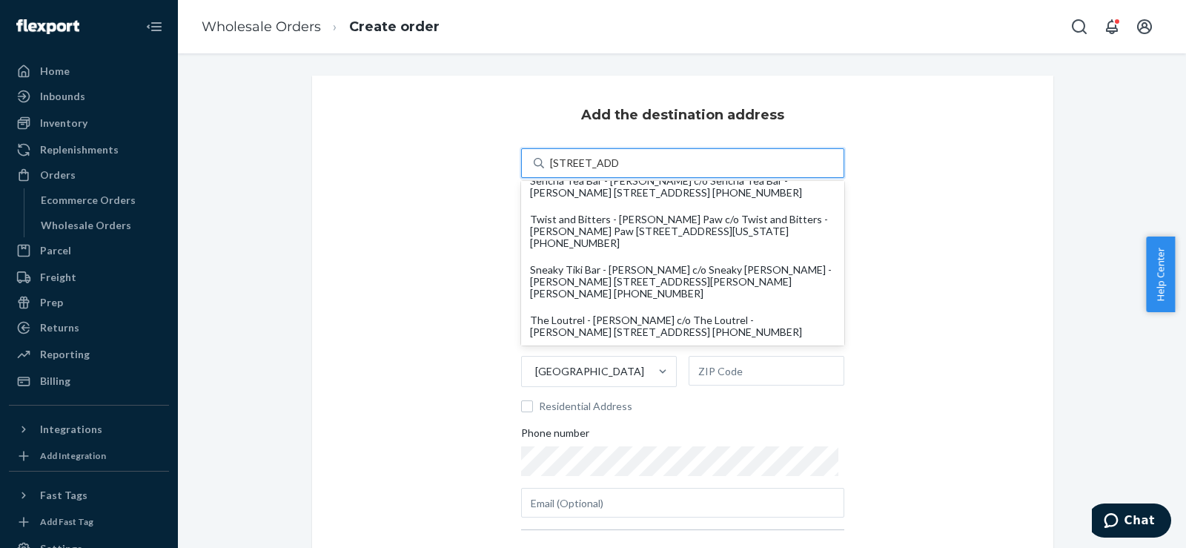
click at [594, 315] on div "The Loutrel - Augusta Freeman c/o The Loutrel - Augusta Freeman 61 State St Cha…" at bounding box center [682, 326] width 305 height 24
click at [594, 171] on input "61 State Street" at bounding box center [585, 163] width 70 height 15
type input "The Loutrel - Augusta Freeman"
type input "61 State St"
type input "[GEOGRAPHIC_DATA]"
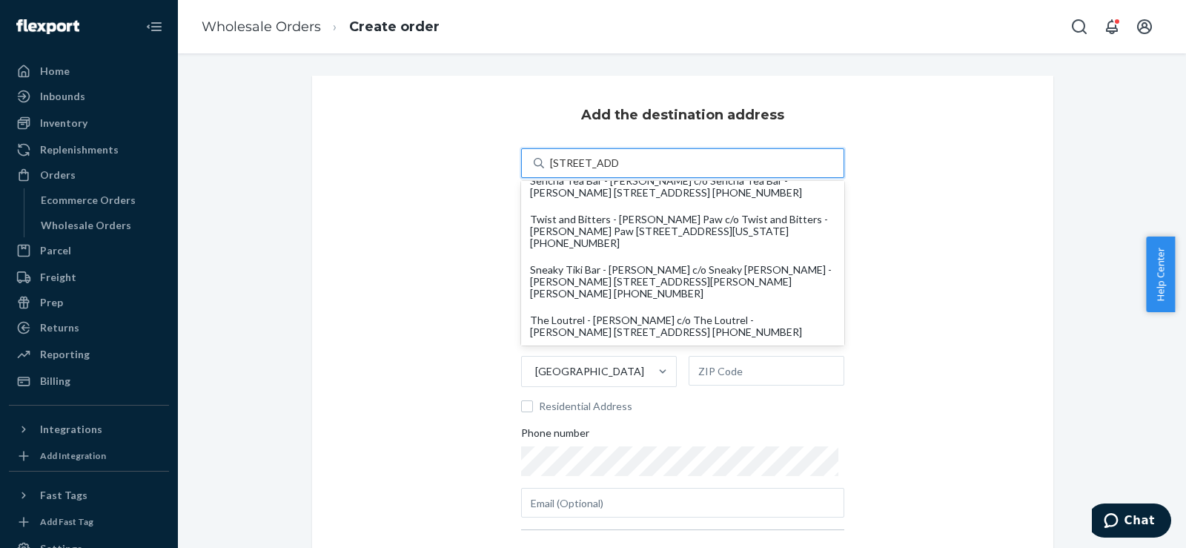
type input "SC"
type input "29401"
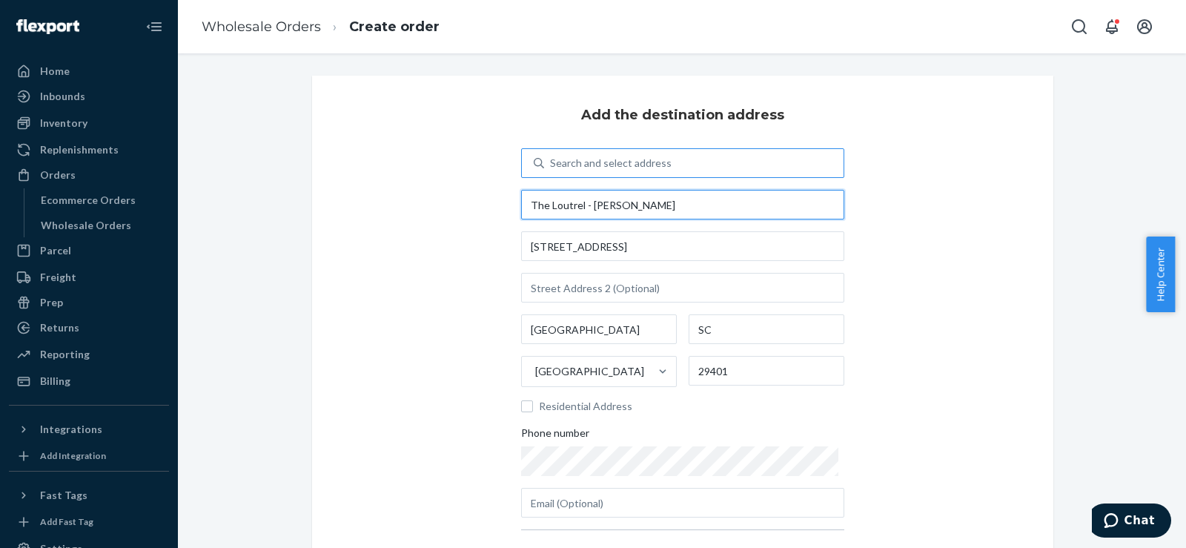
click at [592, 204] on input "The Loutrel - Augusta Freeman" at bounding box center [682, 205] width 323 height 30
drag, startPoint x: 589, startPoint y: 205, endPoint x: 705, endPoint y: 201, distance: 115.7
click at [704, 202] on input "The Loutrel - Augusta Freeman" at bounding box center [682, 205] width 323 height 30
type input "The Loutrel - Karl von Ramm"
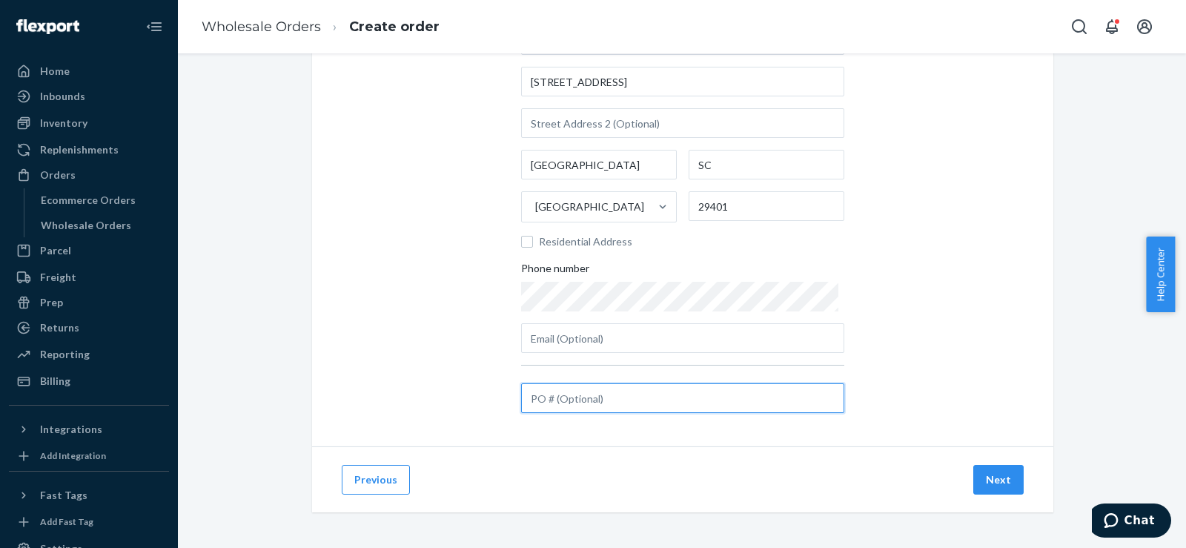
click at [544, 403] on input "text" at bounding box center [682, 398] width 323 height 30
paste input "#HCSC12126"
type input "#HCSC12126"
click at [979, 483] on button "Next" at bounding box center [998, 480] width 50 height 30
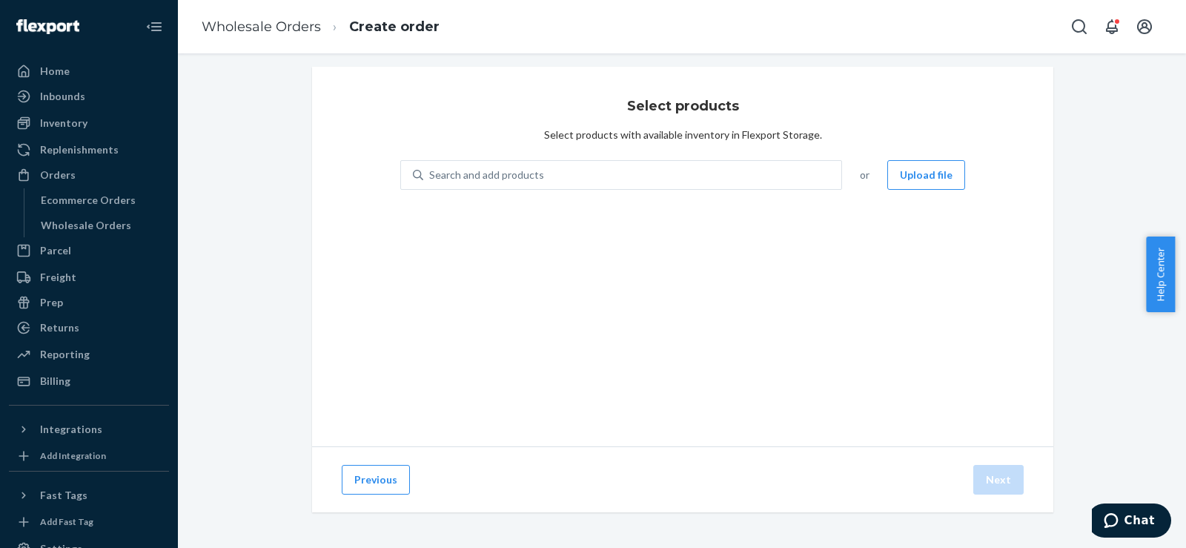
scroll to position [9, 0]
click at [453, 172] on div "Search and add products" at bounding box center [486, 175] width 115 height 15
click at [431, 172] on input "0 results available. Use Up and Down to choose options, press Enter to select t…" at bounding box center [429, 175] width 1 height 15
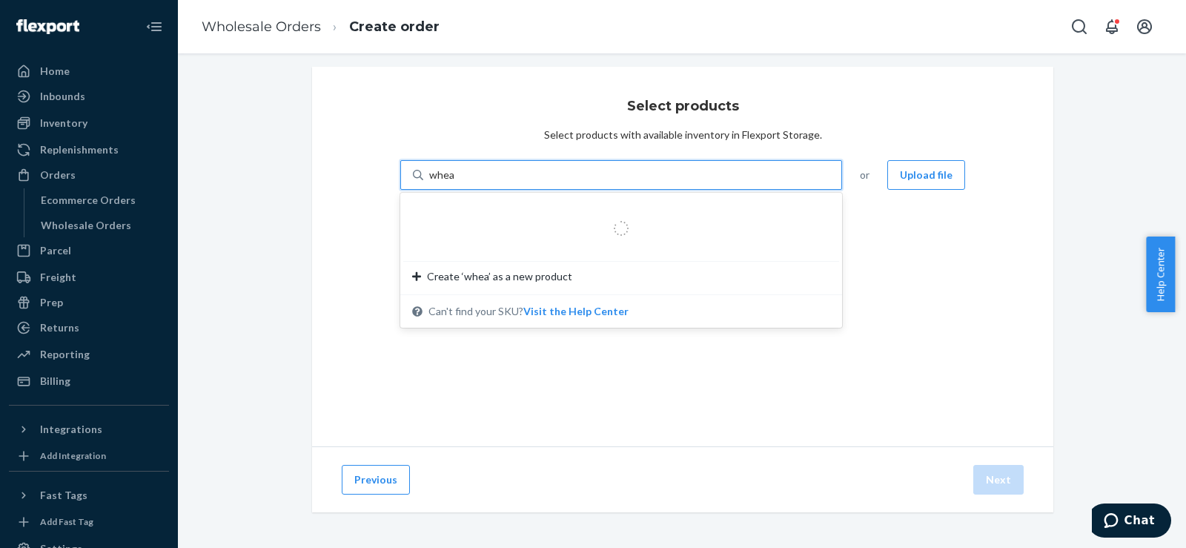
type input "wheat"
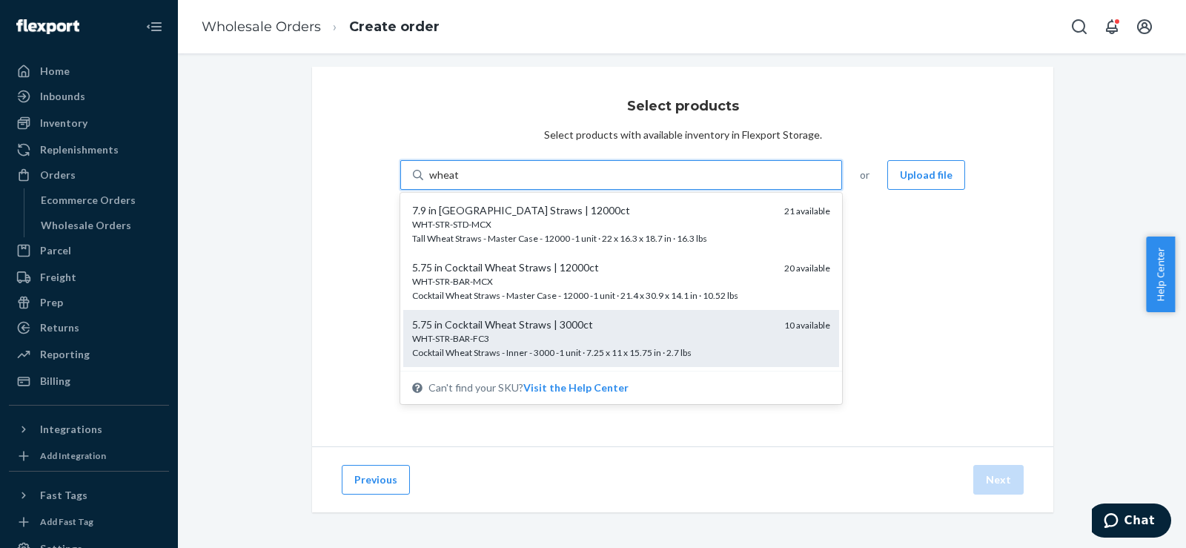
click at [514, 323] on div "5.75 in Cocktail Wheat Straws | 3000ct" at bounding box center [592, 324] width 360 height 15
click at [459, 182] on input "wheat" at bounding box center [444, 175] width 30 height 15
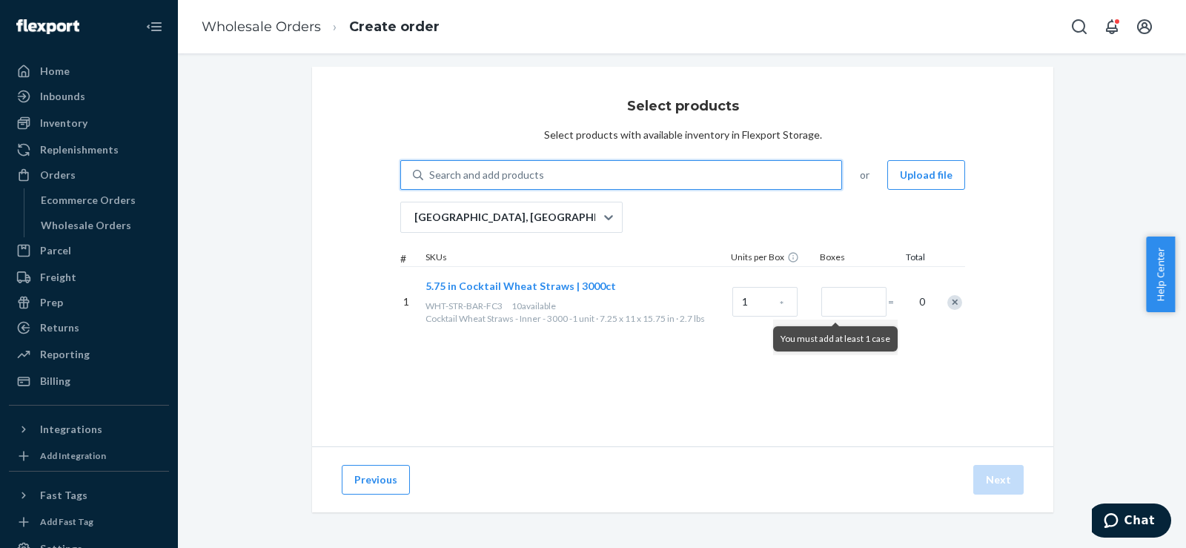
click at [566, 182] on div "Search and add products" at bounding box center [632, 175] width 418 height 27
click at [431, 182] on input "0 results available. Select is focused ,type to refine list, press Down to open…" at bounding box center [429, 175] width 1 height 15
click at [564, 180] on div "Search and add products" at bounding box center [632, 175] width 418 height 27
click at [431, 180] on input "0 results available. Use Up and Down to choose options, press Enter to select t…" at bounding box center [429, 175] width 1 height 15
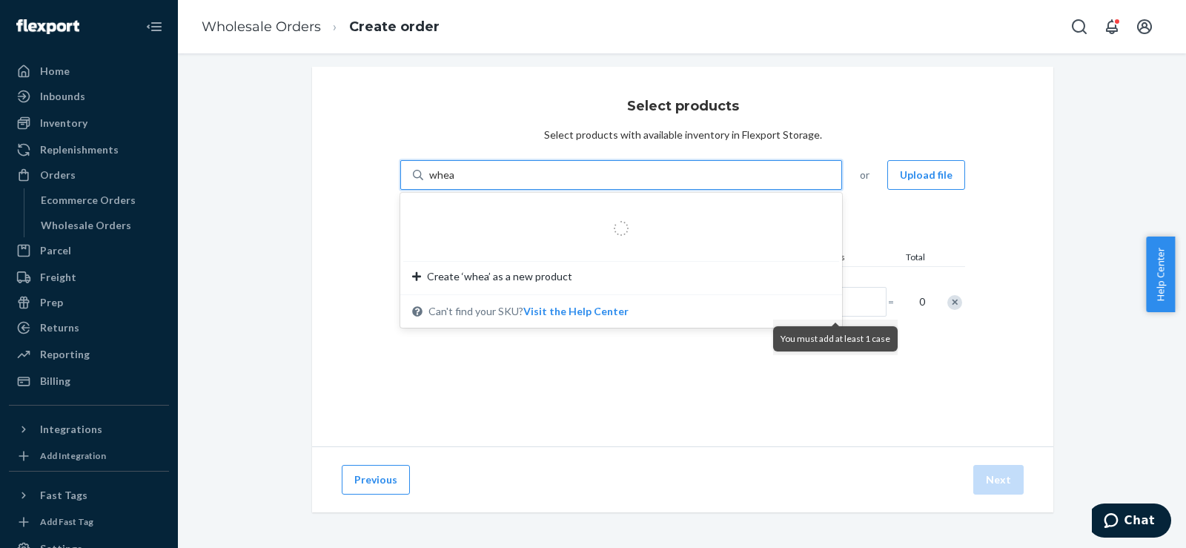
type input "wheat"
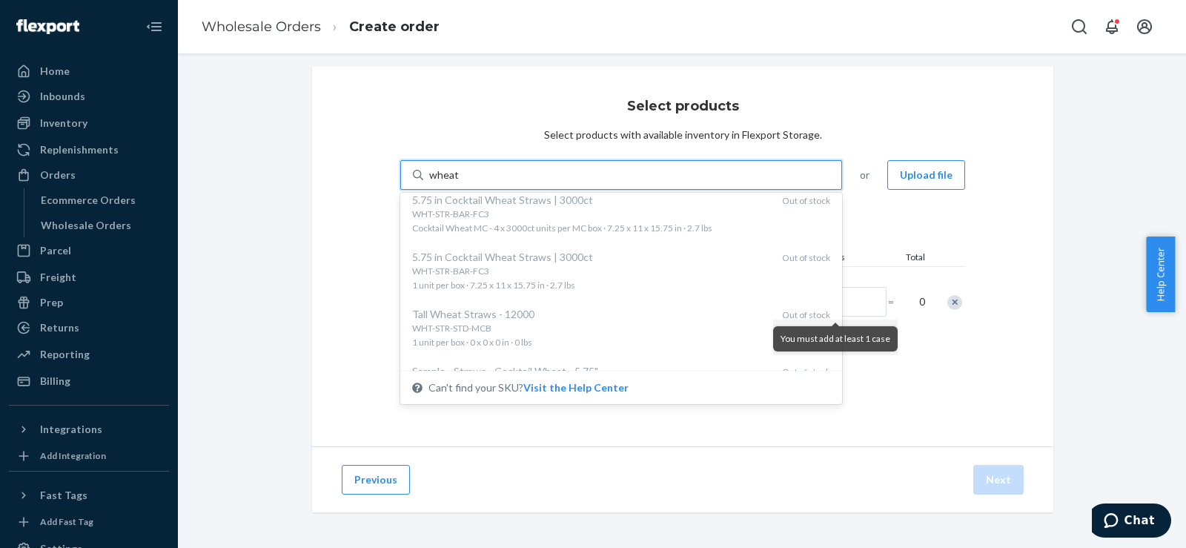
scroll to position [0, 0]
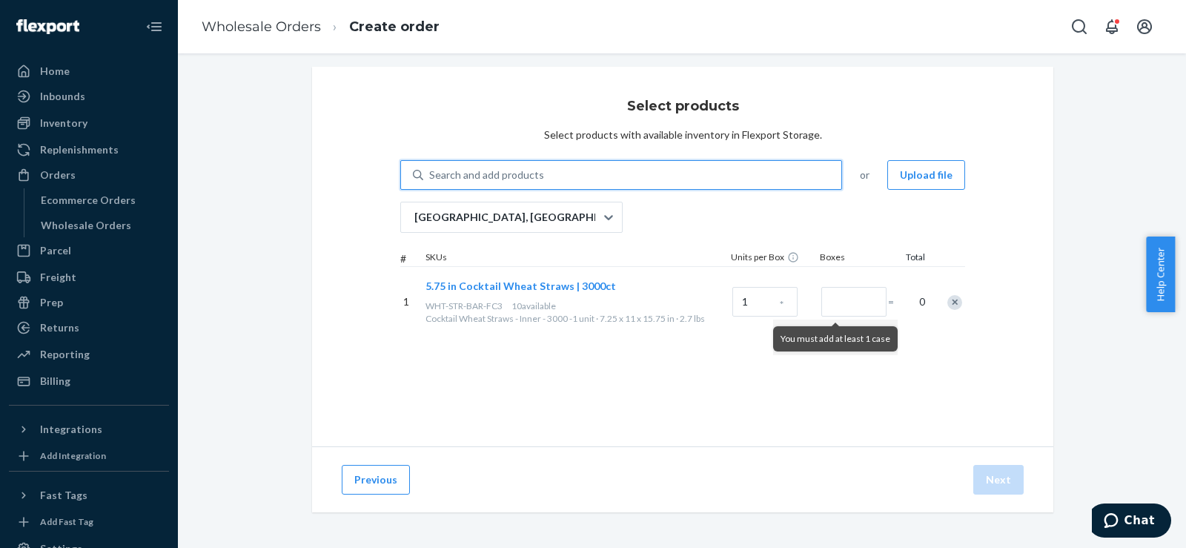
click at [549, 185] on div "Search and add products" at bounding box center [632, 175] width 418 height 27
click at [431, 182] on input "0 results available. Select is focused ,type to refine list, press Down to open…" at bounding box center [429, 175] width 1 height 15
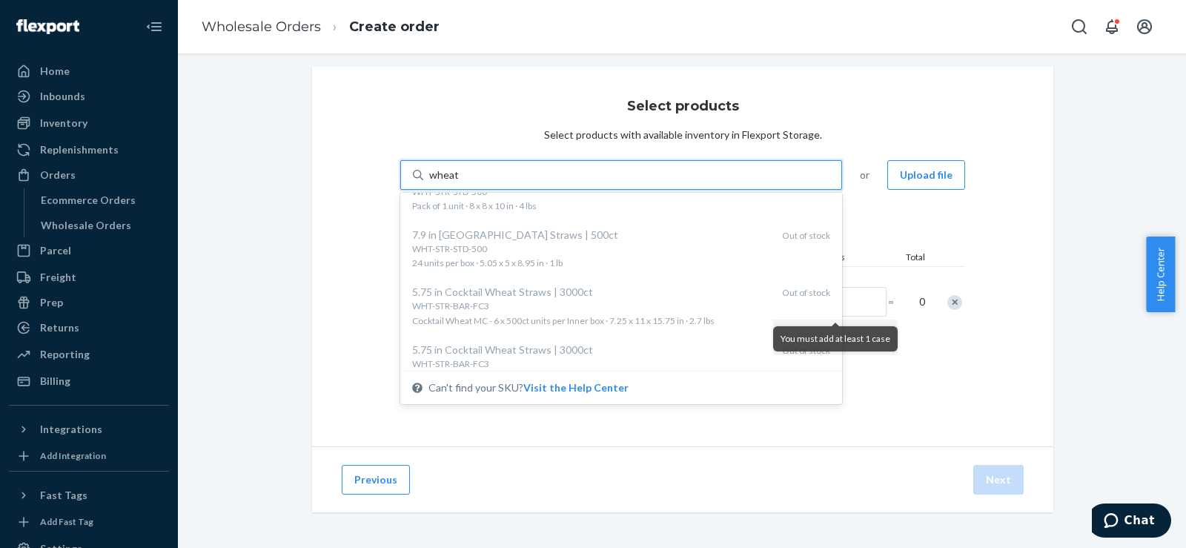
scroll to position [247, 0]
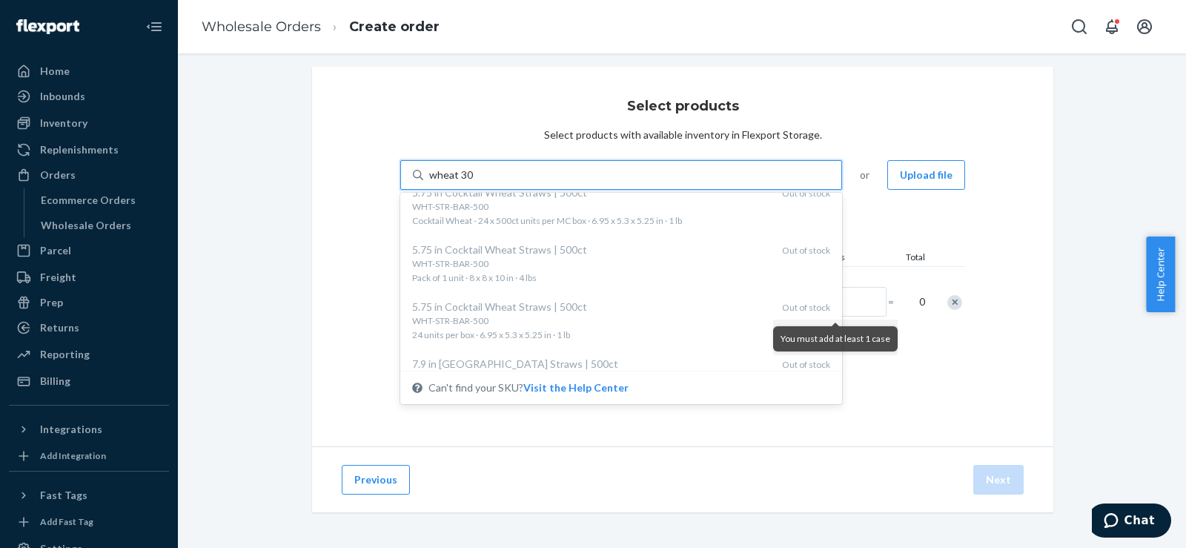
type input "wheat 3000"
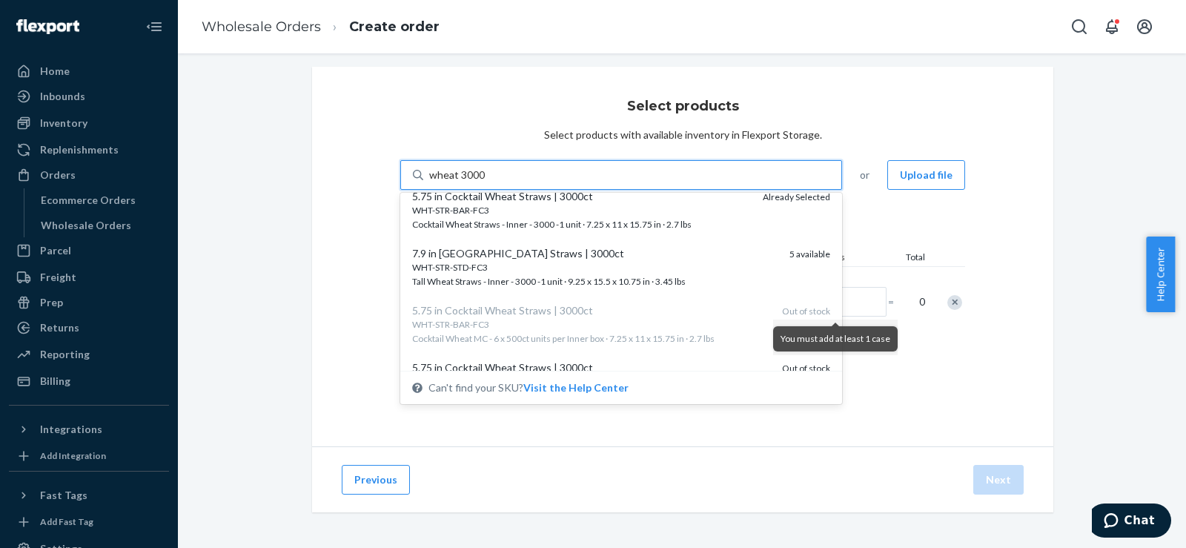
scroll to position [0, 0]
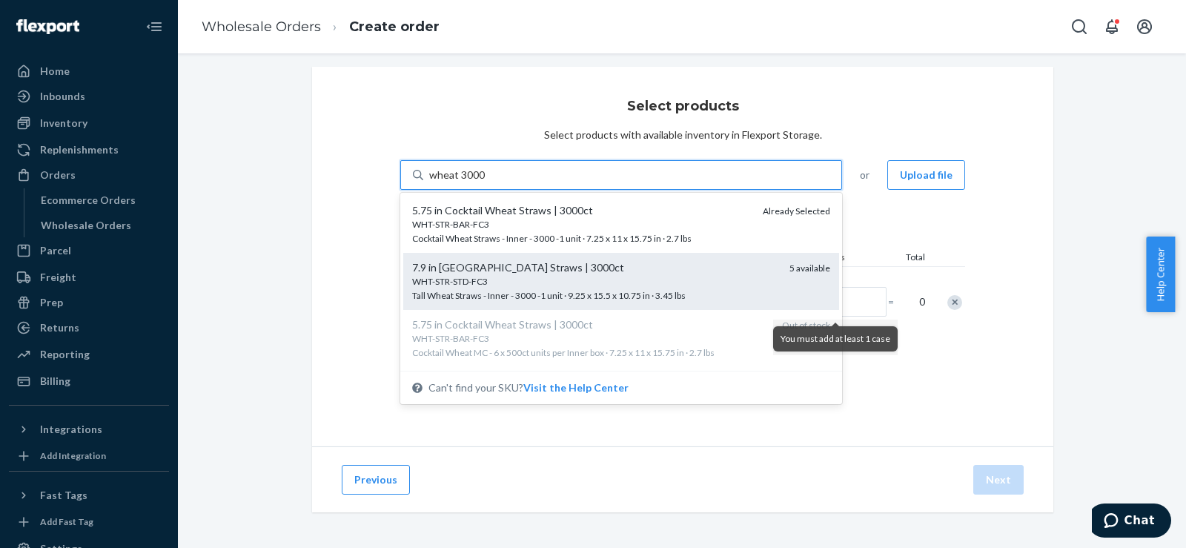
click at [532, 279] on div "WHT-STR-STD-FC3" at bounding box center [594, 281] width 365 height 13
click at [485, 182] on input "wheat 3000" at bounding box center [457, 175] width 56 height 15
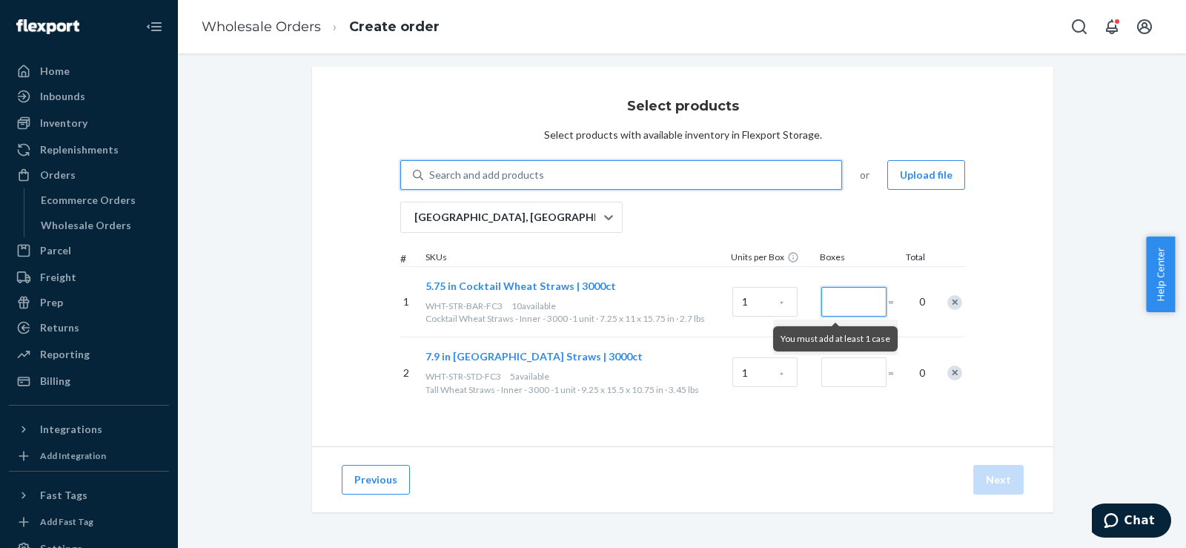
click at [861, 304] on input "Number of boxes" at bounding box center [853, 302] width 65 height 30
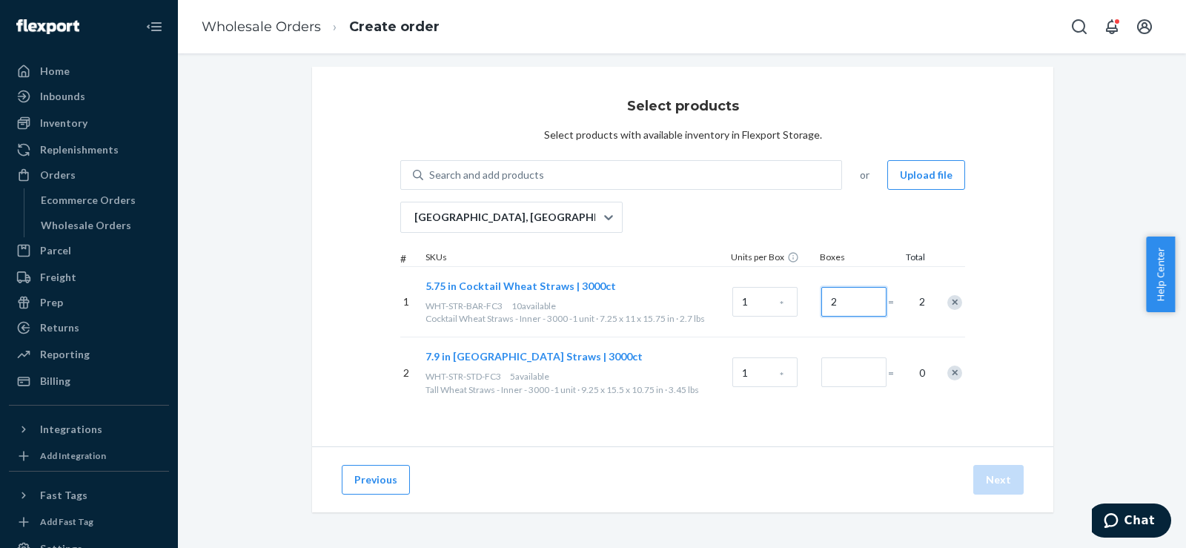
type input "2"
click at [838, 380] on input "Number of boxes" at bounding box center [853, 372] width 65 height 30
type input "2"
click at [994, 480] on button "Next" at bounding box center [998, 480] width 50 height 30
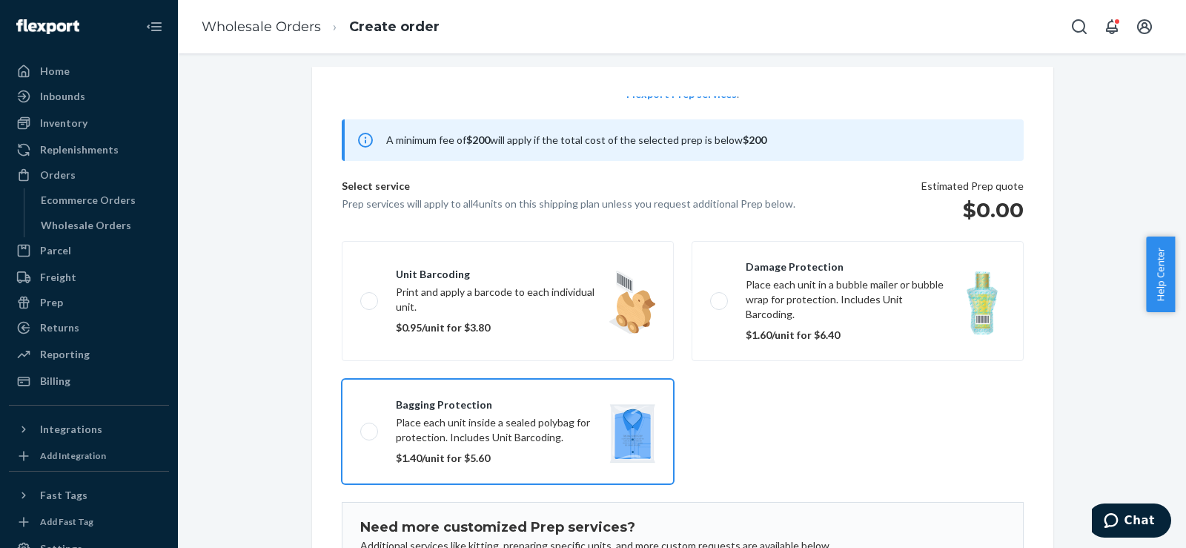
scroll to position [96, 0]
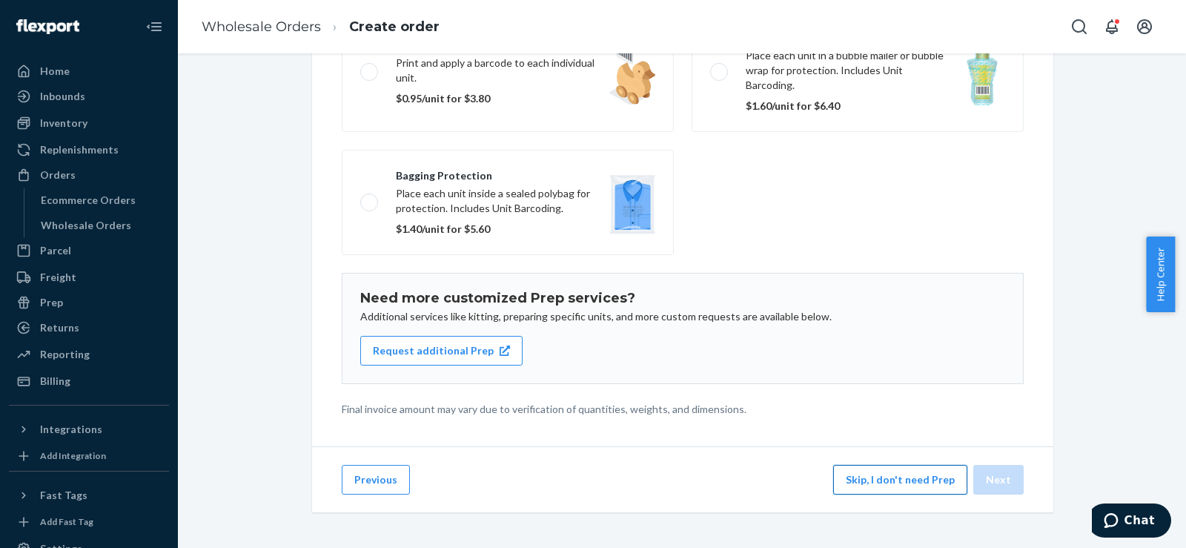
click at [856, 477] on button "Skip, I don't need Prep" at bounding box center [900, 480] width 134 height 30
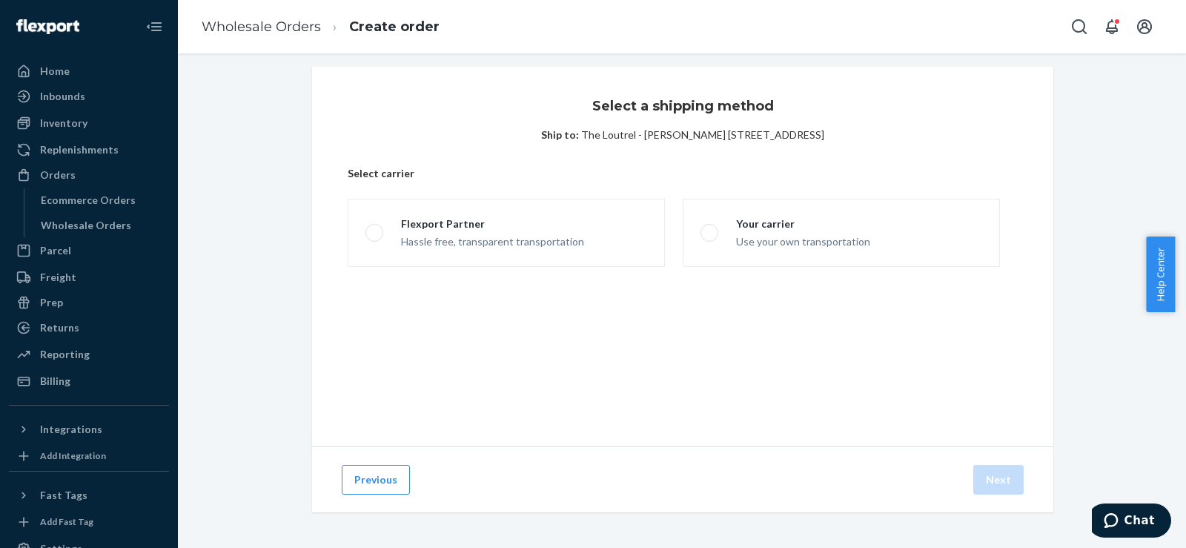
scroll to position [9, 0]
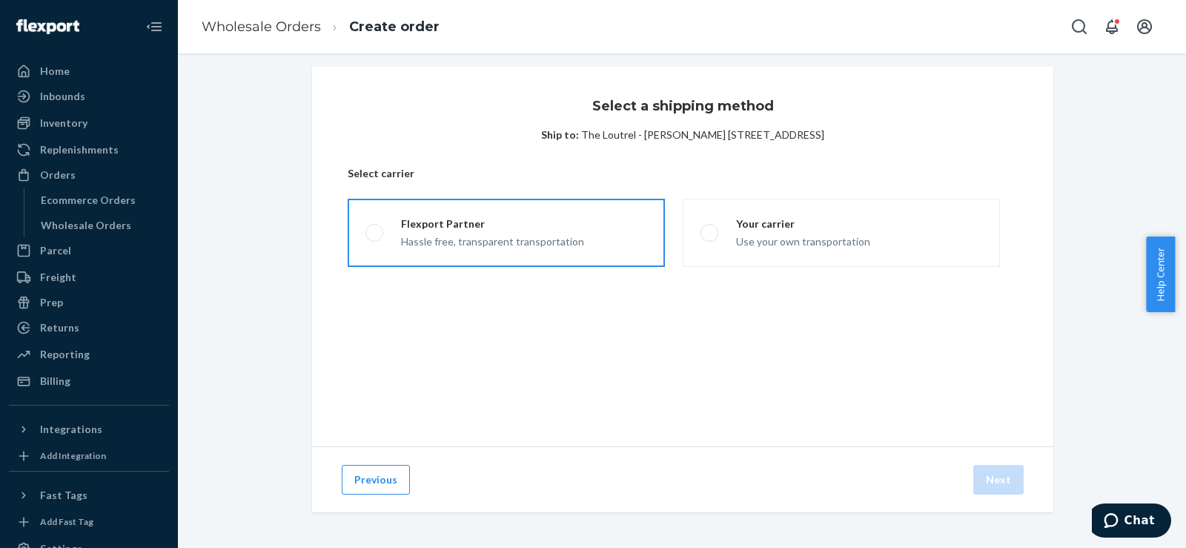
click at [621, 234] on label "Flexport Partner Hassle free, transparent transportation" at bounding box center [506, 233] width 317 height 68
click at [375, 234] on input "Flexport Partner Hassle free, transparent transportation" at bounding box center [370, 233] width 10 height 10
radio input "true"
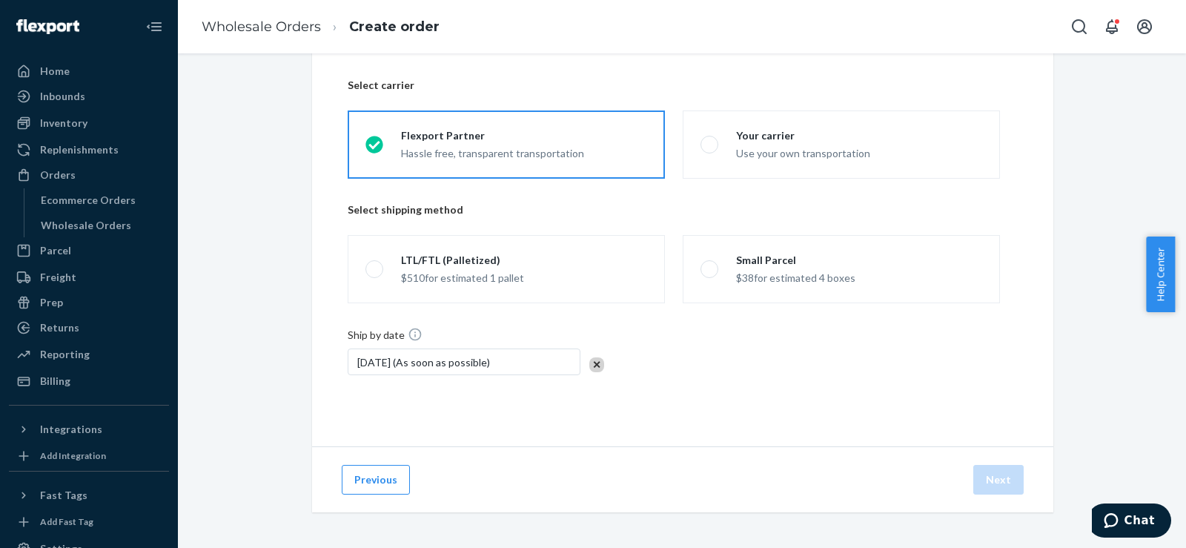
scroll to position [97, 0]
click at [751, 262] on div "Small Parcel" at bounding box center [795, 260] width 119 height 15
click at [710, 265] on input "Small Parcel $38 for estimated 4 boxes" at bounding box center [706, 270] width 10 height 10
radio input "true"
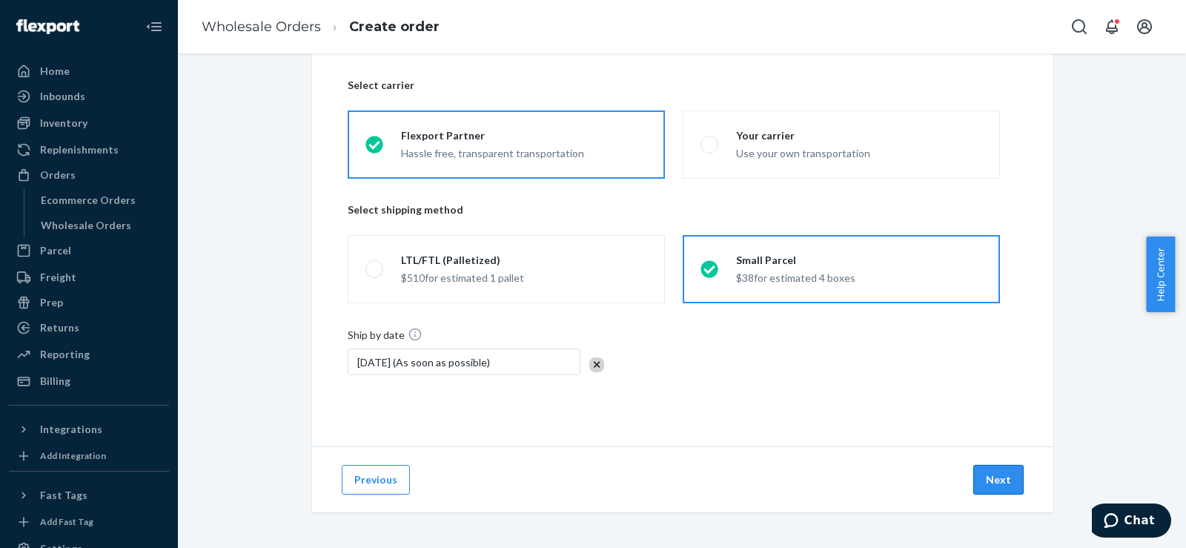
click at [999, 471] on button "Next" at bounding box center [998, 480] width 50 height 30
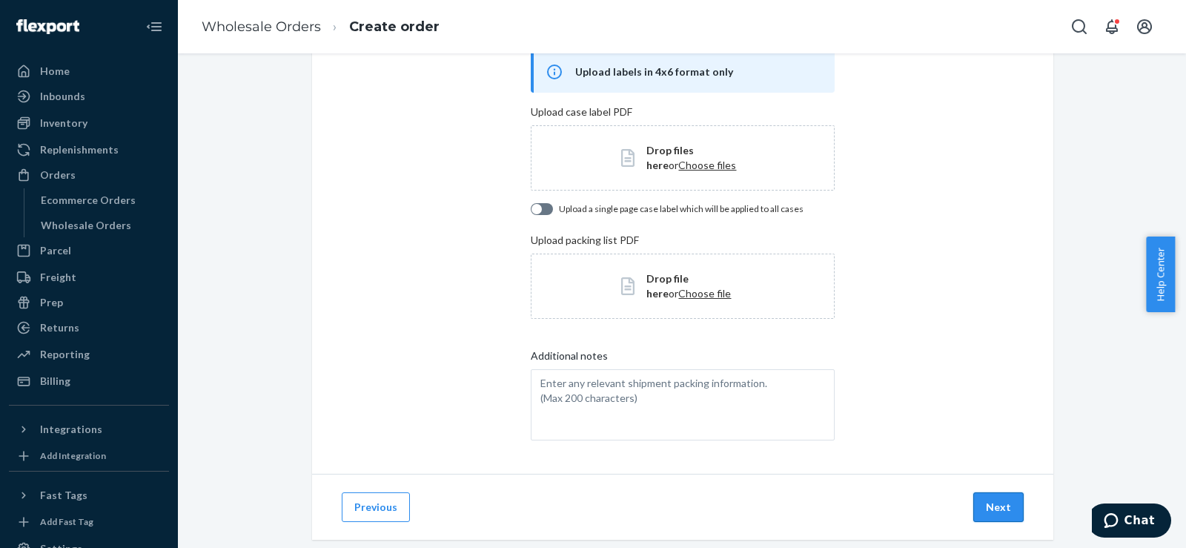
click at [981, 496] on button "Next" at bounding box center [998, 507] width 50 height 30
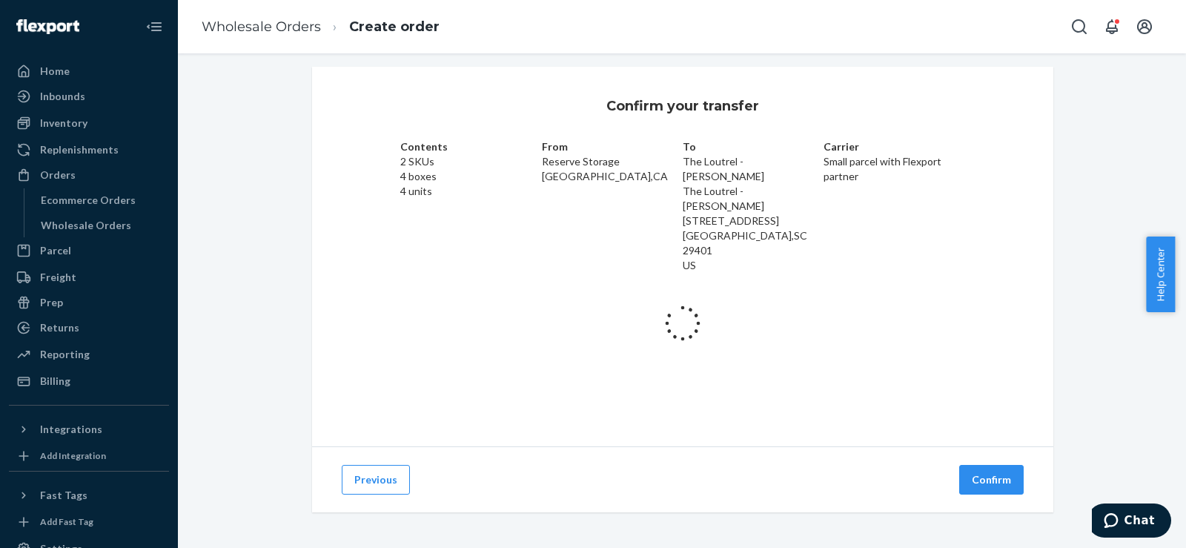
scroll to position [34, 0]
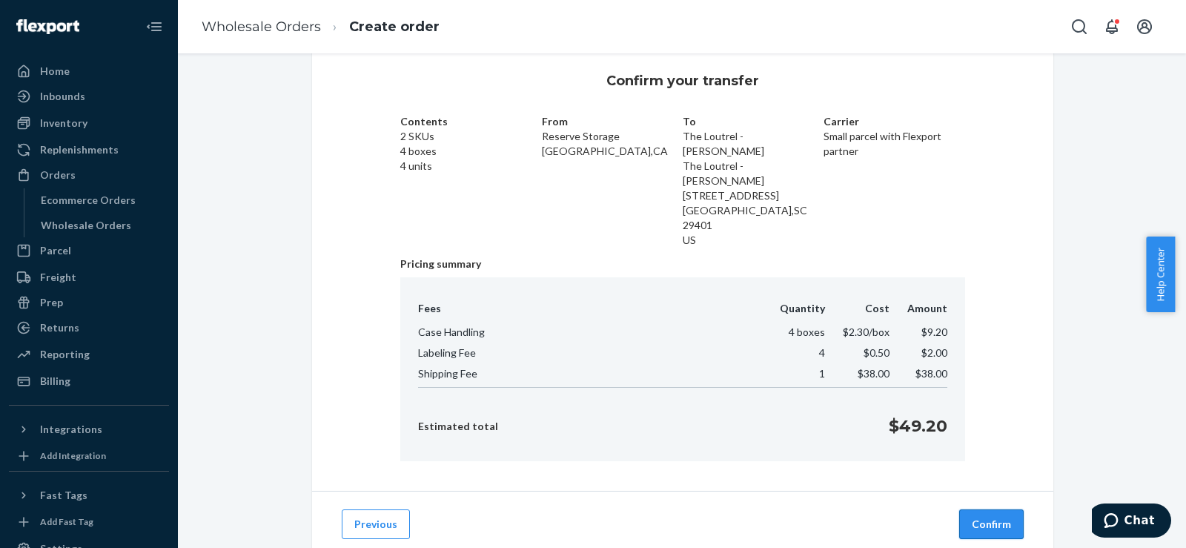
click at [977, 509] on button "Confirm" at bounding box center [991, 524] width 64 height 30
